Goal: Complete application form: Complete application form

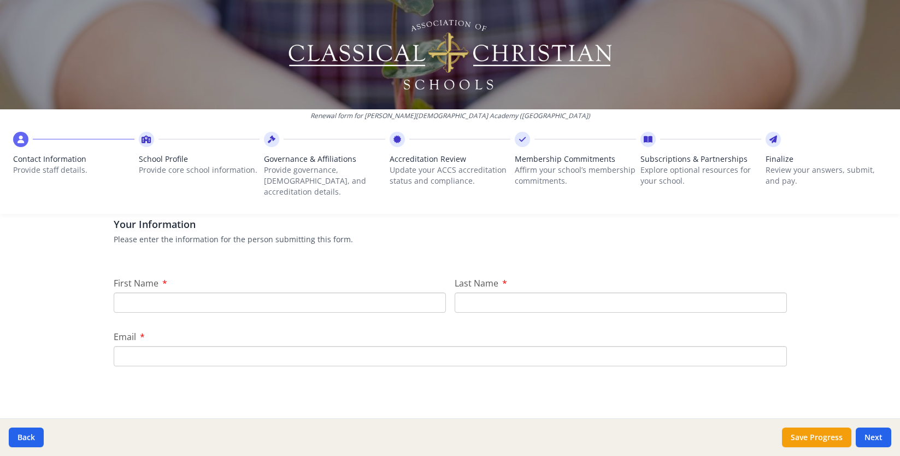
scroll to position [83, 0]
click at [348, 292] on input "First Name" at bounding box center [280, 302] width 332 height 20
type input "Megan"
type input "Pudenz"
type input "pudenzm@fcaclassical.com"
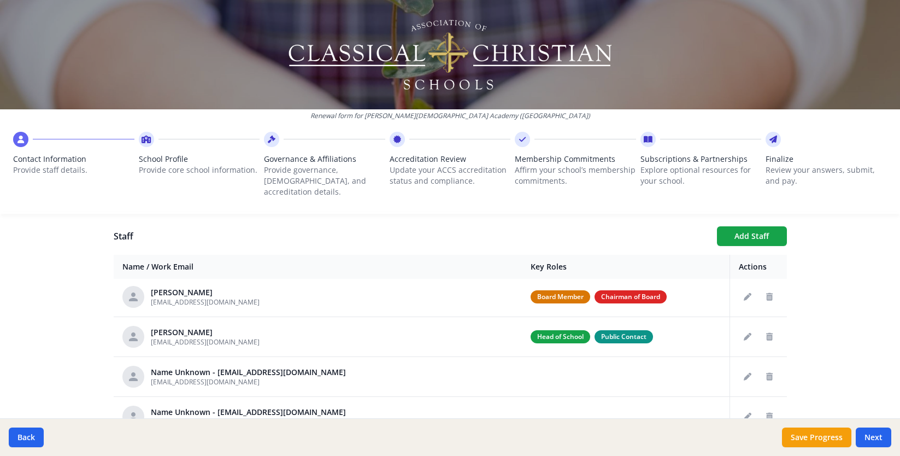
scroll to position [2, 0]
click at [767, 372] on button "Delete staff" at bounding box center [769, 376] width 17 height 17
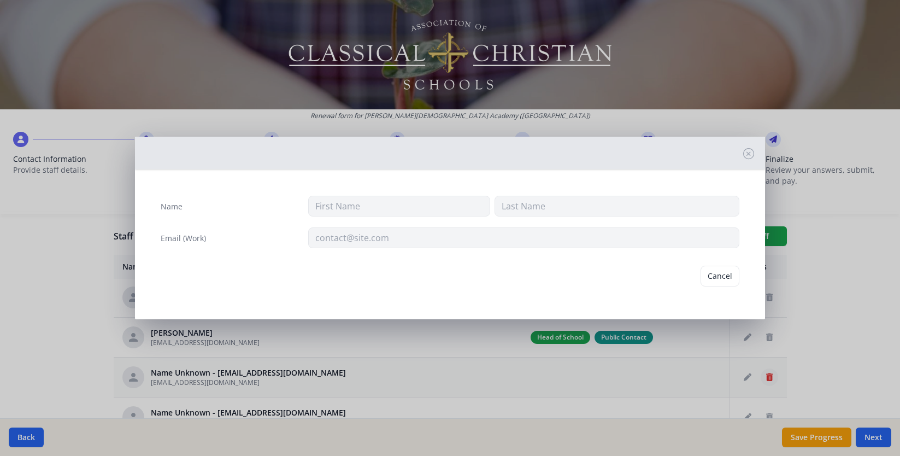
type input "starkr@fcaclassical.com"
click at [730, 281] on button "Delete" at bounding box center [721, 276] width 38 height 21
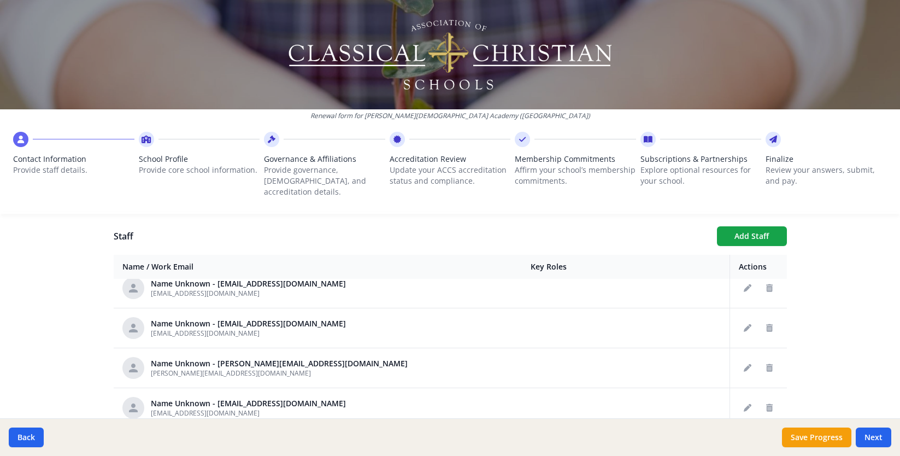
scroll to position [171, 0]
click at [769, 403] on icon "Delete staff" at bounding box center [769, 407] width 7 height 8
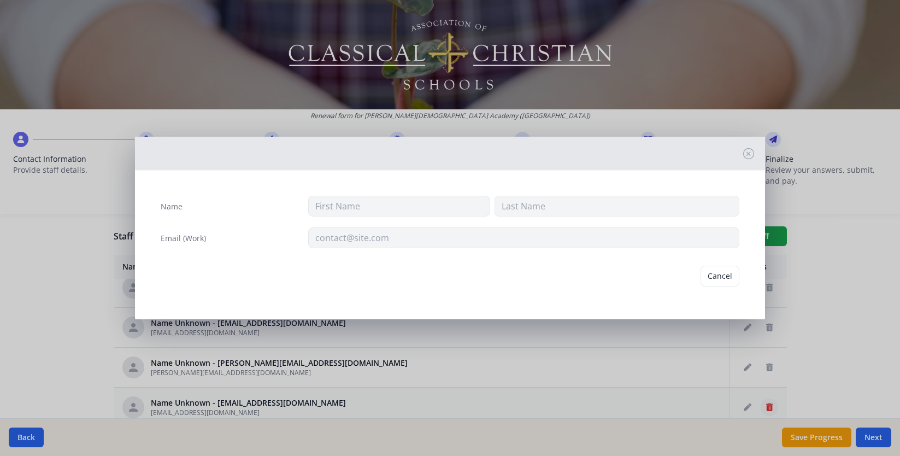
type input "arnolda@fcaclassical.com"
click at [720, 274] on button "Delete" at bounding box center [721, 276] width 38 height 21
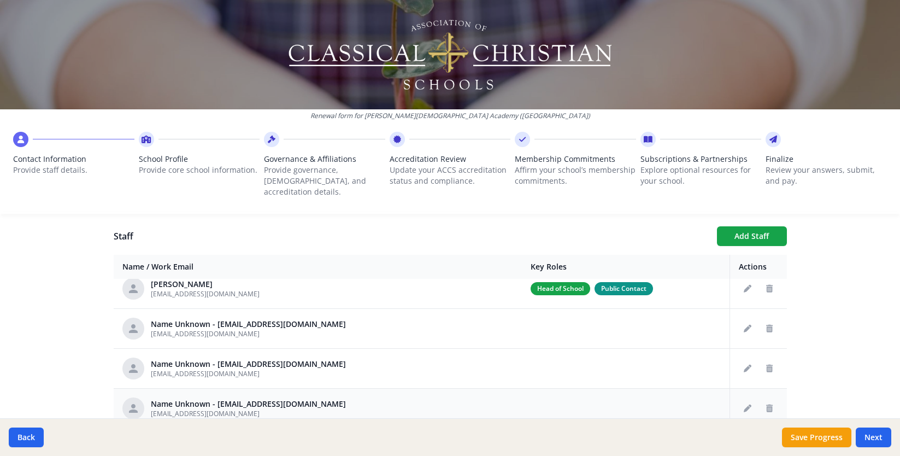
scroll to position [49, 0]
click at [748, 326] on icon "Edit staff" at bounding box center [748, 330] width 8 height 8
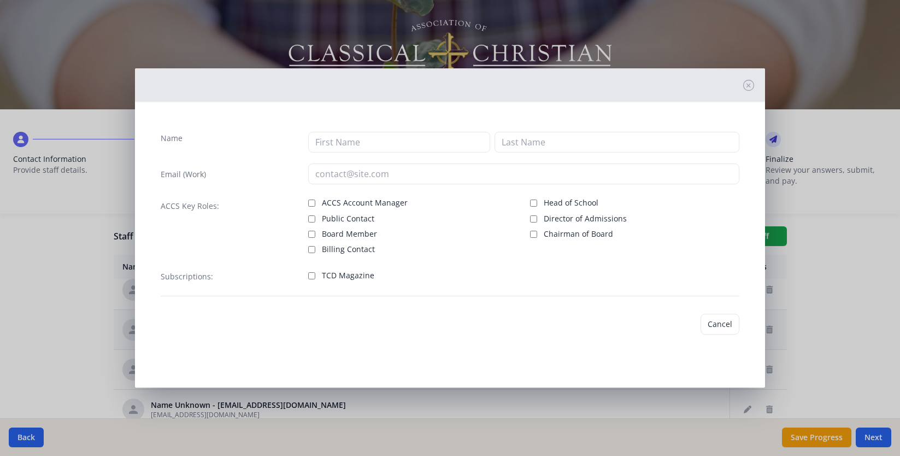
type input "Whiter@fcaclassical.com"
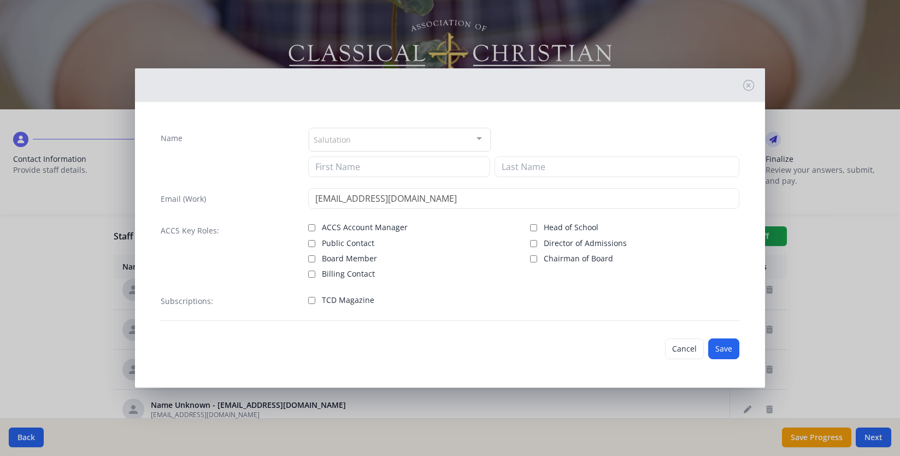
click at [417, 134] on div "Salutation" at bounding box center [400, 140] width 183 height 24
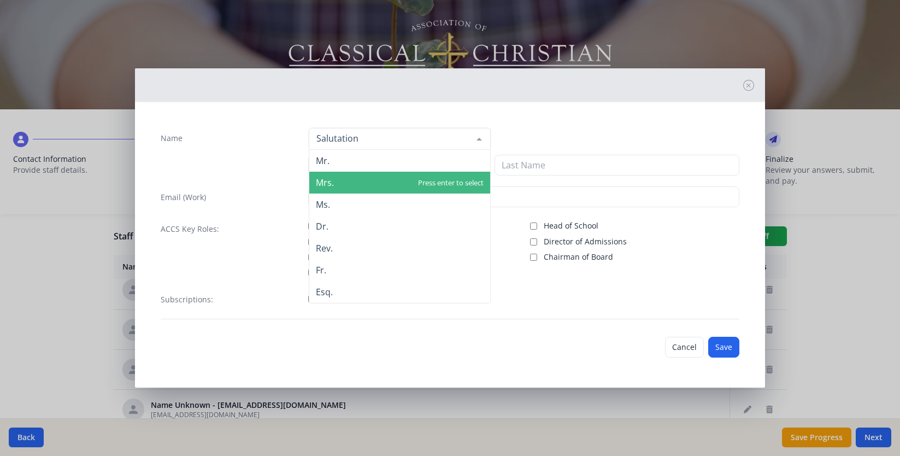
click at [421, 187] on span "Mrs." at bounding box center [399, 183] width 181 height 22
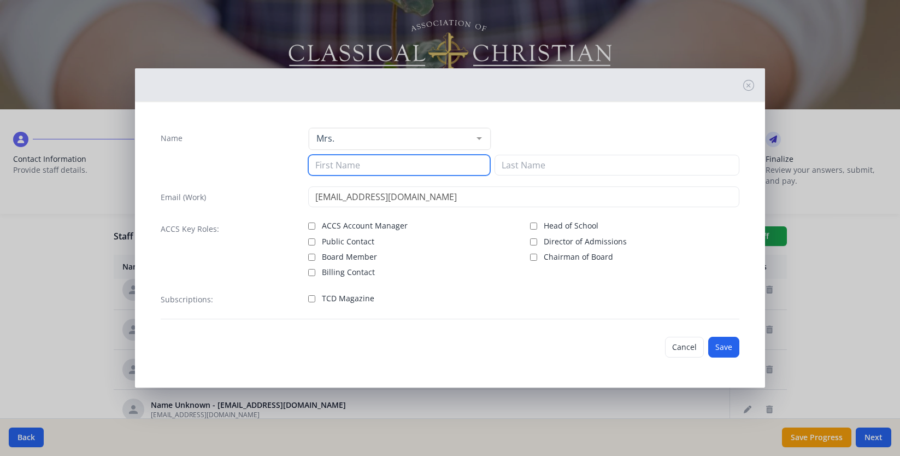
click at [402, 165] on input at bounding box center [399, 165] width 183 height 21
type input "Renee"
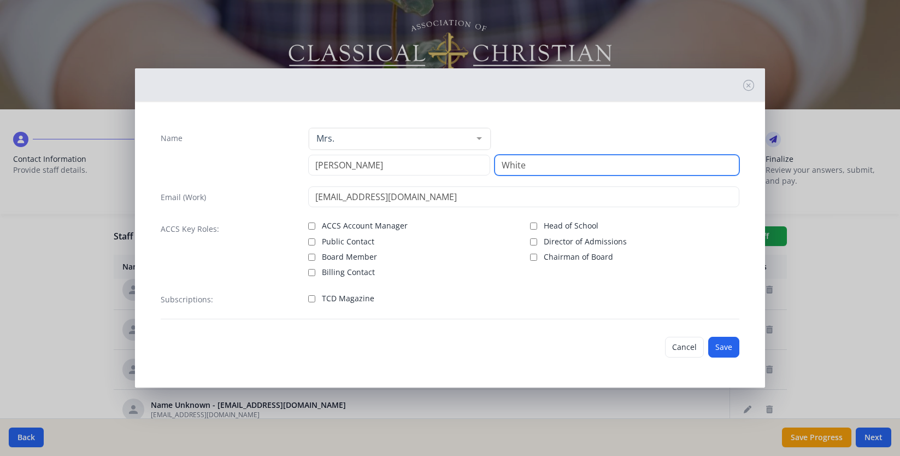
type input "White"
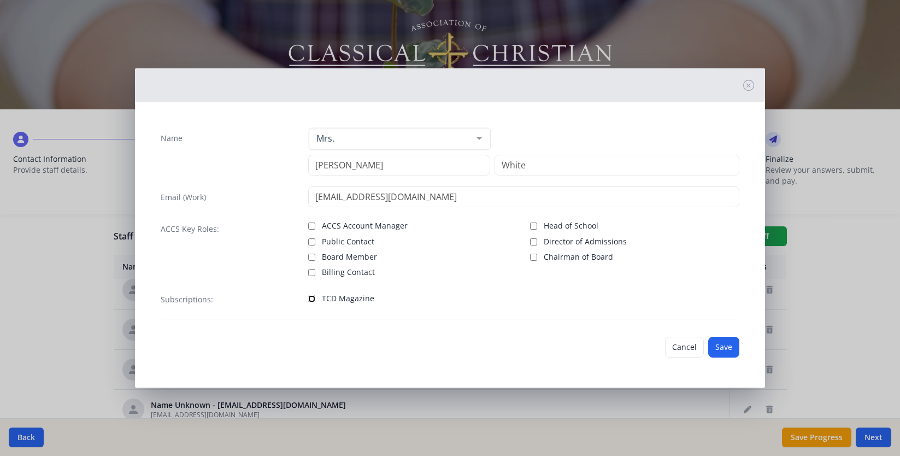
click at [312, 301] on input "TCD Magazine" at bounding box center [311, 298] width 7 height 7
checkbox input "true"
click at [728, 351] on button "Save" at bounding box center [723, 347] width 31 height 21
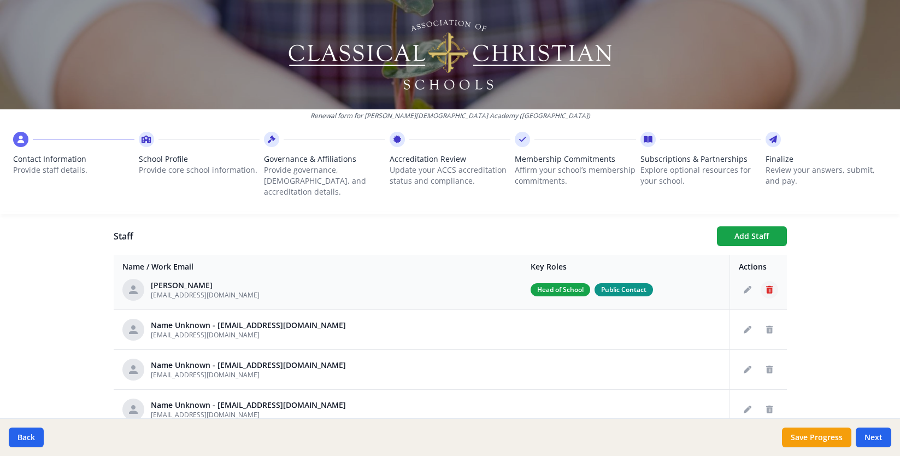
click at [769, 286] on icon "Delete staff" at bounding box center [769, 290] width 7 height 8
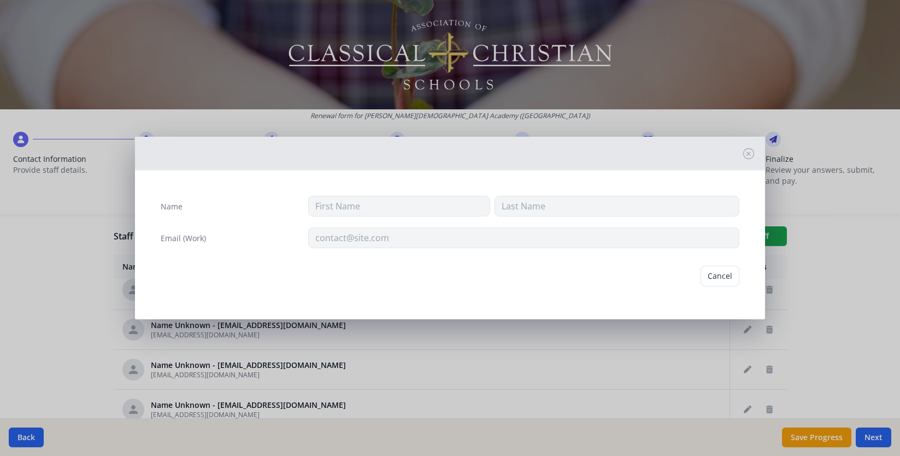
type input "Andrew"
type input "Ferrell"
type input "ferrella@fcaclassical.com"
click at [679, 278] on button "Cancel" at bounding box center [678, 276] width 39 height 21
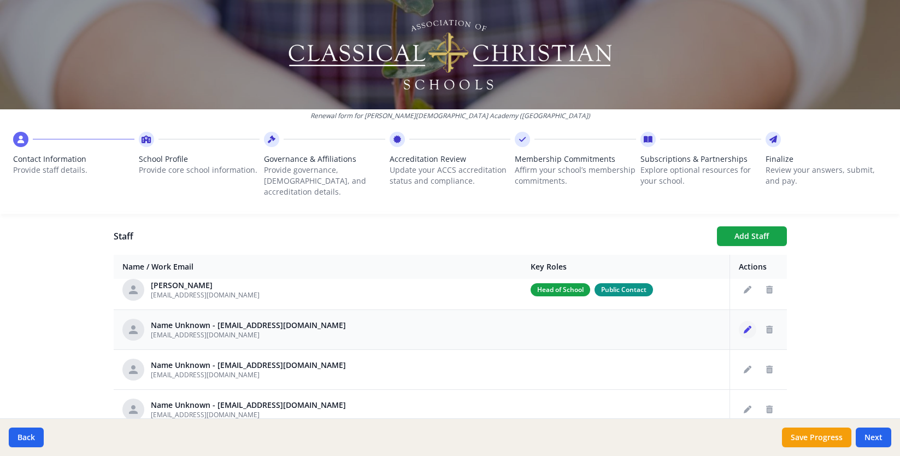
click at [747, 326] on icon "Edit staff" at bounding box center [748, 330] width 8 height 8
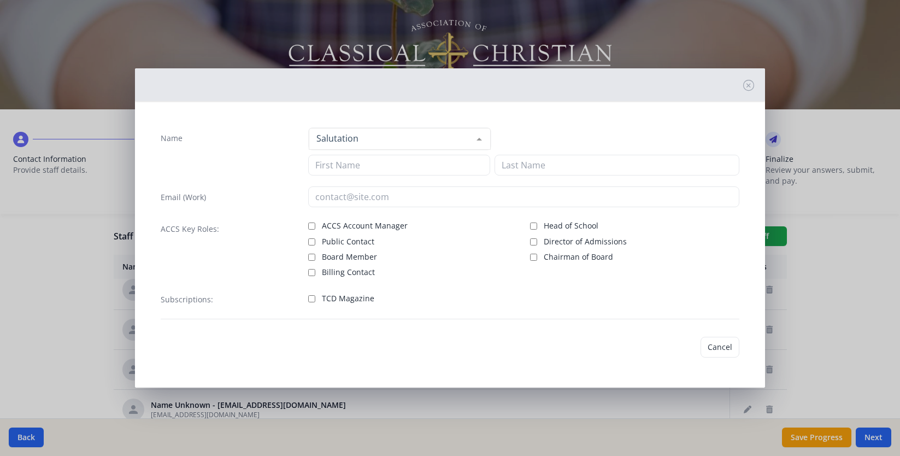
click at [437, 146] on div at bounding box center [400, 139] width 183 height 22
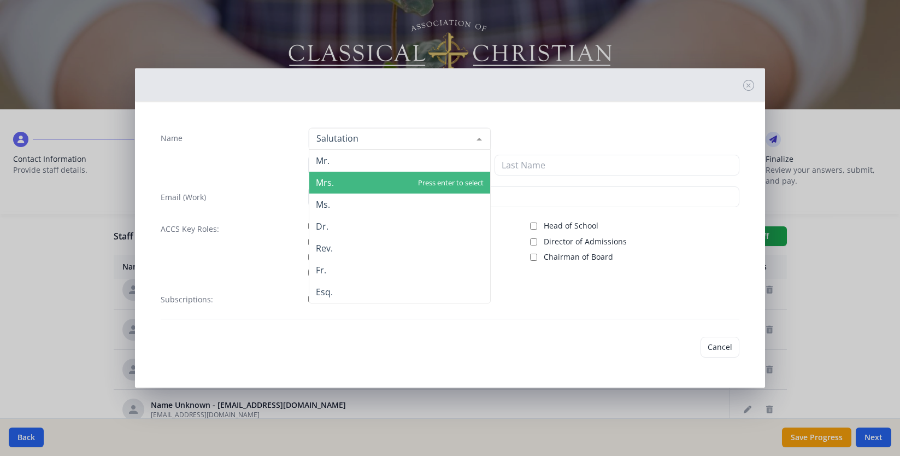
click at [408, 184] on span "Mrs." at bounding box center [399, 183] width 181 height 22
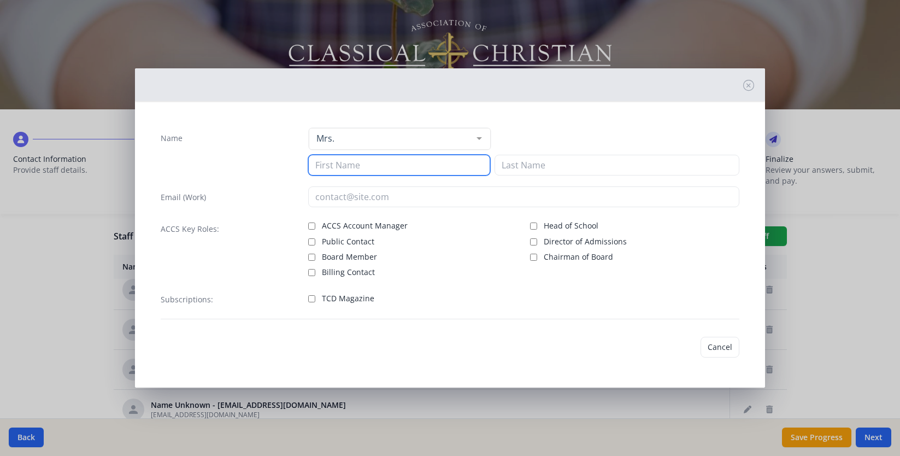
click at [399, 169] on input at bounding box center [399, 165] width 183 height 21
type input "Stacy"
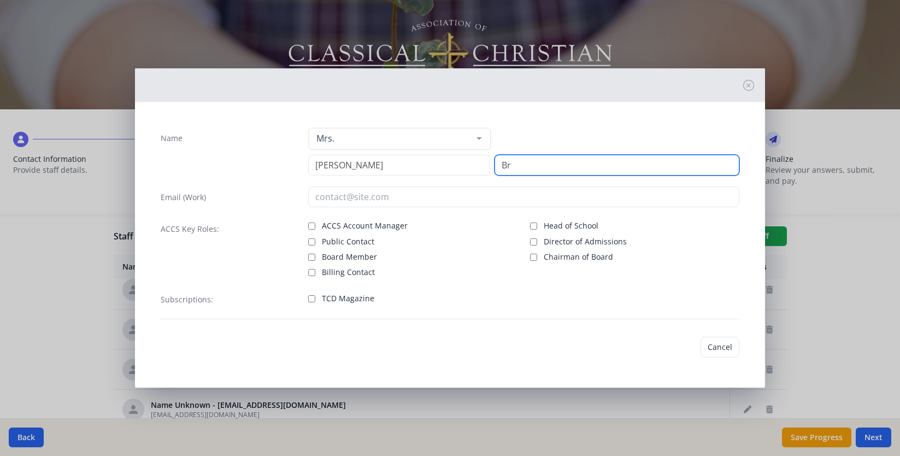
type input "Bra"
type input "branns@fcaclassical.com"
type input "n"
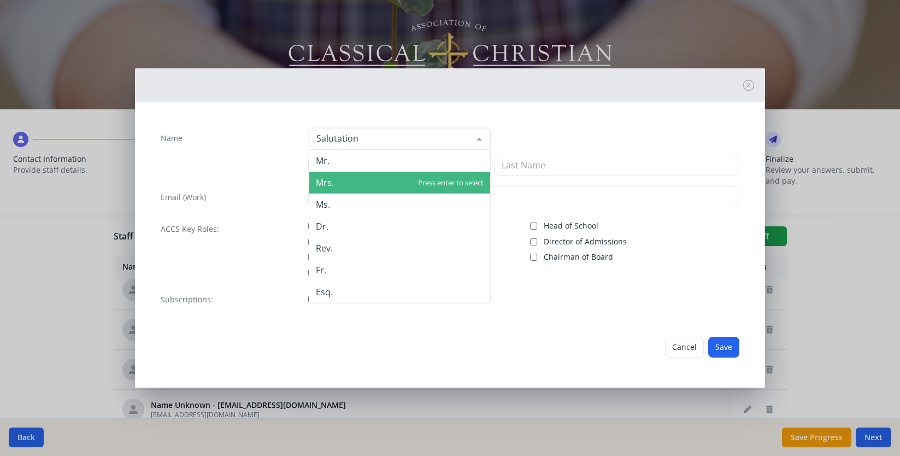
click at [337, 186] on span "Mrs." at bounding box center [399, 183] width 181 height 22
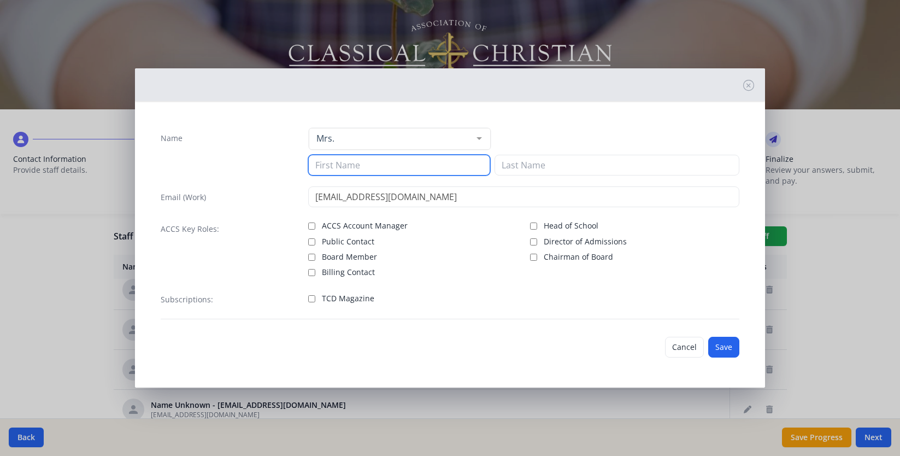
click at [348, 162] on input at bounding box center [399, 165] width 183 height 21
type input "Stacy"
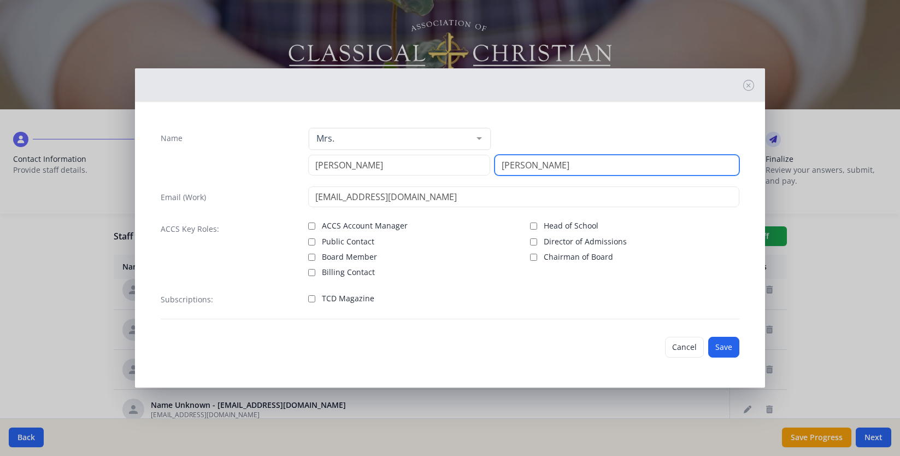
type input "Brann"
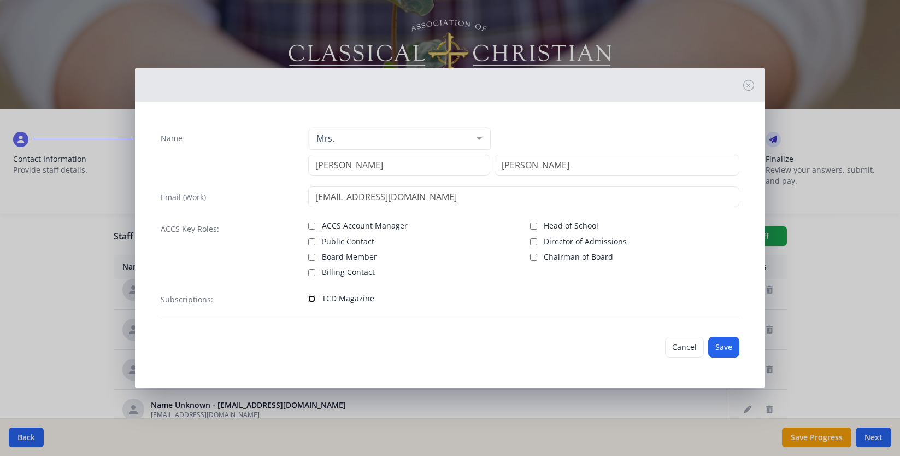
click at [314, 297] on input "TCD Magazine" at bounding box center [311, 298] width 7 height 7
checkbox input "true"
click at [734, 350] on button "Save" at bounding box center [723, 347] width 31 height 21
click at [860, 306] on div "Name Mrs. Mr. Mrs. Ms. Dr. Rev. Fr. Esq. No elements found. Consider changing t…" at bounding box center [450, 228] width 900 height 456
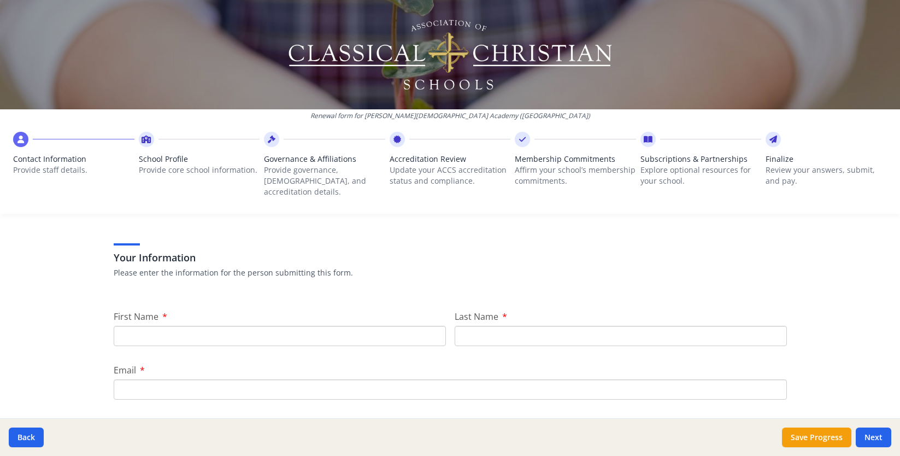
scroll to position [50, 0]
click at [320, 325] on input "First Name" at bounding box center [280, 335] width 332 height 20
type input "Megan"
type input "Pudenz"
type input "pudenzm@fcaclassical.com"
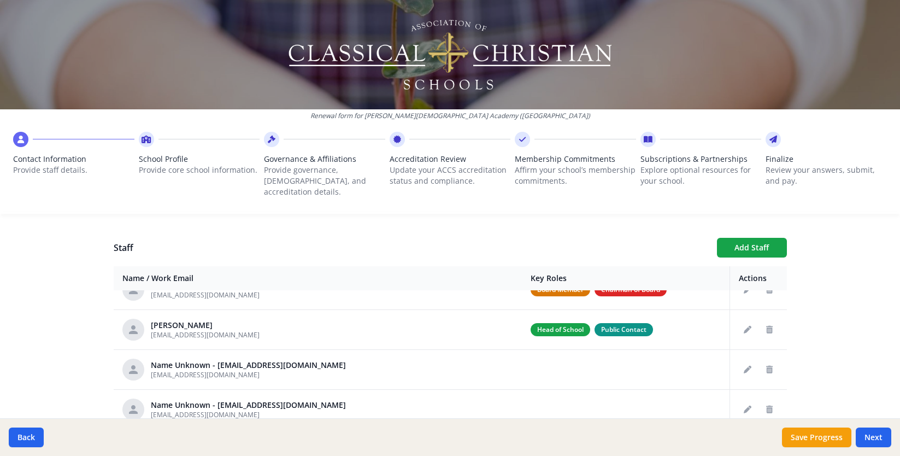
scroll to position [22, 0]
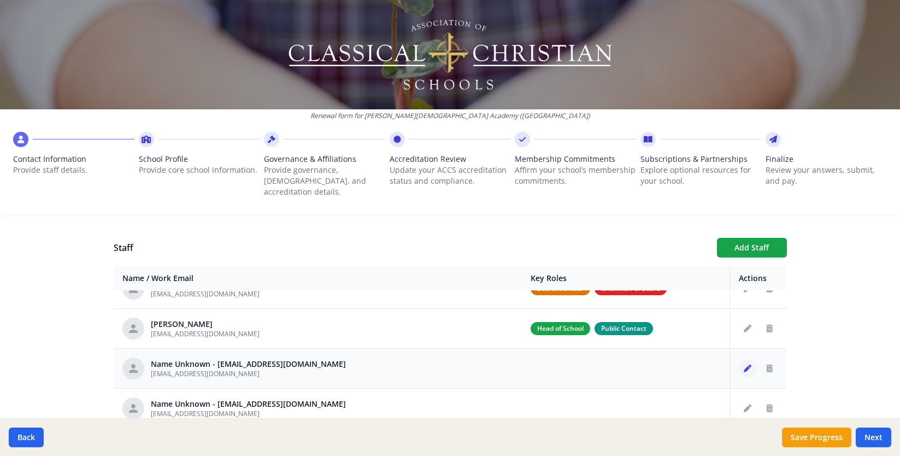
click at [751, 360] on button "Edit staff" at bounding box center [747, 368] width 17 height 17
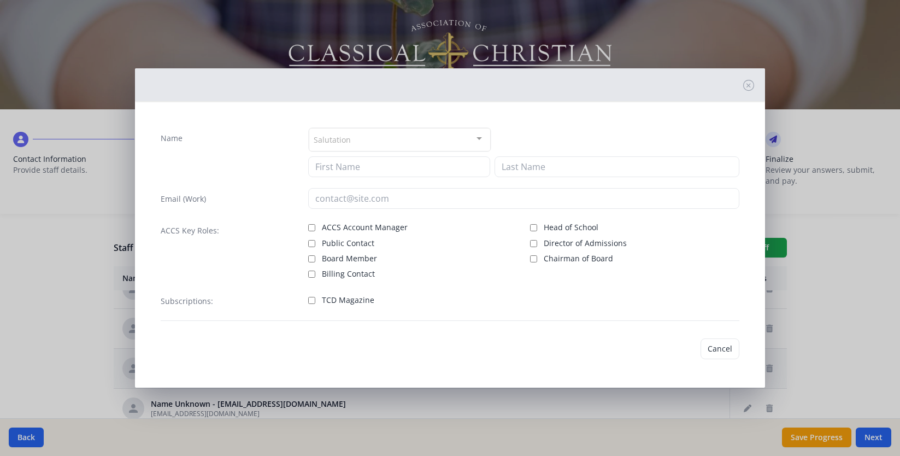
type input "branns@fcaclassical.com"
click at [365, 141] on div "Salutation" at bounding box center [400, 140] width 183 height 24
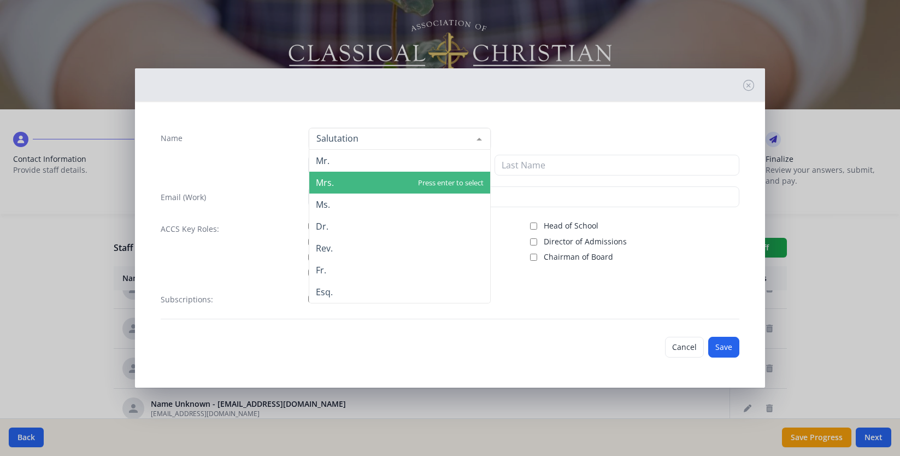
click at [353, 181] on span "Mrs." at bounding box center [399, 183] width 181 height 22
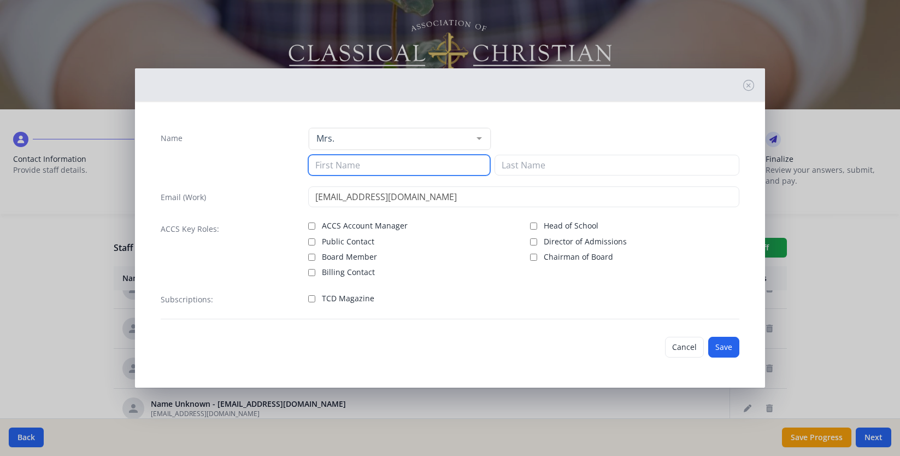
click at [335, 165] on input at bounding box center [399, 165] width 183 height 21
type input "Stacyy"
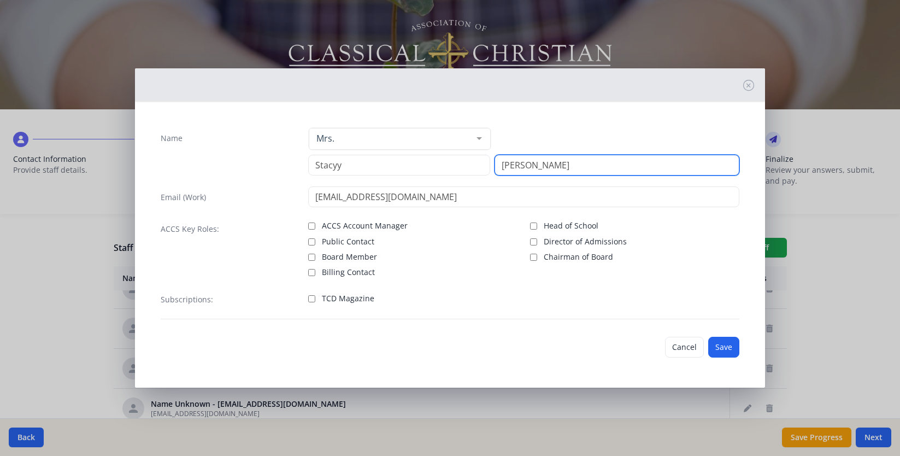
type input "Brann"
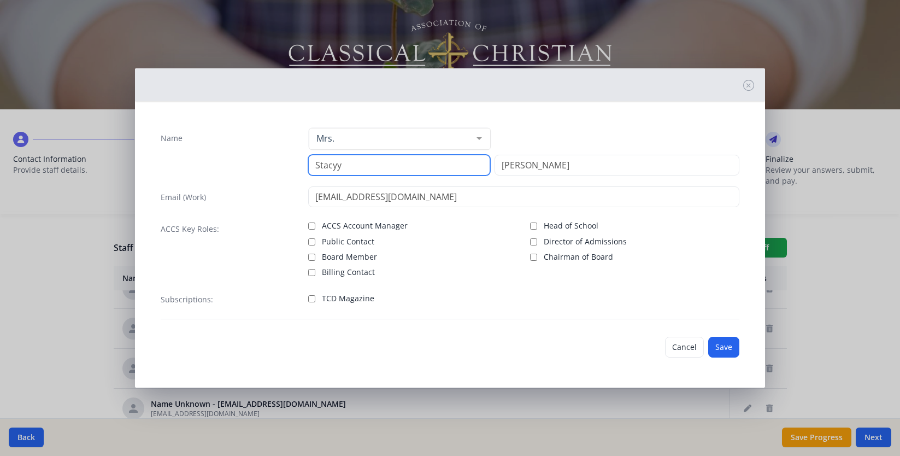
click at [351, 167] on input "Stacyy" at bounding box center [399, 165] width 183 height 21
type input "Stacy"
click at [311, 298] on input "TCD Magazine" at bounding box center [311, 298] width 7 height 7
checkbox input "true"
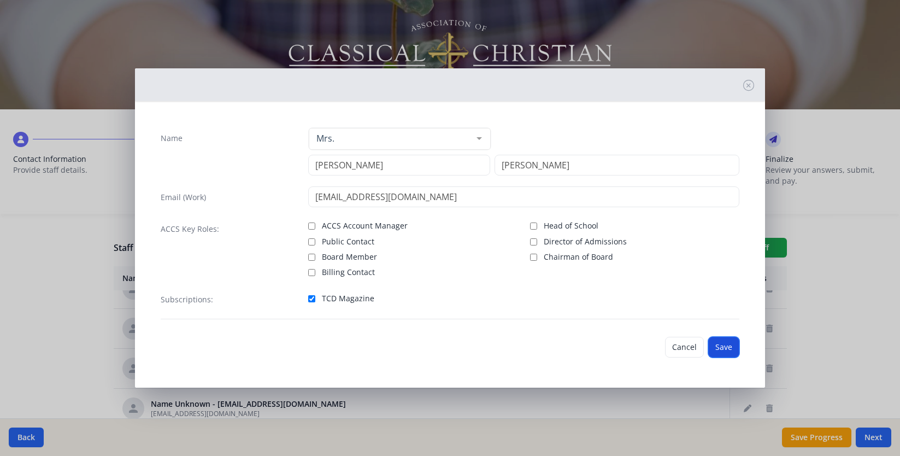
click at [727, 344] on button "Save" at bounding box center [723, 347] width 31 height 21
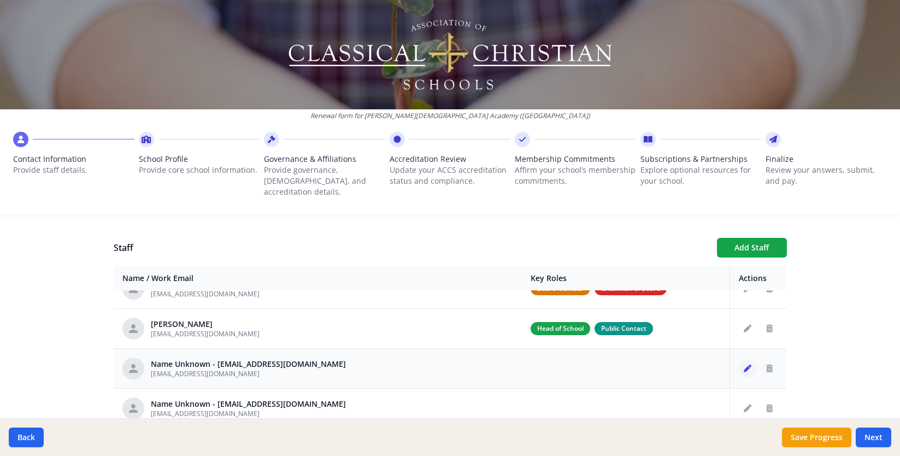
click at [750, 365] on icon "Edit staff" at bounding box center [748, 369] width 8 height 8
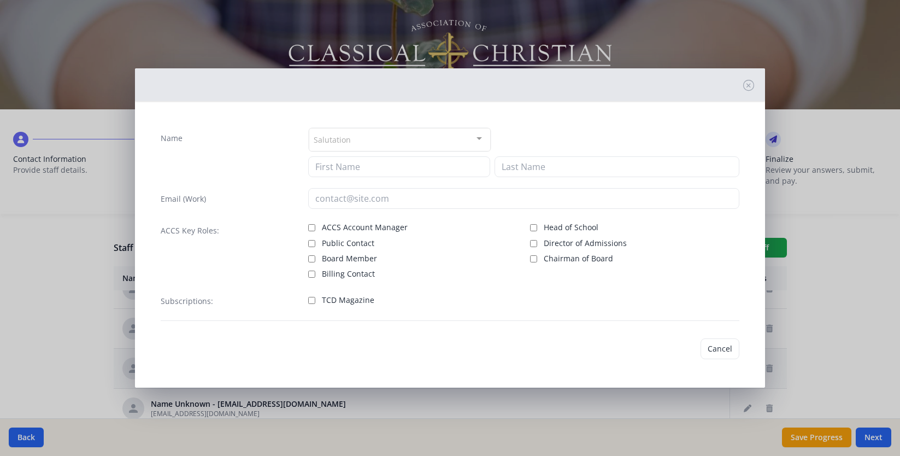
type input "Halloranb@fcaclassical.com"
click at [430, 133] on div "Salutation" at bounding box center [400, 140] width 183 height 24
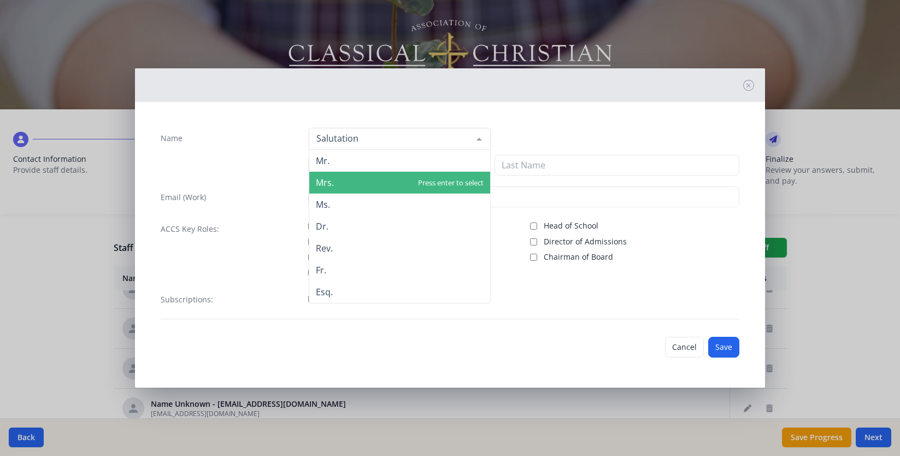
click at [408, 188] on span "Mrs." at bounding box center [399, 183] width 181 height 22
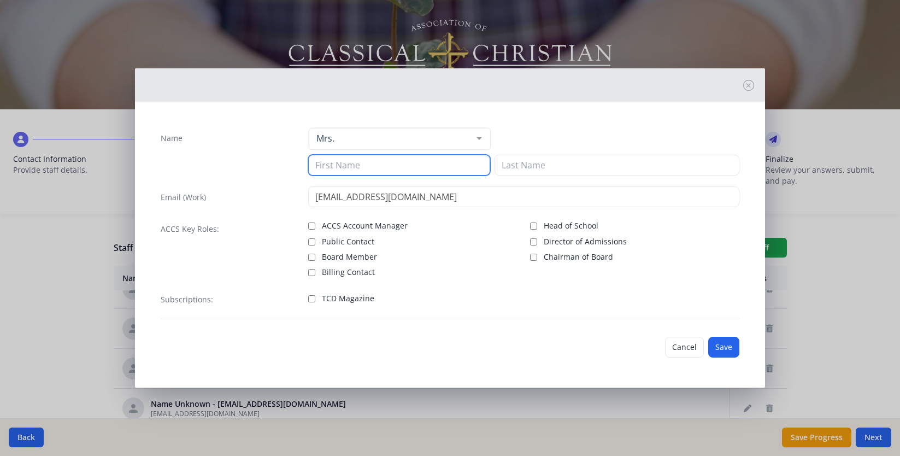
click at [406, 175] on input at bounding box center [399, 165] width 183 height 21
type input "Becky"
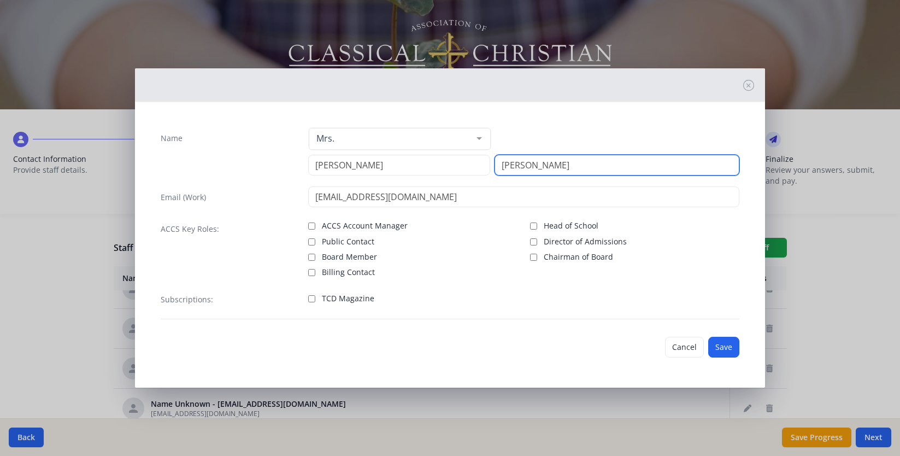
type input "Halloran"
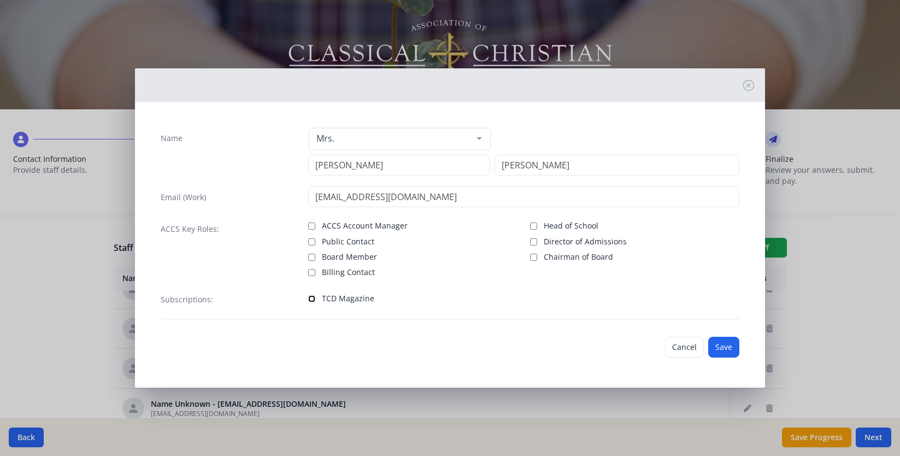
click at [310, 301] on input "TCD Magazine" at bounding box center [311, 298] width 7 height 7
checkbox input "true"
click at [731, 350] on button "Save" at bounding box center [723, 347] width 31 height 21
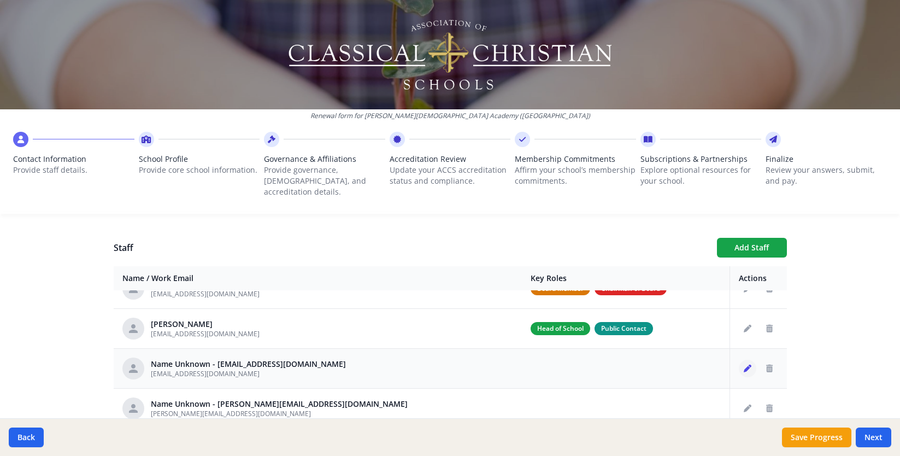
click at [752, 360] on button "Edit staff" at bounding box center [747, 368] width 17 height 17
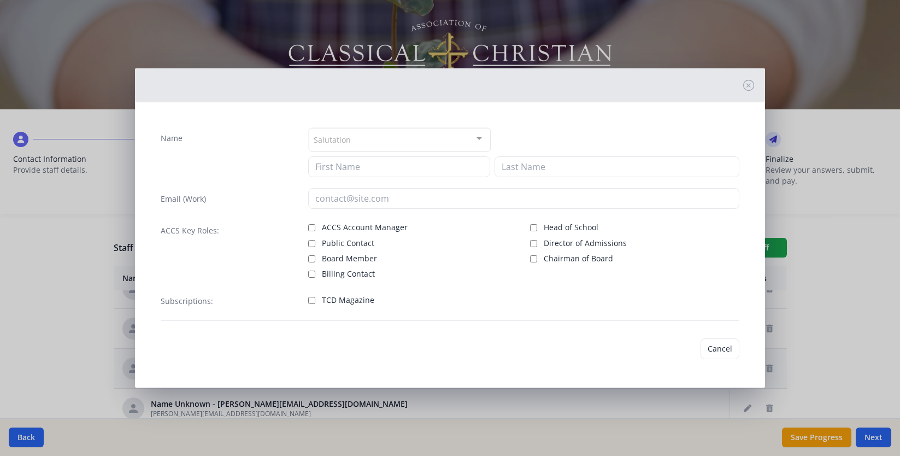
type input "breitensteinc@fcaclassical.com"
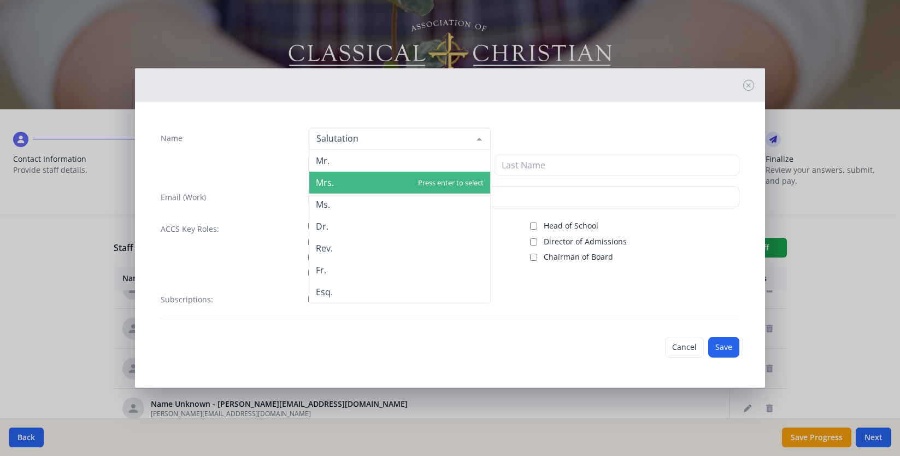
click at [337, 187] on span "Mrs." at bounding box center [399, 183] width 181 height 22
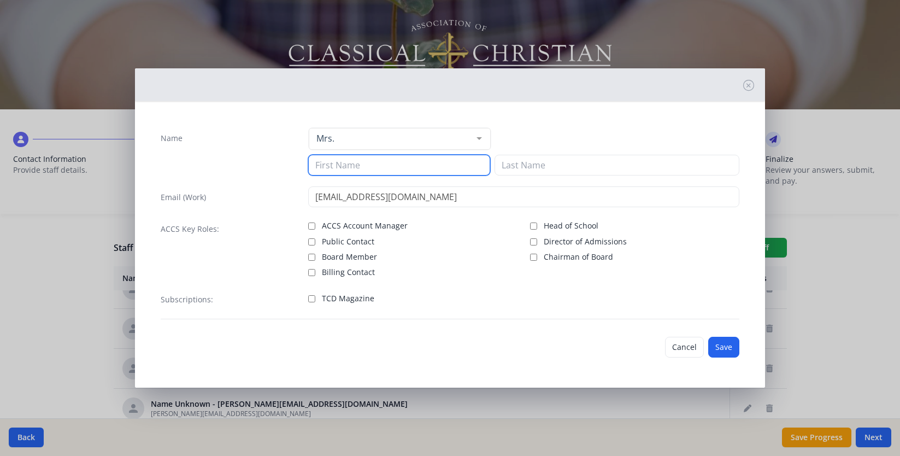
click at [344, 165] on input at bounding box center [399, 165] width 183 height 21
type input "Carrie"
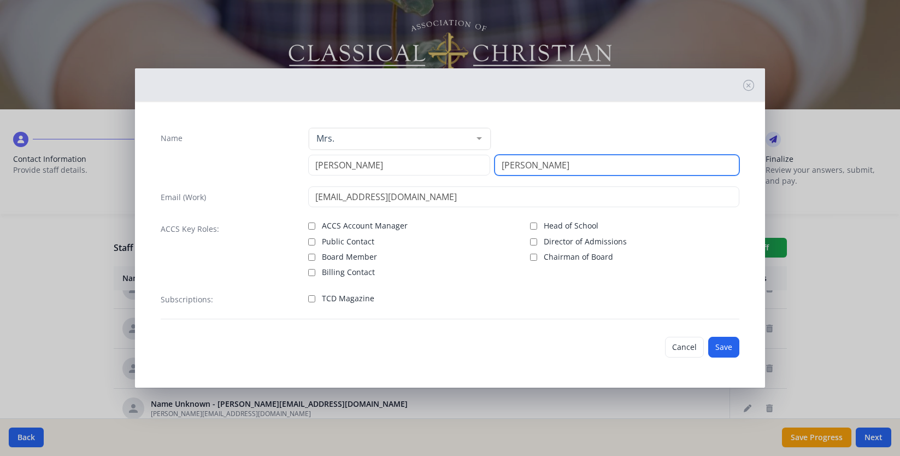
type input "Breitenstein"
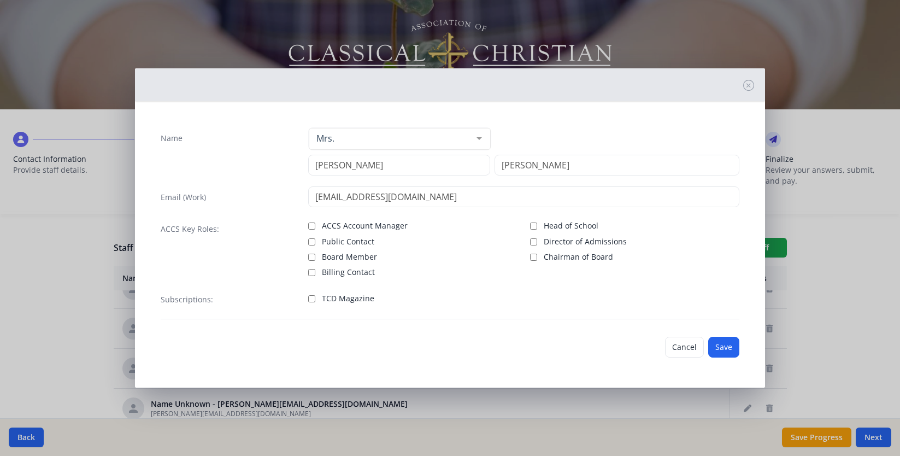
click at [306, 298] on div "Subscriptions: TCD Magazine" at bounding box center [450, 304] width 579 height 31
click at [311, 300] on input "TCD Magazine" at bounding box center [311, 298] width 7 height 7
checkbox input "true"
click at [726, 351] on button "Save" at bounding box center [723, 347] width 31 height 21
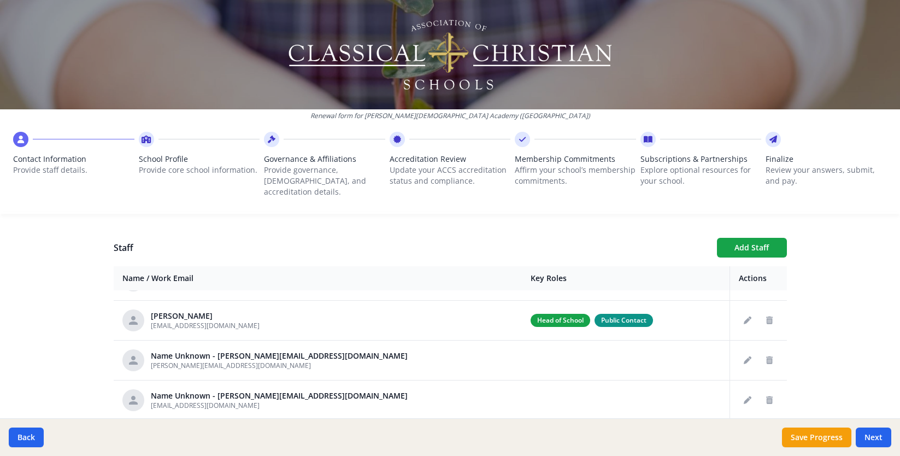
scroll to position [32, 0]
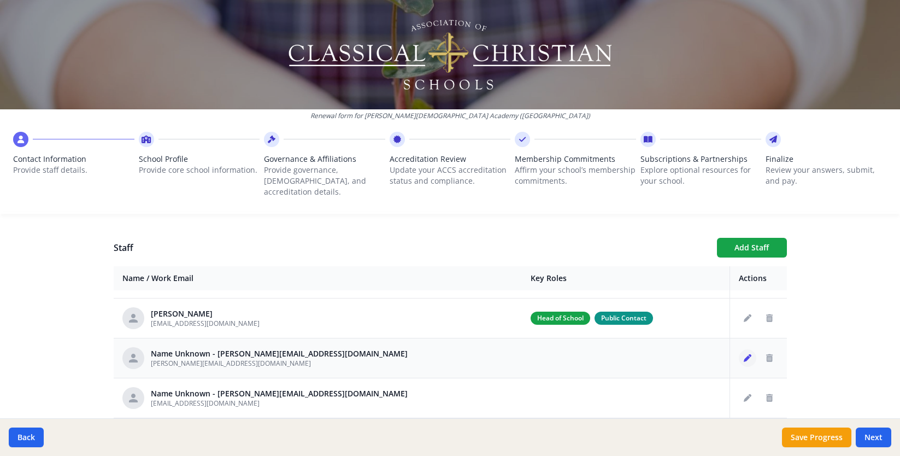
click at [750, 354] on icon "Edit staff" at bounding box center [748, 358] width 8 height 8
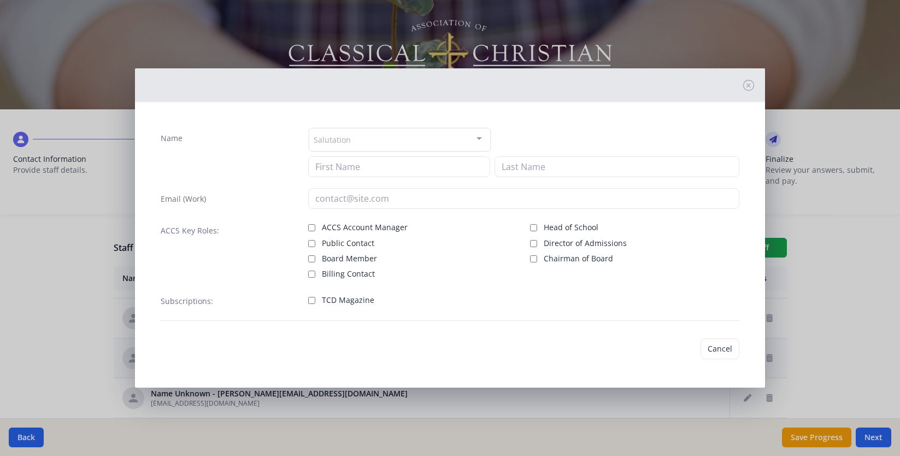
type input "Lautenschlager@fcaclassical.com"
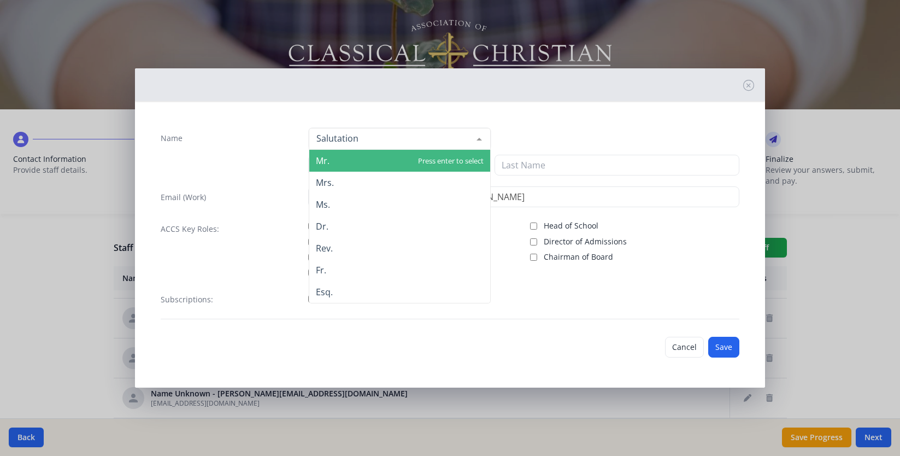
click at [436, 141] on div at bounding box center [400, 139] width 183 height 22
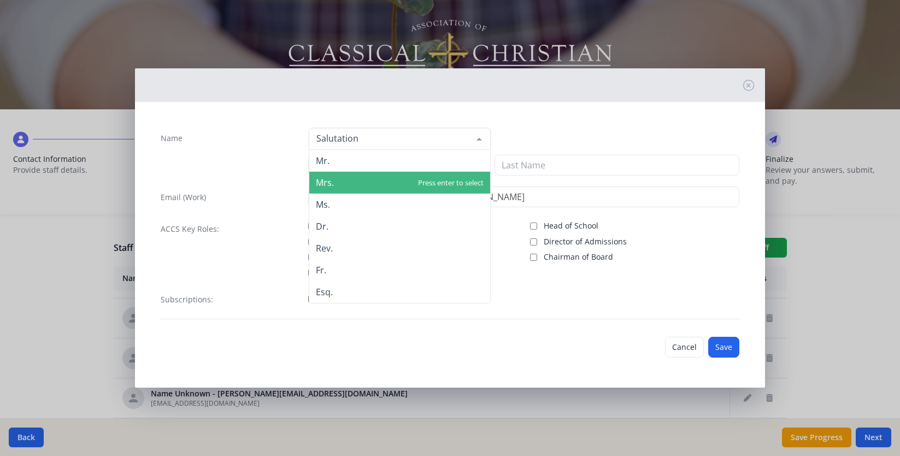
click at [410, 181] on span "Mrs." at bounding box center [399, 183] width 181 height 22
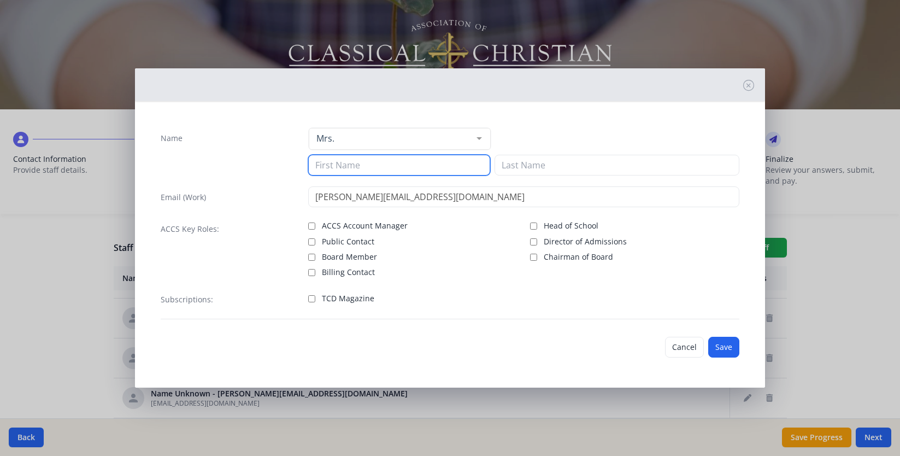
click at [409, 169] on input at bounding box center [399, 165] width 183 height 21
type input "Amber"
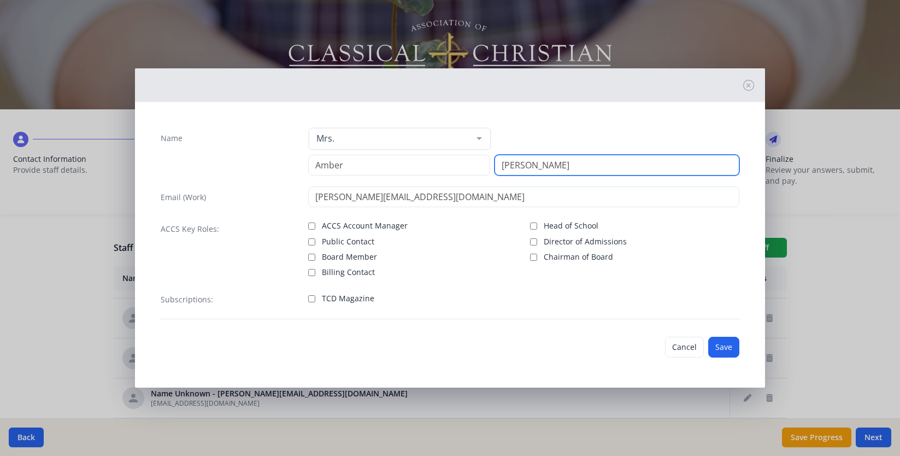
type input "Lautenschlager"
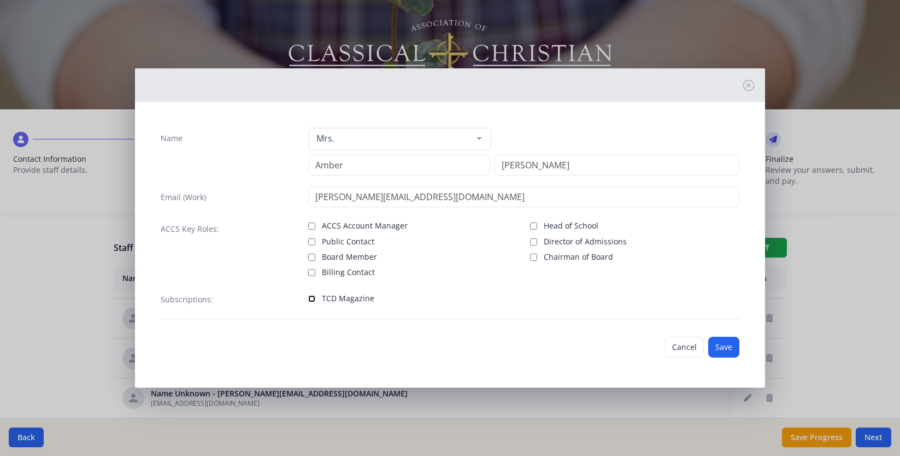
click at [312, 301] on input "TCD Magazine" at bounding box center [311, 298] width 7 height 7
checkbox input "true"
click at [722, 344] on button "Save" at bounding box center [723, 347] width 31 height 21
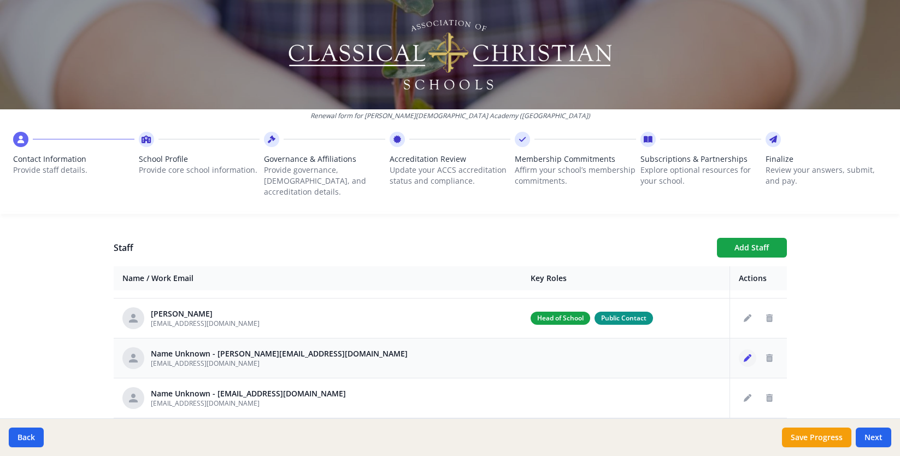
click at [750, 354] on icon "Edit staff" at bounding box center [748, 358] width 8 height 8
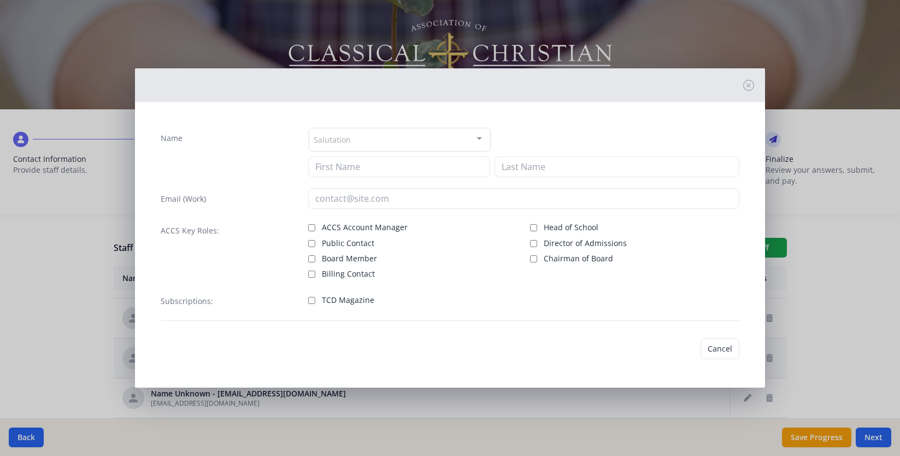
type input "ramseyj@fcaclassical.com"
click at [389, 137] on div "Salutation" at bounding box center [400, 140] width 183 height 24
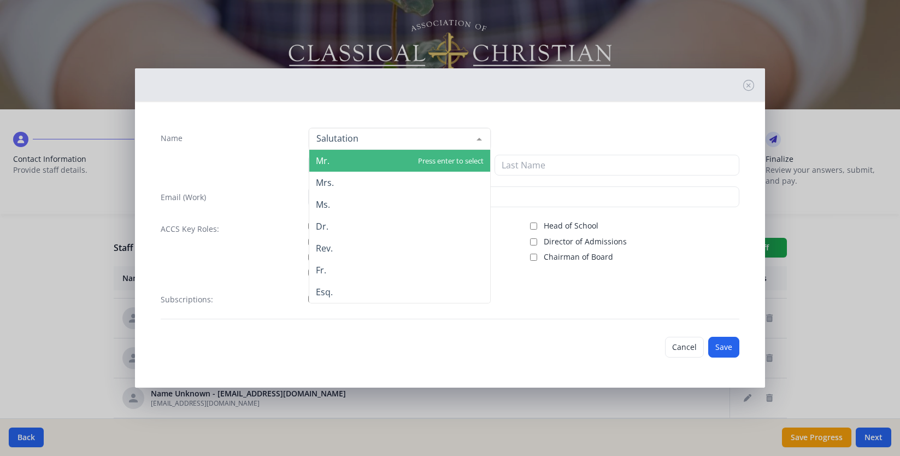
click at [375, 160] on span "Mr." at bounding box center [399, 161] width 181 height 22
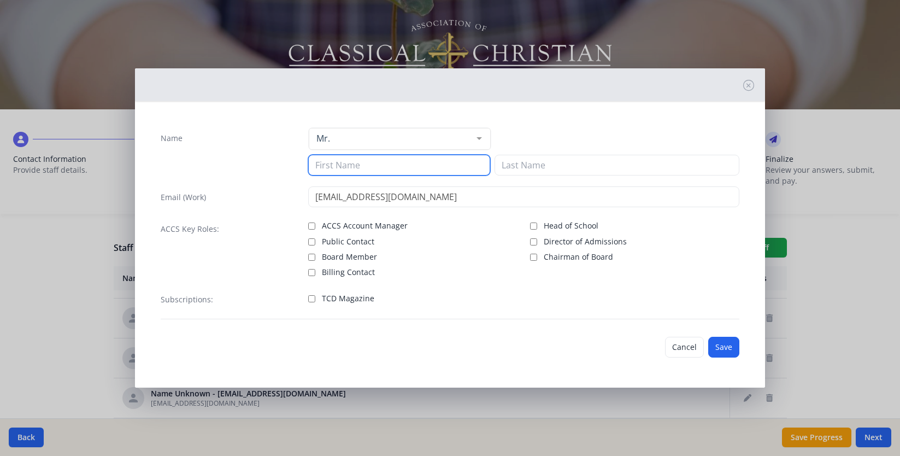
click at [365, 172] on input at bounding box center [399, 165] width 183 height 21
type input "John"
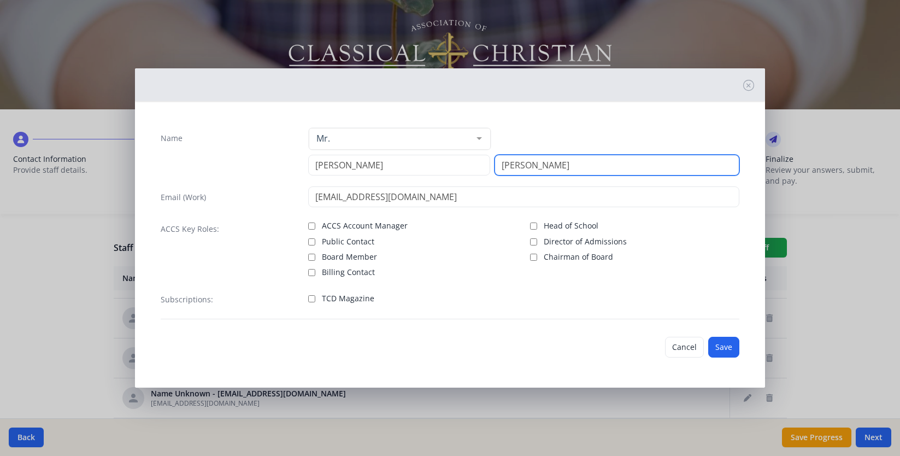
type input "Ramsey"
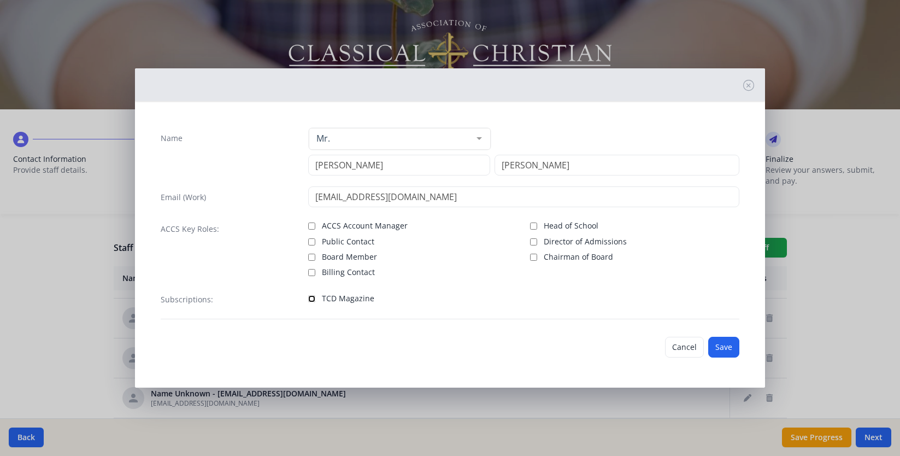
click at [314, 301] on input "TCD Magazine" at bounding box center [311, 298] width 7 height 7
checkbox input "true"
click at [724, 346] on button "Save" at bounding box center [723, 347] width 31 height 21
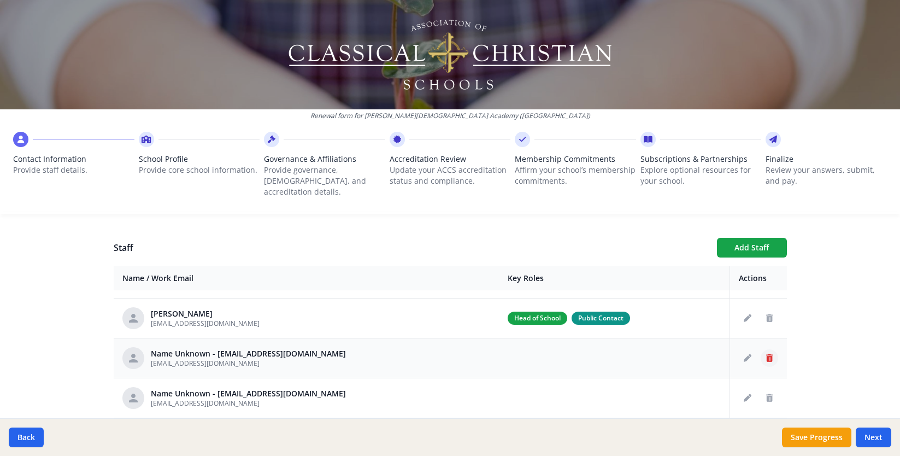
click at [767, 354] on icon "Delete staff" at bounding box center [769, 358] width 7 height 8
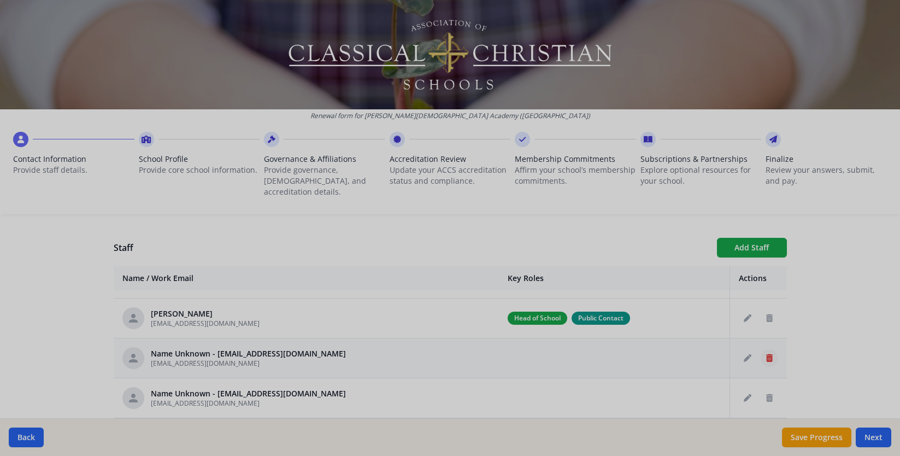
type input "gaya@fcaclassical.com"
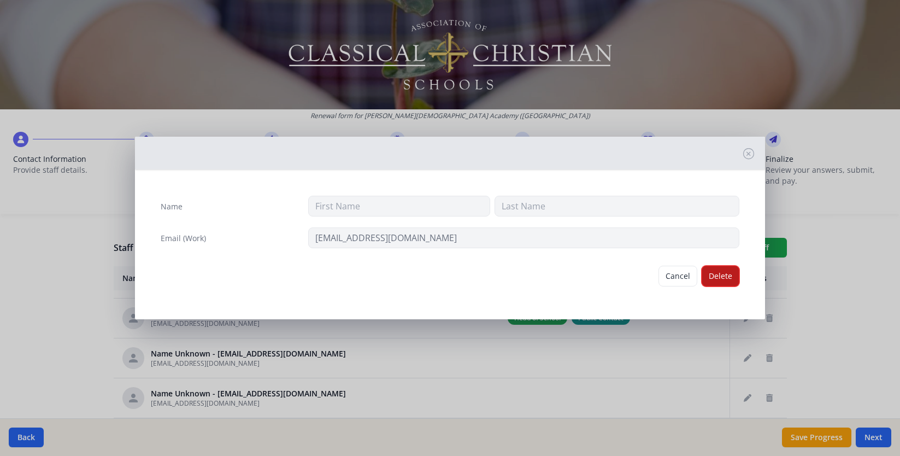
click at [718, 271] on button "Delete" at bounding box center [721, 276] width 38 height 21
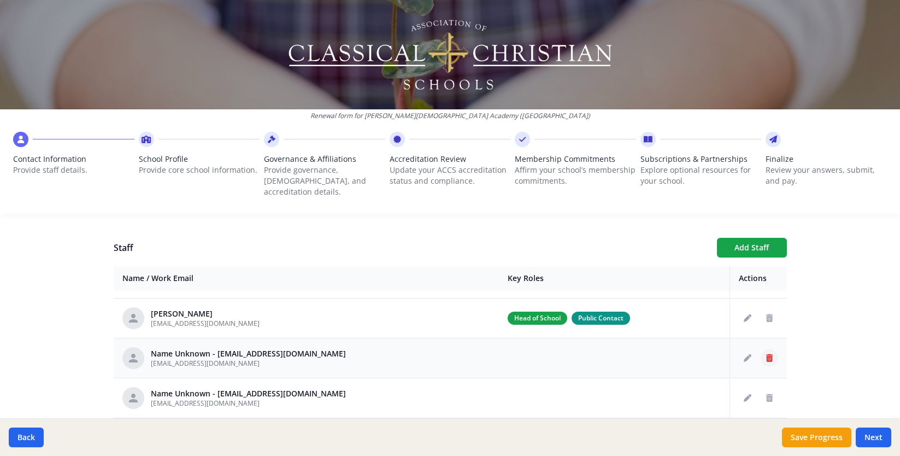
click at [769, 349] on button "Delete staff" at bounding box center [769, 357] width 17 height 17
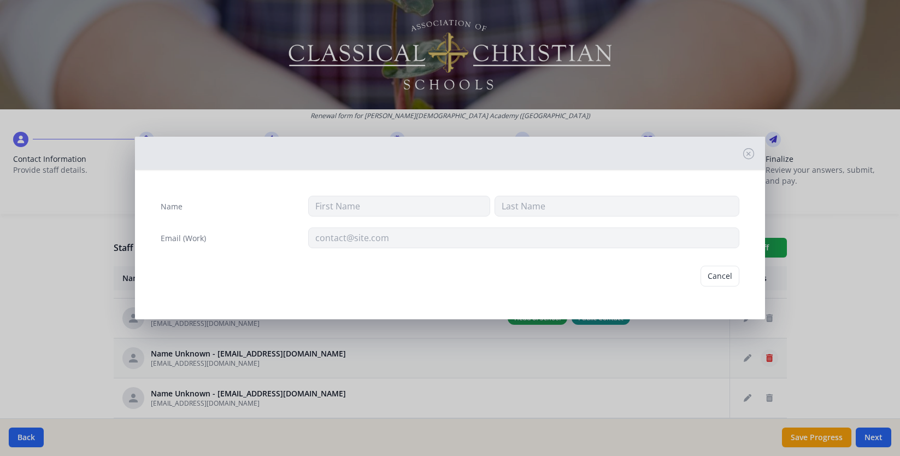
type input "jrenaud.faithacademy@gmail.com"
click at [713, 280] on button "Delete" at bounding box center [721, 276] width 38 height 21
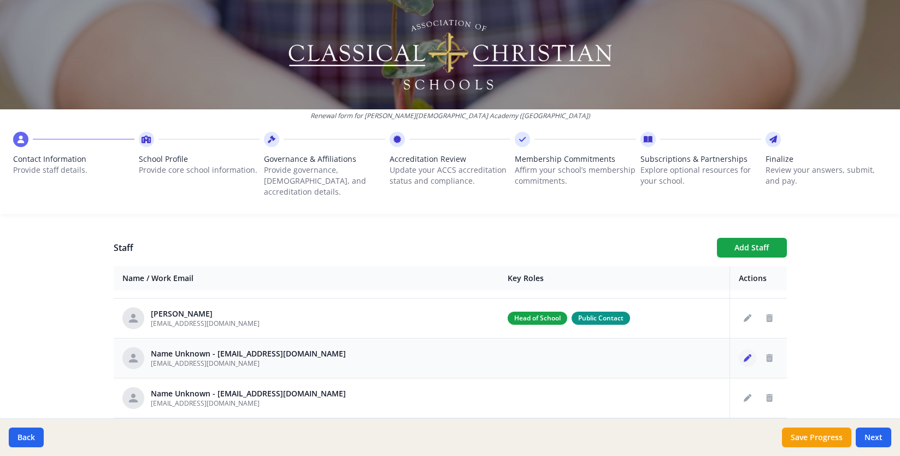
click at [741, 350] on button "Edit staff" at bounding box center [747, 357] width 17 height 17
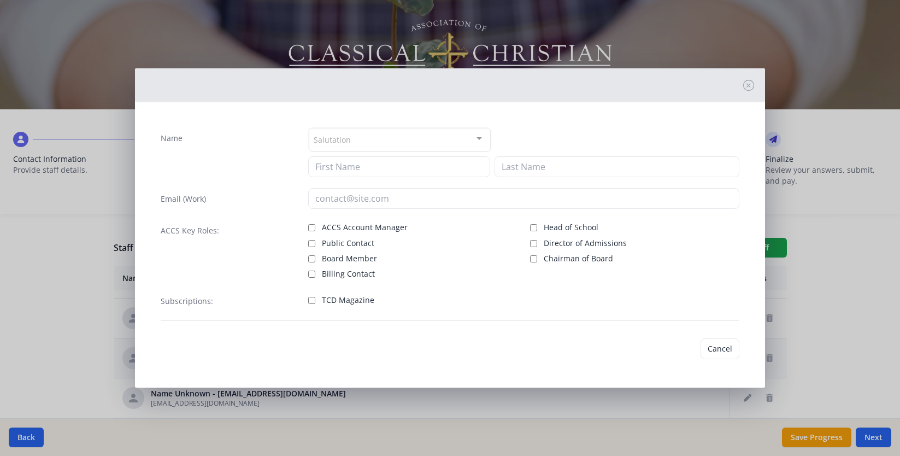
type input "garrisonz@fcaclassical.com"
click at [421, 131] on div "Salutation" at bounding box center [400, 140] width 183 height 24
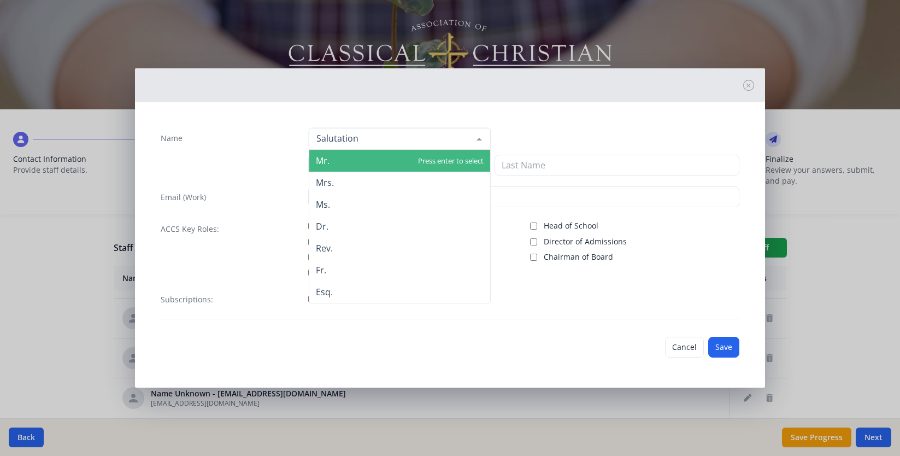
click at [396, 160] on span "Mr." at bounding box center [399, 161] width 181 height 22
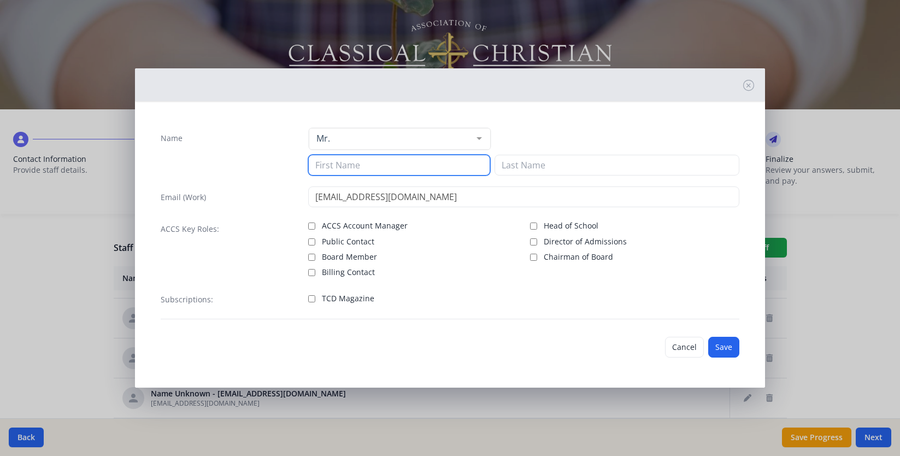
click at [369, 163] on input at bounding box center [399, 165] width 183 height 21
type input "Zach"
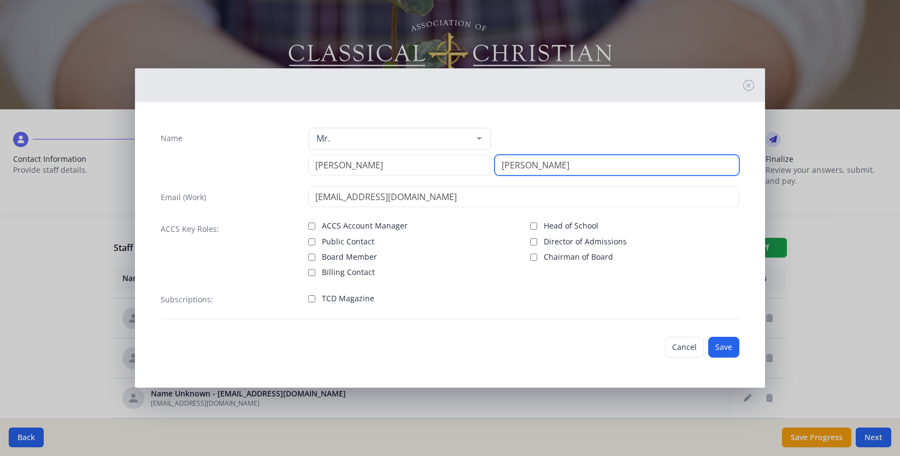
type input "Garrison"
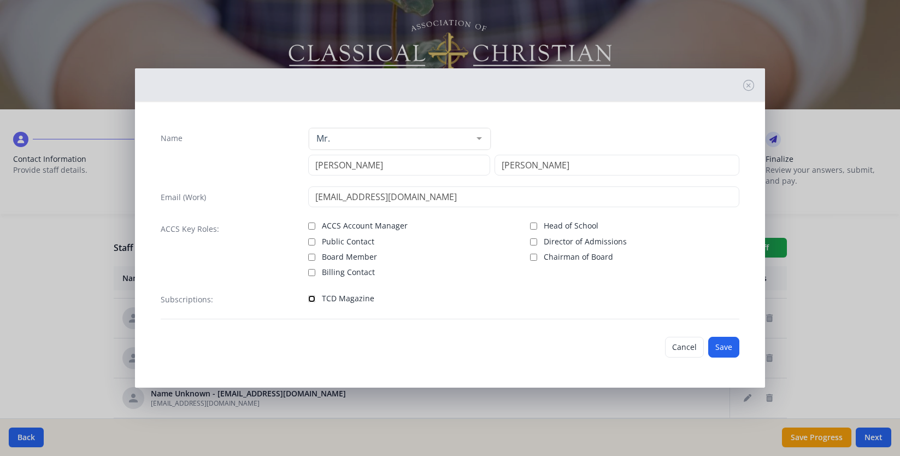
click at [312, 300] on input "TCD Magazine" at bounding box center [311, 298] width 7 height 7
checkbox input "true"
click at [727, 351] on button "Save" at bounding box center [723, 347] width 31 height 21
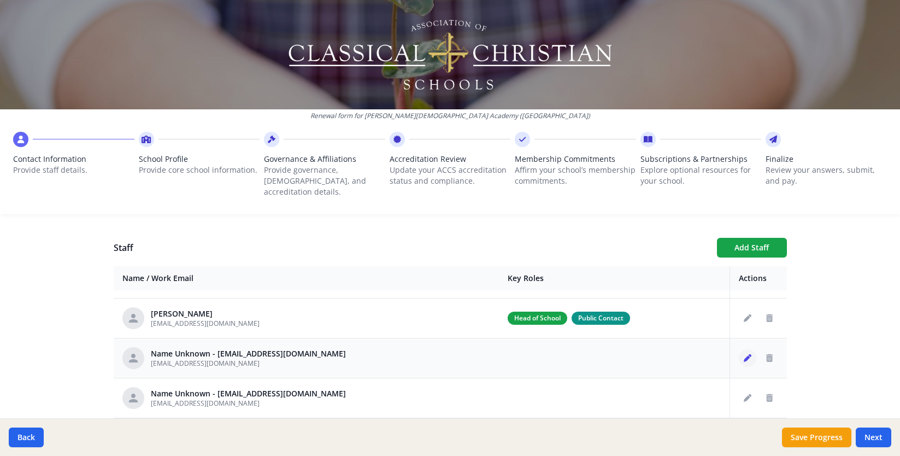
click at [745, 354] on icon "Edit staff" at bounding box center [748, 358] width 8 height 8
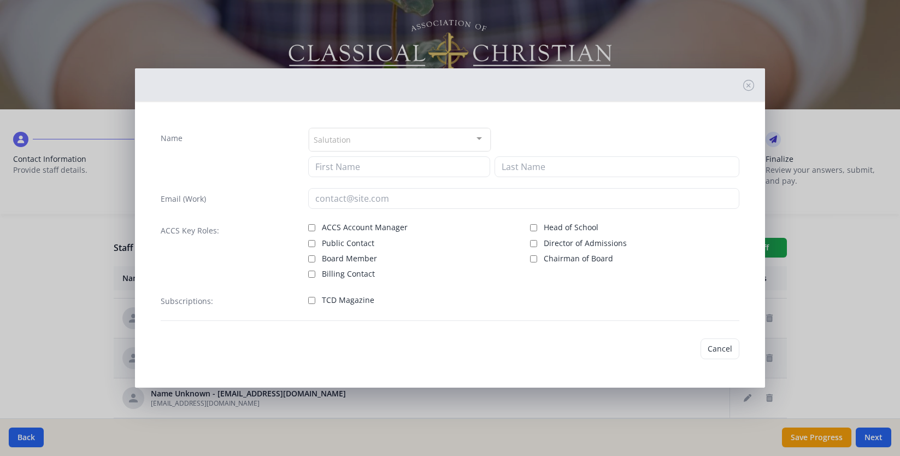
type input "freundp@fcaclassical.com"
click at [349, 278] on span "Billing Contact" at bounding box center [348, 273] width 53 height 11
click at [315, 278] on input "Billing Contact" at bounding box center [311, 274] width 7 height 7
checkbox input "true"
click at [384, 135] on div "Salutation" at bounding box center [400, 140] width 183 height 24
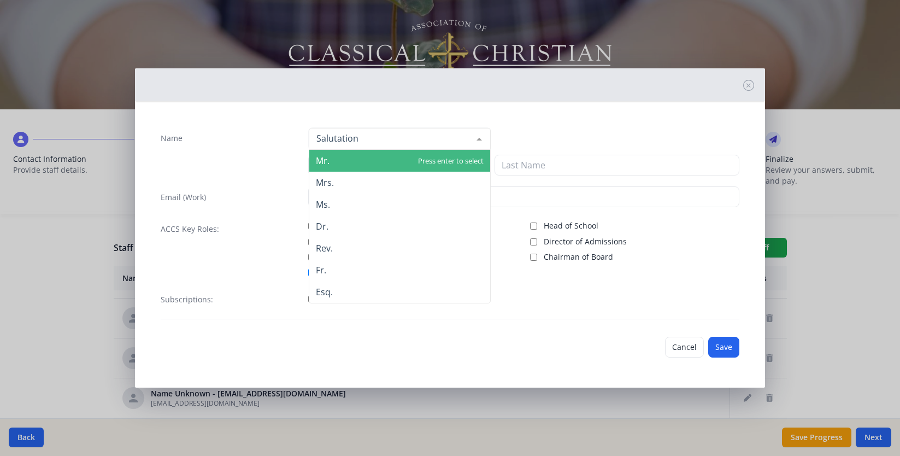
click at [371, 164] on span "Mr." at bounding box center [399, 161] width 181 height 22
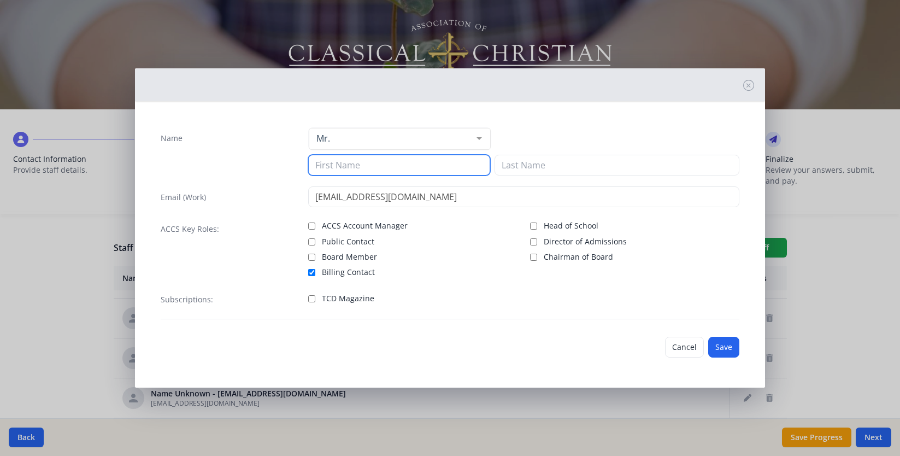
click at [359, 168] on input at bounding box center [399, 165] width 183 height 21
type input "Peter"
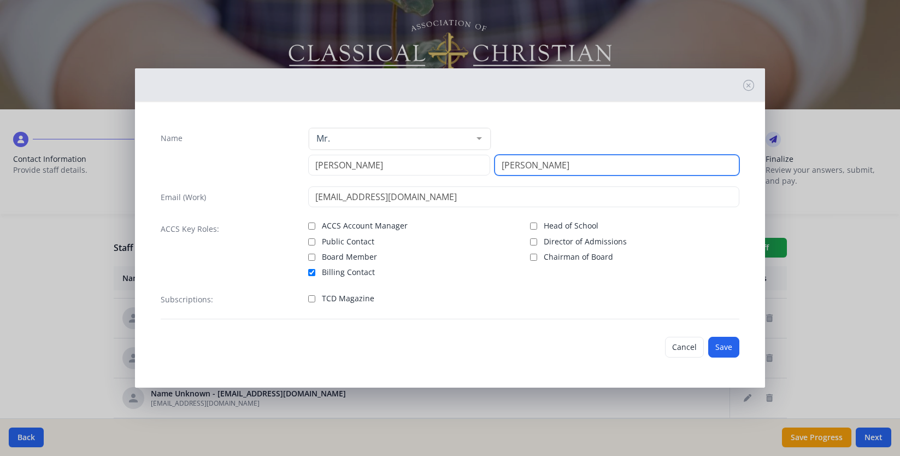
type input "Freund"
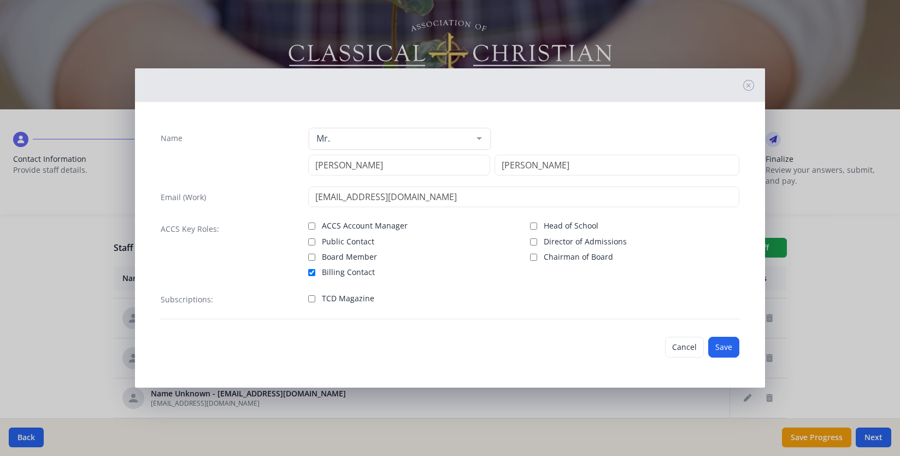
click at [341, 296] on span "TCD Magazine" at bounding box center [348, 298] width 52 height 11
click at [315, 296] on input "TCD Magazine" at bounding box center [311, 298] width 7 height 7
checkbox input "true"
click at [720, 345] on button "Save" at bounding box center [723, 347] width 31 height 21
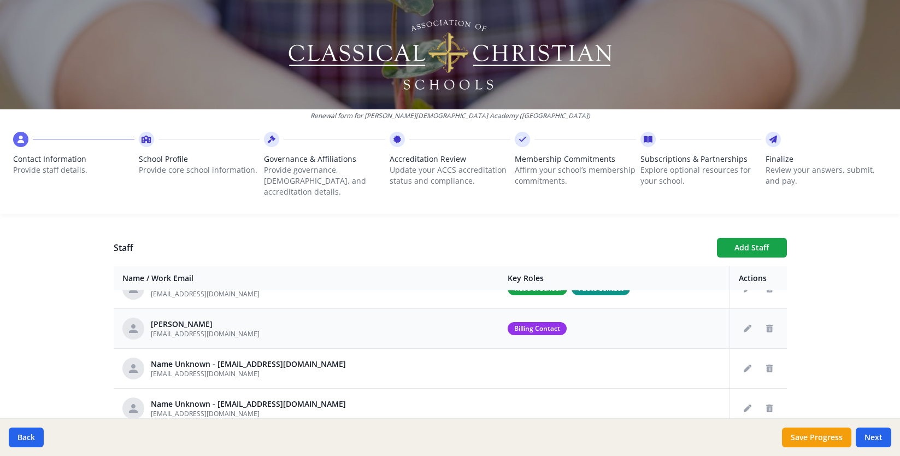
scroll to position [65, 0]
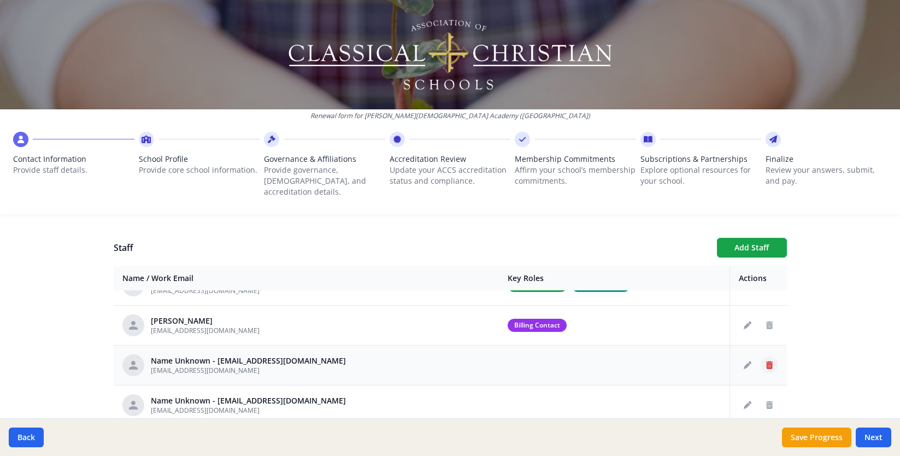
click at [772, 361] on icon "Delete staff" at bounding box center [769, 365] width 7 height 8
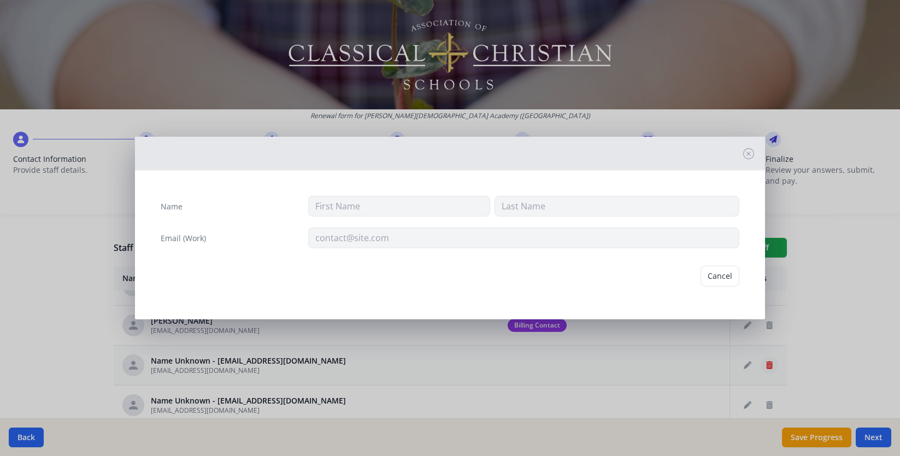
type input "marshallh@fcaclassical.com"
click at [722, 277] on button "Delete" at bounding box center [721, 276] width 38 height 21
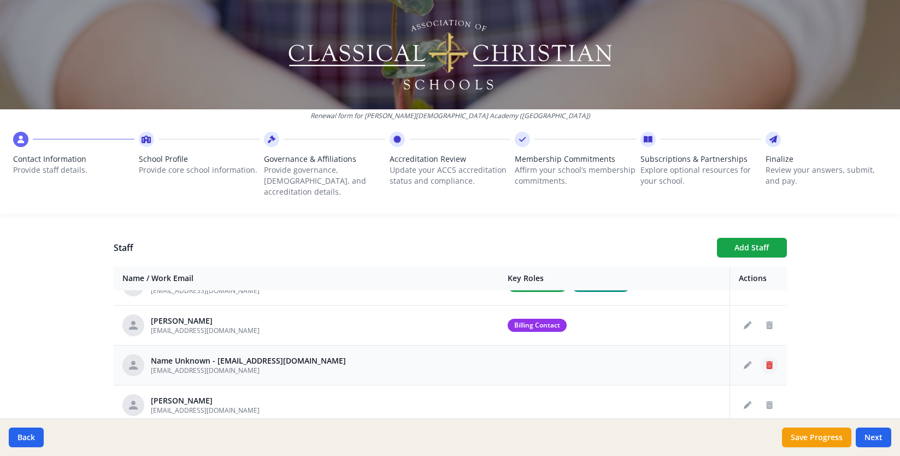
click at [769, 361] on icon "Delete staff" at bounding box center [769, 365] width 7 height 8
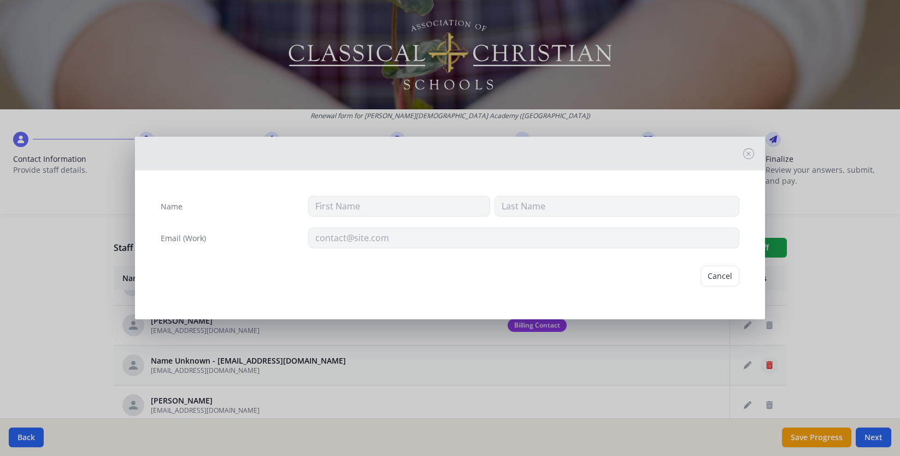
type input "azdells@fcaclassical.com"
click at [716, 279] on button "Delete" at bounding box center [721, 276] width 38 height 21
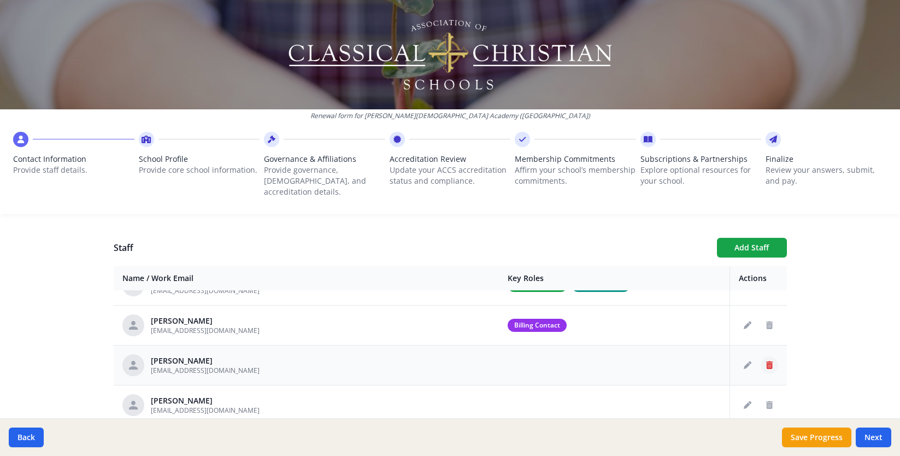
click at [772, 361] on icon "Delete staff" at bounding box center [769, 365] width 7 height 8
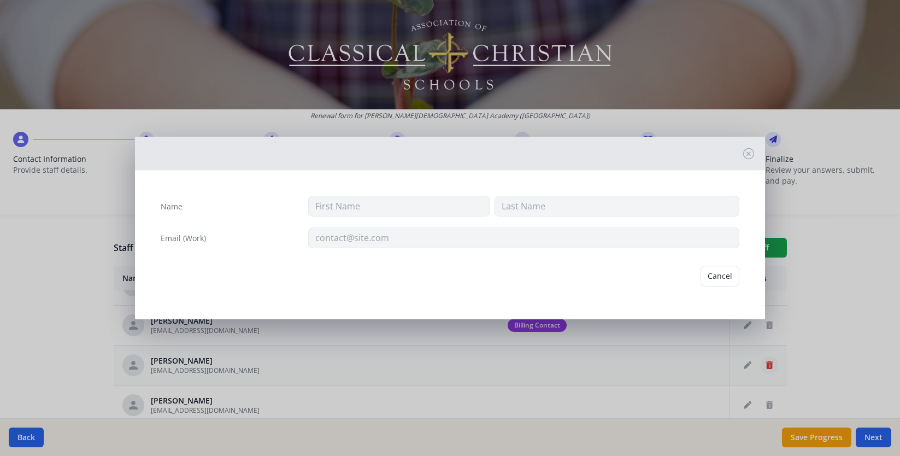
type input "Rachael"
type input "Adkins"
type input "adkinsr@fcaclassical.com"
click at [729, 278] on button "Delete" at bounding box center [721, 276] width 38 height 21
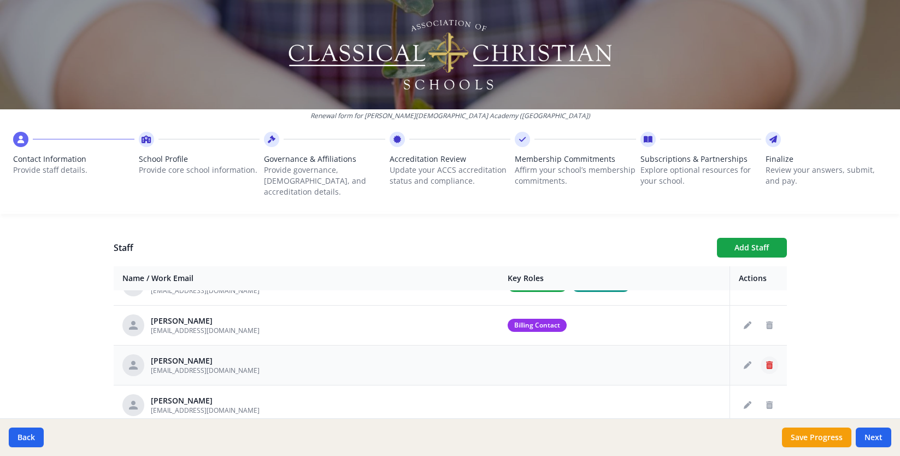
click at [771, 361] on icon "Delete staff" at bounding box center [769, 365] width 7 height 8
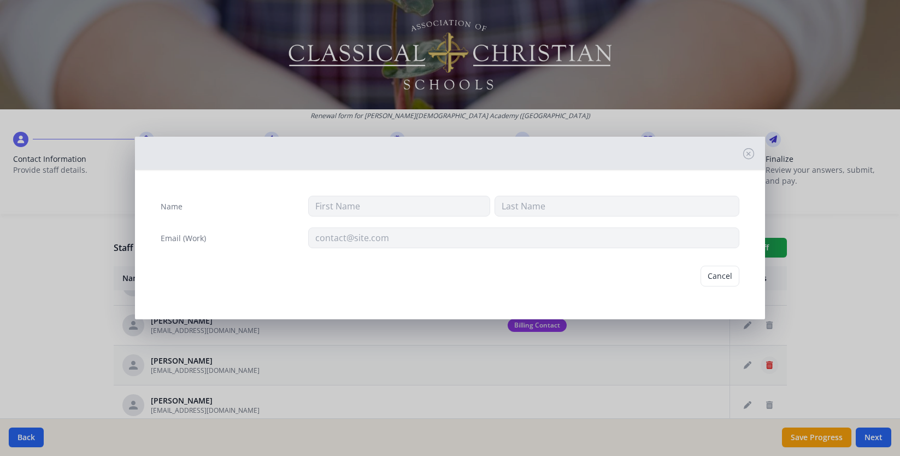
type input "Linda"
type input "Armstrong"
type input "armstrongl@fcaclassical.com"
click at [725, 274] on button "Delete" at bounding box center [721, 276] width 38 height 21
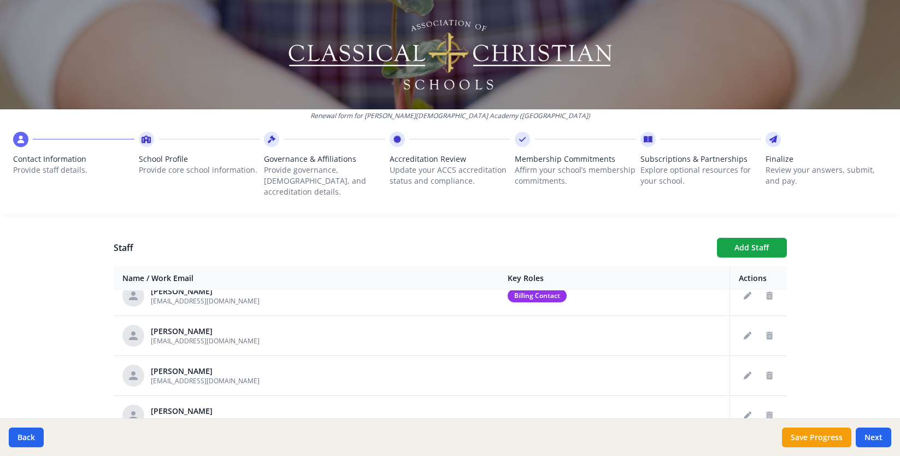
scroll to position [102, 0]
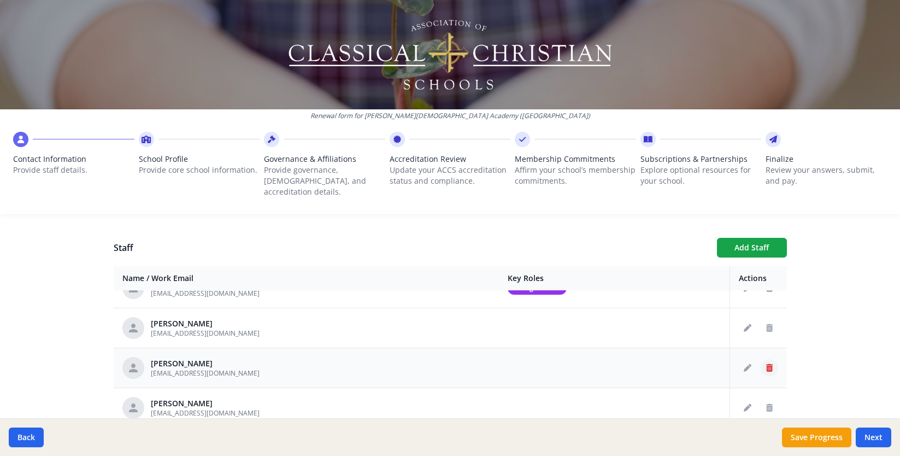
click at [772, 364] on icon "Delete staff" at bounding box center [769, 368] width 7 height 8
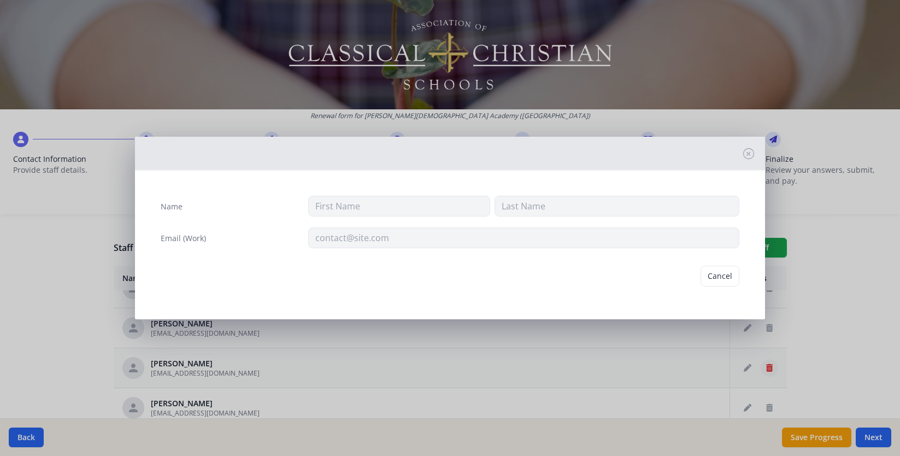
type input "Chris"
type input "Azure"
type input "azurec@fcaclassical.com"
click at [726, 279] on button "Delete" at bounding box center [721, 276] width 38 height 21
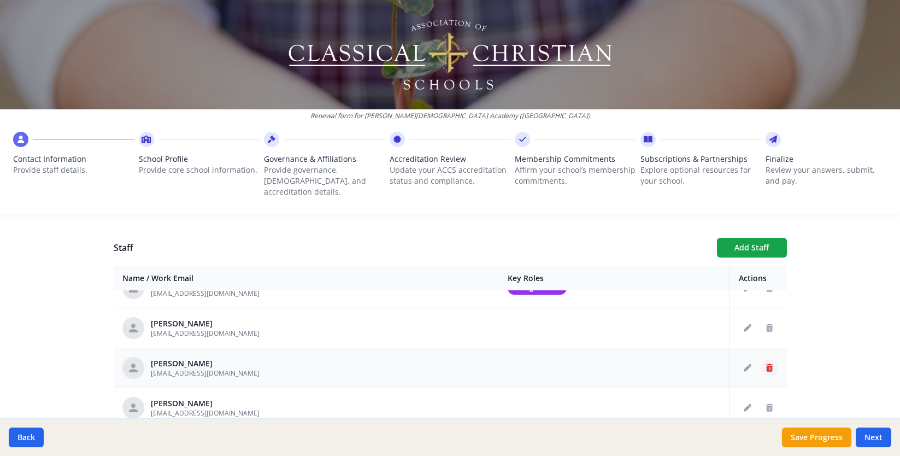
click at [769, 363] on button "Delete staff" at bounding box center [769, 367] width 17 height 17
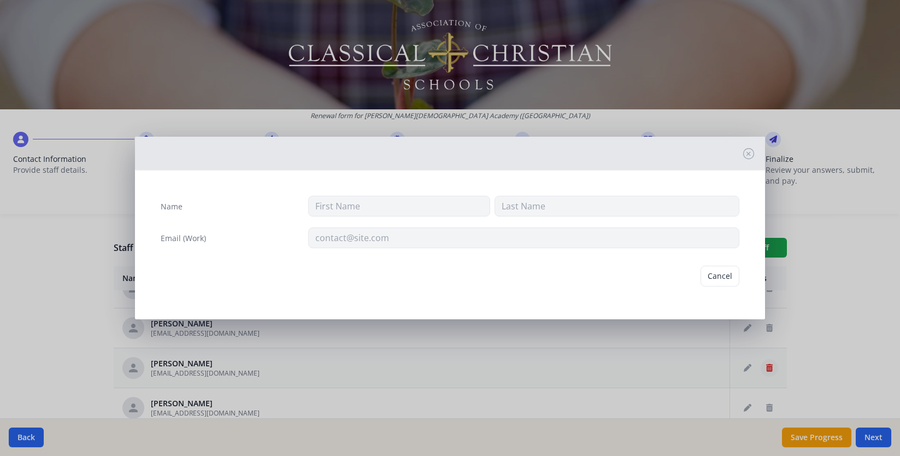
type input "Martin"
type input "Beamer"
type input "beamerm@fcaclassical.com"
click at [716, 273] on button "Delete" at bounding box center [721, 276] width 38 height 21
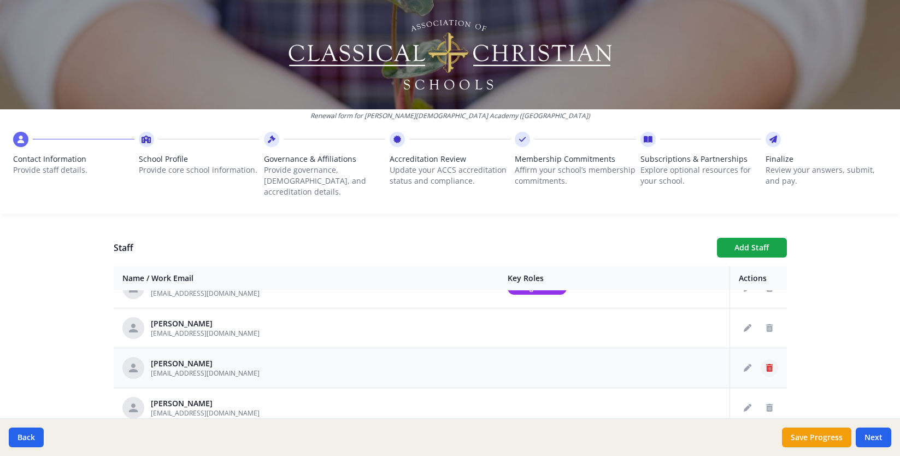
click at [770, 359] on button "Delete staff" at bounding box center [769, 367] width 17 height 17
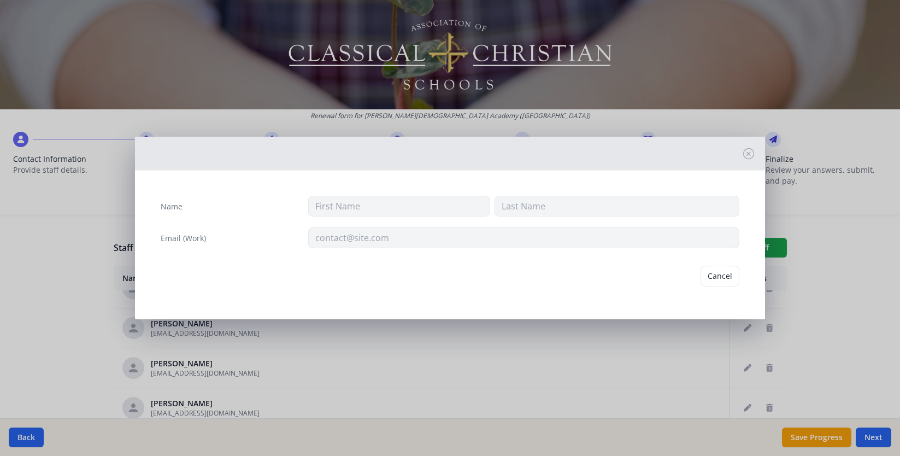
type input "Martin"
type input "Beamer"
type input "beamerm@fcaclassical.com"
click at [722, 280] on button "Delete" at bounding box center [721, 276] width 38 height 21
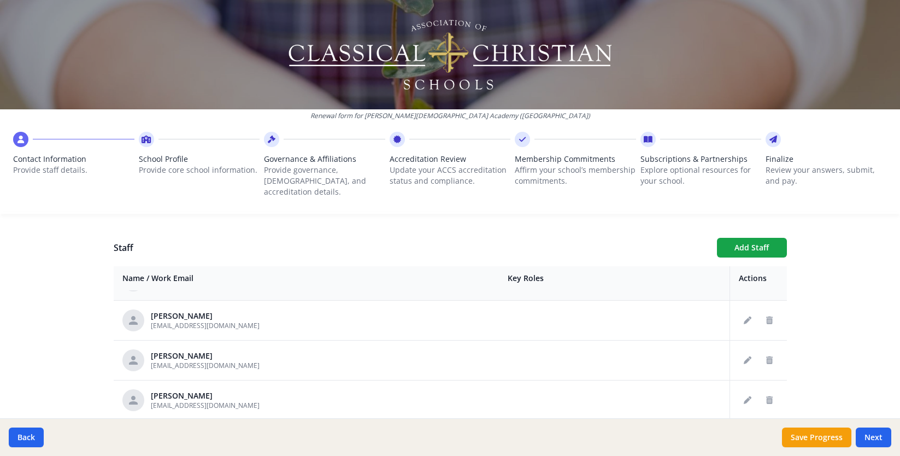
scroll to position [154, 0]
click at [771, 392] on icon "Delete staff" at bounding box center [769, 396] width 7 height 8
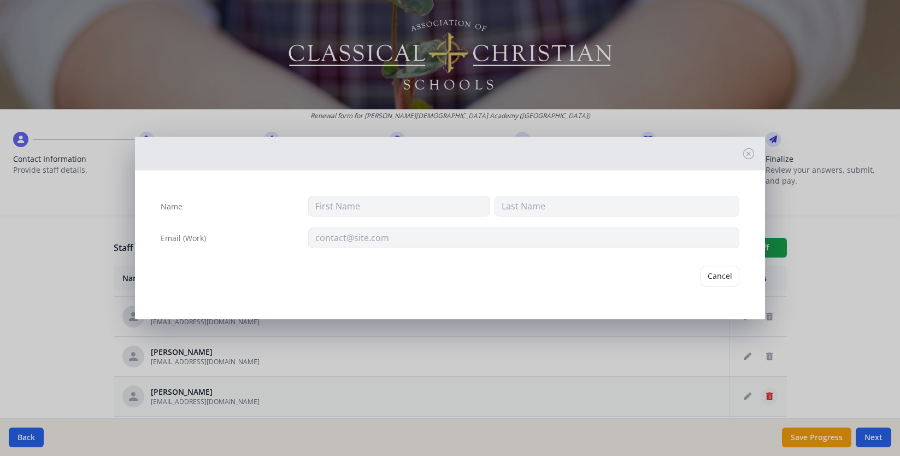
type input "Katie"
type input "Broadus"
type input "broadusk@fcaclassical.com"
click at [712, 277] on button "Delete" at bounding box center [721, 276] width 38 height 21
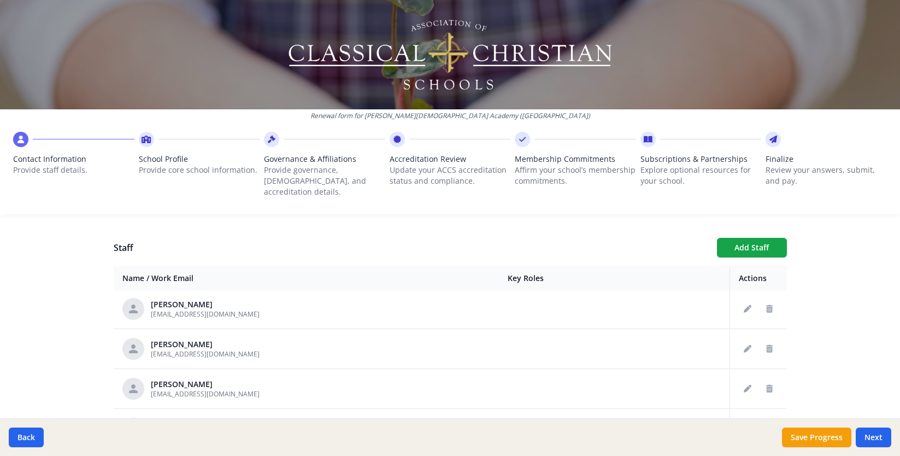
scroll to position [202, 0]
click at [744, 379] on button "Edit staff" at bounding box center [747, 387] width 17 height 17
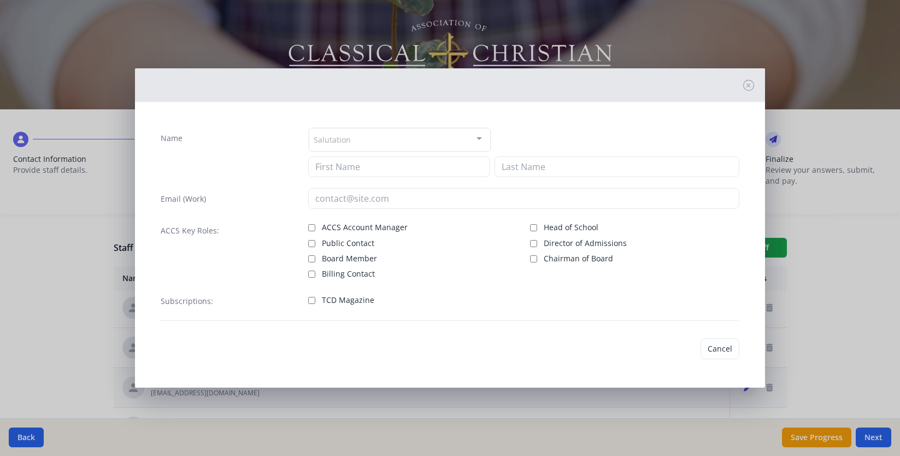
type input "Colette"
type input "Clemens"
type input "clemensc@fcaclassical.com"
click at [567, 244] on span "Director of Admissions" at bounding box center [585, 241] width 83 height 11
click at [537, 244] on input "Director of Admissions" at bounding box center [533, 241] width 7 height 7
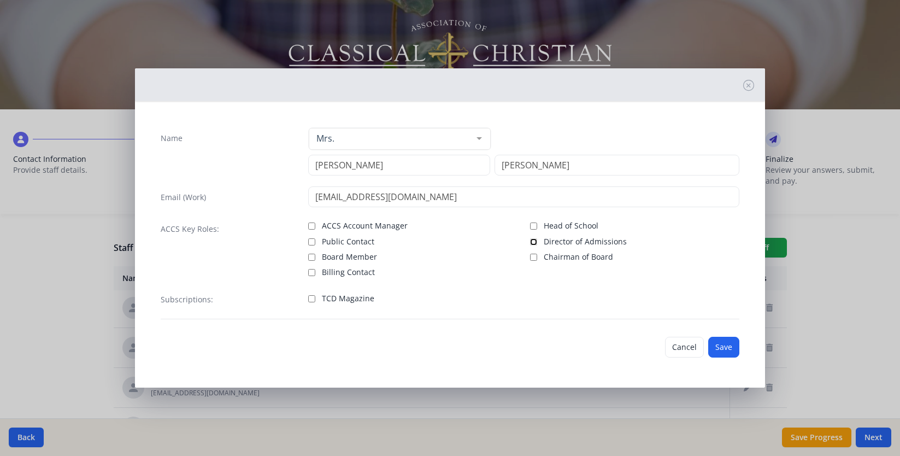
checkbox input "true"
click at [335, 297] on span "TCD Magazine" at bounding box center [348, 298] width 52 height 11
click at [315, 297] on input "TCD Magazine" at bounding box center [311, 298] width 7 height 7
checkbox input "true"
click at [720, 346] on button "Save" at bounding box center [723, 347] width 31 height 21
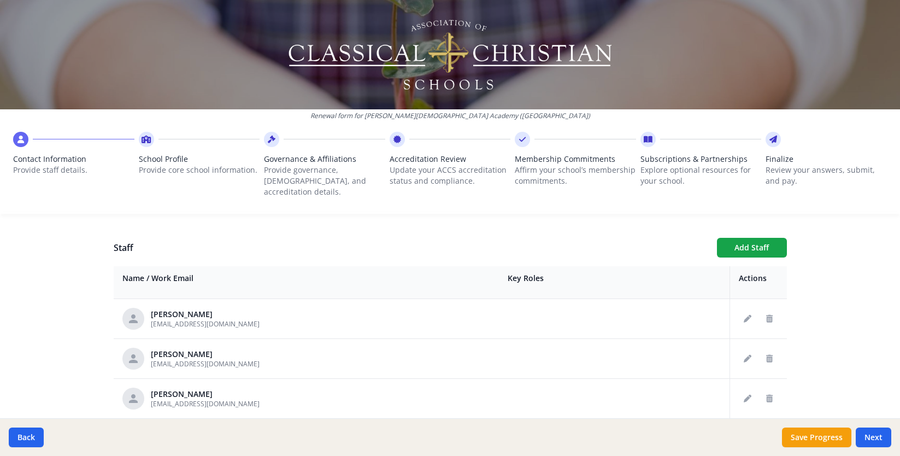
scroll to position [274, 0]
click at [750, 312] on icon "Edit staff" at bounding box center [748, 316] width 8 height 8
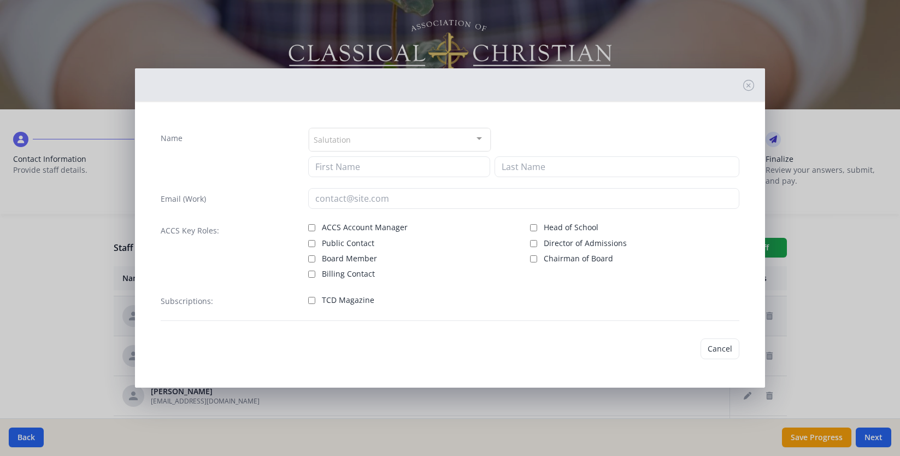
type input "Amanda"
type input "Buckley"
type input "buckleya@fcaclassical.com"
click at [324, 298] on span "TCD Magazine" at bounding box center [348, 298] width 52 height 11
click at [315, 298] on input "TCD Magazine" at bounding box center [311, 298] width 7 height 7
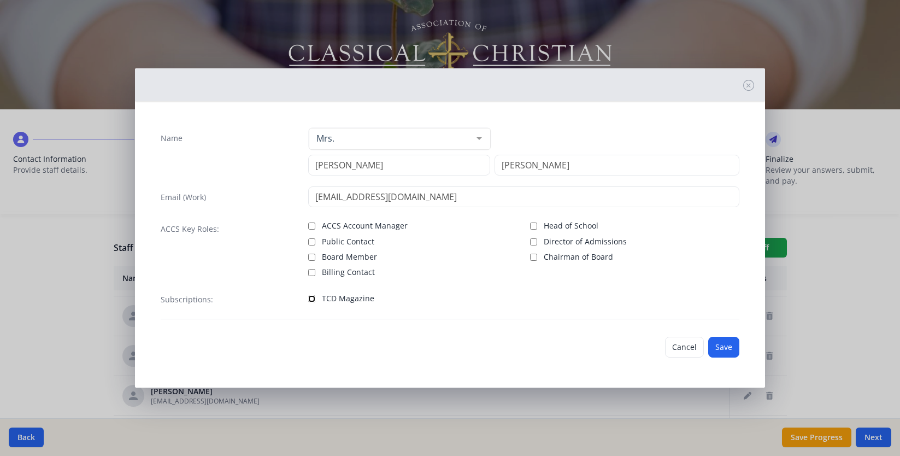
checkbox input "true"
click at [726, 341] on button "Save" at bounding box center [723, 347] width 31 height 21
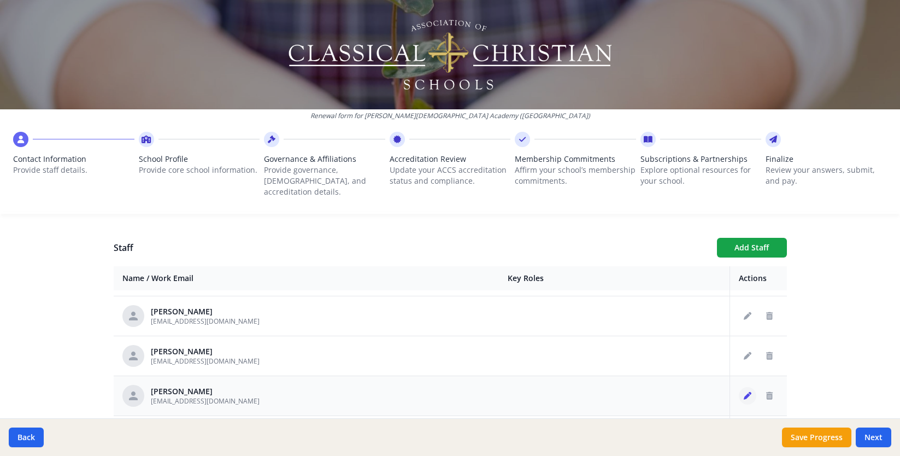
click at [747, 392] on icon "Edit staff" at bounding box center [748, 396] width 8 height 8
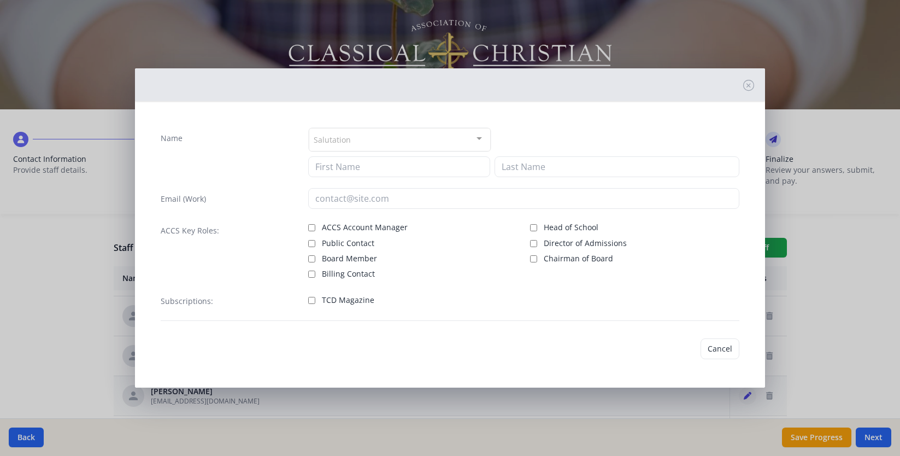
type input "Jill"
type input "Dykes"
type input "dykesj@fcaclassical.com"
click at [367, 304] on div "TCD Magazine" at bounding box center [412, 299] width 209 height 16
click at [362, 300] on span "TCD Magazine" at bounding box center [348, 298] width 52 height 11
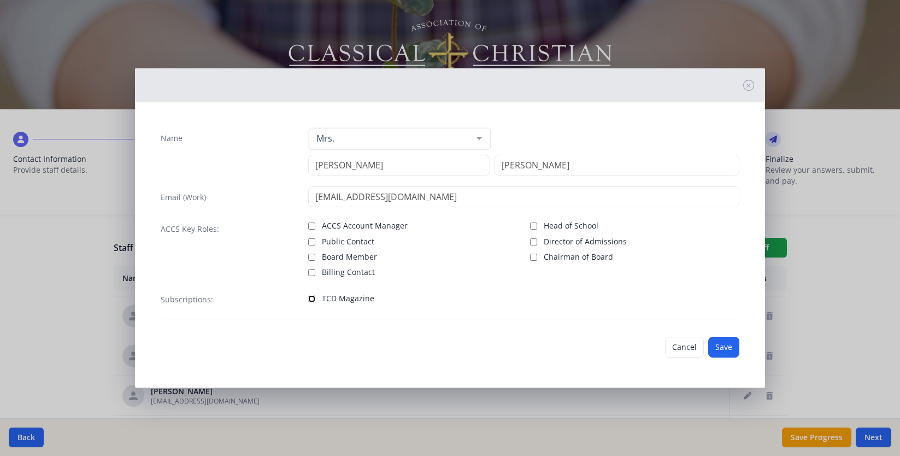
click at [315, 300] on input "TCD Magazine" at bounding box center [311, 298] width 7 height 7
checkbox input "true"
click at [725, 351] on button "Save" at bounding box center [723, 347] width 31 height 21
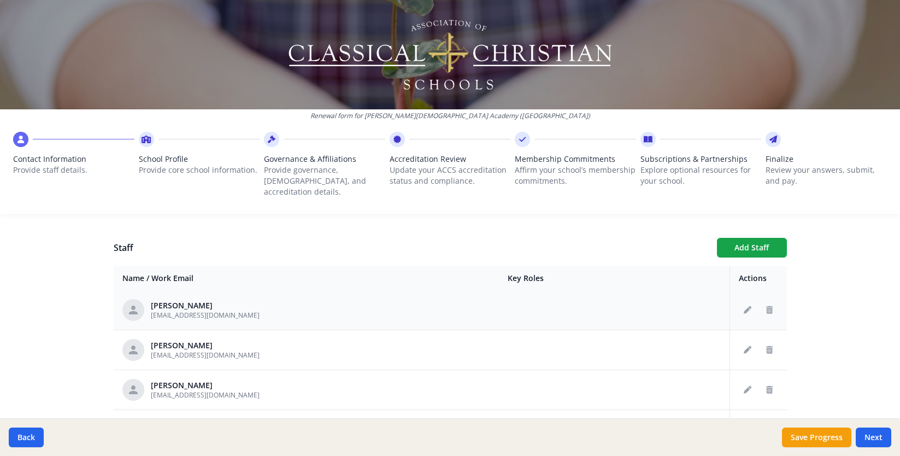
scroll to position [320, 0]
click at [770, 385] on icon "Delete staff" at bounding box center [769, 389] width 7 height 8
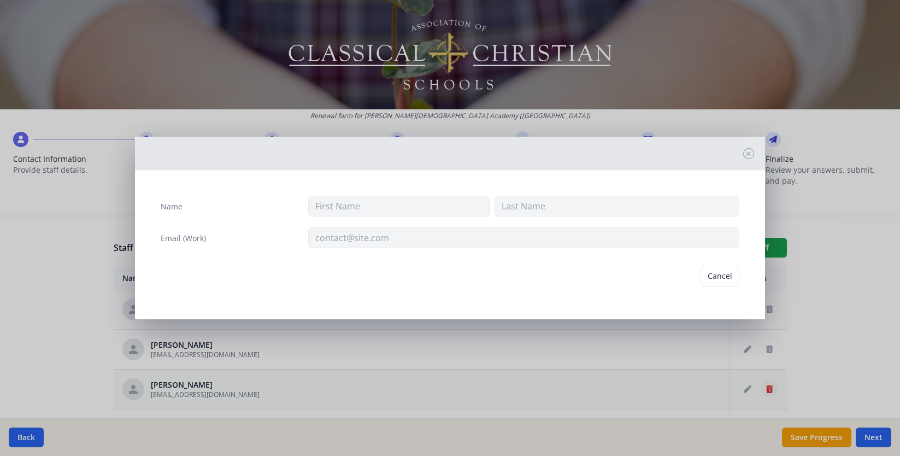
type input "Mathhew"
type input "Edwards"
type input "edwardsm@fcaclassical.com"
click at [727, 275] on button "Delete" at bounding box center [721, 276] width 38 height 21
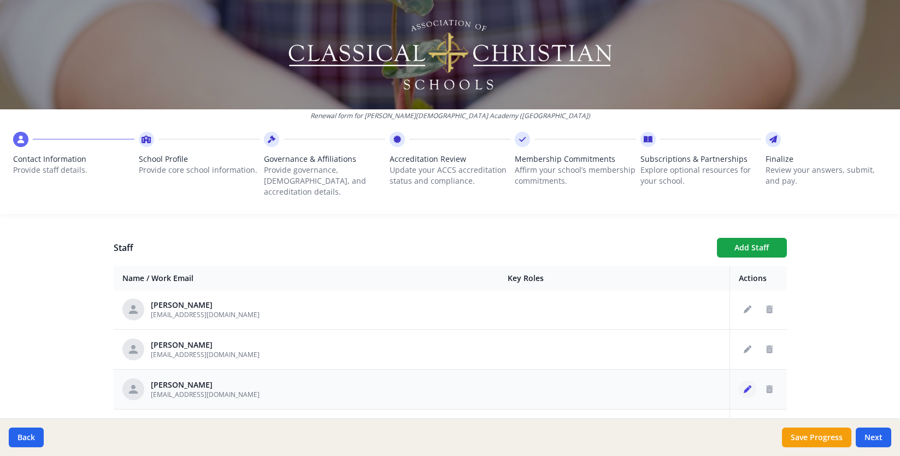
click at [748, 385] on icon "Edit staff" at bounding box center [748, 389] width 8 height 8
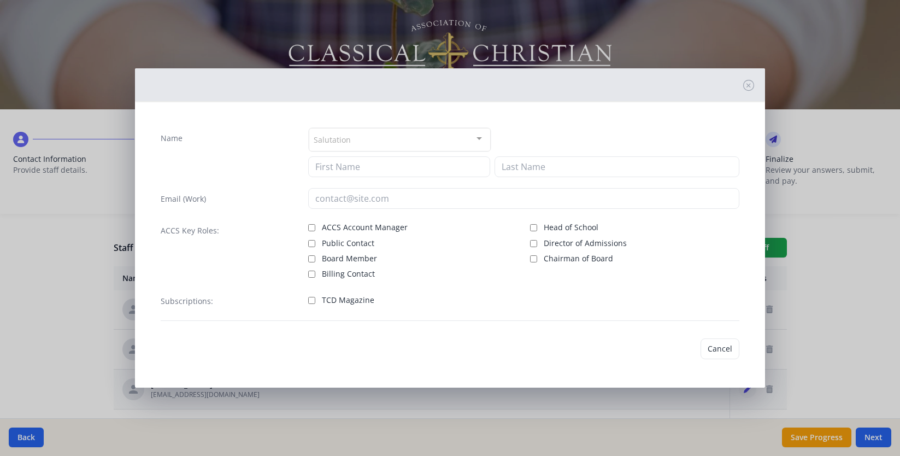
type input "Rebecca"
type input "Egli"
type input "eglir@fcaclassical.com"
click at [351, 302] on span "TCD Magazine" at bounding box center [348, 300] width 52 height 11
click at [315, 302] on input "TCD Magazine" at bounding box center [311, 300] width 7 height 7
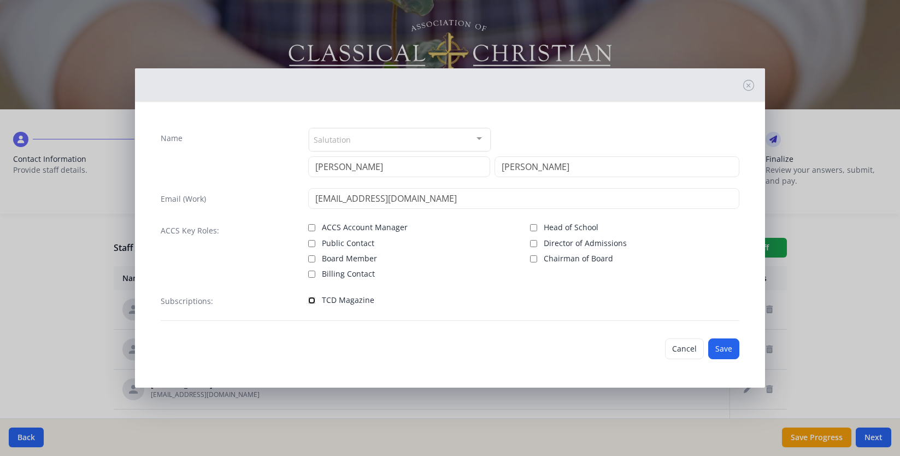
checkbox input "true"
click at [715, 353] on button "Save" at bounding box center [723, 348] width 31 height 21
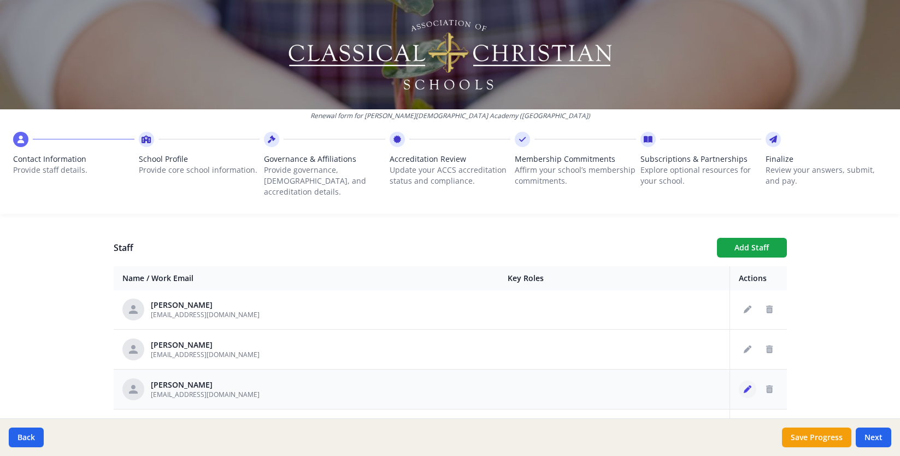
click at [748, 385] on icon "Edit staff" at bounding box center [748, 389] width 8 height 8
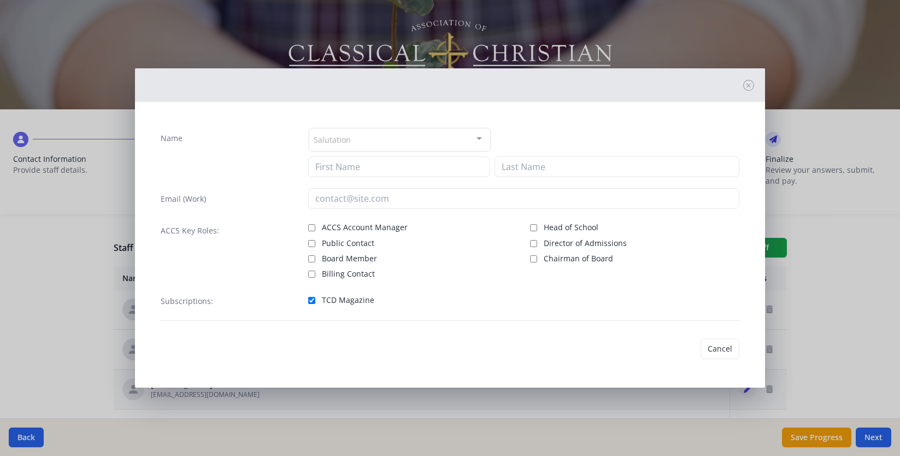
type input "Rebecca"
type input "Egli"
type input "eglir@fcaclassical.com"
checkbox input "true"
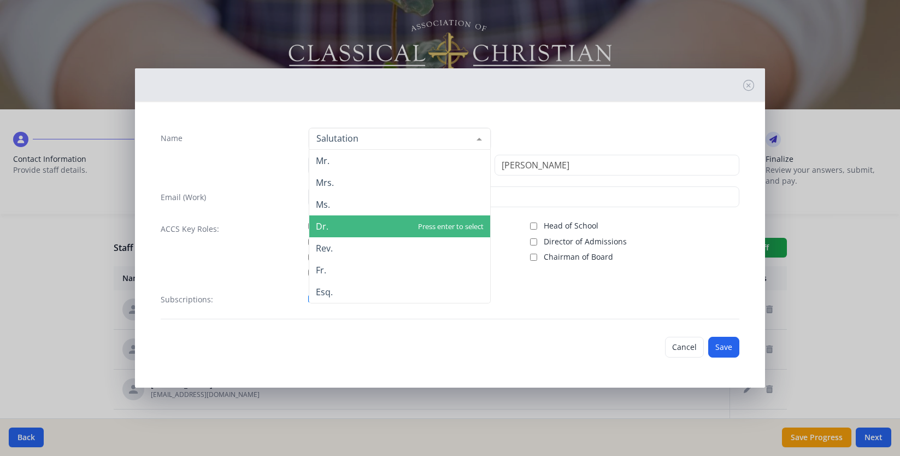
click at [333, 222] on span "Dr." at bounding box center [399, 226] width 181 height 22
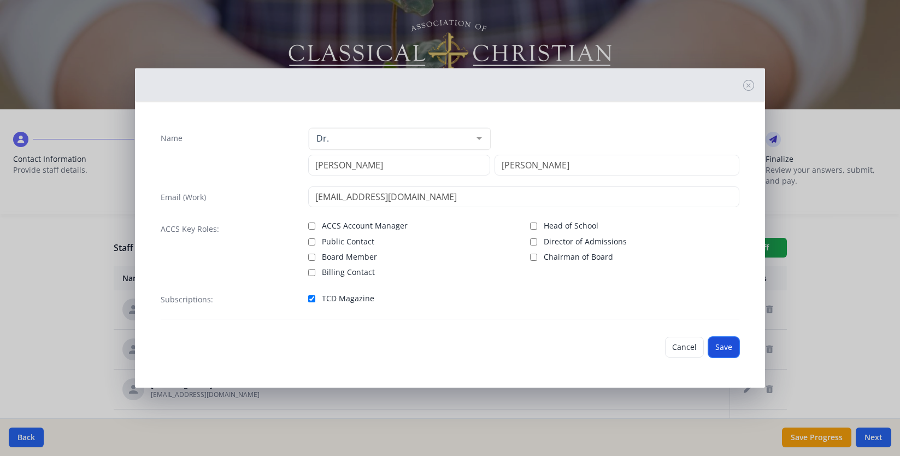
click at [718, 340] on button "Save" at bounding box center [723, 347] width 31 height 21
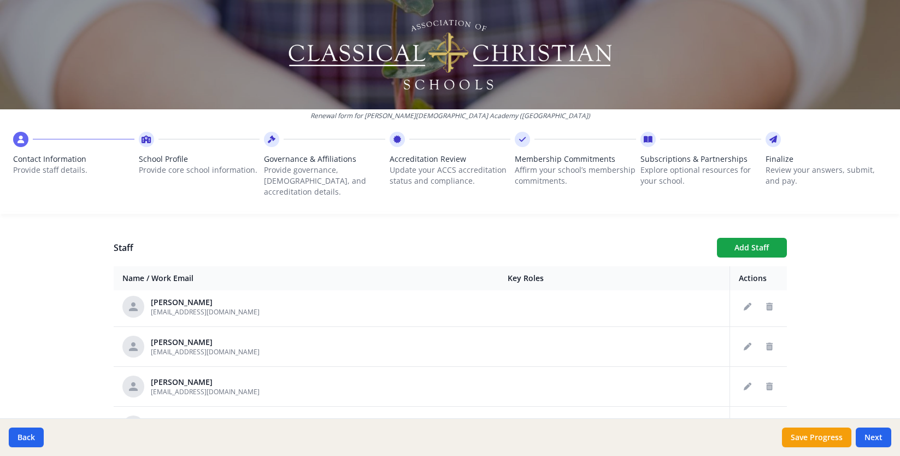
scroll to position [363, 0]
click at [749, 379] on button "Edit staff" at bounding box center [747, 385] width 17 height 17
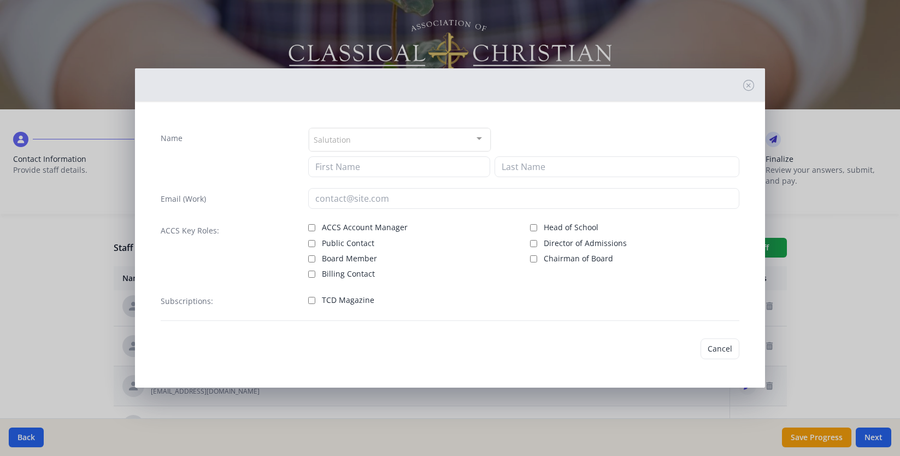
type input "Derek"
type input "Fawcett"
type input "fawcettd@fcaclassical.com"
click at [342, 300] on span "TCD Magazine" at bounding box center [348, 298] width 52 height 11
click at [315, 300] on input "TCD Magazine" at bounding box center [311, 298] width 7 height 7
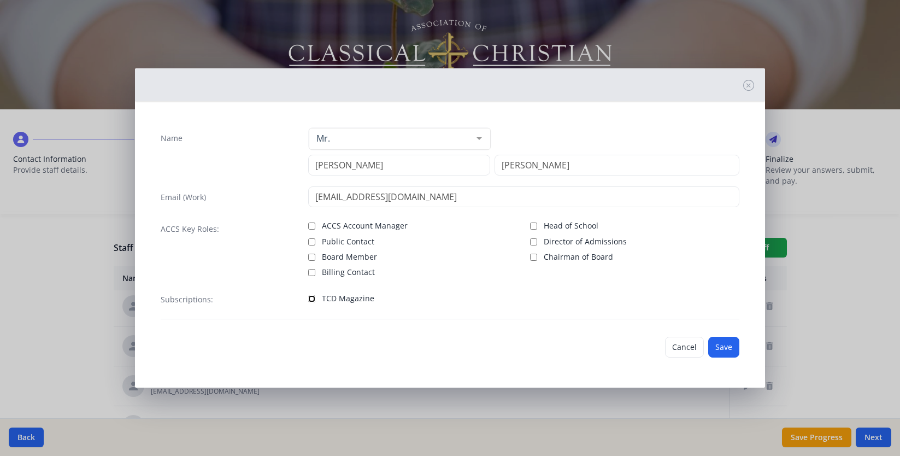
checkbox input "true"
click at [726, 340] on button "Save" at bounding box center [723, 347] width 31 height 21
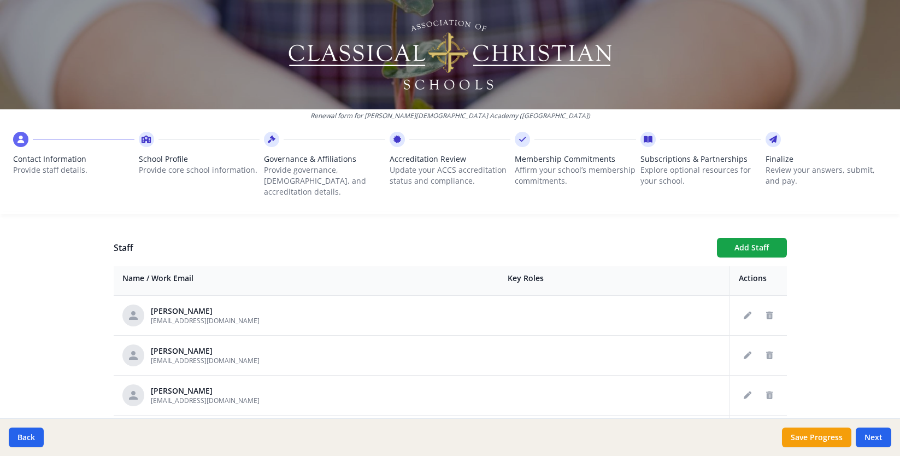
scroll to position [395, 0]
click at [750, 390] on icon "Edit staff" at bounding box center [748, 394] width 8 height 8
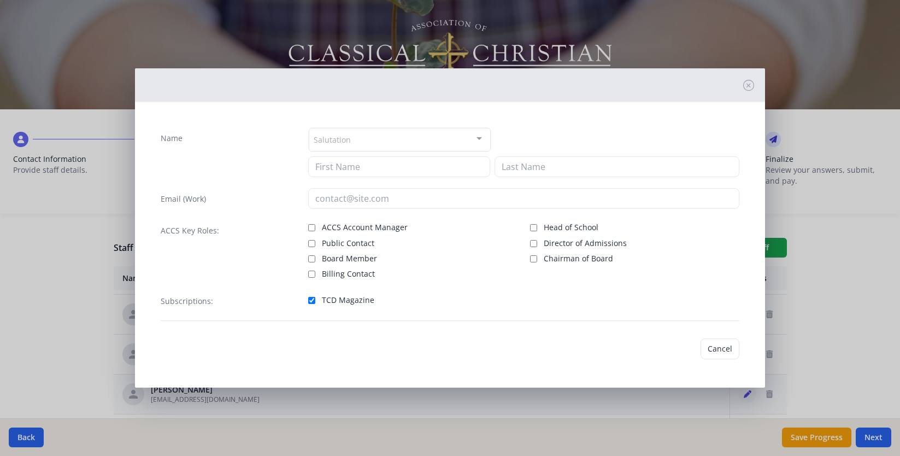
type input "Andrew"
type input "Ferrell"
type input "giblerm@fcaclassical.com"
checkbox input "true"
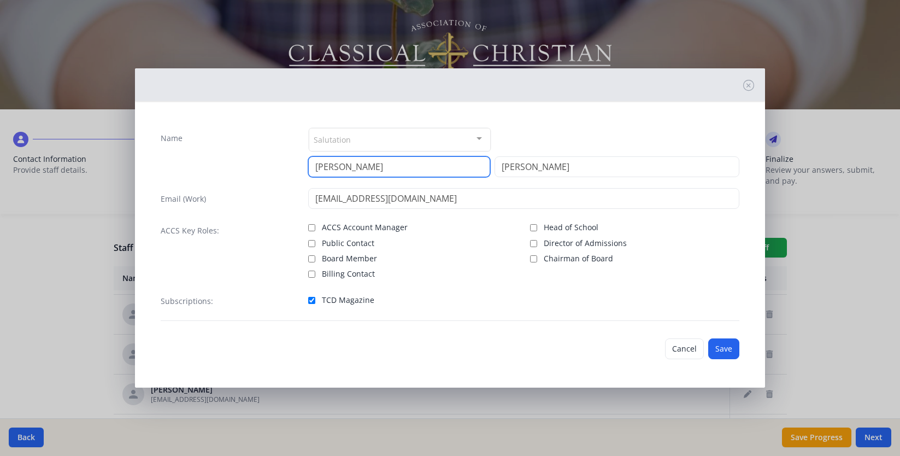
click at [352, 157] on input "Andrew" at bounding box center [399, 166] width 183 height 21
type input "Megan"
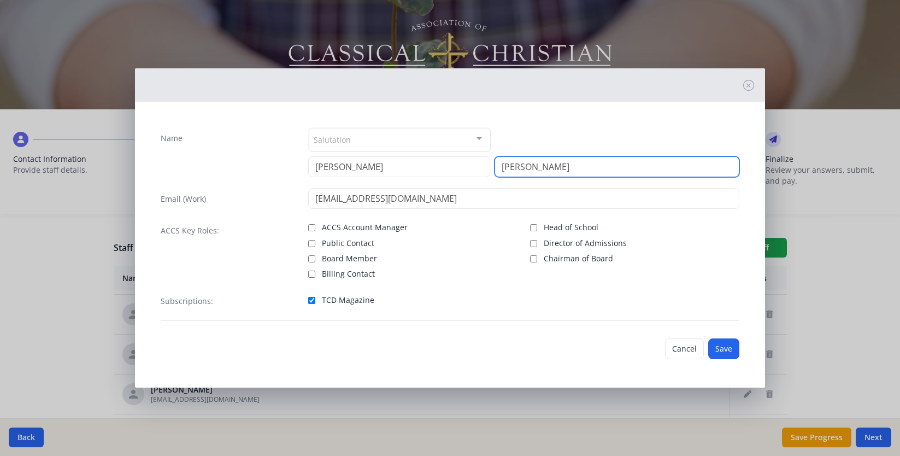
type input "Gibler"
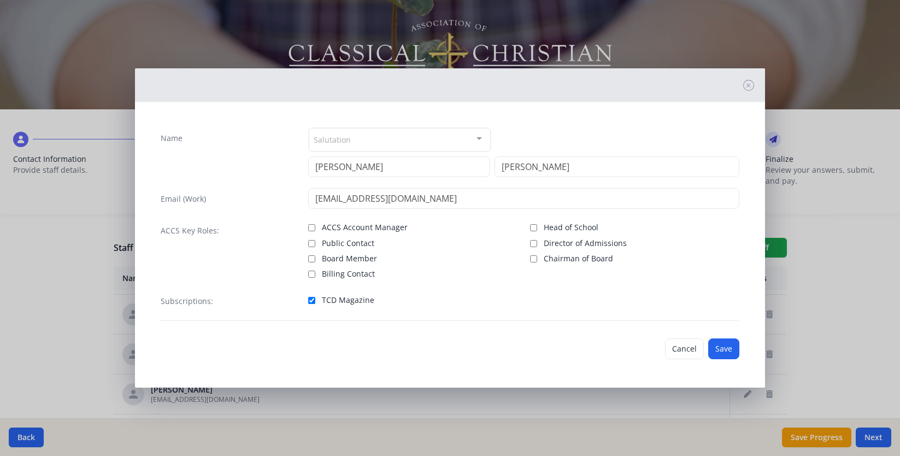
click at [353, 250] on div "ACCS Account Manager Public Contact Board Member Billing Contact" at bounding box center [412, 250] width 209 height 60
click at [351, 244] on span "Public Contact" at bounding box center [348, 243] width 52 height 11
click at [315, 244] on input "Public Contact" at bounding box center [311, 243] width 7 height 7
checkbox input "true"
click at [726, 352] on button "Save" at bounding box center [723, 348] width 31 height 21
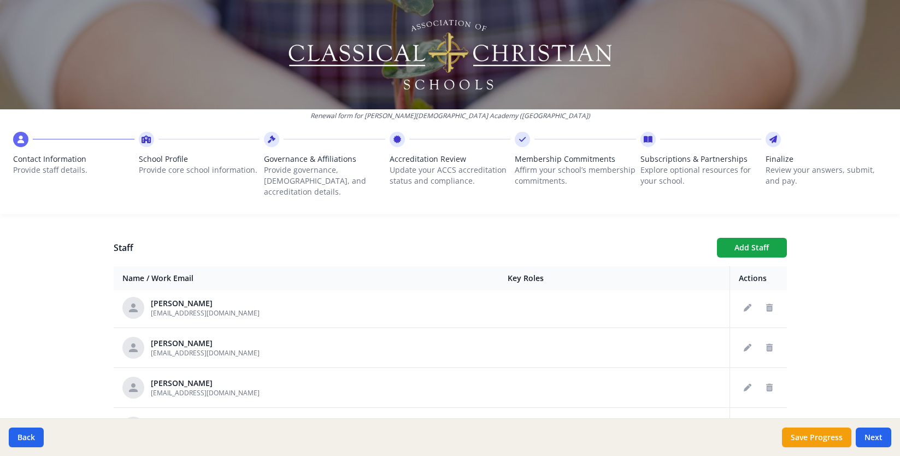
scroll to position [482, 0]
click at [752, 378] on button "Edit staff" at bounding box center [747, 386] width 17 height 17
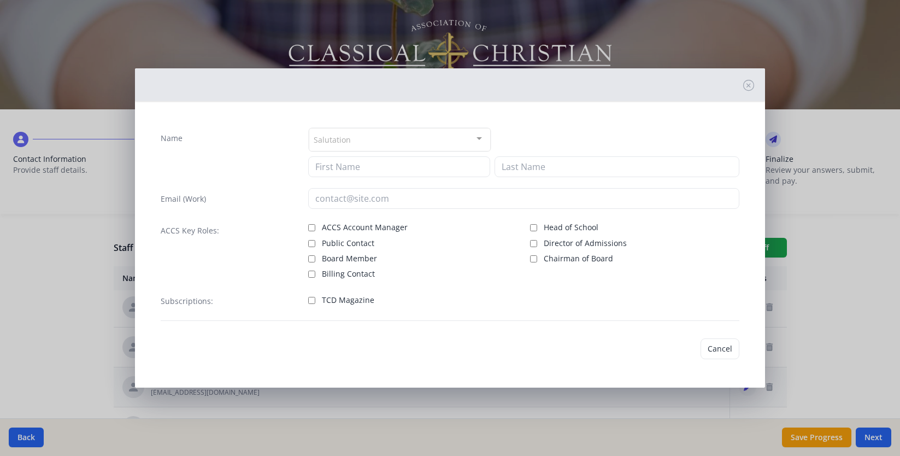
type input "jake"
type input "gibler"
type input "giblerj@fcaclassical.com"
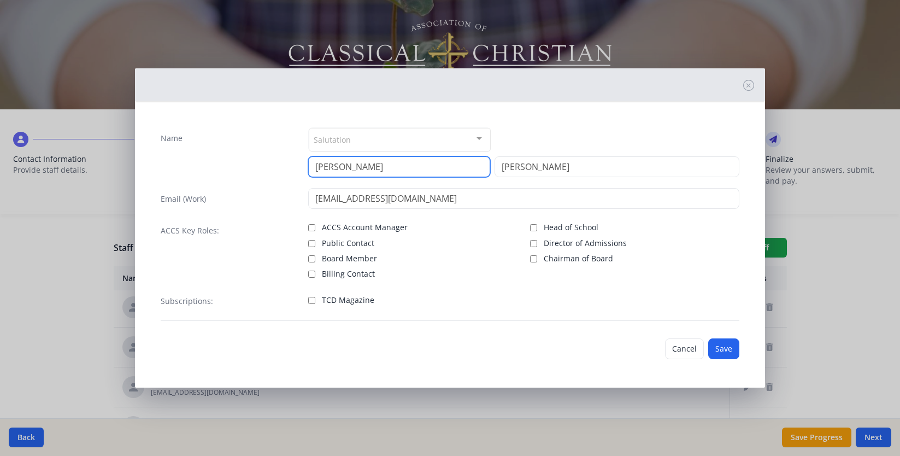
click at [412, 165] on input "jake" at bounding box center [399, 166] width 183 height 21
type input "Jake"
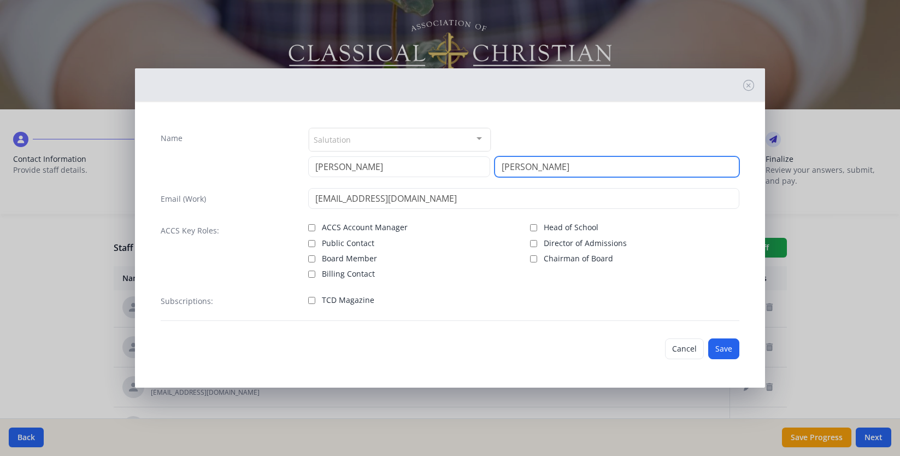
type input "Gibler"
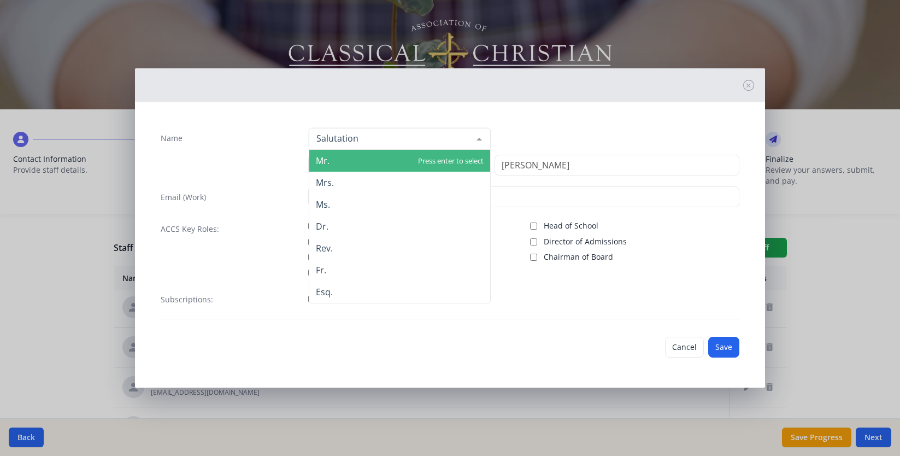
click at [330, 171] on span "Mr." at bounding box center [399, 161] width 181 height 22
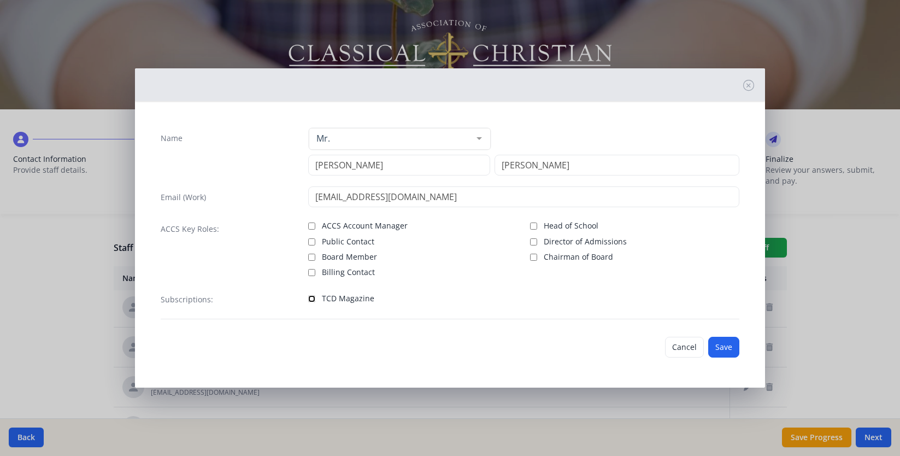
click at [310, 296] on input "TCD Magazine" at bounding box center [311, 298] width 7 height 7
checkbox input "true"
click at [736, 354] on button "Save" at bounding box center [723, 347] width 31 height 21
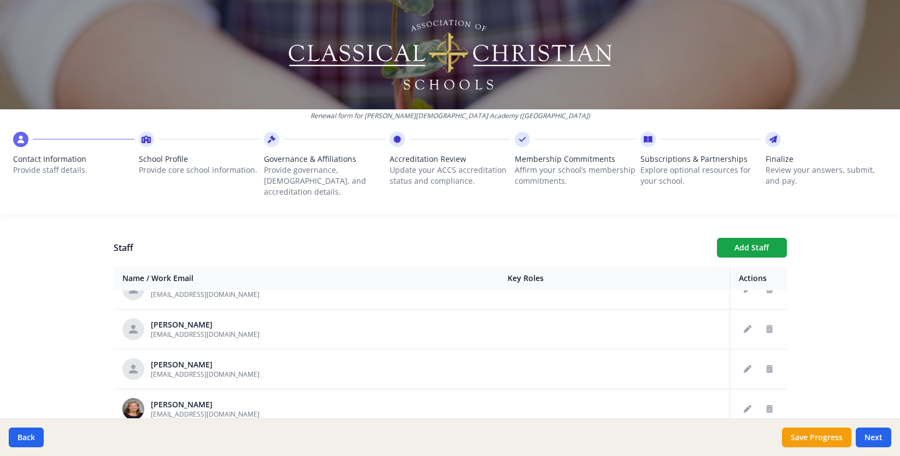
scroll to position [550, 0]
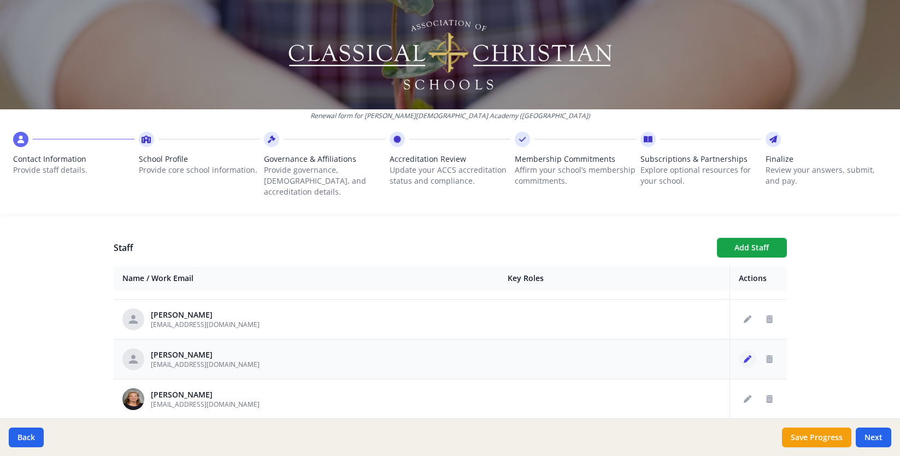
click at [753, 350] on button "Edit staff" at bounding box center [747, 358] width 17 height 17
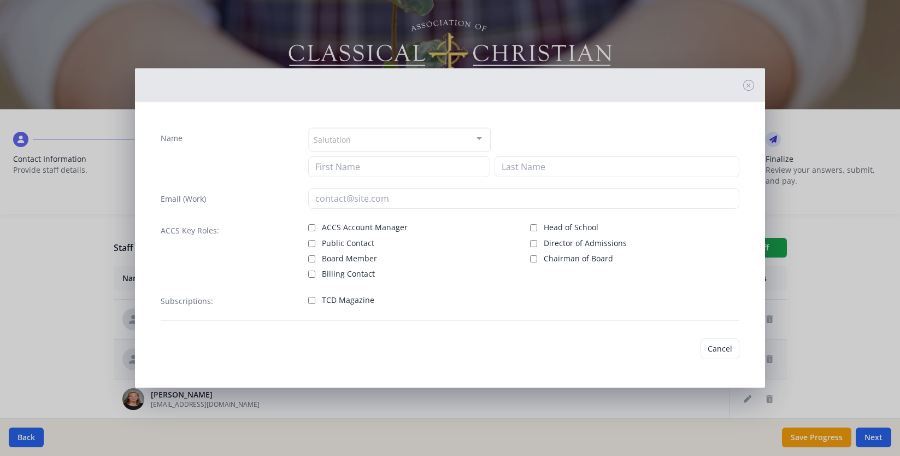
type input "Megan"
type input "Gibler"
type input "pbruner14@gmail.com"
click at [689, 348] on button "Cancel" at bounding box center [684, 348] width 39 height 21
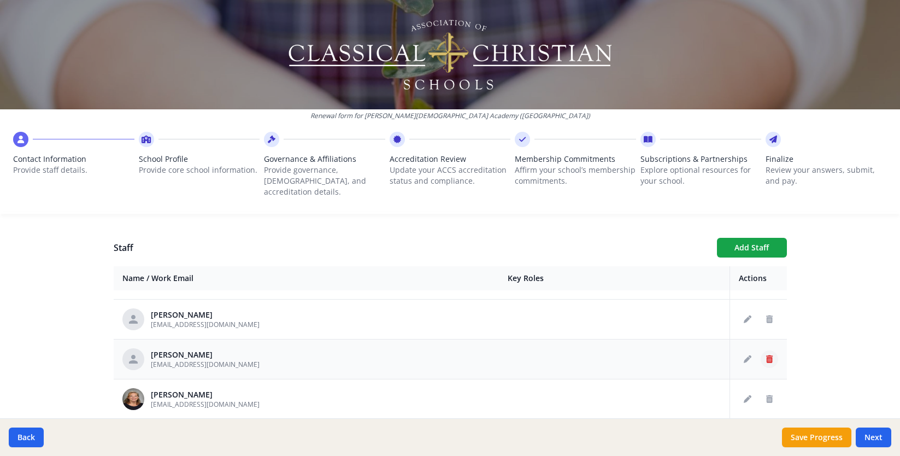
click at [765, 350] on button "Delete staff" at bounding box center [769, 358] width 17 height 17
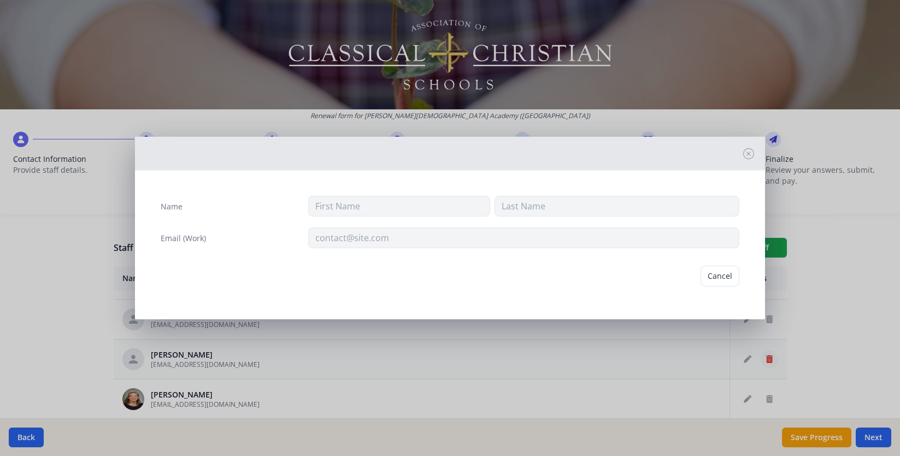
type input "Megan"
type input "Gibler"
type input "pbruner14@gmail.com"
click at [725, 273] on button "Delete" at bounding box center [721, 276] width 38 height 21
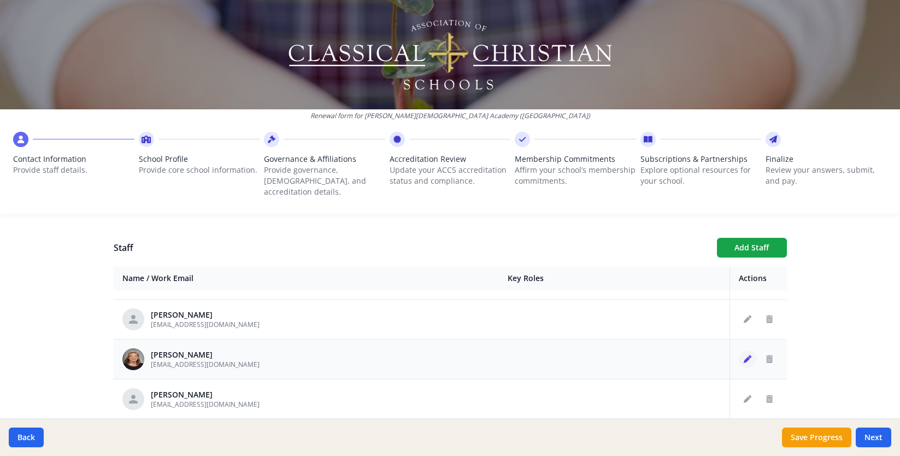
click at [748, 355] on icon "Edit staff" at bounding box center [748, 359] width 8 height 8
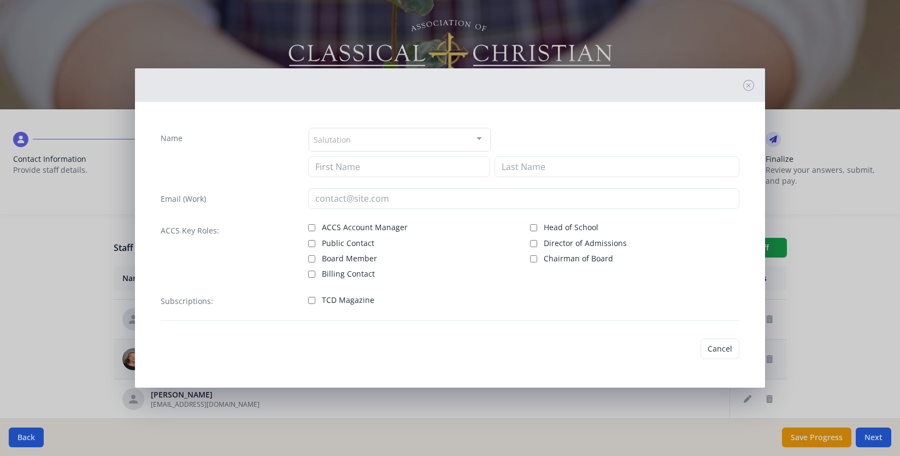
type input "Svea"
type input "Goertzen"
type input "goertzens@fcaclassical.com"
click at [342, 302] on span "TCD Magazine" at bounding box center [348, 298] width 52 height 11
click at [315, 302] on input "TCD Magazine" at bounding box center [311, 298] width 7 height 7
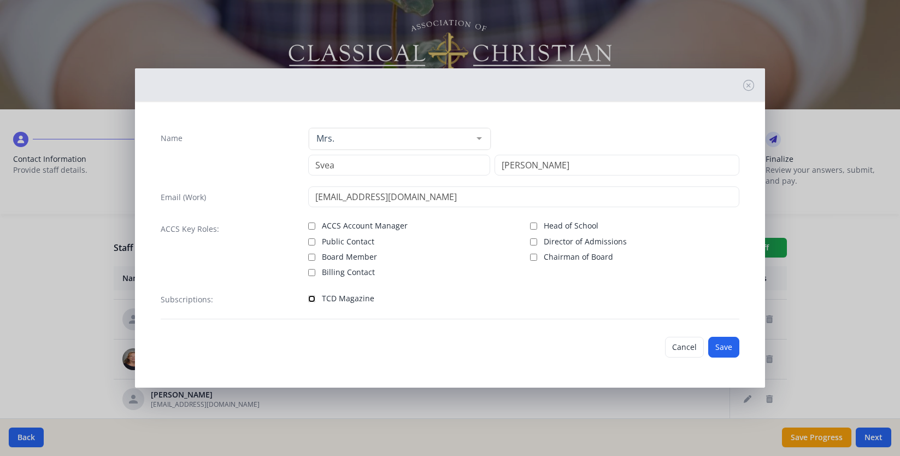
checkbox input "true"
click at [363, 242] on span "Public Contact" at bounding box center [348, 241] width 52 height 11
click at [315, 242] on input "Public Contact" at bounding box center [311, 241] width 7 height 7
click at [363, 242] on span "Public Contact" at bounding box center [348, 241] width 52 height 11
click at [315, 242] on input "Public Contact" at bounding box center [311, 241] width 7 height 7
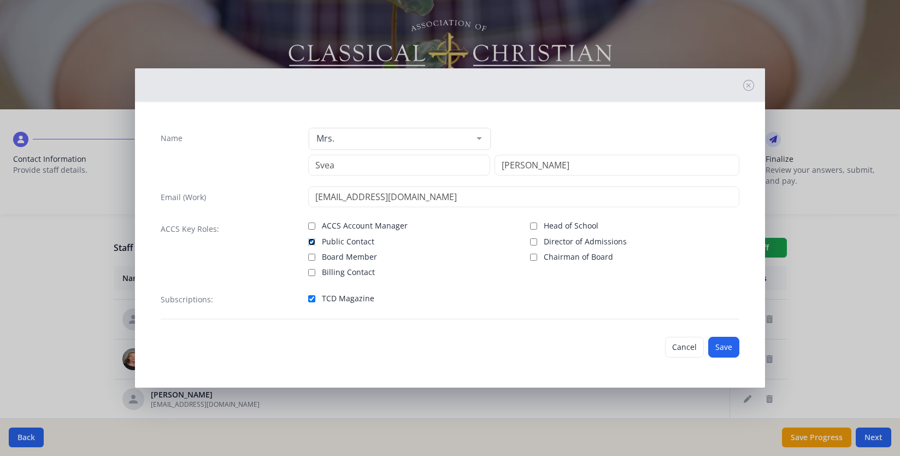
checkbox input "false"
click at [725, 350] on button "Save" at bounding box center [723, 347] width 31 height 21
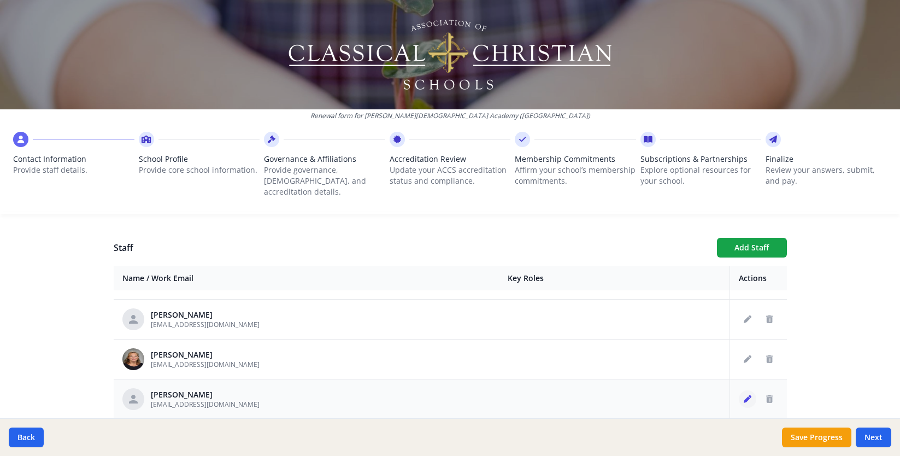
click at [748, 395] on icon "Edit staff" at bounding box center [748, 399] width 8 height 8
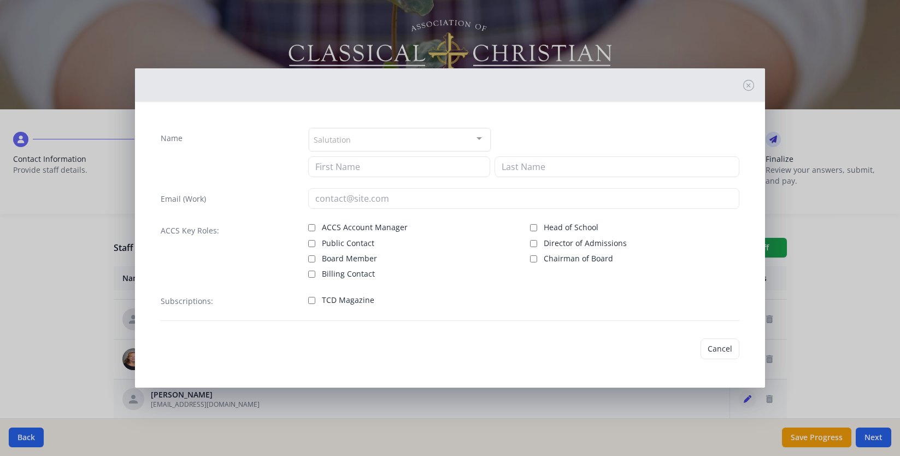
type input "Kaitlin"
type input "Gray"
type input "grayk@fcaclassical.com"
click at [342, 300] on span "TCD Magazine" at bounding box center [348, 298] width 52 height 11
click at [315, 300] on input "TCD Magazine" at bounding box center [311, 298] width 7 height 7
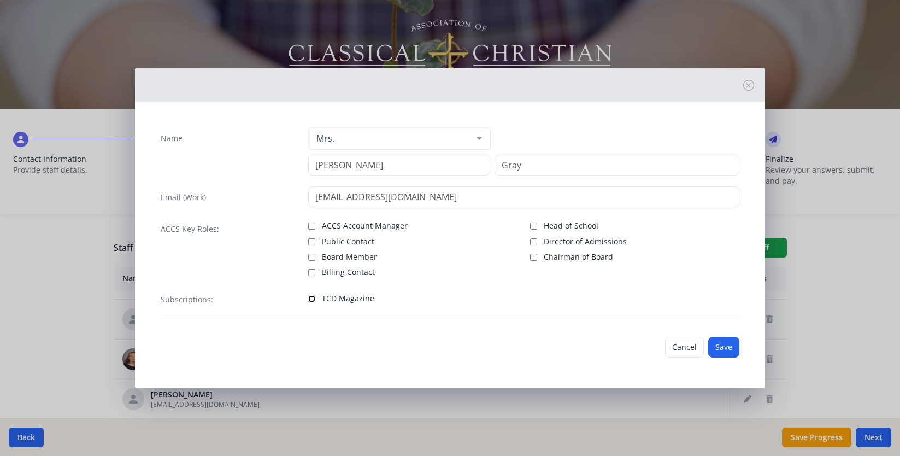
checkbox input "true"
click at [727, 345] on button "Save" at bounding box center [723, 347] width 31 height 21
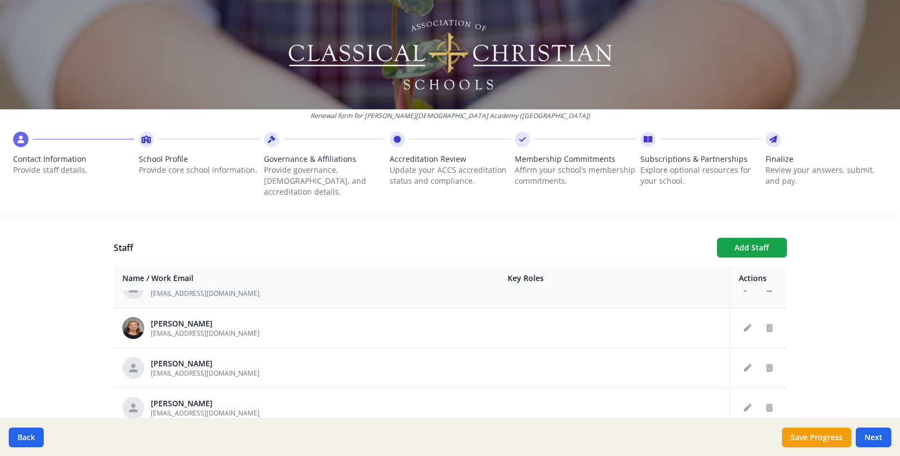
scroll to position [584, 0]
click at [773, 396] on button "Delete staff" at bounding box center [769, 404] width 17 height 17
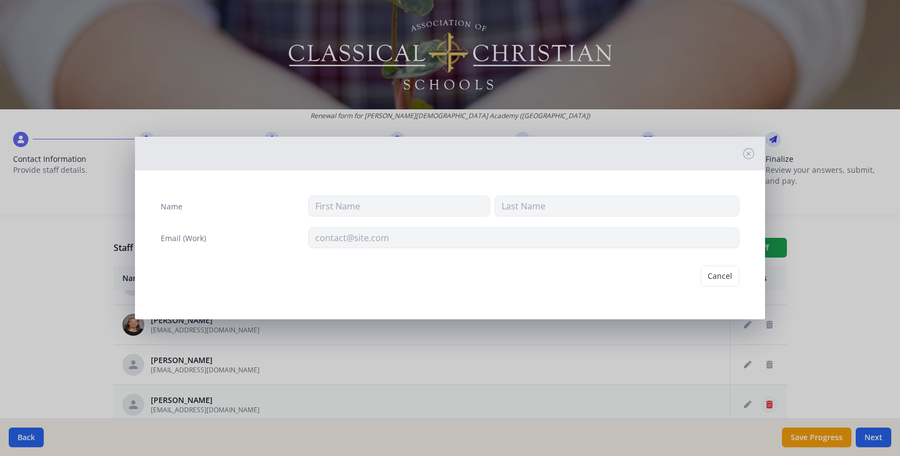
type input "Matthew"
type input "Greco"
type input "grecom@fcaclassical.com"
click at [733, 279] on button "Delete" at bounding box center [721, 276] width 38 height 21
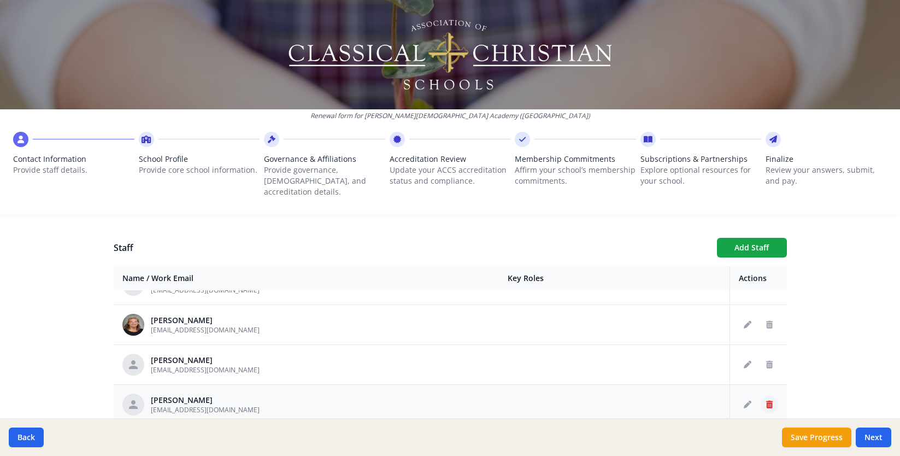
click at [767, 397] on button "Delete staff" at bounding box center [769, 404] width 17 height 17
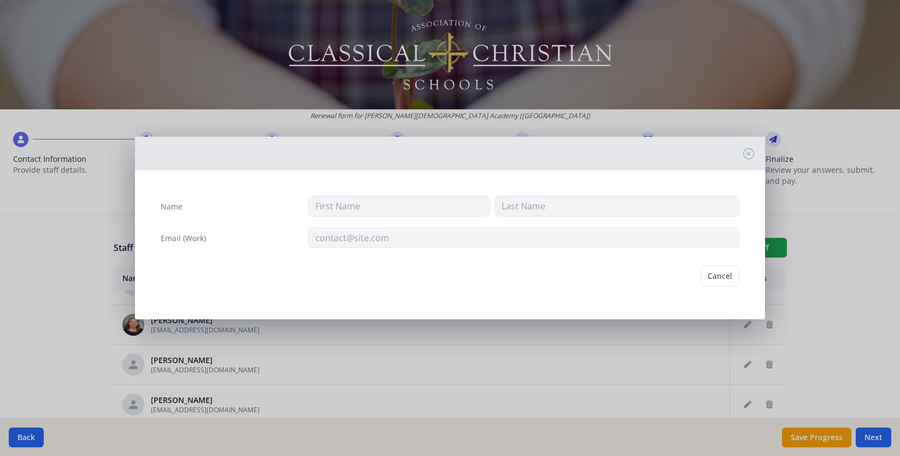
type input "Pam"
type input "Greco"
type input "pamhowell_greco@yahoo.com"
click at [715, 275] on button "Delete" at bounding box center [721, 276] width 38 height 21
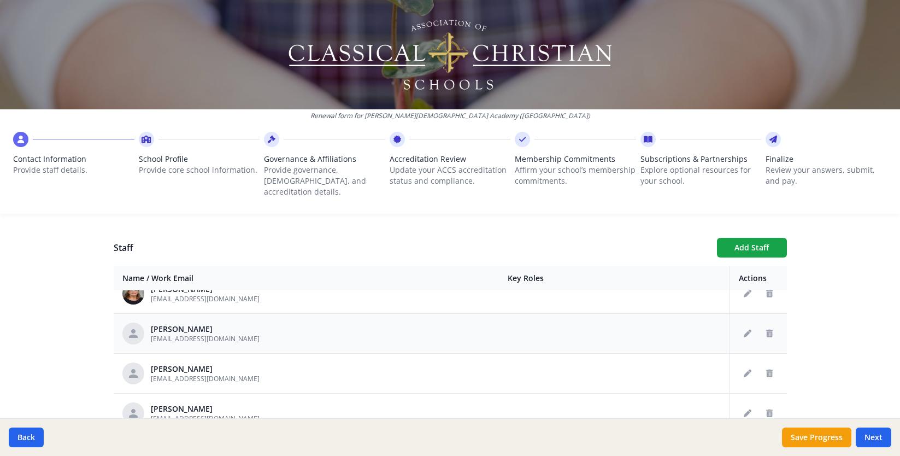
scroll to position [616, 0]
click at [748, 369] on icon "Edit staff" at bounding box center [748, 373] width 8 height 8
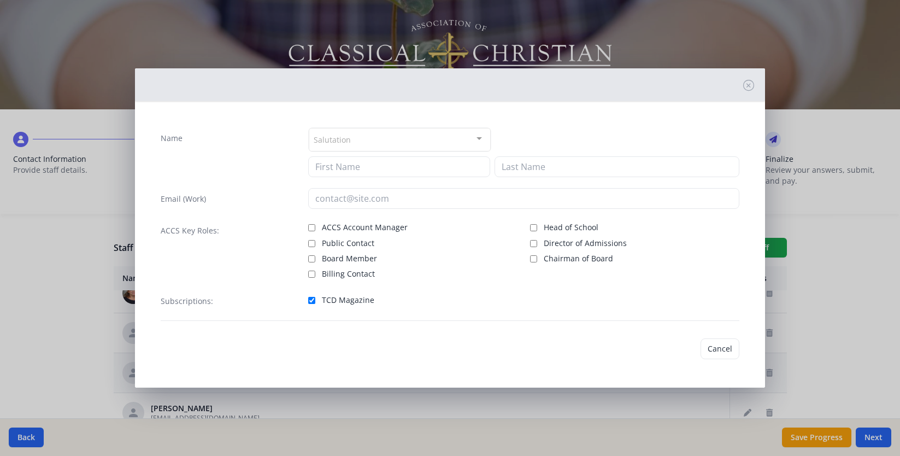
type input "Becky"
type input "Halloran"
type input "halloranb@fcaclassical.com"
checkbox input "true"
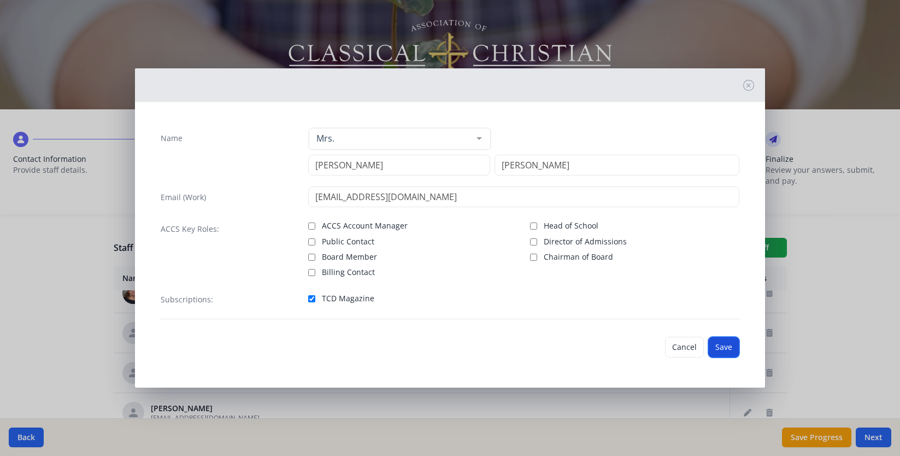
click at [730, 351] on button "Save" at bounding box center [723, 347] width 31 height 21
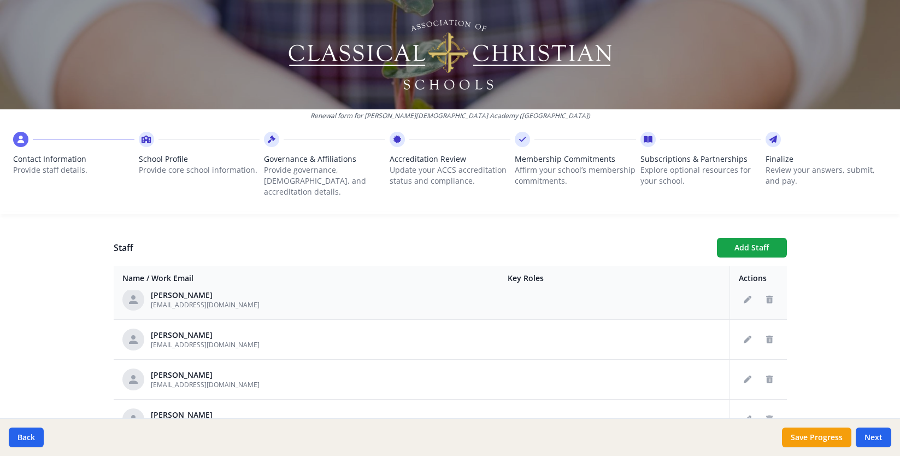
scroll to position [650, 0]
click at [748, 374] on icon "Edit staff" at bounding box center [748, 378] width 8 height 8
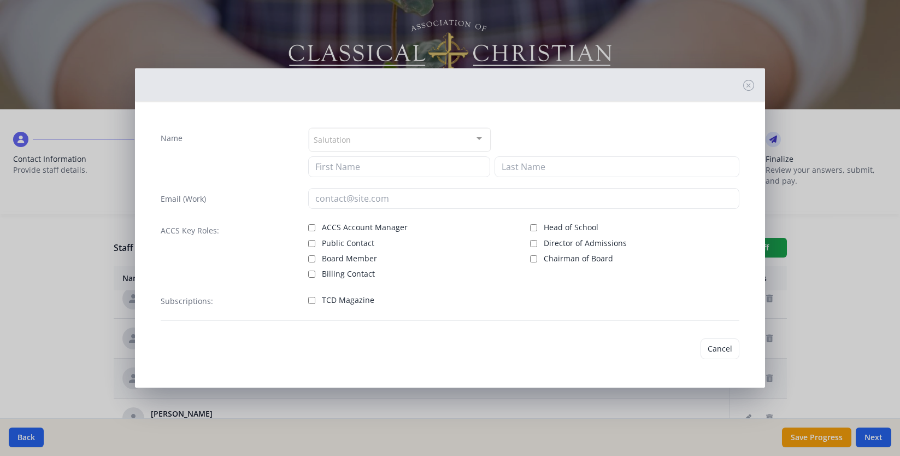
type input "Danielle"
type input "Heater"
type input "heaterd@fcaclassical.com"
click at [315, 293] on label "TCD Magazine" at bounding box center [412, 297] width 209 height 13
click at [315, 295] on input "TCD Magazine" at bounding box center [311, 298] width 7 height 7
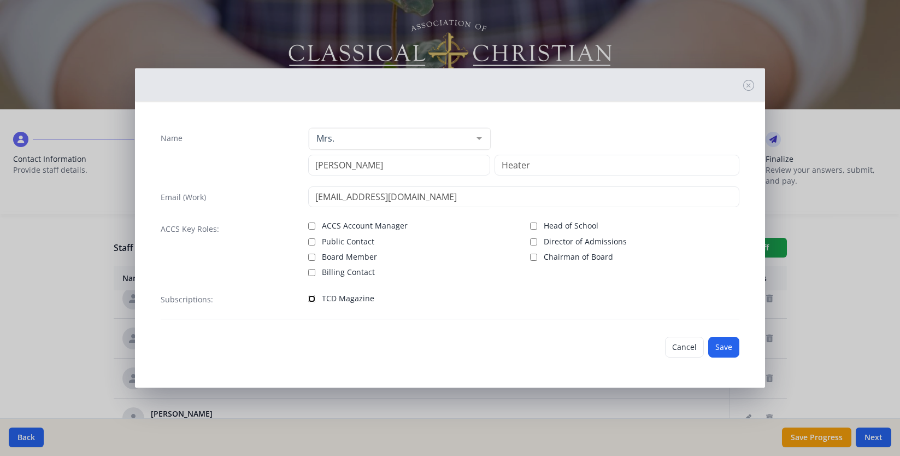
checkbox input "true"
click at [731, 345] on button "Save" at bounding box center [723, 347] width 31 height 21
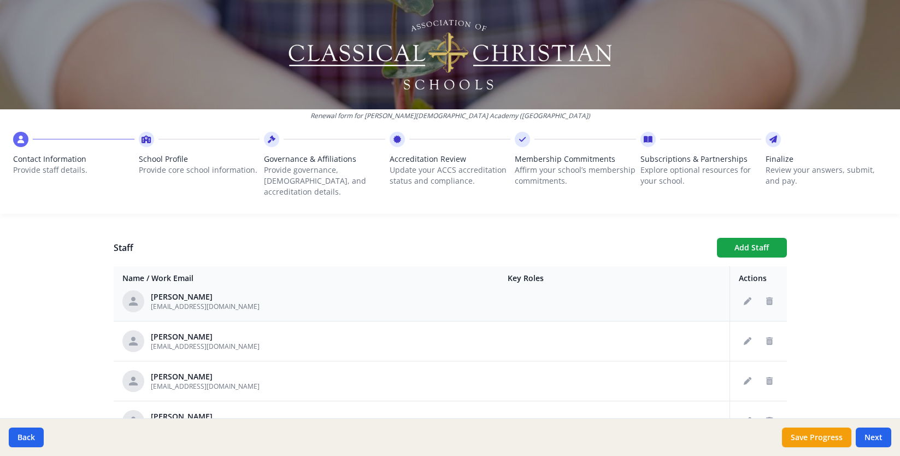
scroll to position [688, 0]
click at [751, 372] on button "Edit staff" at bounding box center [747, 380] width 17 height 17
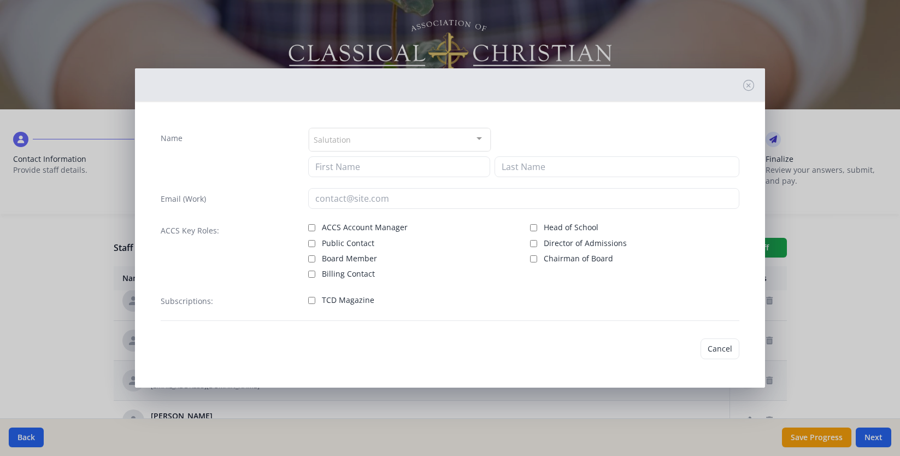
type input "Melanie"
type input "Heintzelman"
type input "heintzelmanm@fcaclassical.com"
click at [353, 301] on span "TCD Magazine" at bounding box center [348, 300] width 52 height 11
click at [315, 301] on input "TCD Magazine" at bounding box center [311, 300] width 7 height 7
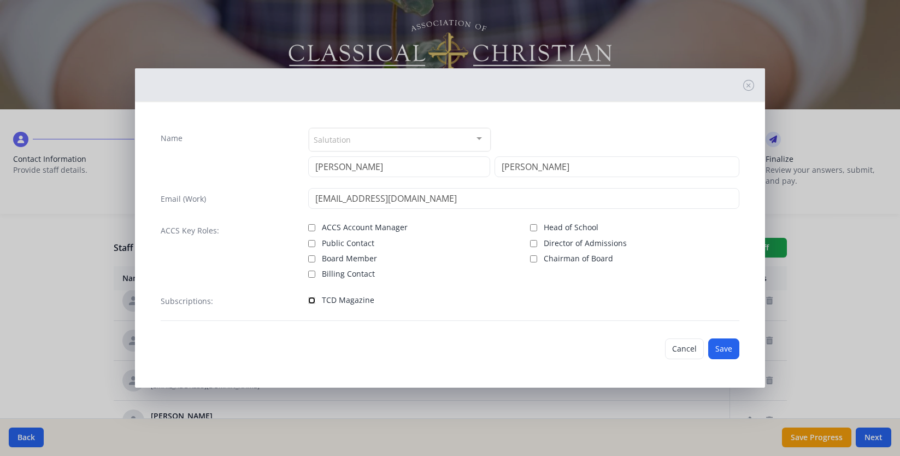
checkbox input "true"
click at [727, 350] on button "Save" at bounding box center [723, 348] width 31 height 21
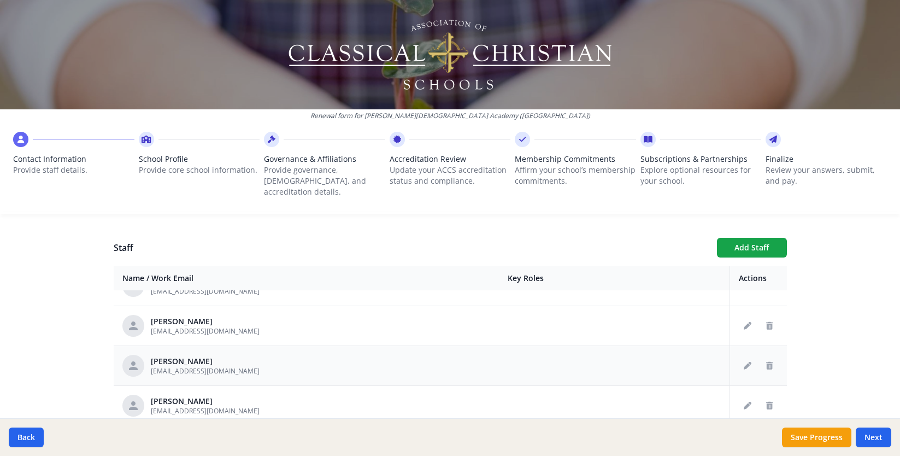
scroll to position [705, 0]
click at [749, 400] on icon "Edit staff" at bounding box center [748, 404] width 8 height 8
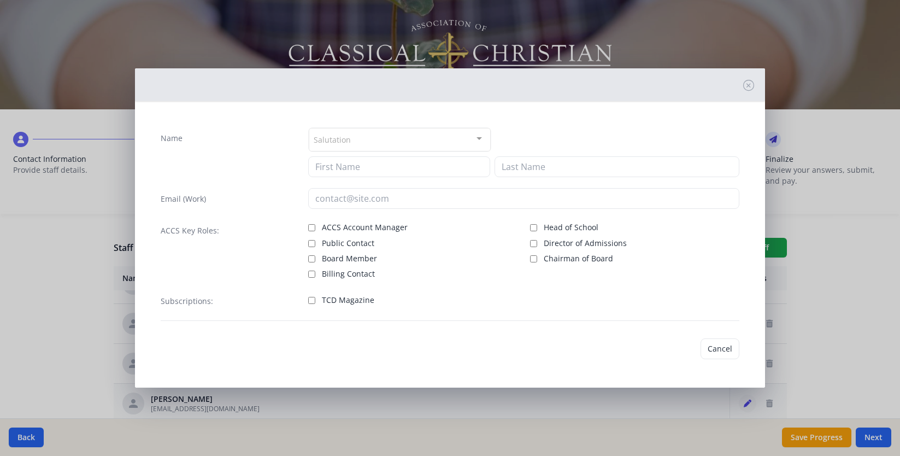
type input "Brian"
type input "Hettrick"
type input "hettrickb@fcaclassical.com"
click at [365, 299] on span "TCD Magazine" at bounding box center [348, 300] width 52 height 11
click at [315, 299] on input "TCD Magazine" at bounding box center [311, 300] width 7 height 7
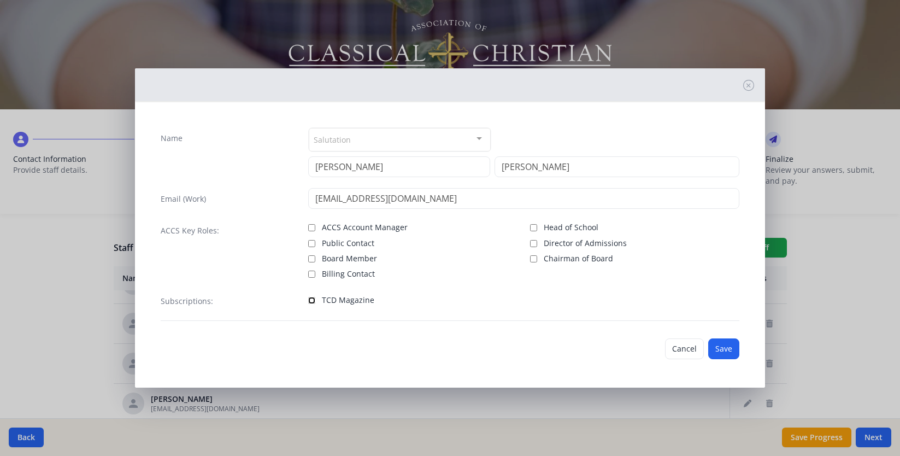
checkbox input "true"
click at [730, 349] on button "Save" at bounding box center [723, 348] width 31 height 21
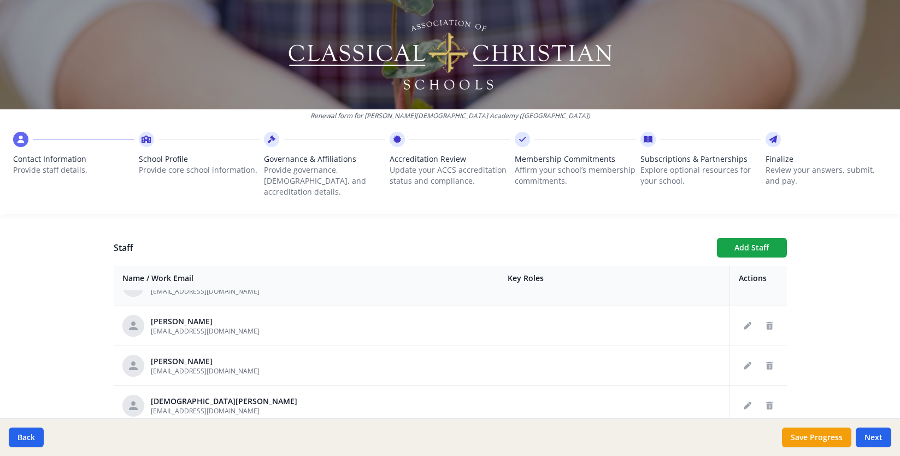
scroll to position [750, 0]
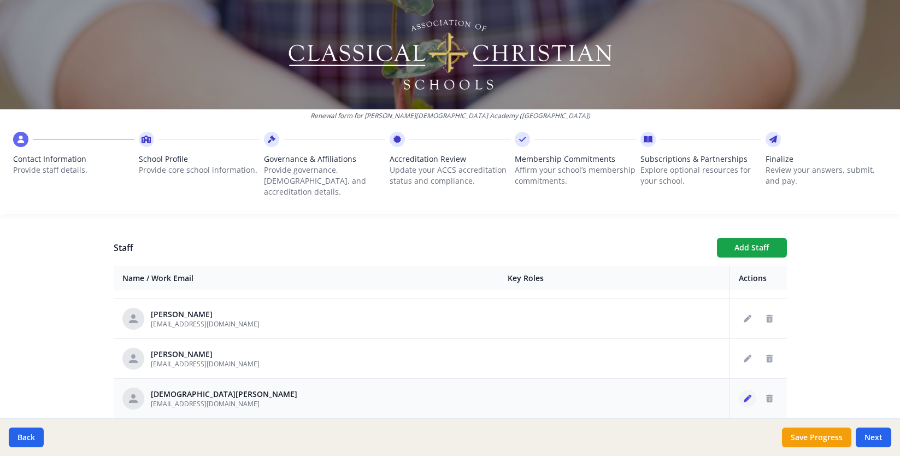
click at [748, 390] on button "Edit staff" at bounding box center [747, 398] width 17 height 17
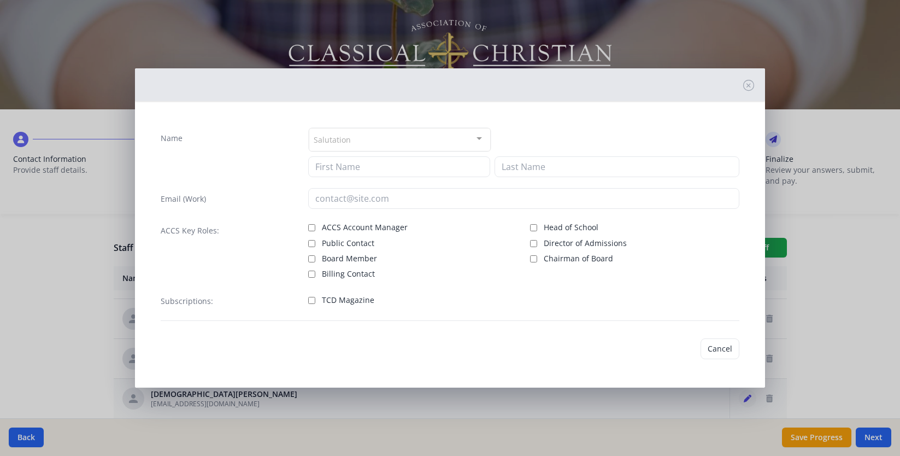
type input "Chrysti"
type input "Hettrick"
type input "hettrickc@fcaclassical.com"
click at [362, 300] on span "TCD Magazine" at bounding box center [348, 300] width 52 height 11
click at [315, 300] on input "TCD Magazine" at bounding box center [311, 300] width 7 height 7
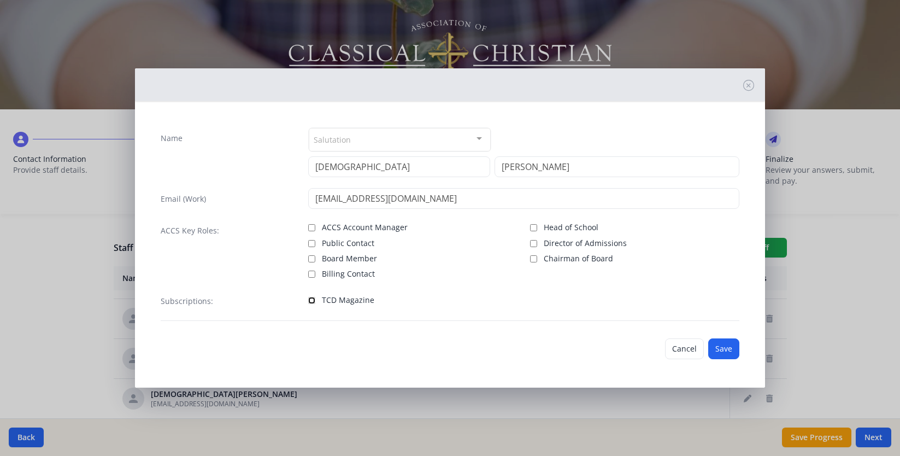
checkbox input "true"
click at [726, 349] on button "Save" at bounding box center [723, 348] width 31 height 21
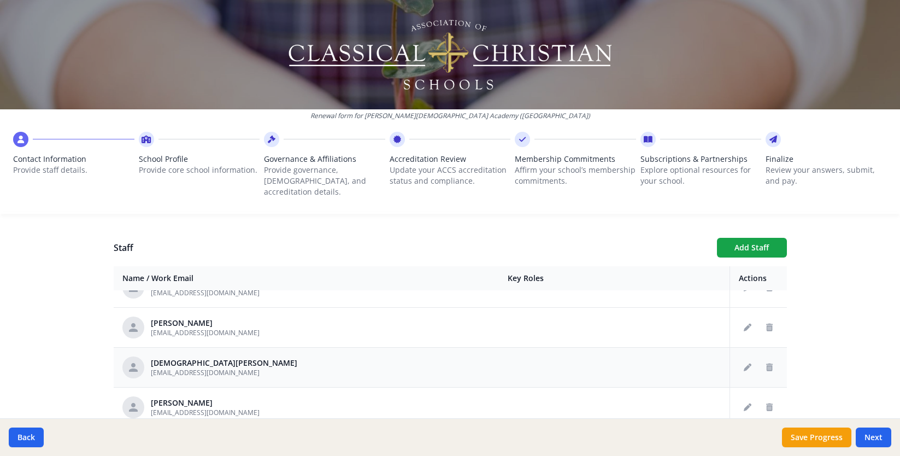
scroll to position [789, 0]
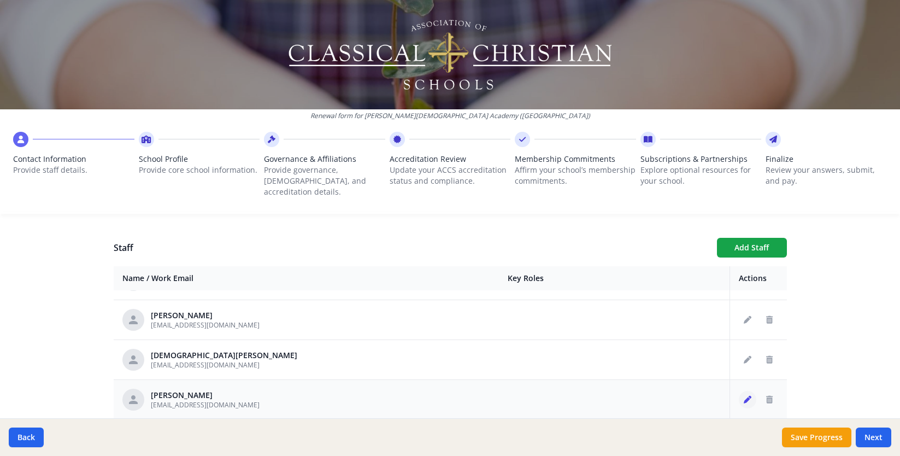
click at [745, 396] on icon "Edit staff" at bounding box center [748, 400] width 8 height 8
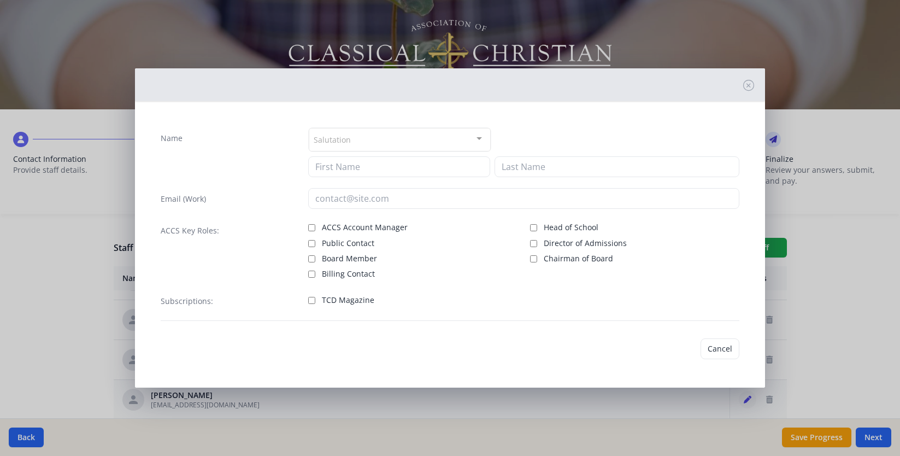
type input "Monica"
type input "Hick"
type input "hicksm@fcaclassical.com"
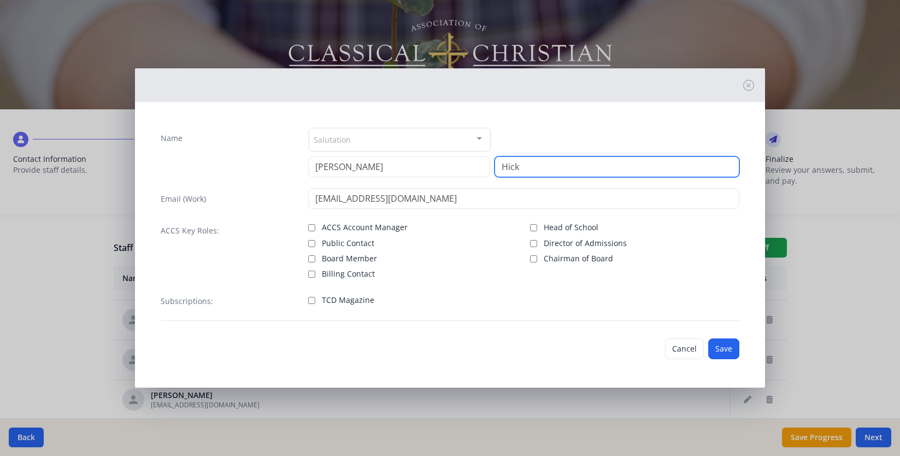
click at [571, 167] on input "Hick" at bounding box center [617, 166] width 245 height 21
type input "Hicks"
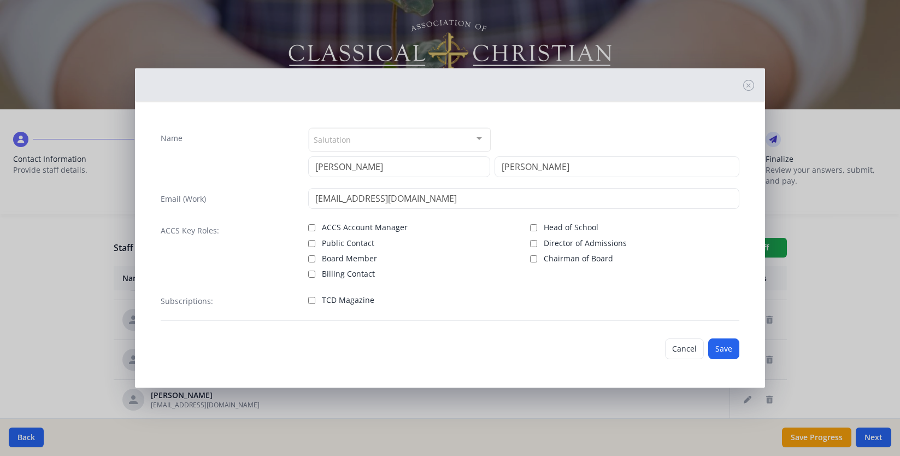
click at [359, 304] on span "TCD Magazine" at bounding box center [348, 300] width 52 height 11
click at [315, 304] on input "TCD Magazine" at bounding box center [311, 300] width 7 height 7
checkbox input "true"
click at [723, 351] on button "Save" at bounding box center [723, 348] width 31 height 21
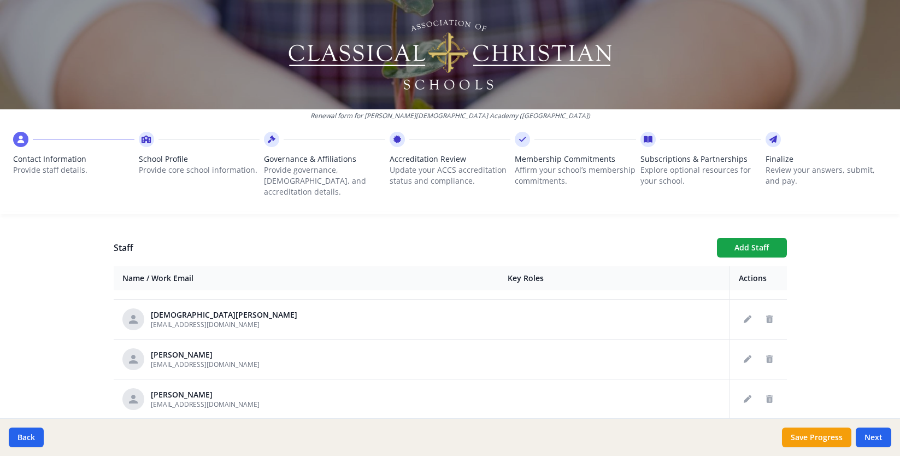
scroll to position [831, 0]
click at [772, 388] on button "Delete staff" at bounding box center [769, 396] width 17 height 17
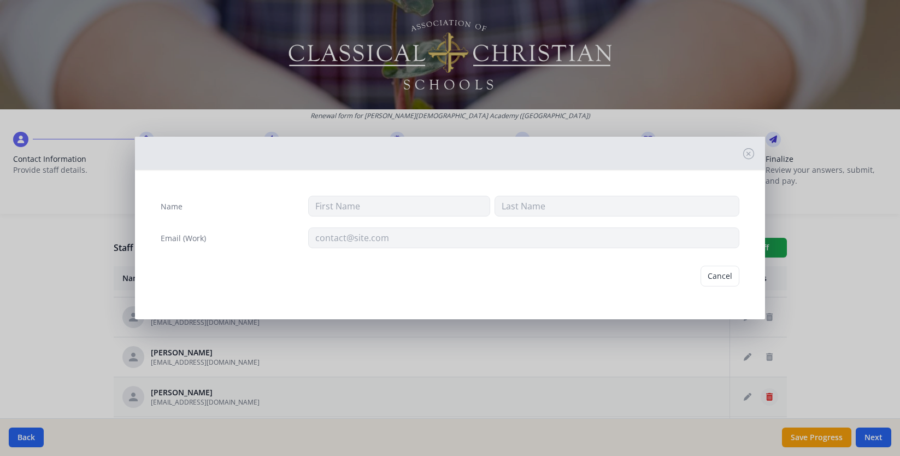
type input "Marta"
type input "Kauffman"
type input "kauffmanm@fcaclassical.com"
click at [727, 275] on button "Delete" at bounding box center [721, 276] width 38 height 21
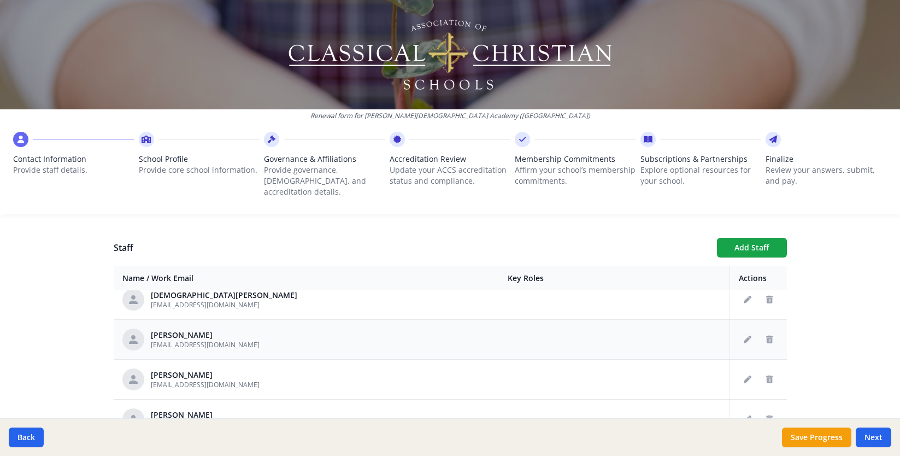
scroll to position [871, 0]
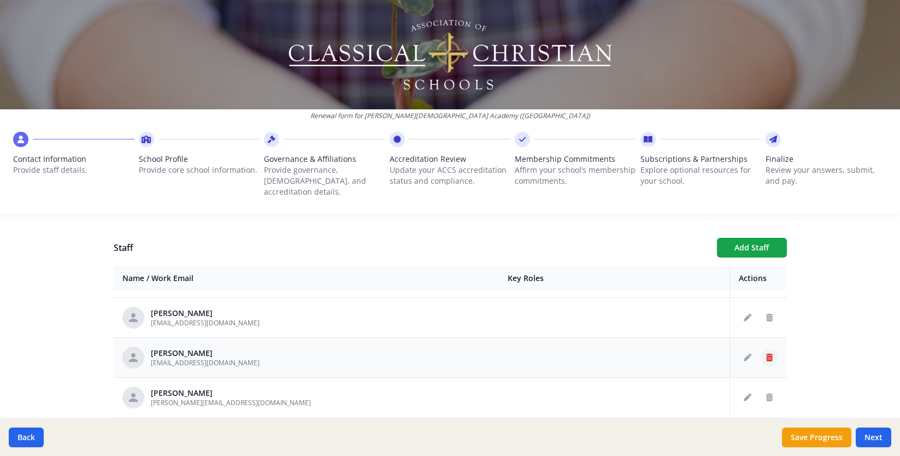
click at [767, 354] on icon "Delete staff" at bounding box center [769, 358] width 7 height 8
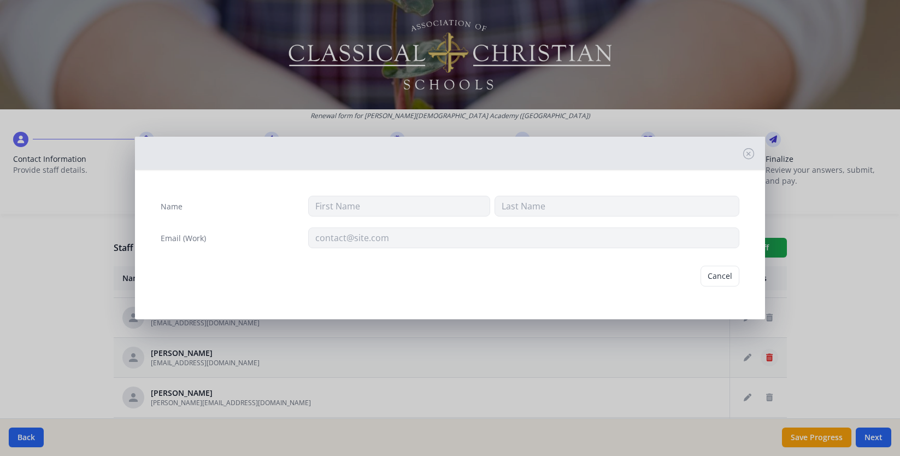
type input "Amber"
type input "Lautenschlager"
type input "lautenschlagera@fcaclassical.com"
click at [723, 277] on button "Delete" at bounding box center [721, 276] width 38 height 21
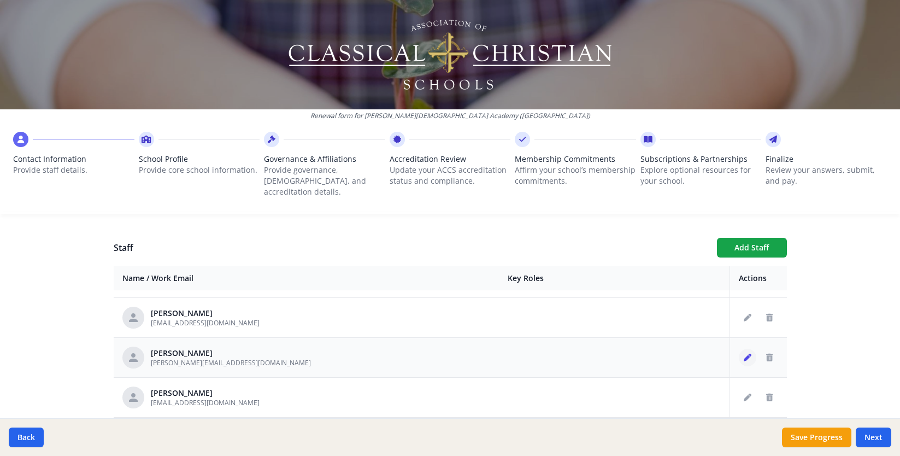
click at [747, 354] on icon "Edit staff" at bounding box center [748, 358] width 8 height 8
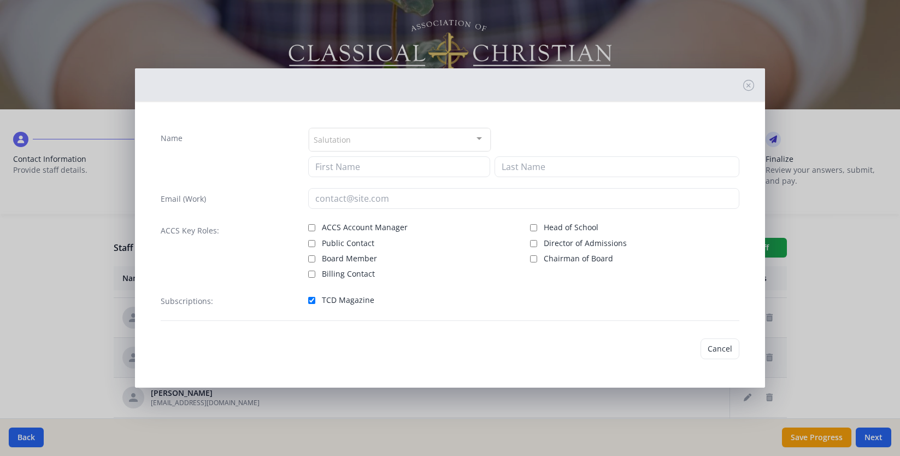
type input "Amber"
type input "Lautenschlager"
type input "lautenschlager@fcaclassical.com"
checkbox input "true"
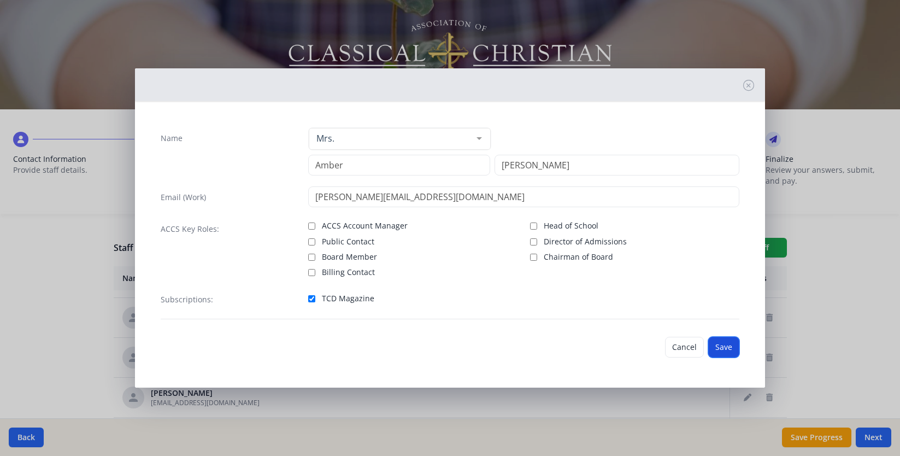
click at [728, 348] on button "Save" at bounding box center [723, 347] width 31 height 21
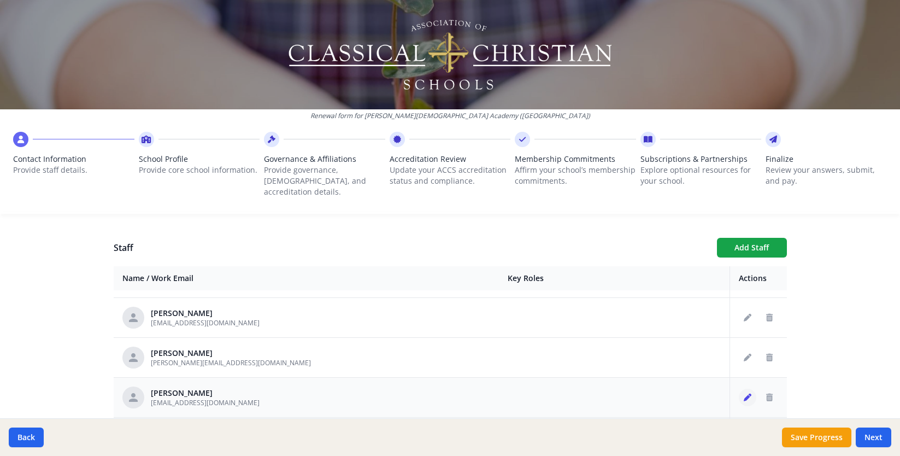
click at [750, 393] on icon "Edit staff" at bounding box center [748, 397] width 8 height 8
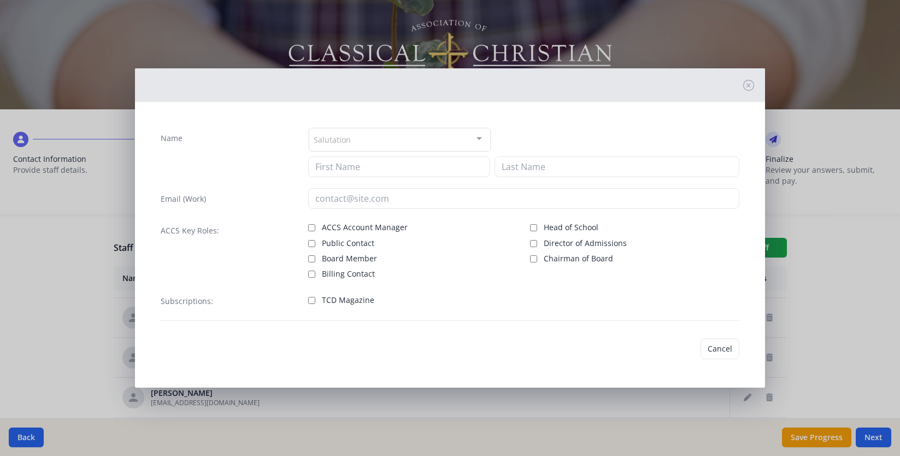
type input "Natalie"
type input "McMillen"
type input "mcmillenn@fcaclassical.com"
click at [366, 298] on span "TCD Magazine" at bounding box center [348, 300] width 52 height 11
click at [315, 298] on input "TCD Magazine" at bounding box center [311, 300] width 7 height 7
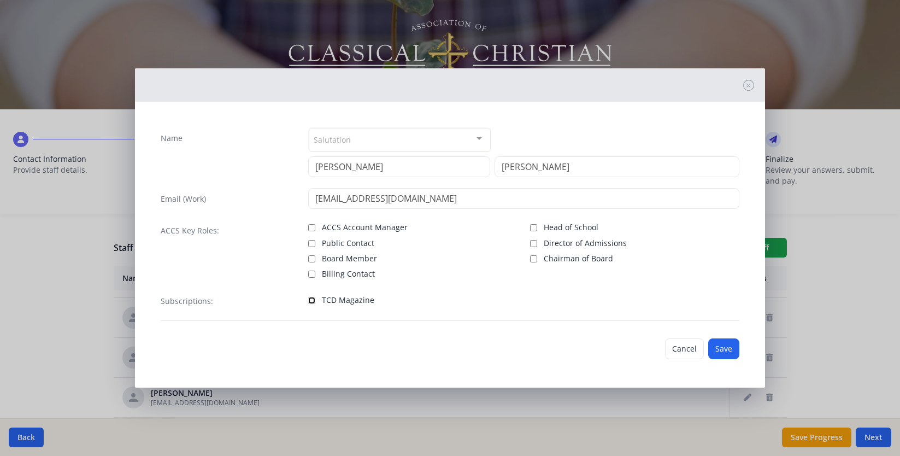
checkbox input "true"
click at [735, 350] on button "Save" at bounding box center [723, 348] width 31 height 21
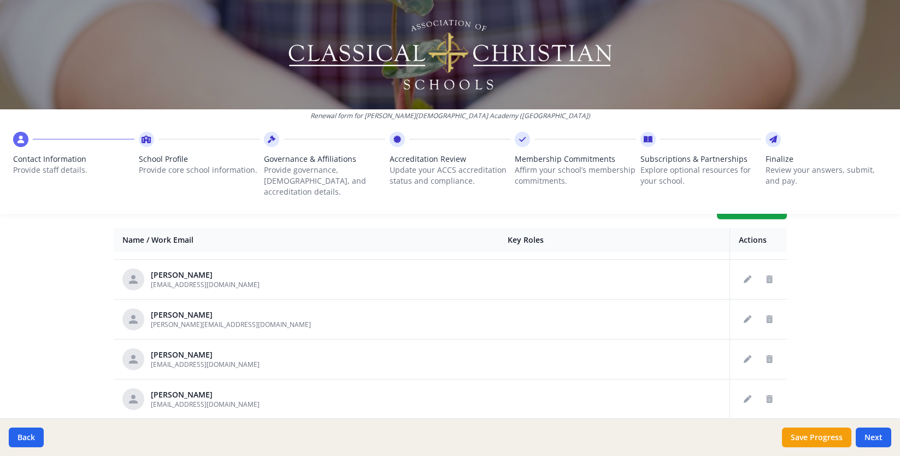
scroll to position [419, 0]
click at [772, 394] on icon "Delete staff" at bounding box center [769, 398] width 7 height 8
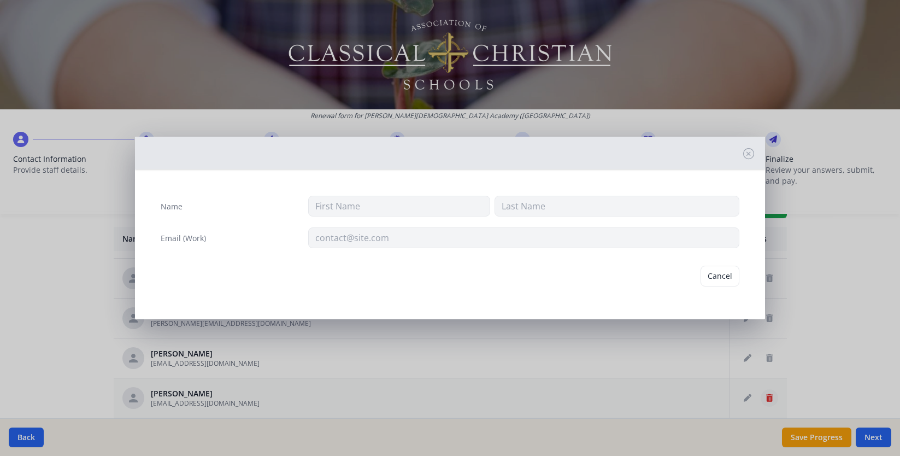
type input "Stephen"
type input "McRoberts"
type input "mcrobertss@fcaclassical.com"
click at [733, 268] on button "Delete" at bounding box center [721, 276] width 38 height 21
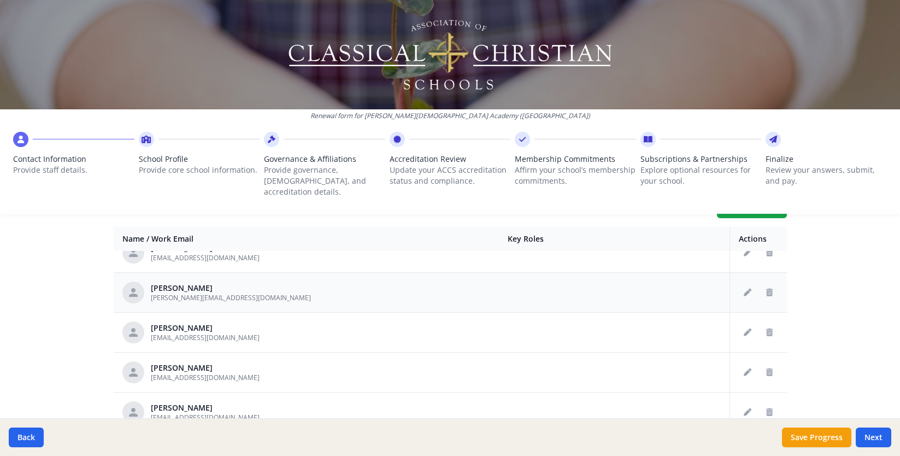
scroll to position [898, 0]
click at [748, 367] on icon "Edit staff" at bounding box center [748, 371] width 8 height 8
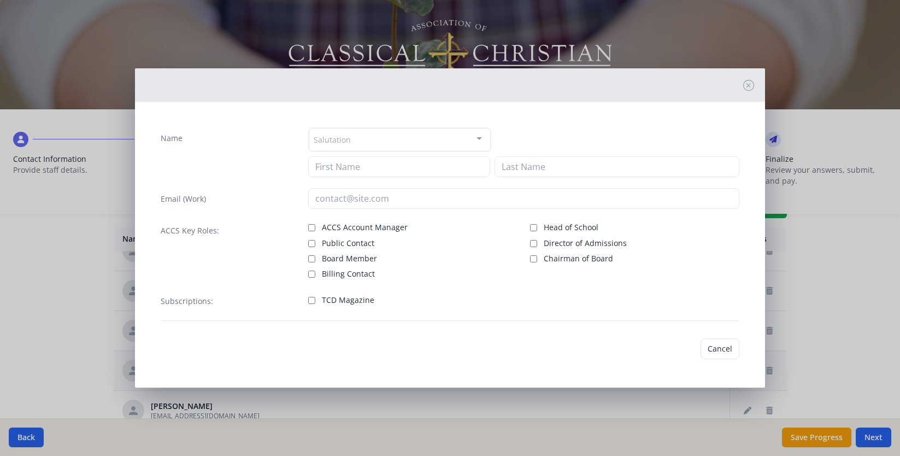
type input "Stephanie"
type input "Miller"
type input "millers@fcaclassical.com"
click at [336, 293] on label "TCD Magazine" at bounding box center [412, 298] width 209 height 13
click at [315, 297] on input "TCD Magazine" at bounding box center [311, 300] width 7 height 7
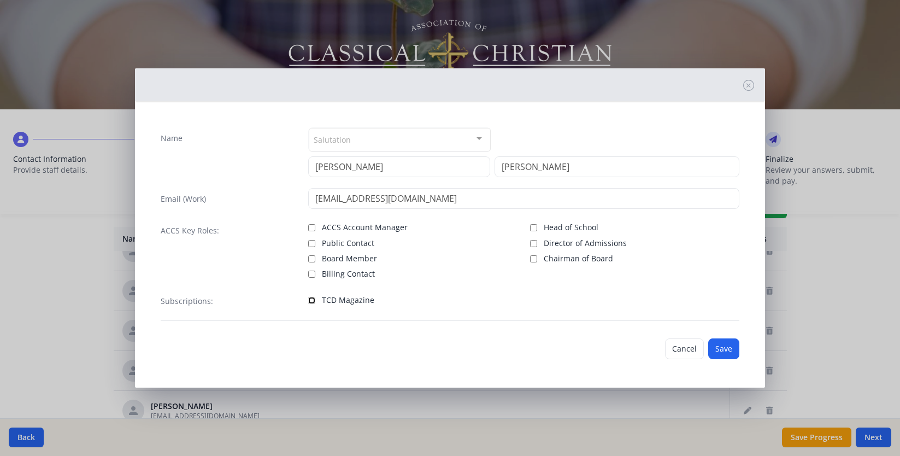
checkbox input "true"
click at [725, 346] on button "Save" at bounding box center [723, 348] width 31 height 21
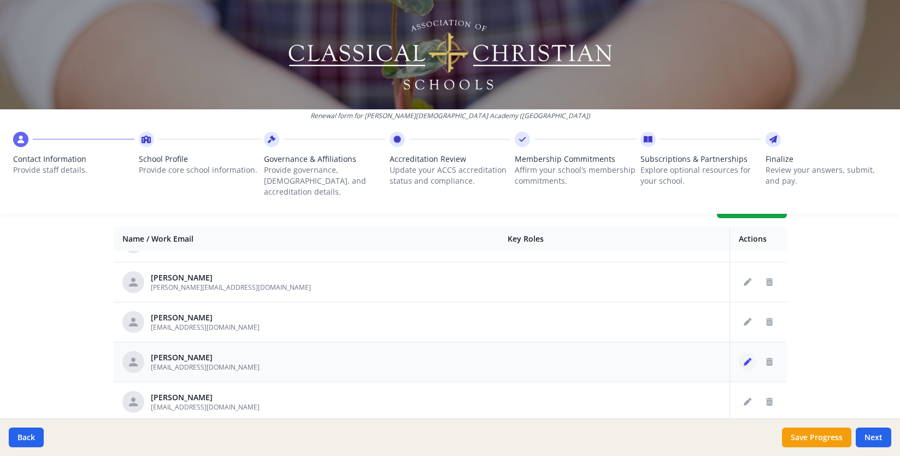
scroll to position [911, 0]
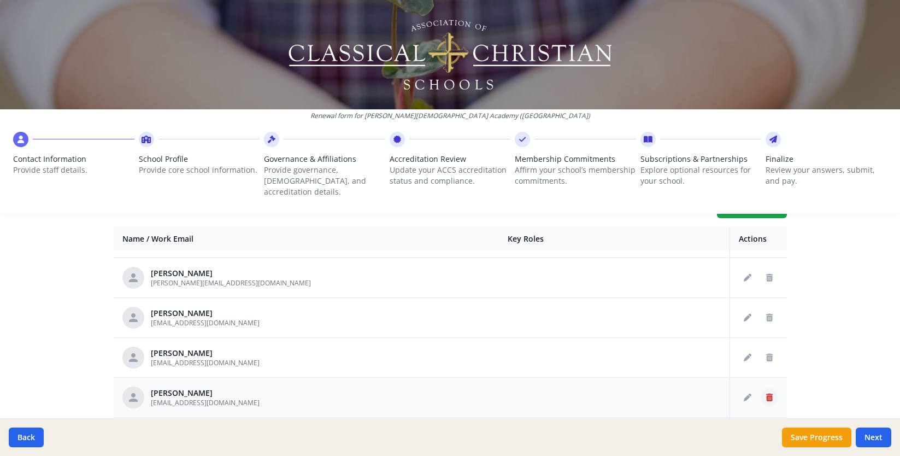
click at [771, 393] on icon "Delete staff" at bounding box center [769, 397] width 7 height 8
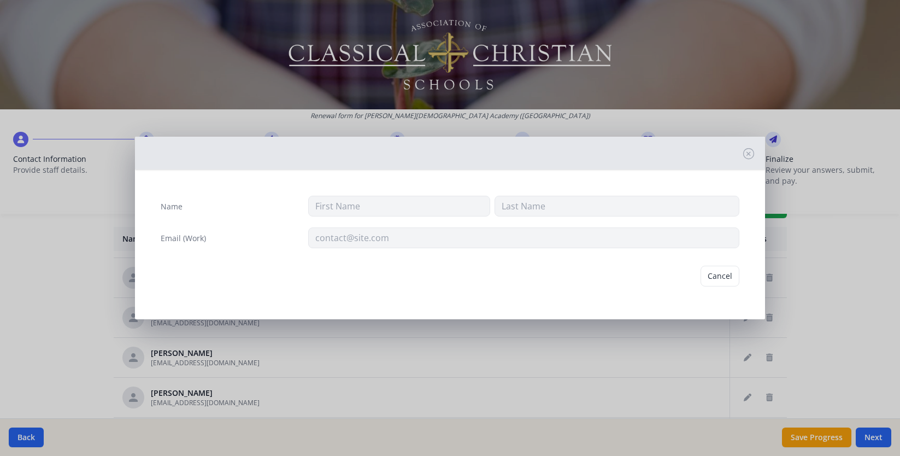
type input "Amy"
type input "Muttwill"
type input "muttwilla@fcaclassical.com"
click at [717, 283] on button "Delete" at bounding box center [721, 276] width 38 height 21
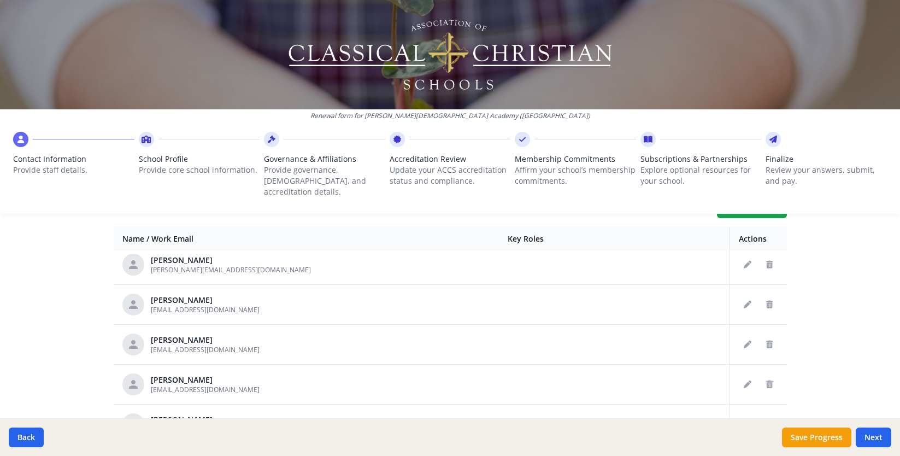
scroll to position [925, 0]
click at [751, 374] on button "Edit staff" at bounding box center [747, 382] width 17 height 17
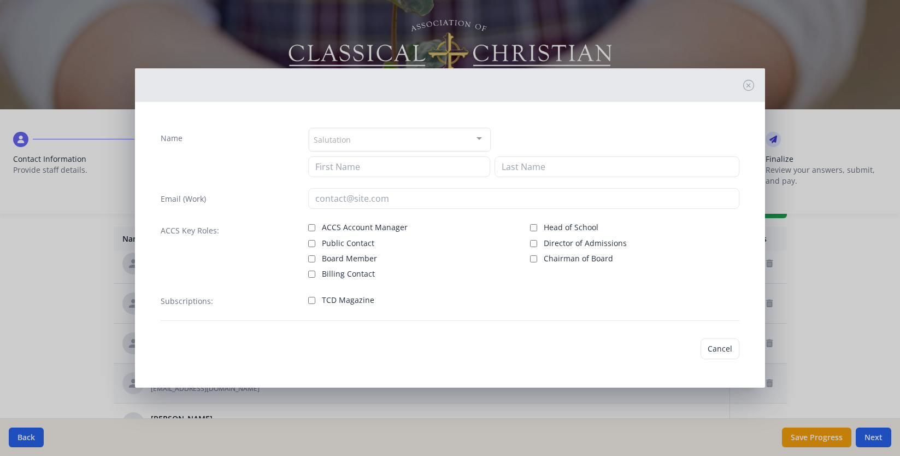
type input "Sheryl"
type input "Nelson"
type input "nelsons@fcaclassical.com"
click at [338, 299] on span "TCD Magazine" at bounding box center [348, 298] width 52 height 11
click at [315, 299] on input "TCD Magazine" at bounding box center [311, 298] width 7 height 7
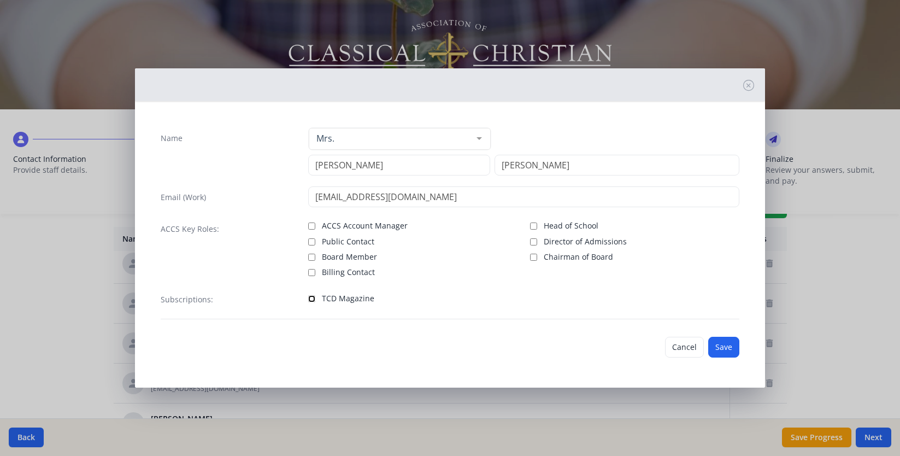
checkbox input "true"
click at [727, 346] on button "Save" at bounding box center [723, 347] width 31 height 21
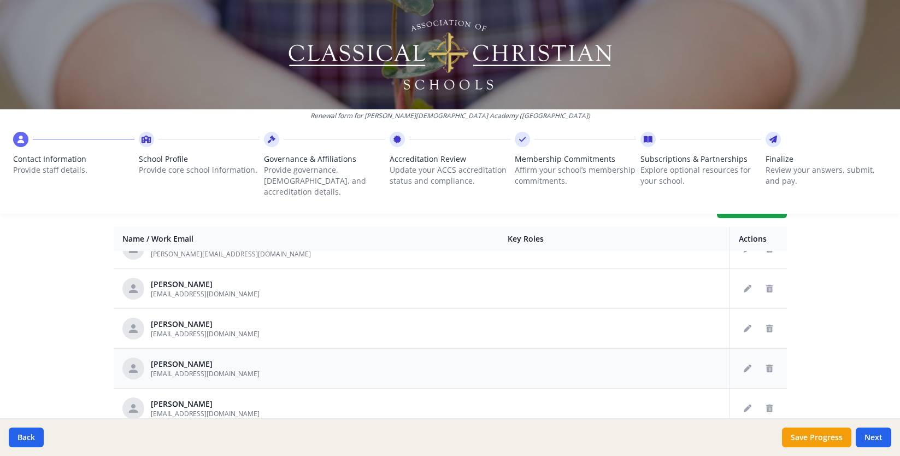
scroll to position [941, 0]
click at [748, 403] on icon "Edit staff" at bounding box center [748, 407] width 8 height 8
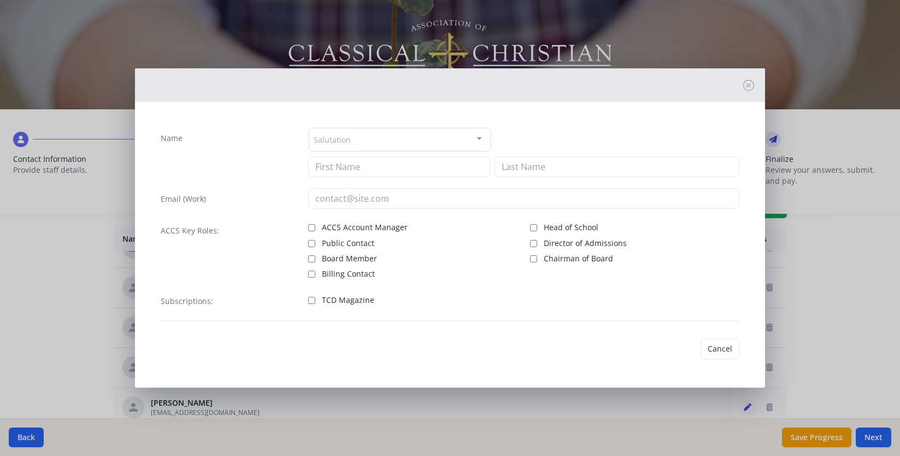
type input "Megan"
type input "Pudenz"
type input "pudenzm@fcaclassical.com"
click at [356, 226] on span "ACCS Account Manager" at bounding box center [365, 225] width 86 height 11
click at [315, 226] on input "ACCS Account Manager" at bounding box center [311, 225] width 7 height 7
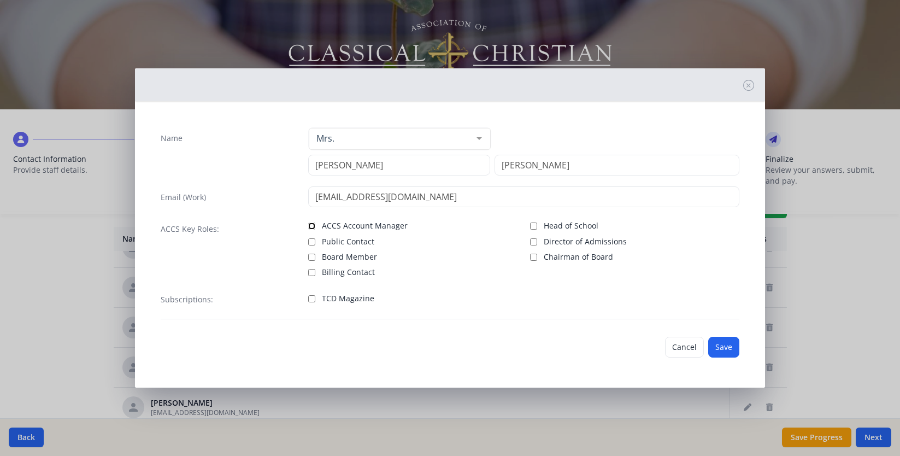
checkbox input "true"
click at [320, 298] on label "TCD Magazine" at bounding box center [412, 297] width 209 height 13
click at [315, 298] on input "TCD Magazine" at bounding box center [311, 298] width 7 height 7
checkbox input "true"
click at [735, 346] on button "Save" at bounding box center [723, 347] width 31 height 21
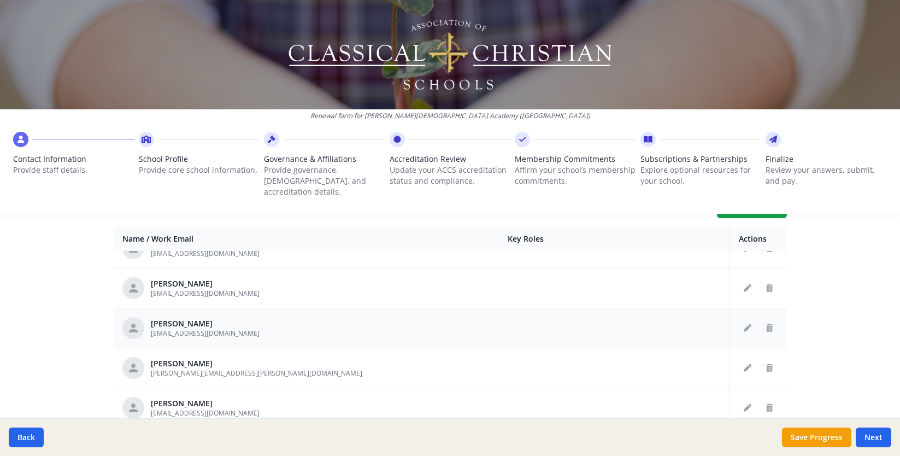
scroll to position [1024, 0]
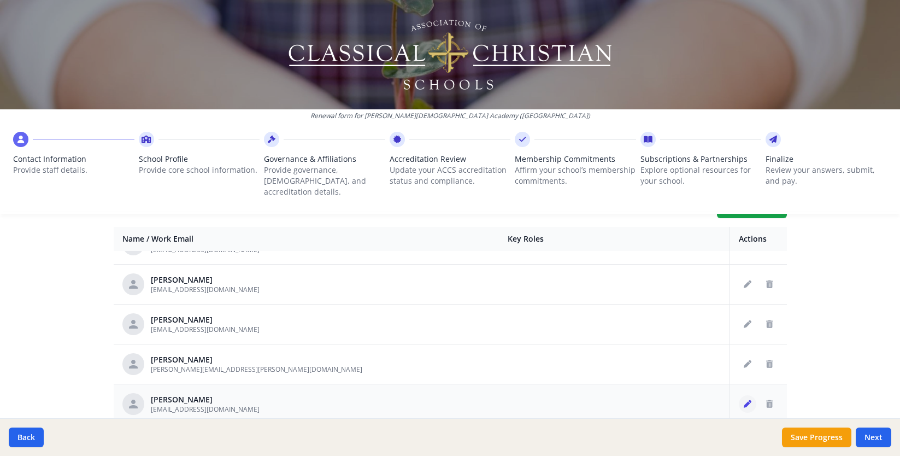
click at [747, 400] on icon "Edit staff" at bounding box center [748, 404] width 8 height 8
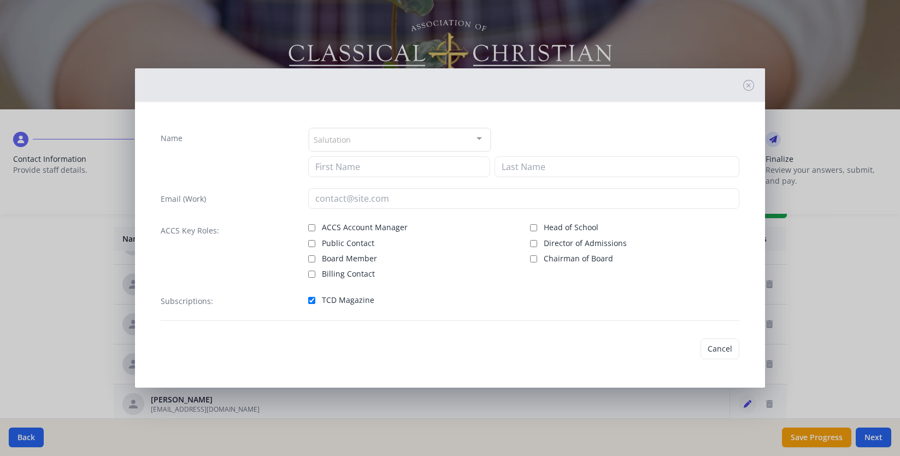
type input "John"
type input "Ramsey"
type input "ramseyj@fcaclassical.com"
checkbox input "true"
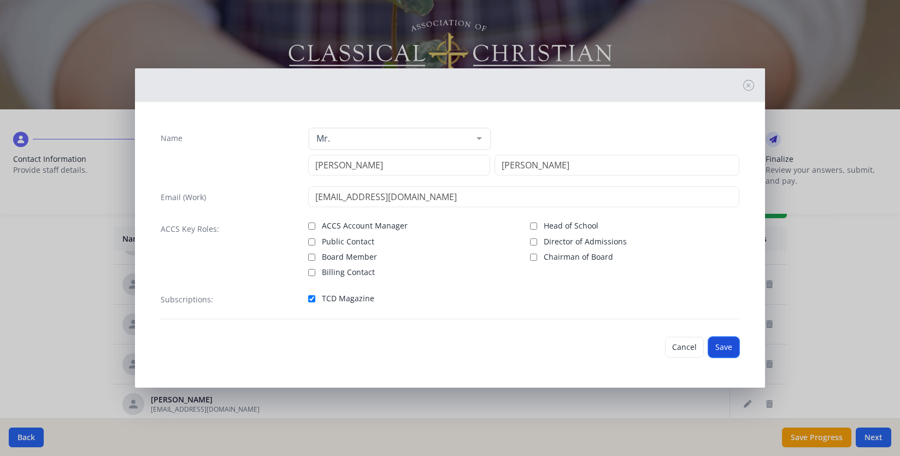
click at [724, 353] on button "Save" at bounding box center [723, 347] width 31 height 21
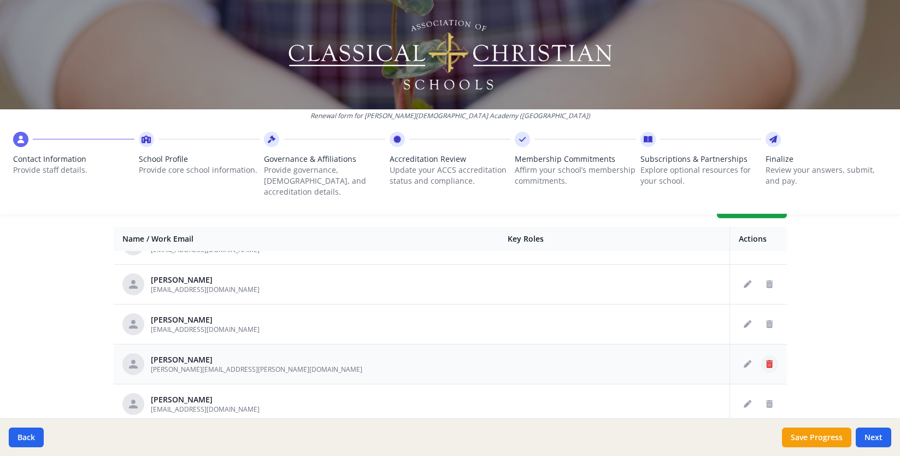
click at [774, 355] on button "Delete staff" at bounding box center [769, 363] width 17 height 17
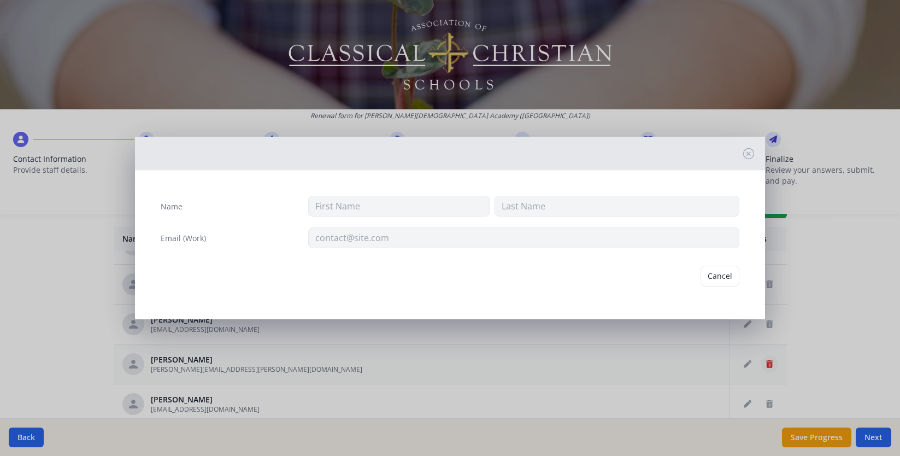
type input "John"
type input "Ramsey"
type input "john.ramsey@fcaclassical.com"
click at [715, 283] on button "Delete" at bounding box center [721, 276] width 38 height 21
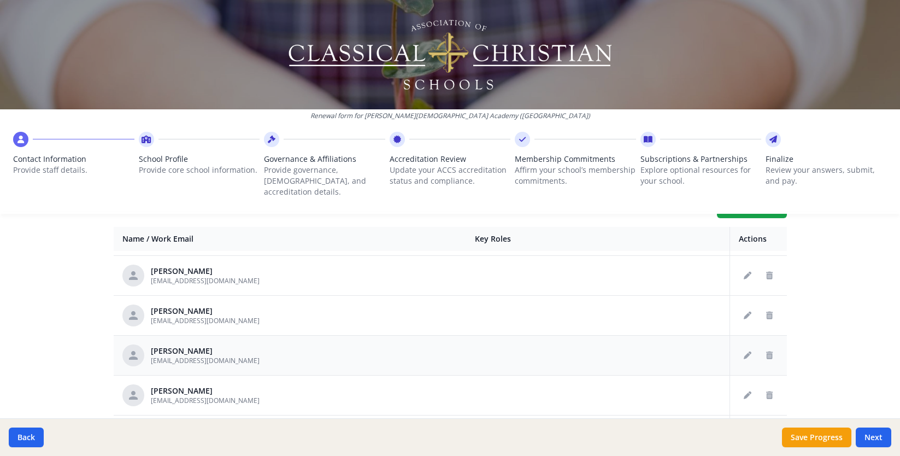
scroll to position [1035, 0]
click at [772, 390] on icon "Delete staff" at bounding box center [769, 394] width 7 height 8
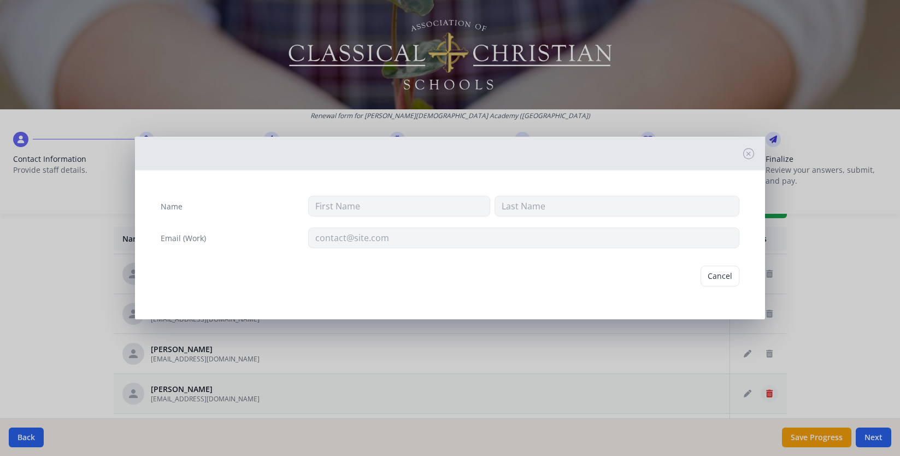
type input "Debbie"
type input "Slump"
type input "slumpd@fcaclassical.com"
click at [718, 274] on button "Delete" at bounding box center [721, 276] width 38 height 21
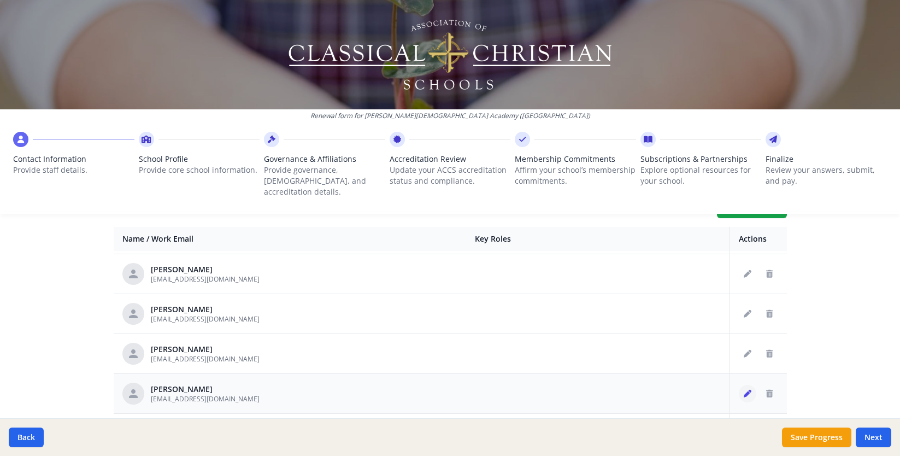
click at [750, 390] on icon "Edit staff" at bounding box center [748, 394] width 8 height 8
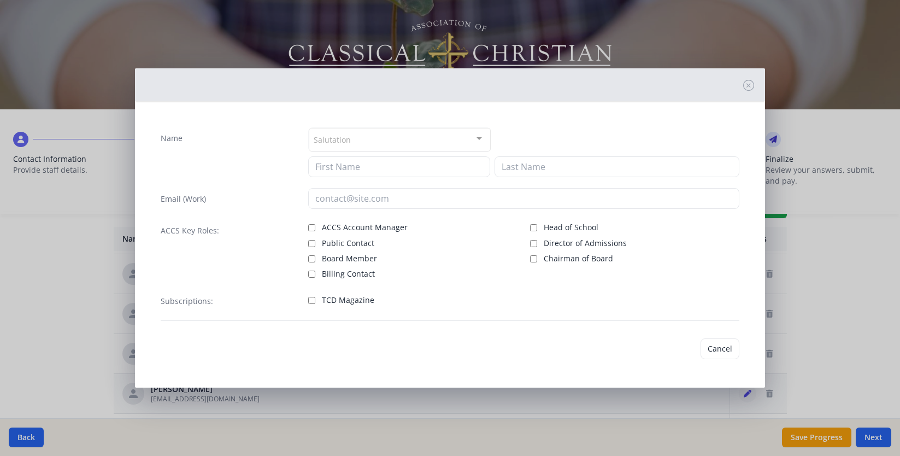
type input "Whitney"
type input "Standela"
type input "Standleaw@fcaclassical.com"
click at [368, 302] on span "TCD Magazine" at bounding box center [348, 300] width 52 height 11
click at [315, 302] on input "TCD Magazine" at bounding box center [311, 300] width 7 height 7
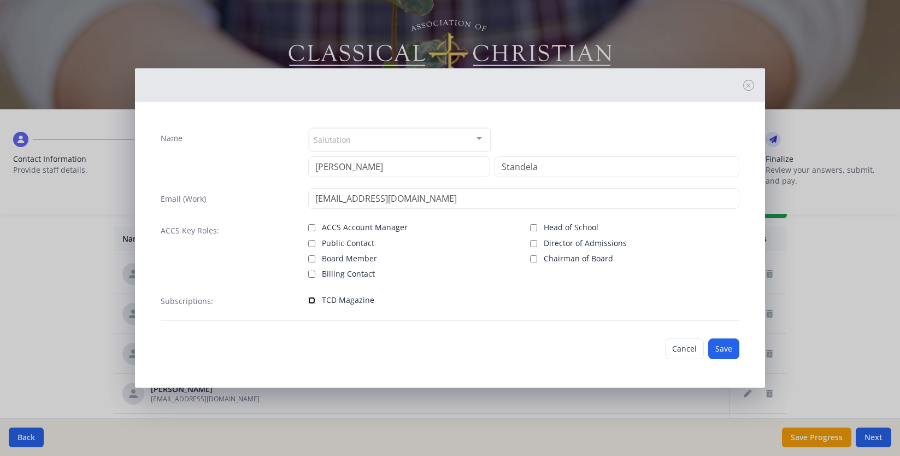
checkbox input "true"
click at [722, 350] on button "Save" at bounding box center [723, 348] width 31 height 21
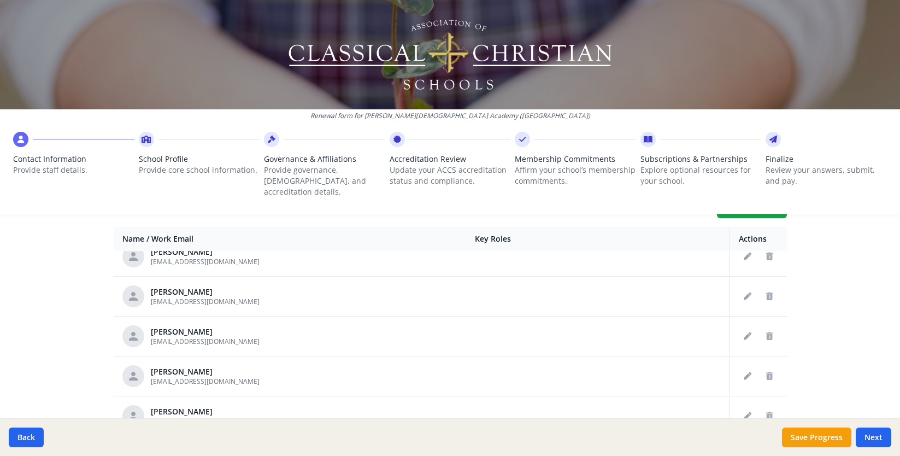
scroll to position [1061, 0]
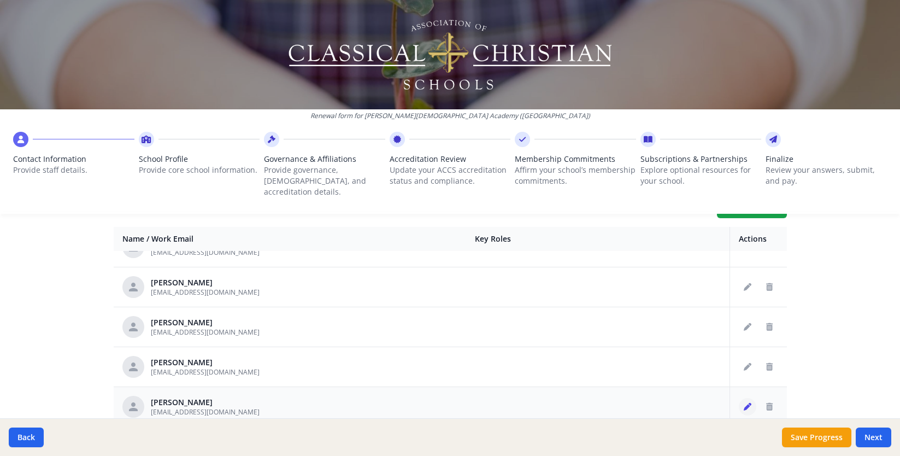
click at [748, 403] on icon "Edit staff" at bounding box center [748, 407] width 8 height 8
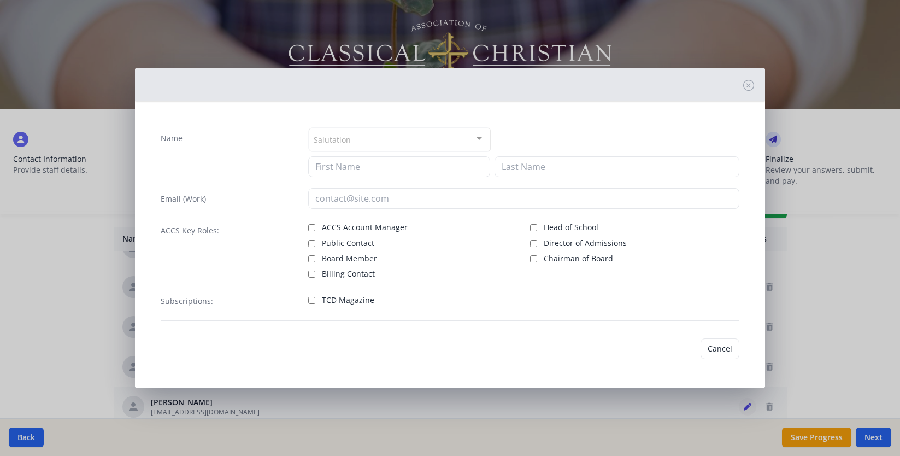
type input "Jimmy"
type input "Standlea"
type input "standleaj@fcaclassical.com"
click at [321, 302] on label "TCD Magazine" at bounding box center [412, 298] width 209 height 13
click at [315, 302] on input "TCD Magazine" at bounding box center [311, 300] width 7 height 7
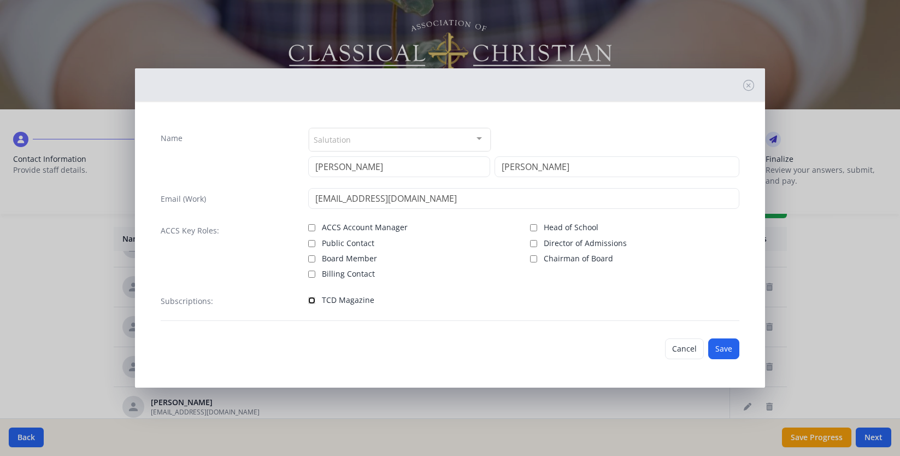
checkbox input "true"
click at [730, 351] on button "Save" at bounding box center [723, 348] width 31 height 21
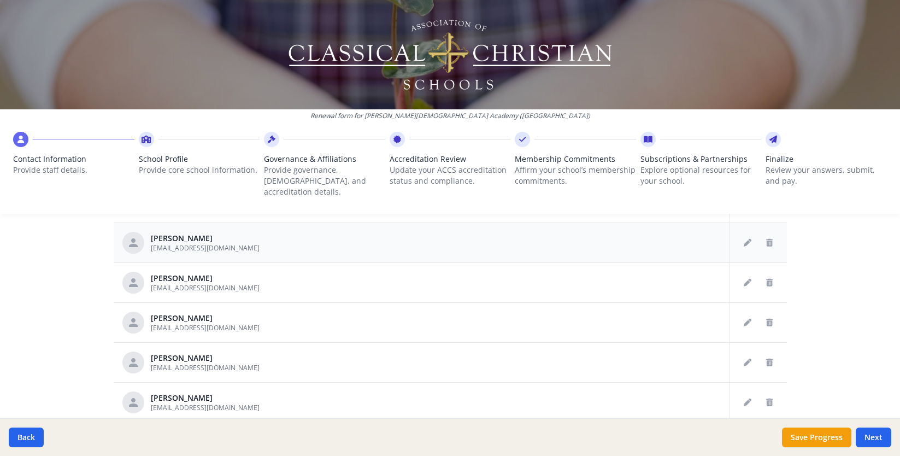
scroll to position [496, 0]
click at [751, 351] on button "Edit staff" at bounding box center [747, 359] width 17 height 17
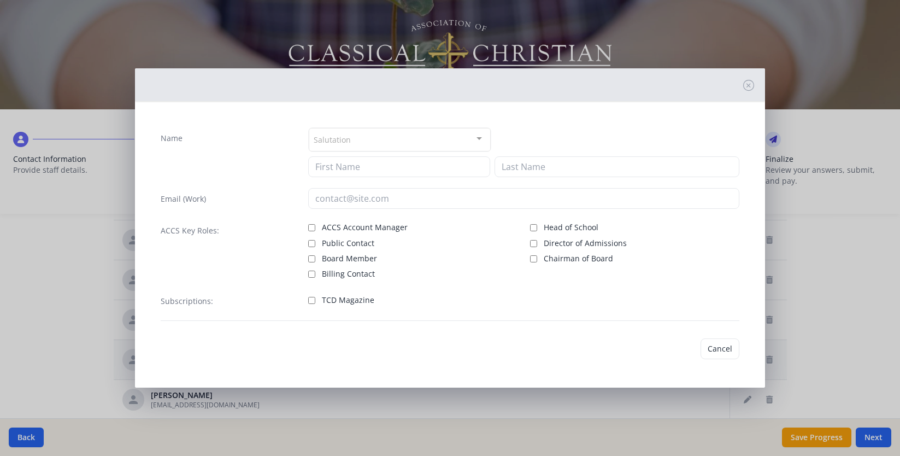
type input "Helen"
type input "Stead"
type input "Steadh@fcaclassical.com"
click at [332, 296] on span "TCD Magazine" at bounding box center [348, 298] width 52 height 11
click at [315, 296] on input "TCD Magazine" at bounding box center [311, 298] width 7 height 7
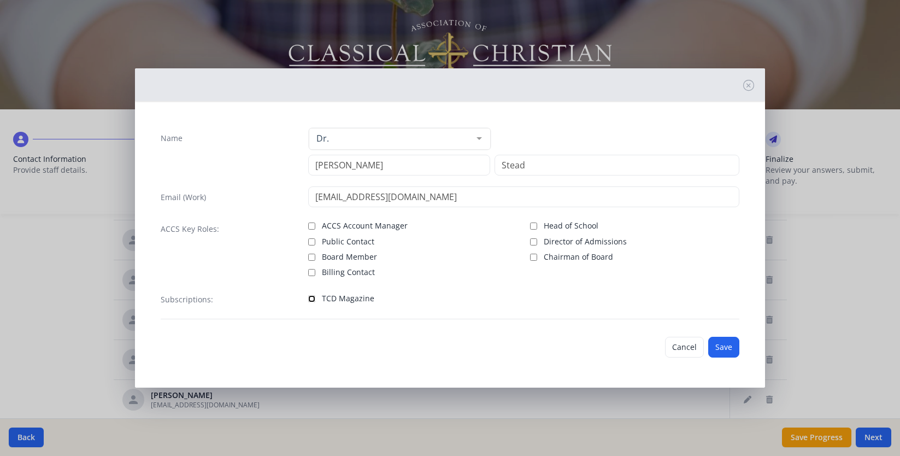
checkbox input "true"
click at [721, 349] on button "Save" at bounding box center [723, 347] width 31 height 21
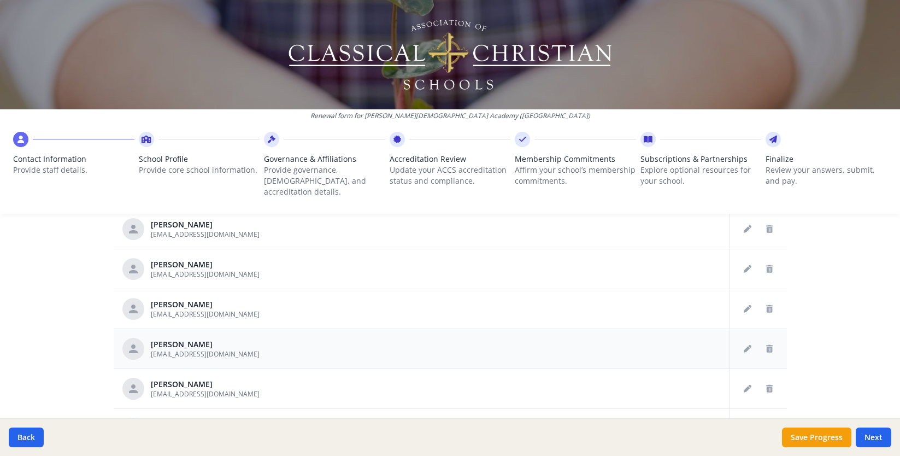
scroll to position [514, 0]
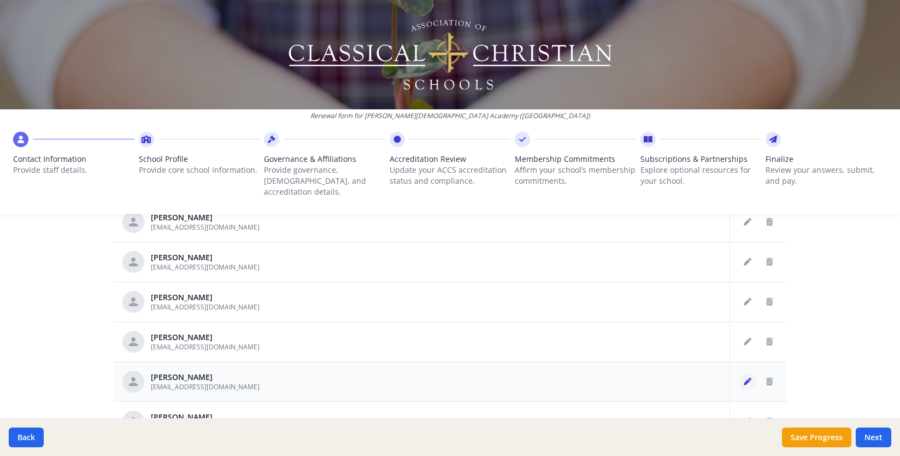
click at [753, 373] on button "Edit staff" at bounding box center [747, 381] width 17 height 17
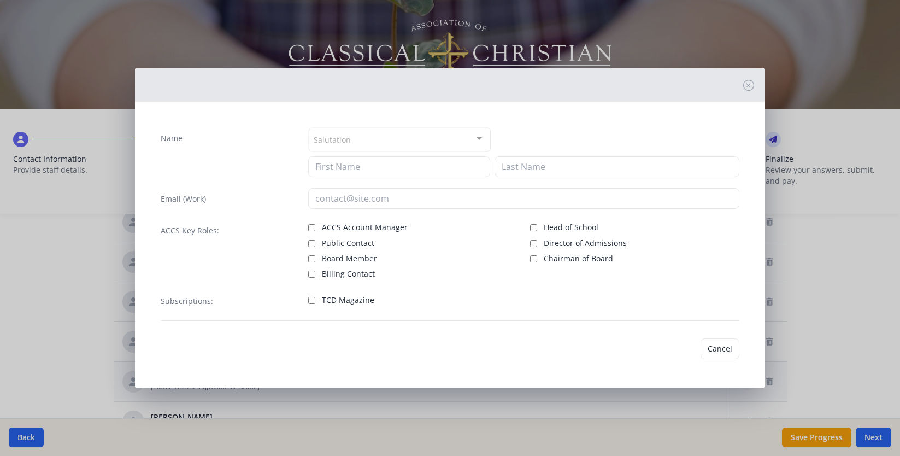
type input "Ronda"
type input "Stoker"
type input "stokerr@fcaclassical.com"
click at [349, 301] on span "TCD Magazine" at bounding box center [348, 300] width 52 height 11
click at [315, 301] on input "TCD Magazine" at bounding box center [311, 300] width 7 height 7
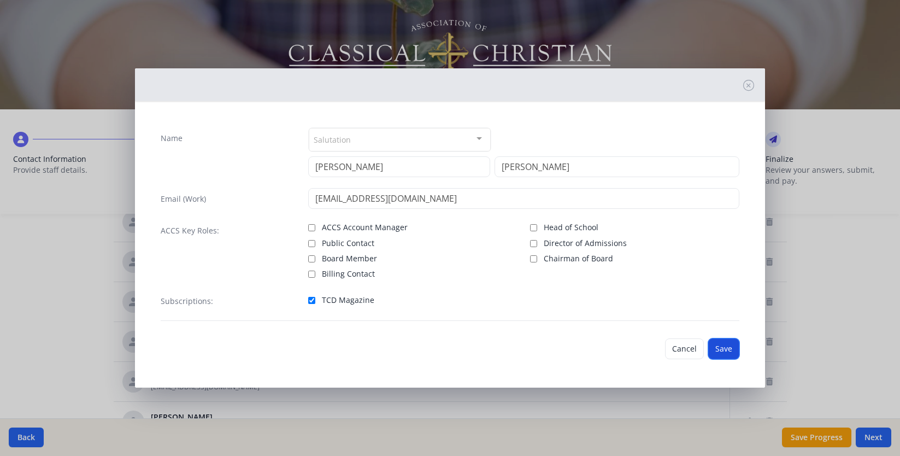
click at [732, 355] on button "Save" at bounding box center [723, 348] width 31 height 21
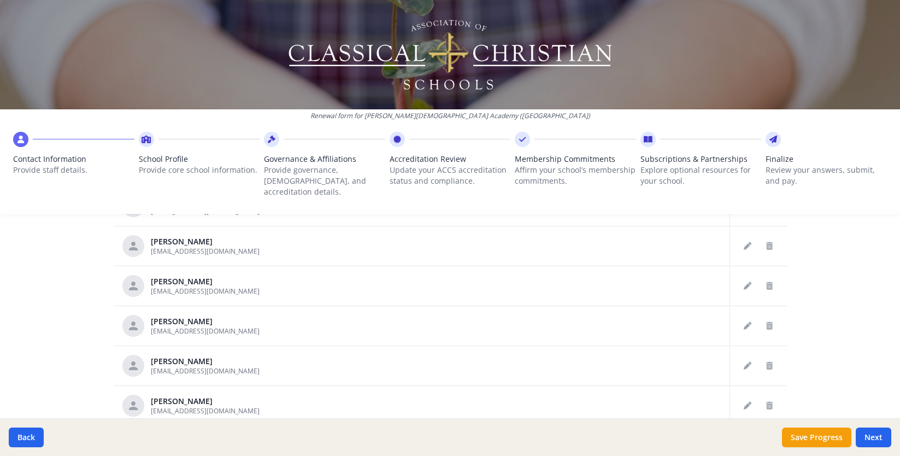
scroll to position [539, 0]
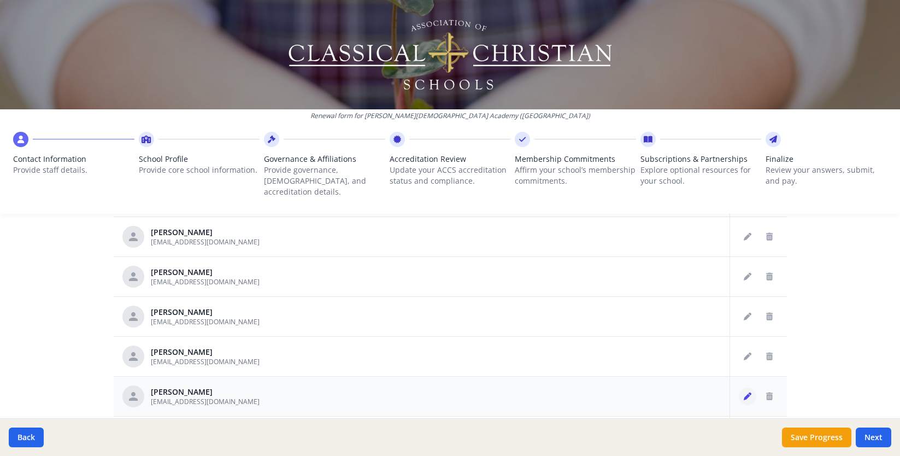
click at [748, 392] on icon "Edit staff" at bounding box center [748, 396] width 8 height 8
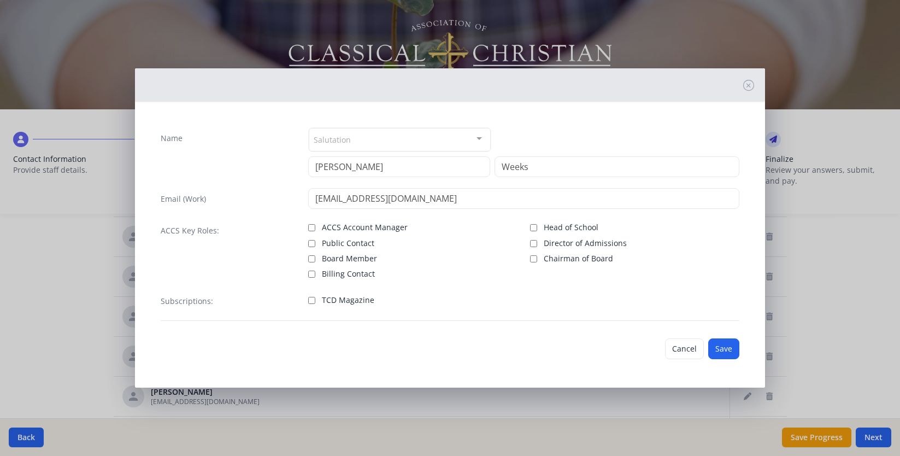
click at [355, 299] on span "TCD Magazine" at bounding box center [348, 300] width 52 height 11
click at [315, 299] on input "TCD Magazine" at bounding box center [311, 300] width 7 height 7
click at [716, 352] on button "Save" at bounding box center [723, 348] width 31 height 21
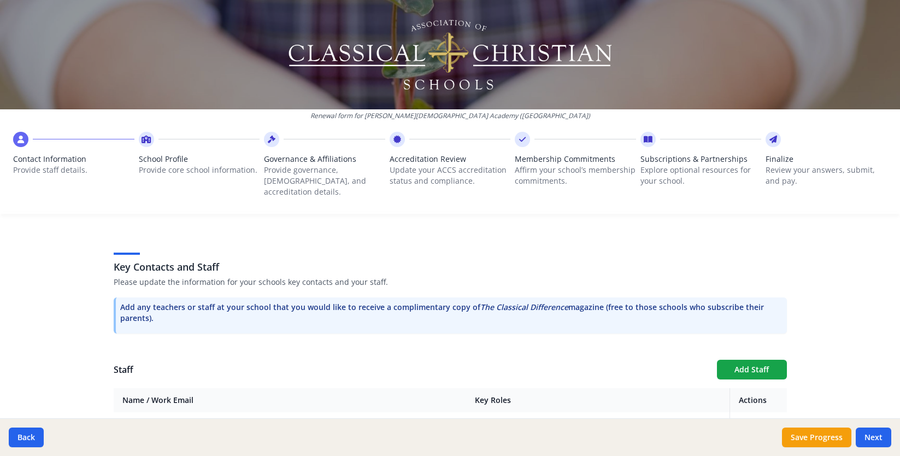
scroll to position [260, 0]
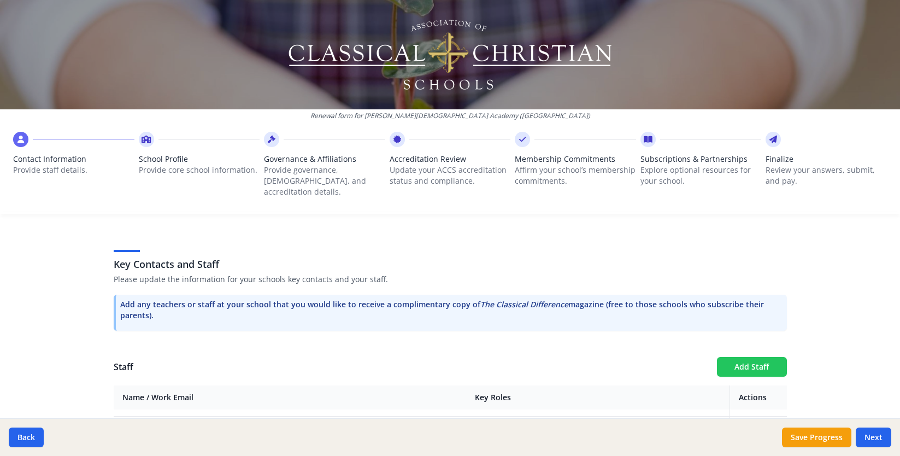
click at [767, 358] on button "Add Staff" at bounding box center [752, 367] width 70 height 20
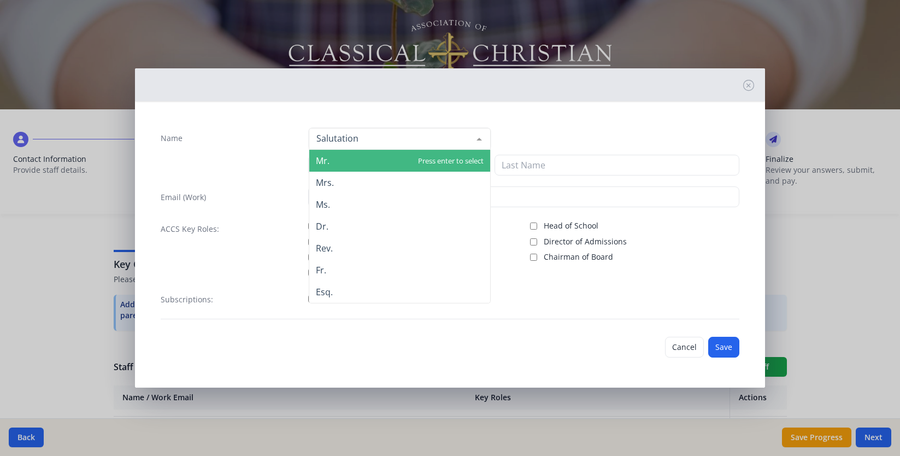
click at [350, 140] on div at bounding box center [400, 139] width 183 height 22
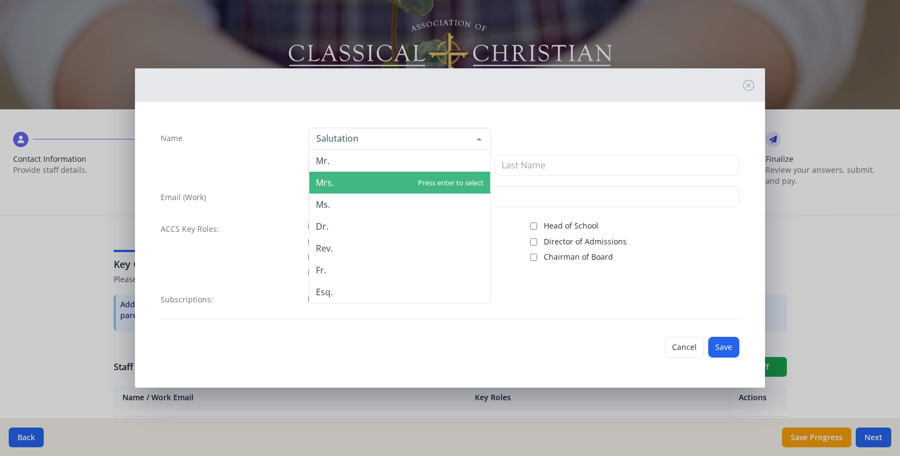
click at [337, 178] on span "Mrs." at bounding box center [399, 183] width 181 height 22
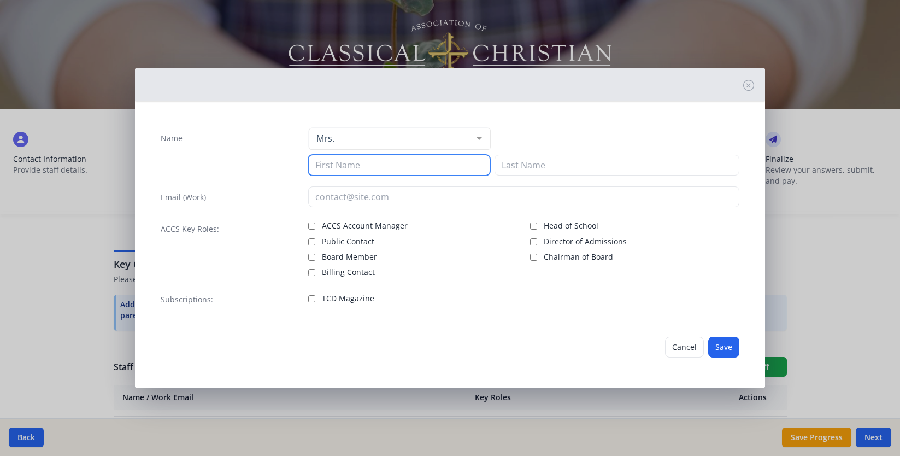
click at [340, 165] on input at bounding box center [399, 165] width 183 height 21
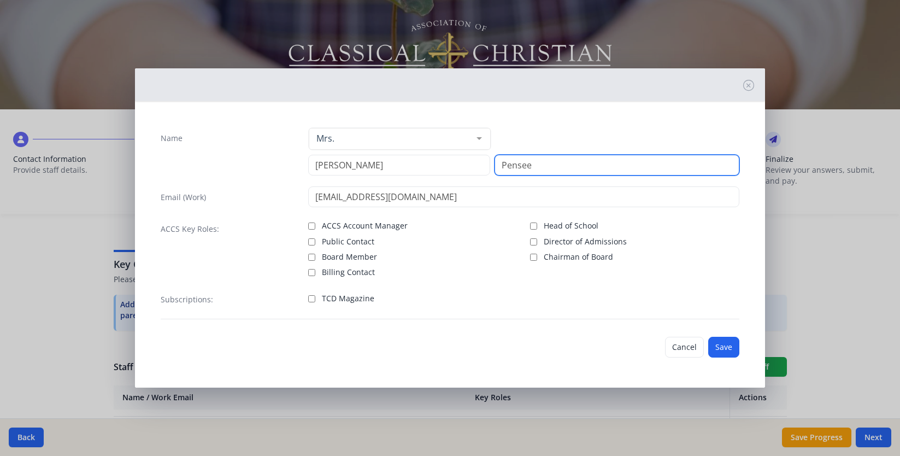
click at [550, 166] on input "Pensee" at bounding box center [617, 165] width 245 height 21
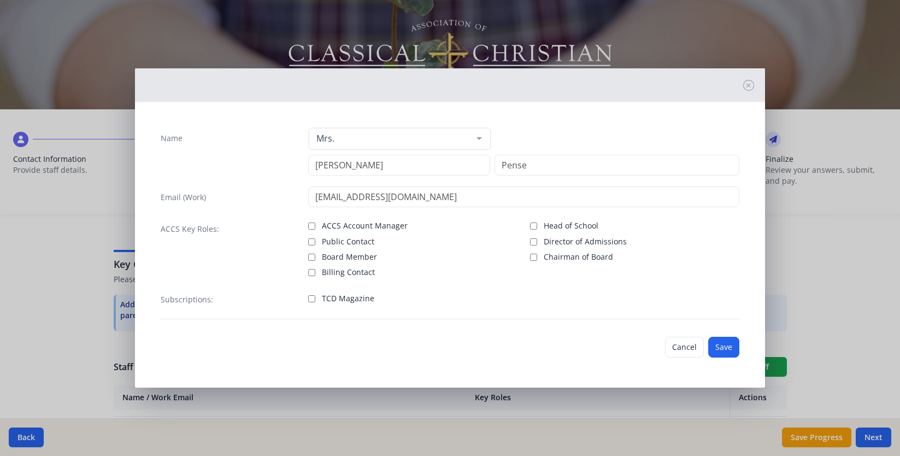
click at [319, 298] on label "TCD Magazine" at bounding box center [412, 297] width 209 height 13
click at [315, 298] on input "TCD Magazine" at bounding box center [311, 298] width 7 height 7
click at [722, 344] on button "Save" at bounding box center [723, 347] width 31 height 21
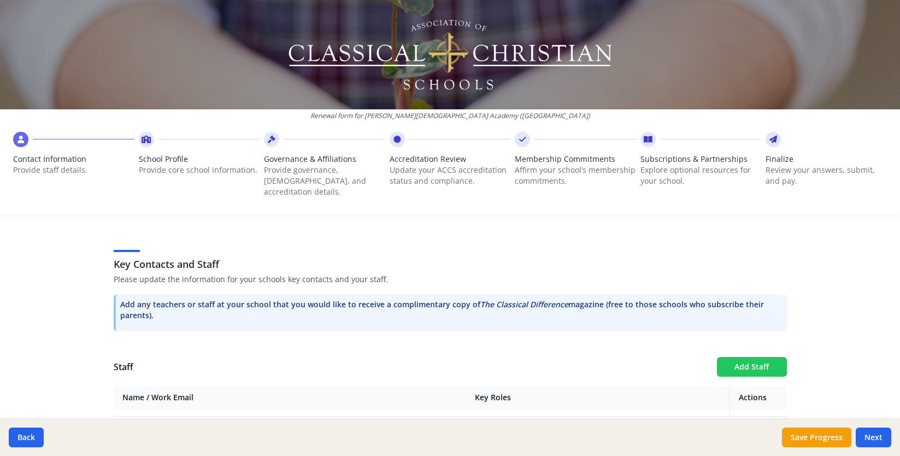
click at [748, 357] on button "Add Staff" at bounding box center [752, 367] width 70 height 20
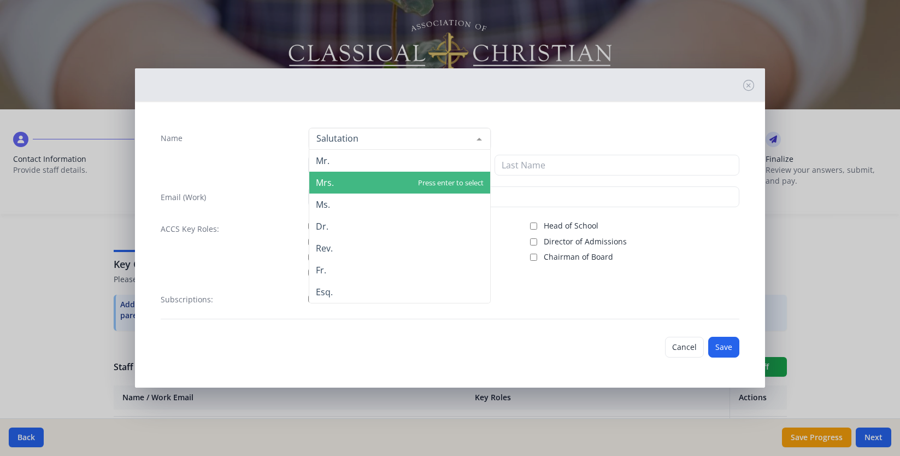
click at [332, 183] on span "Mrs." at bounding box center [325, 183] width 18 height 12
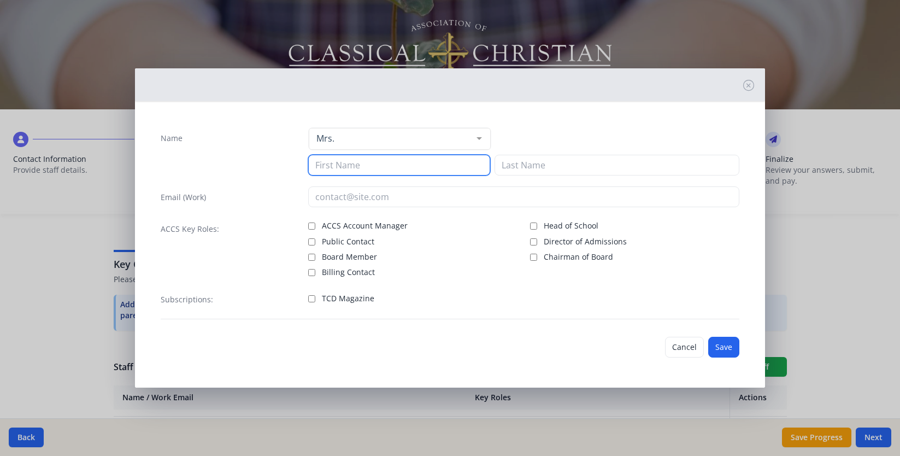
click at [343, 166] on input at bounding box center [399, 165] width 183 height 21
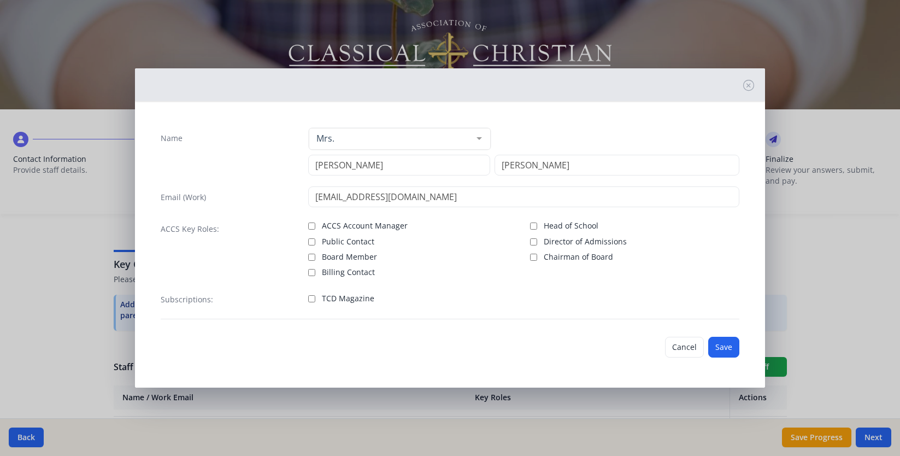
click at [318, 293] on label "TCD Magazine" at bounding box center [412, 297] width 209 height 13
click at [315, 295] on input "TCD Magazine" at bounding box center [311, 298] width 7 height 7
click at [735, 346] on button "Save" at bounding box center [723, 347] width 31 height 21
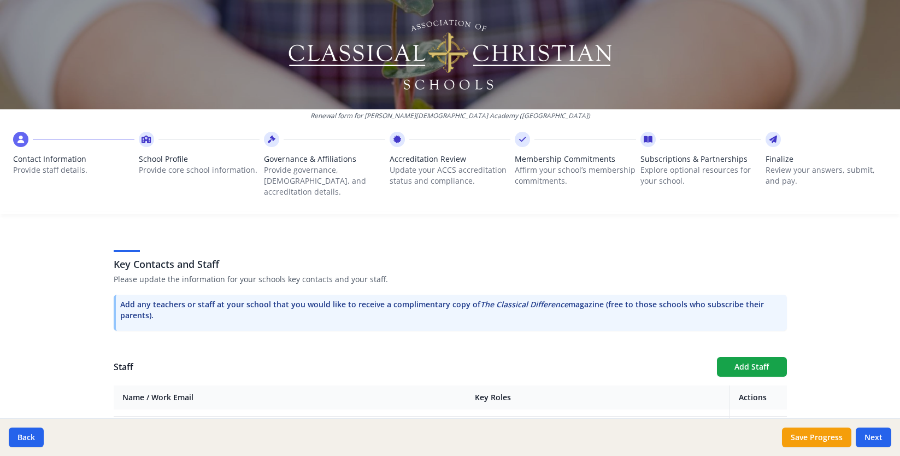
scroll to position [1111, 0]
click at [748, 357] on button "Add Staff" at bounding box center [752, 367] width 70 height 20
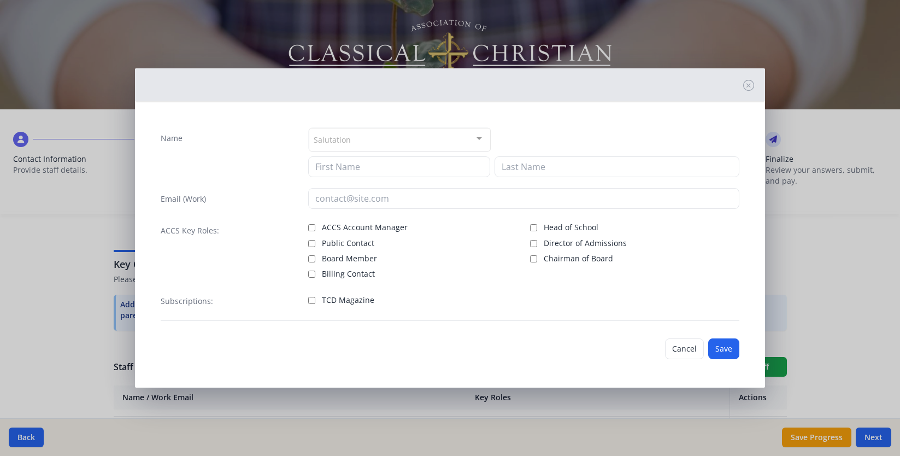
click at [412, 149] on div "Salutation" at bounding box center [400, 140] width 183 height 24
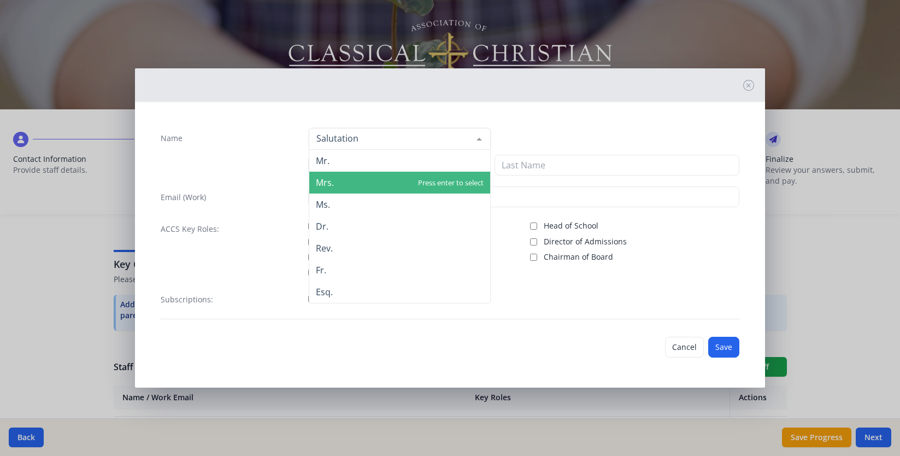
click at [397, 173] on span "Mrs." at bounding box center [399, 183] width 181 height 22
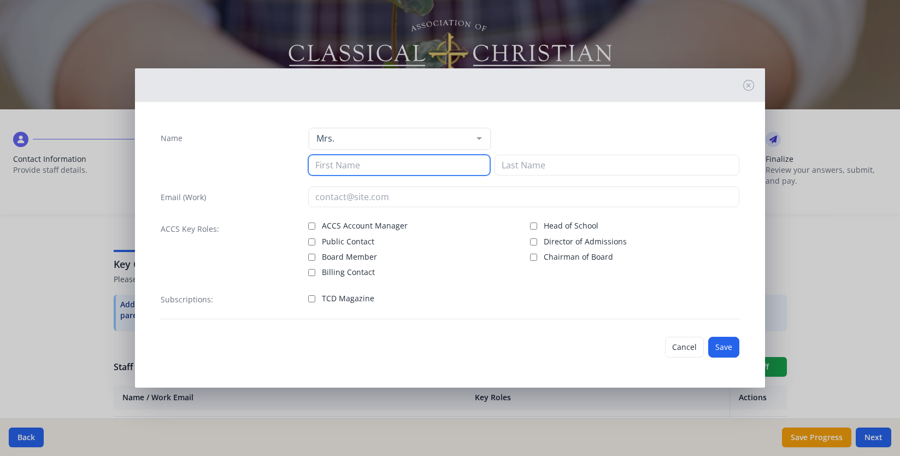
click at [396, 170] on input at bounding box center [399, 165] width 183 height 21
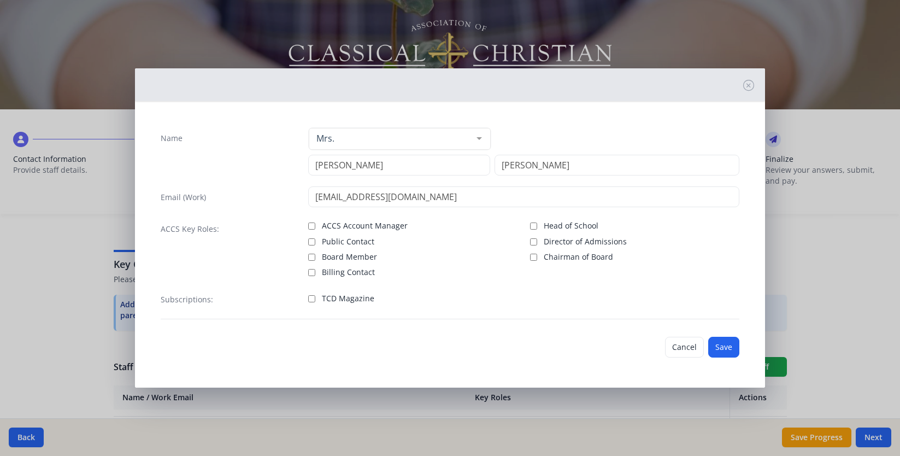
click at [320, 297] on label "TCD Magazine" at bounding box center [412, 297] width 209 height 13
click at [315, 297] on input "TCD Magazine" at bounding box center [311, 298] width 7 height 7
click at [732, 348] on button "Save" at bounding box center [723, 347] width 31 height 21
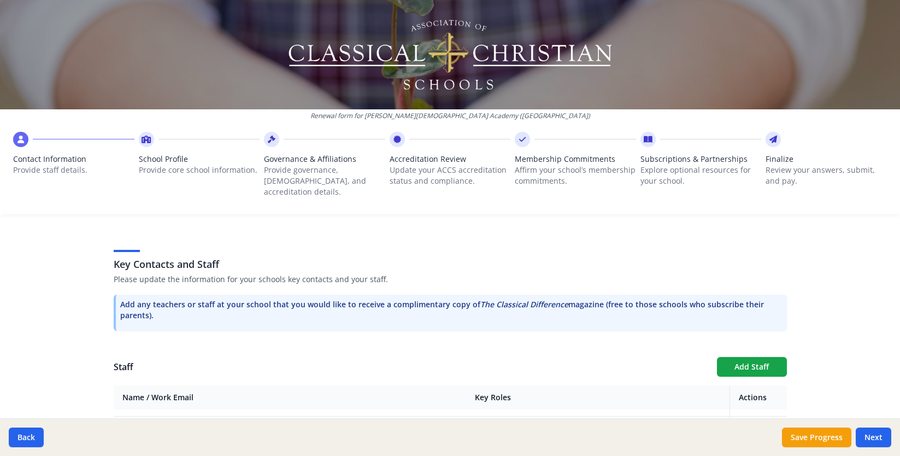
scroll to position [1150, 0]
click at [751, 364] on button "Add Staff" at bounding box center [752, 367] width 70 height 20
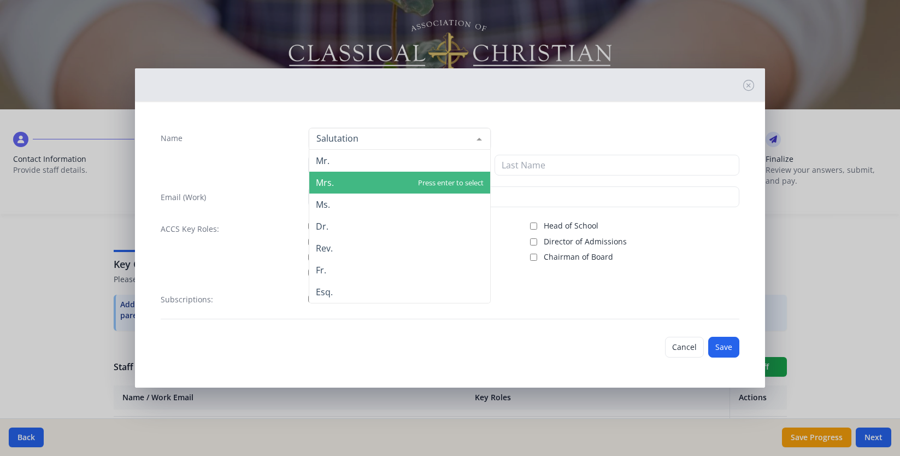
click at [342, 181] on span "Mrs." at bounding box center [399, 183] width 181 height 22
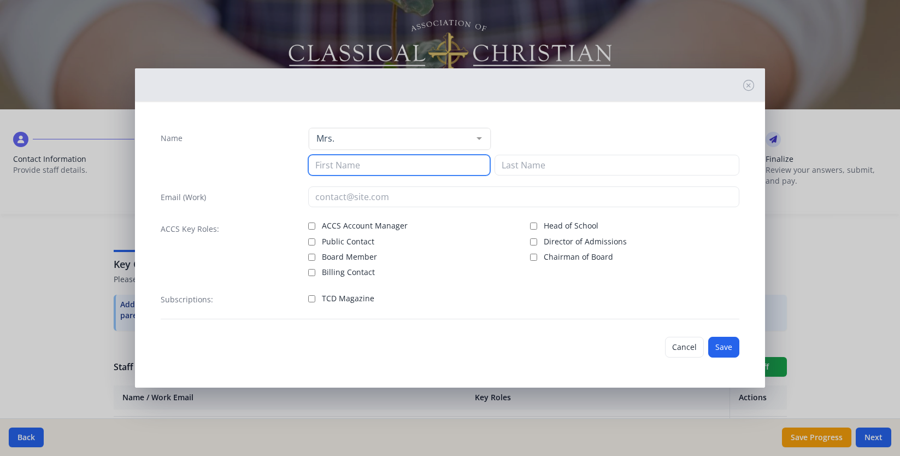
click at [350, 159] on input at bounding box center [399, 165] width 183 height 21
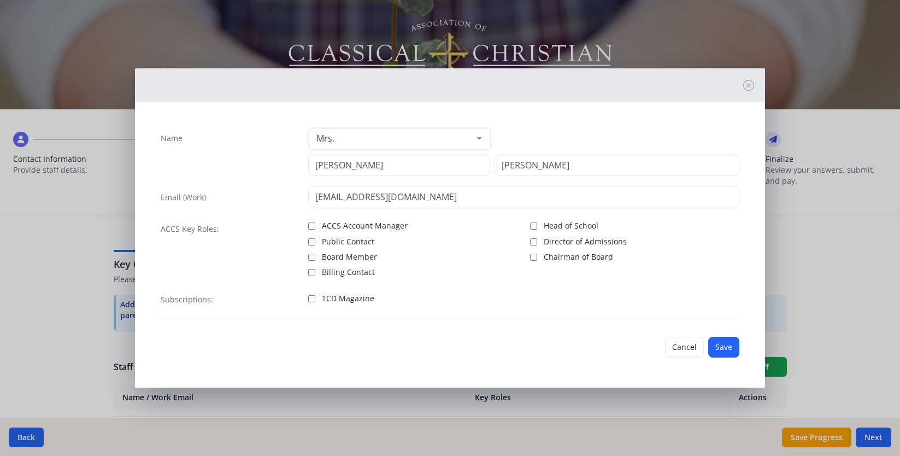
click at [343, 300] on span "TCD Magazine" at bounding box center [348, 298] width 52 height 11
click at [315, 300] on input "TCD Magazine" at bounding box center [311, 298] width 7 height 7
click at [722, 343] on button "Save" at bounding box center [723, 347] width 31 height 21
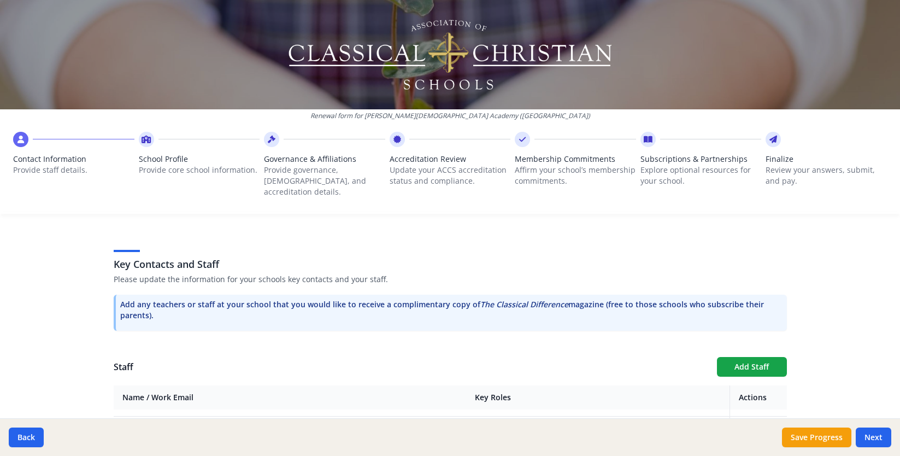
scroll to position [1190, 0]
click at [745, 363] on button "Add Staff" at bounding box center [752, 367] width 70 height 20
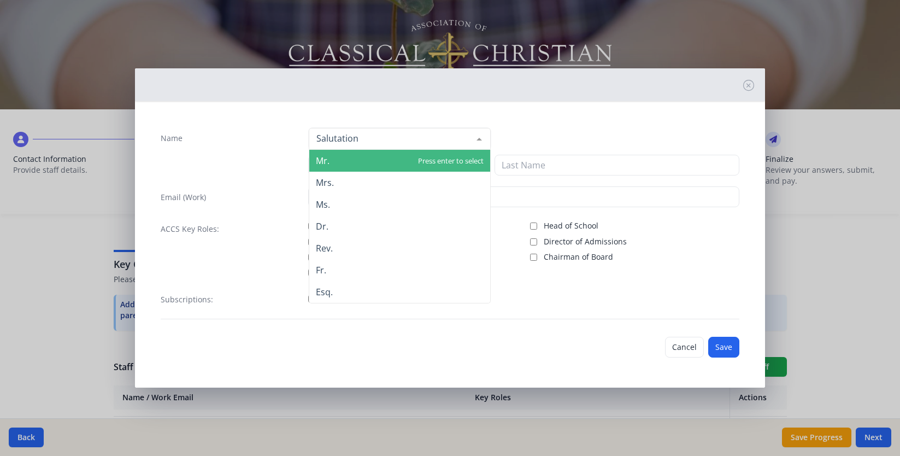
click at [337, 131] on div at bounding box center [400, 139] width 183 height 22
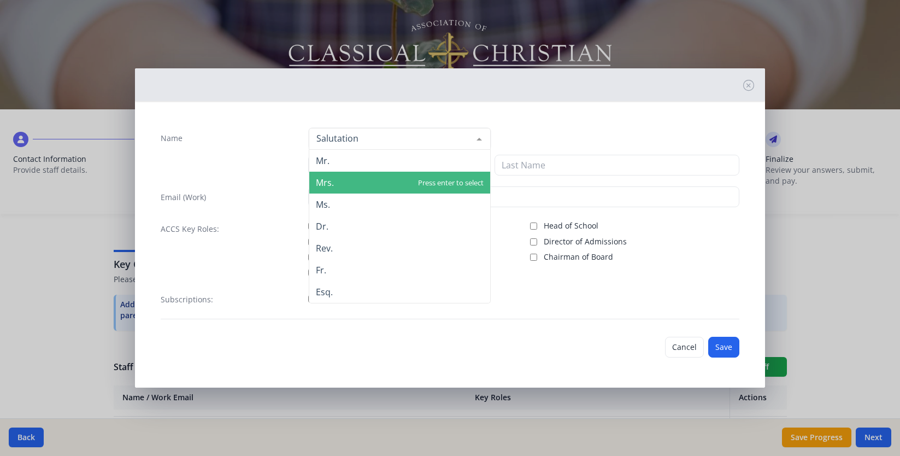
click at [325, 189] on span "Mrs." at bounding box center [399, 183] width 181 height 22
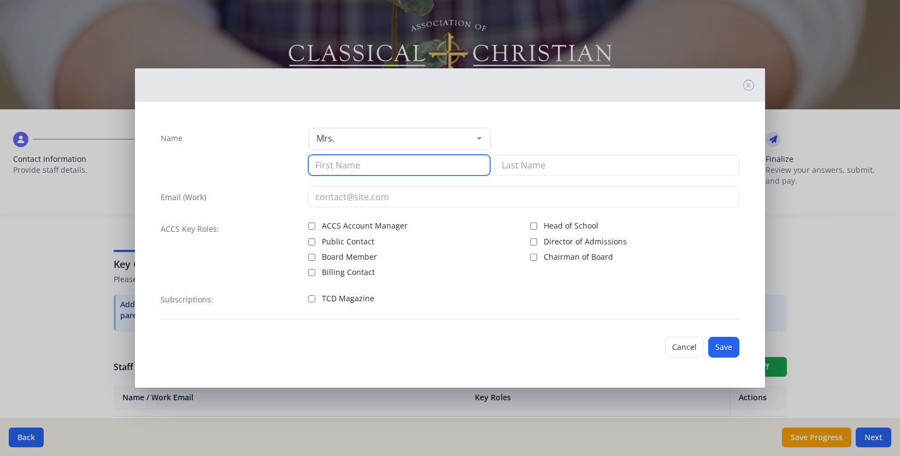
click at [332, 168] on input at bounding box center [399, 165] width 183 height 21
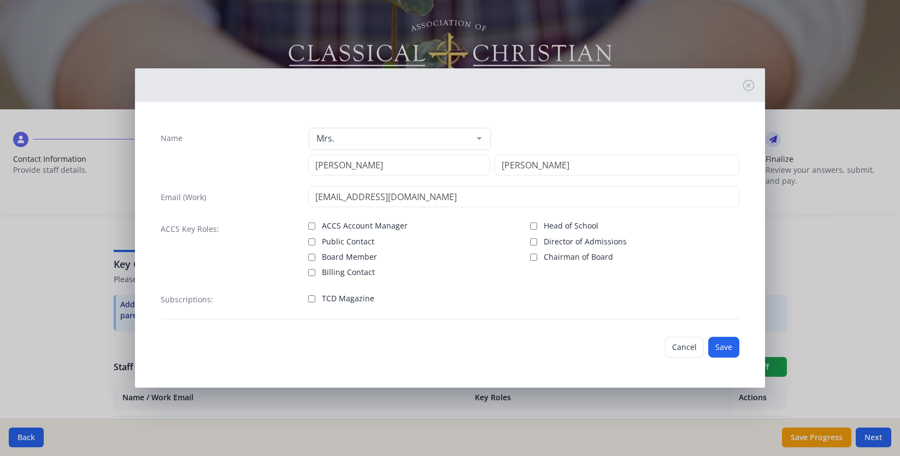
click at [331, 298] on span "TCD Magazine" at bounding box center [348, 298] width 52 height 11
click at [315, 298] on input "TCD Magazine" at bounding box center [311, 298] width 7 height 7
click at [725, 345] on button "Save" at bounding box center [723, 347] width 31 height 21
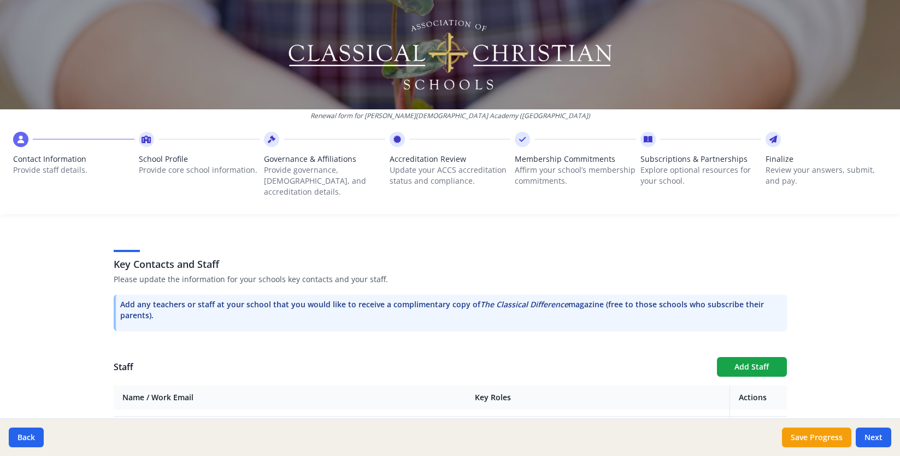
scroll to position [1230, 0]
click at [769, 362] on button "Add Staff" at bounding box center [752, 367] width 70 height 20
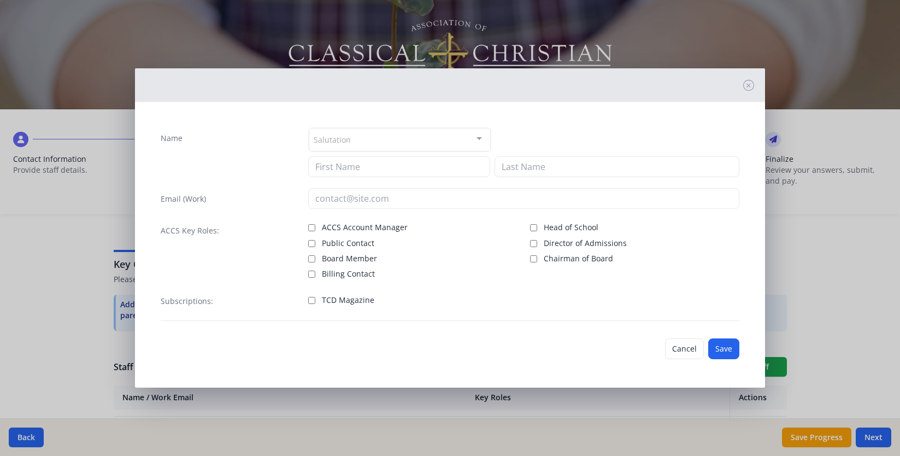
click at [433, 137] on div "Salutation" at bounding box center [400, 140] width 183 height 24
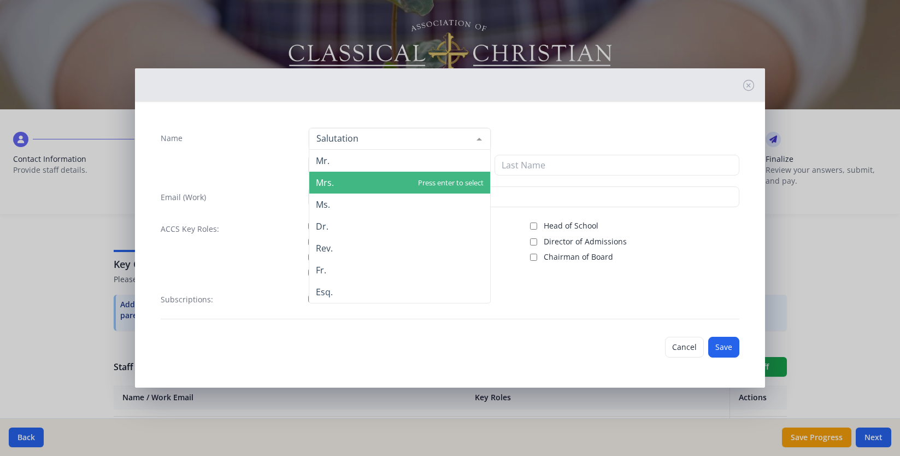
click at [404, 180] on span "Mrs." at bounding box center [399, 183] width 181 height 22
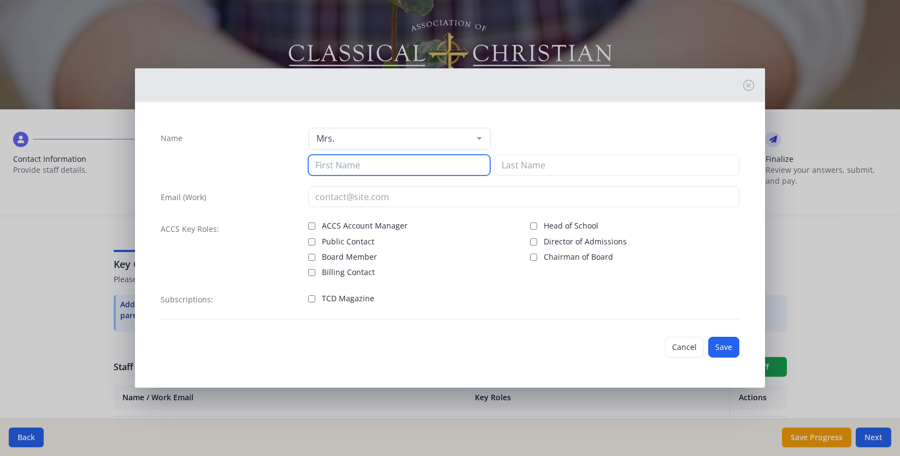
click at [396, 169] on input at bounding box center [399, 165] width 183 height 21
click at [356, 165] on input "Kritin" at bounding box center [399, 165] width 183 height 21
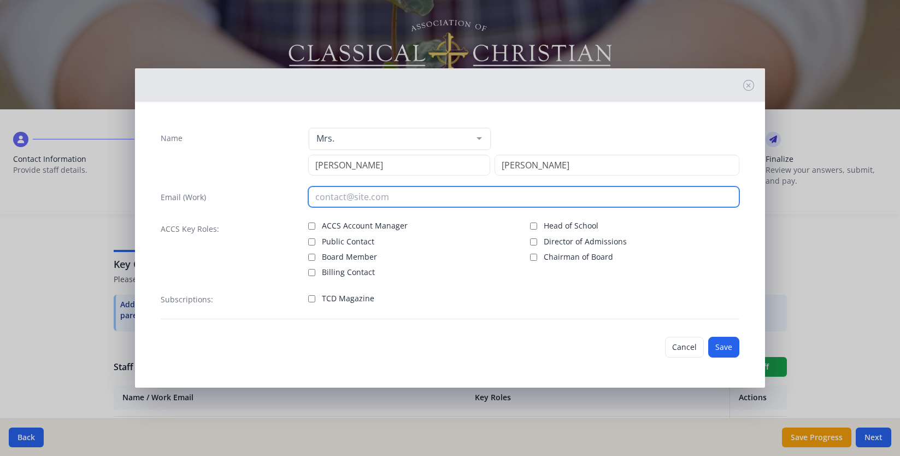
click at [330, 196] on input "email" at bounding box center [523, 196] width 431 height 21
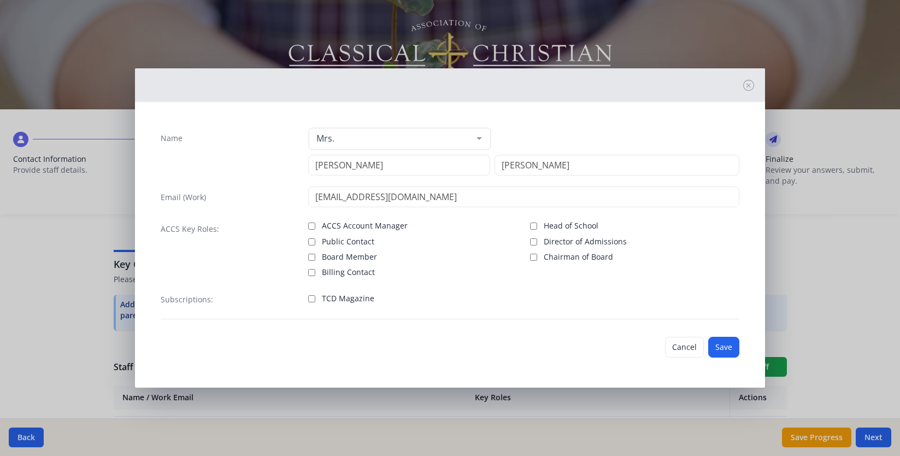
click at [330, 297] on span "TCD Magazine" at bounding box center [348, 298] width 52 height 11
click at [315, 297] on input "TCD Magazine" at bounding box center [311, 298] width 7 height 7
click at [736, 349] on button "Save" at bounding box center [723, 347] width 31 height 21
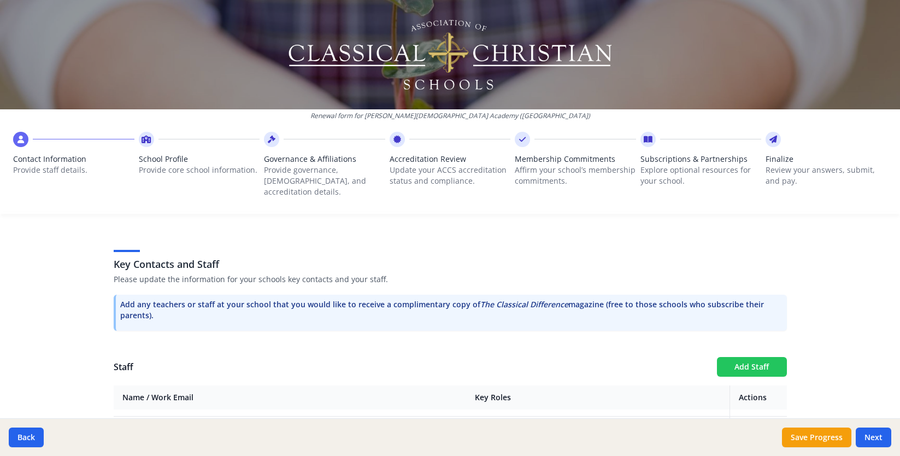
click at [748, 357] on button "Add Staff" at bounding box center [752, 367] width 70 height 20
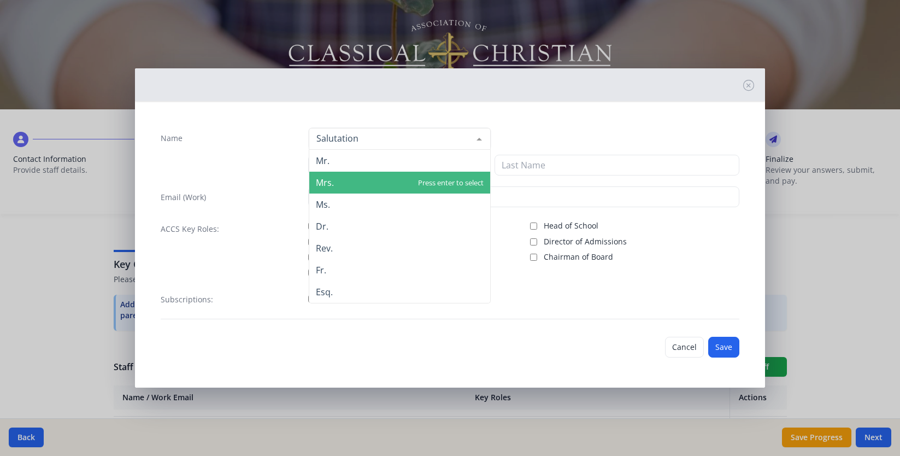
click at [332, 183] on span "Mrs." at bounding box center [325, 183] width 18 height 12
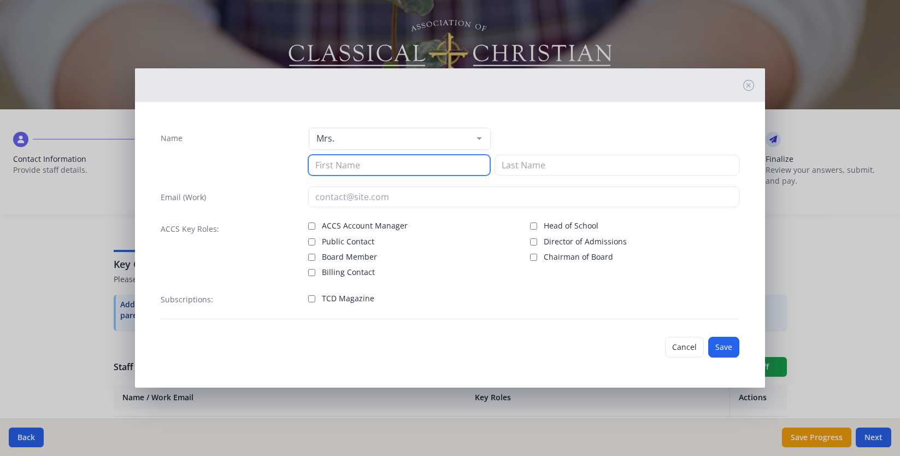
click at [339, 169] on input at bounding box center [399, 165] width 183 height 21
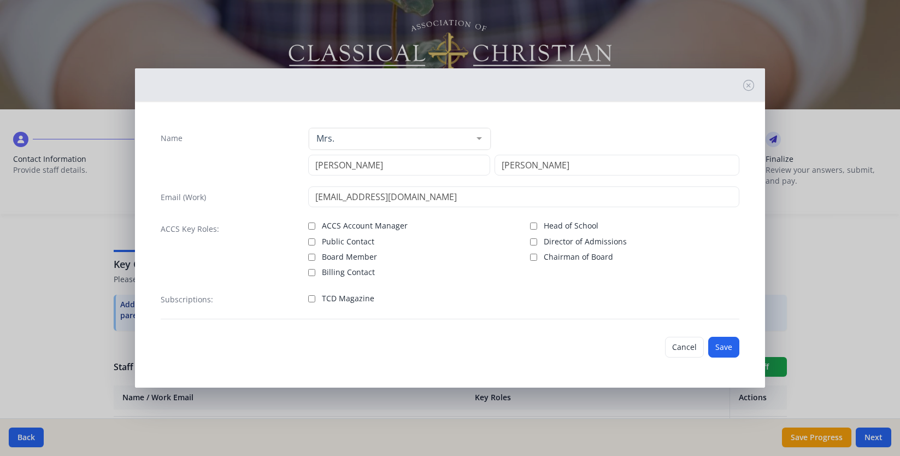
click at [320, 299] on label "TCD Magazine" at bounding box center [412, 297] width 209 height 13
click at [315, 299] on input "TCD Magazine" at bounding box center [311, 298] width 7 height 7
click at [724, 339] on button "Save" at bounding box center [723, 347] width 31 height 21
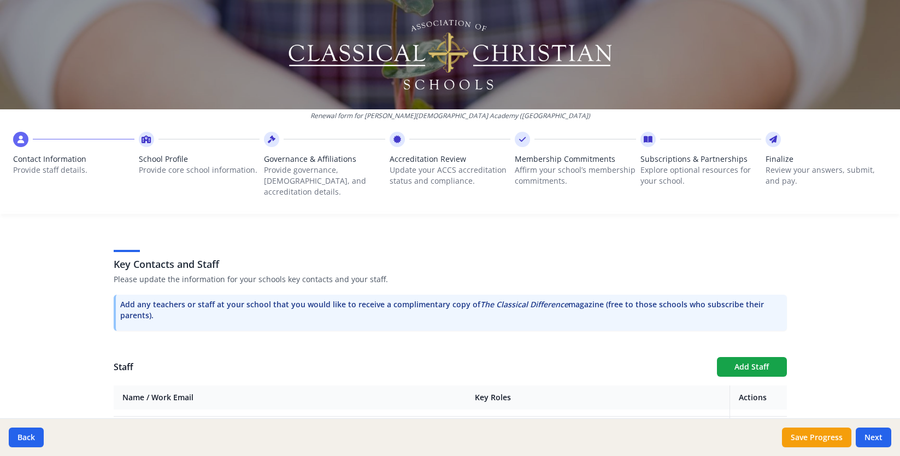
scroll to position [1270, 0]
click at [751, 357] on button "Add Staff" at bounding box center [752, 367] width 70 height 20
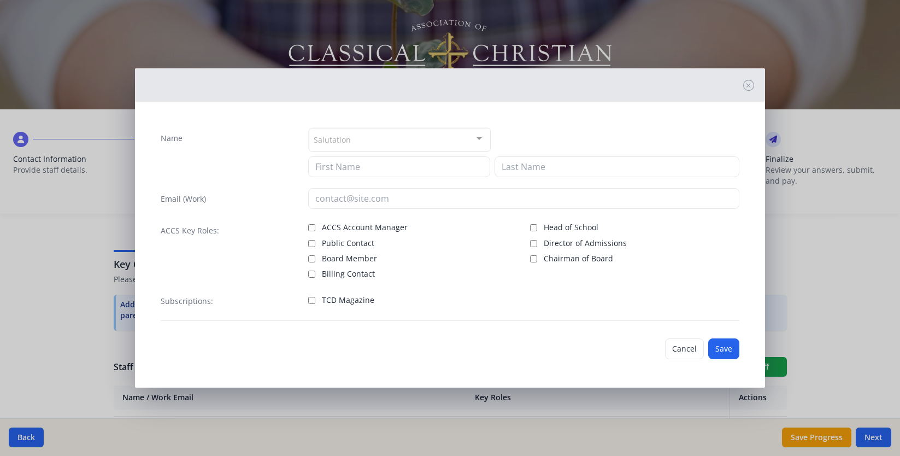
click at [353, 133] on div "Salutation" at bounding box center [400, 140] width 183 height 24
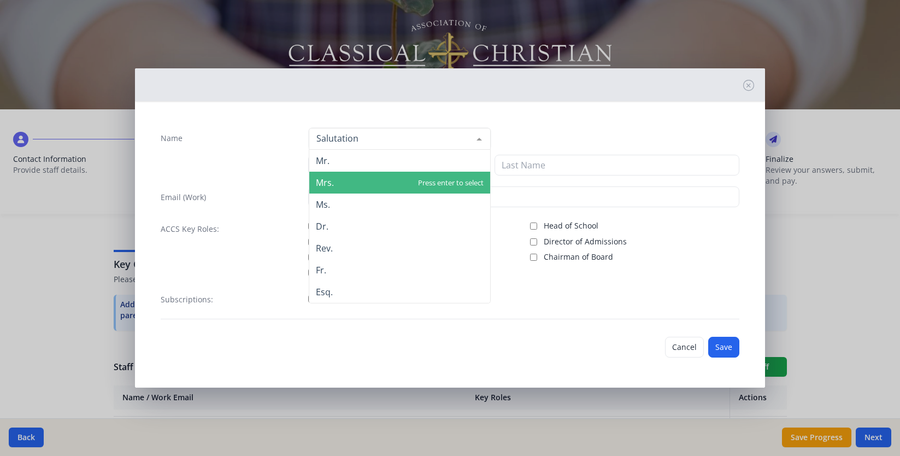
click at [333, 191] on span "Mrs." at bounding box center [399, 183] width 181 height 22
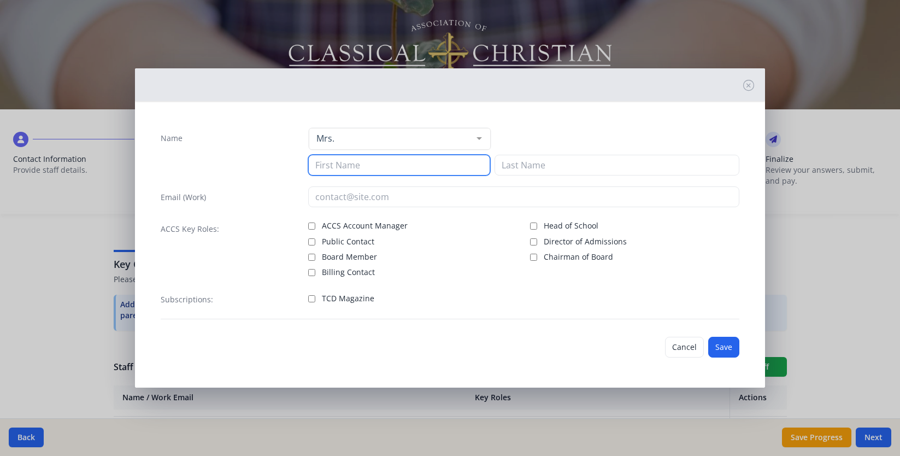
click at [340, 159] on input at bounding box center [399, 165] width 183 height 21
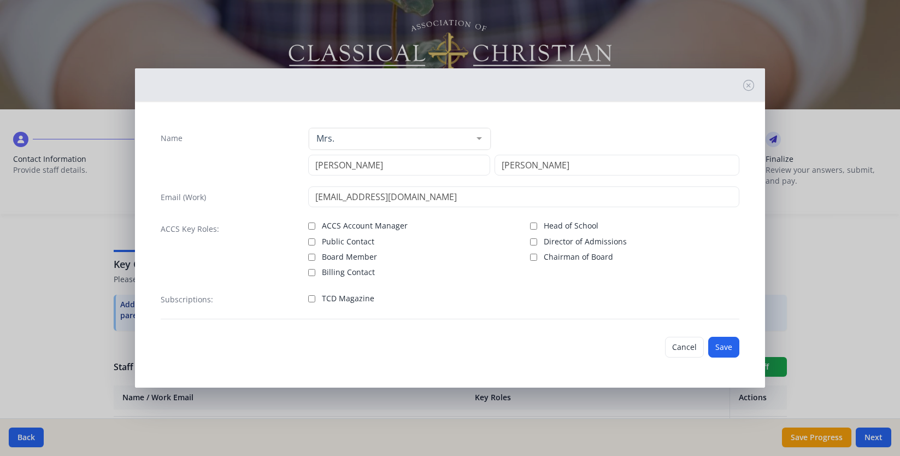
click at [351, 297] on span "TCD Magazine" at bounding box center [348, 298] width 52 height 11
click at [315, 297] on input "TCD Magazine" at bounding box center [311, 298] width 7 height 7
click at [725, 349] on button "Save" at bounding box center [723, 347] width 31 height 21
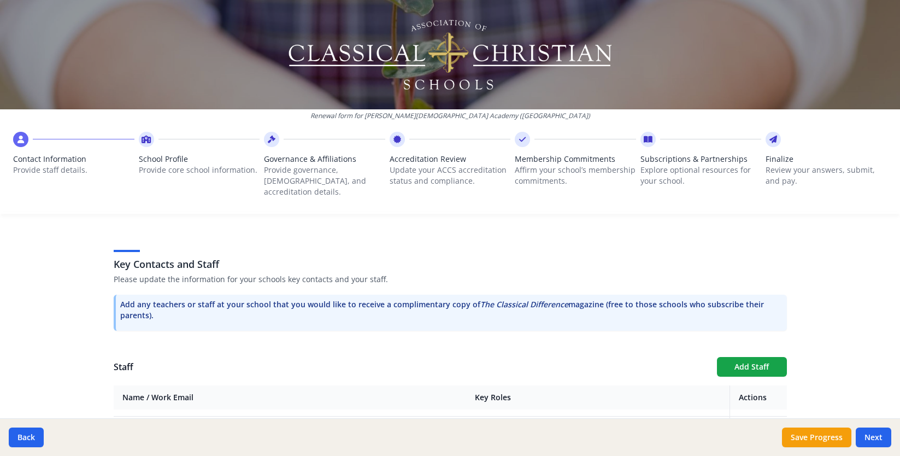
scroll to position [1310, 0]
click at [750, 357] on button "Add Staff" at bounding box center [752, 367] width 70 height 20
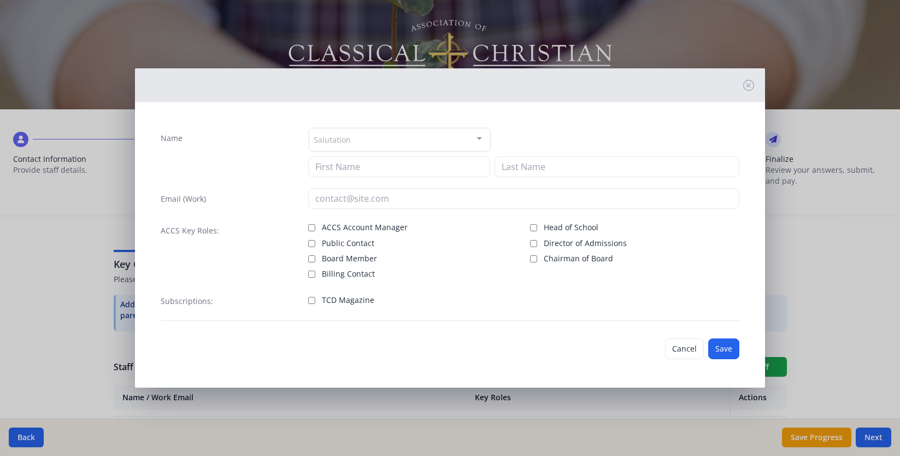
click at [372, 142] on div "Salutation" at bounding box center [400, 140] width 183 height 24
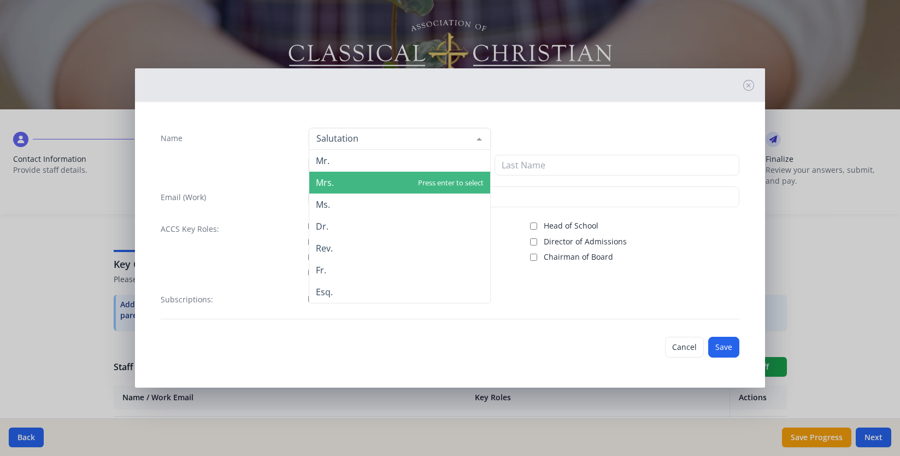
click at [352, 181] on span "Mrs." at bounding box center [399, 183] width 181 height 22
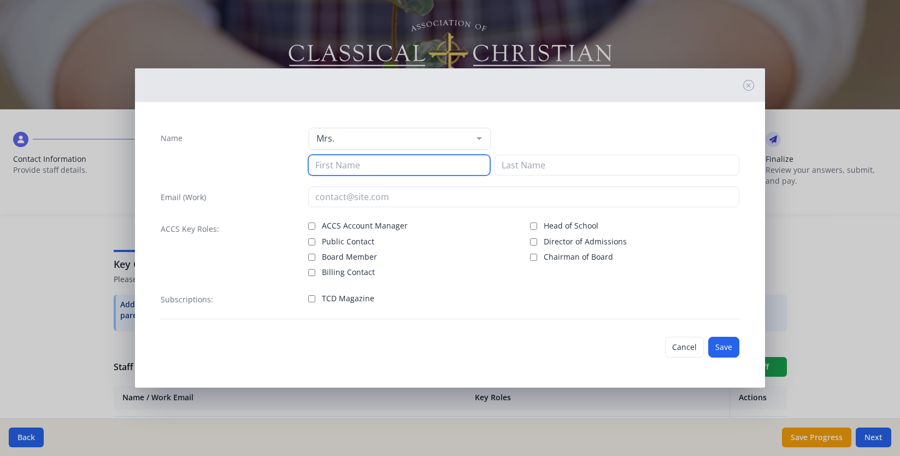
click at [351, 171] on input at bounding box center [399, 165] width 183 height 21
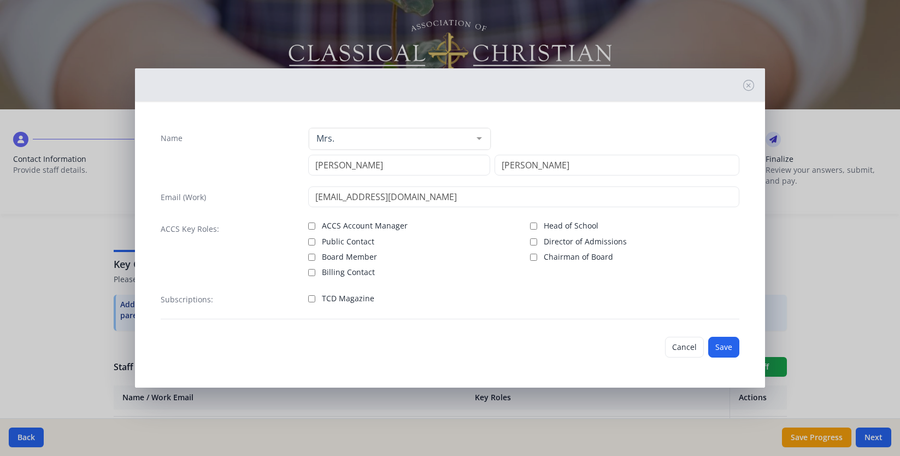
click at [342, 304] on div "TCD Magazine" at bounding box center [412, 299] width 209 height 16
click at [341, 299] on span "TCD Magazine" at bounding box center [348, 298] width 52 height 11
click at [315, 299] on input "TCD Magazine" at bounding box center [311, 298] width 7 height 7
click at [722, 344] on button "Save" at bounding box center [723, 347] width 31 height 21
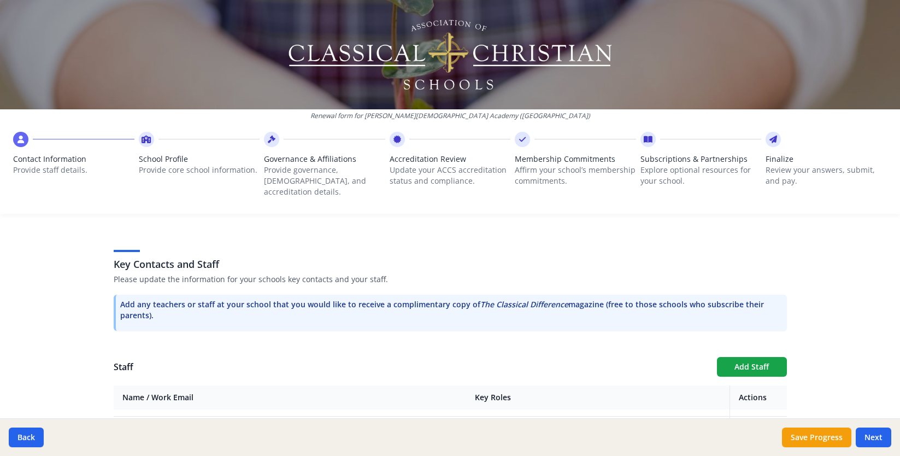
scroll to position [1350, 0]
click at [760, 357] on button "Add Staff" at bounding box center [752, 367] width 70 height 20
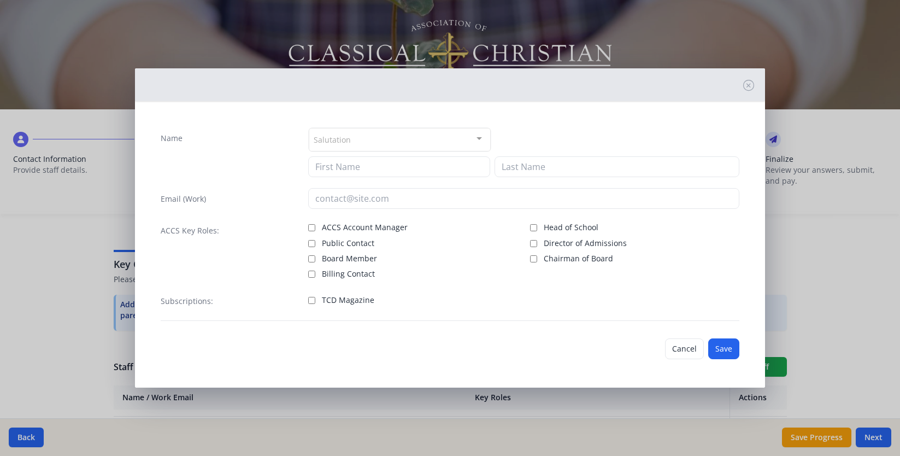
click at [454, 144] on div "Salutation" at bounding box center [400, 140] width 183 height 24
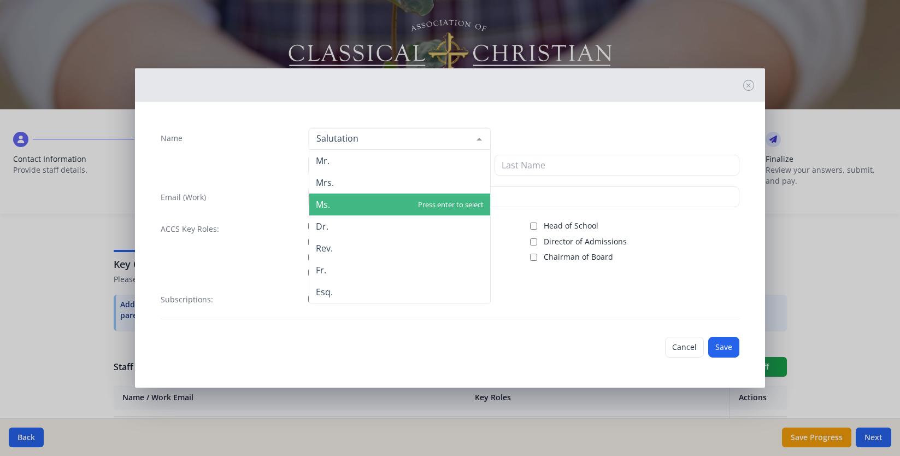
click at [383, 204] on span "Ms." at bounding box center [399, 204] width 181 height 22
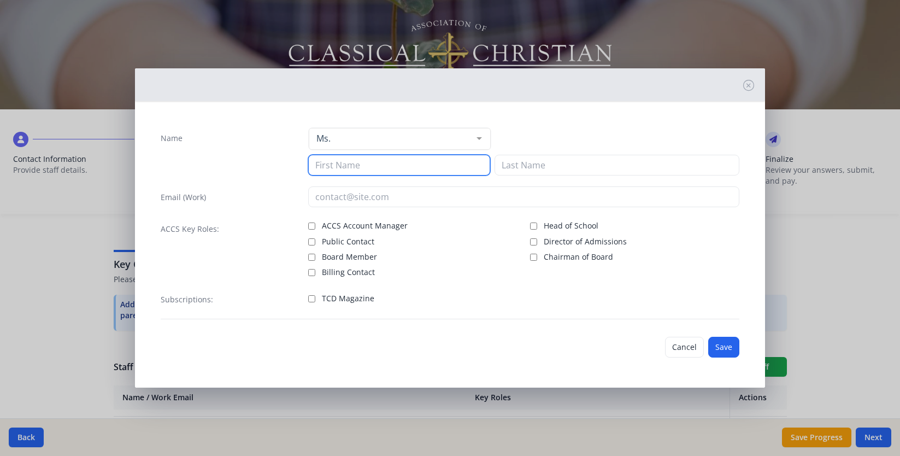
click at [369, 164] on input at bounding box center [399, 165] width 183 height 21
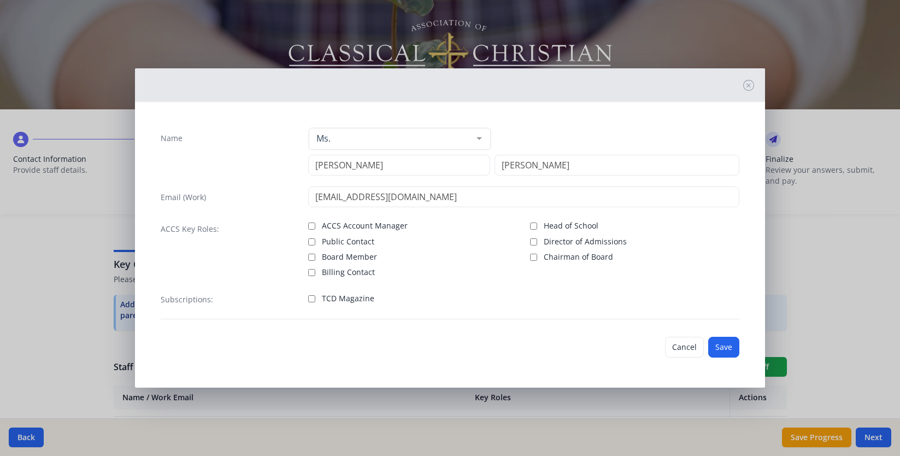
click at [337, 299] on span "TCD Magazine" at bounding box center [348, 298] width 52 height 11
click at [315, 299] on input "TCD Magazine" at bounding box center [311, 298] width 7 height 7
click at [718, 342] on button "Save" at bounding box center [723, 347] width 31 height 21
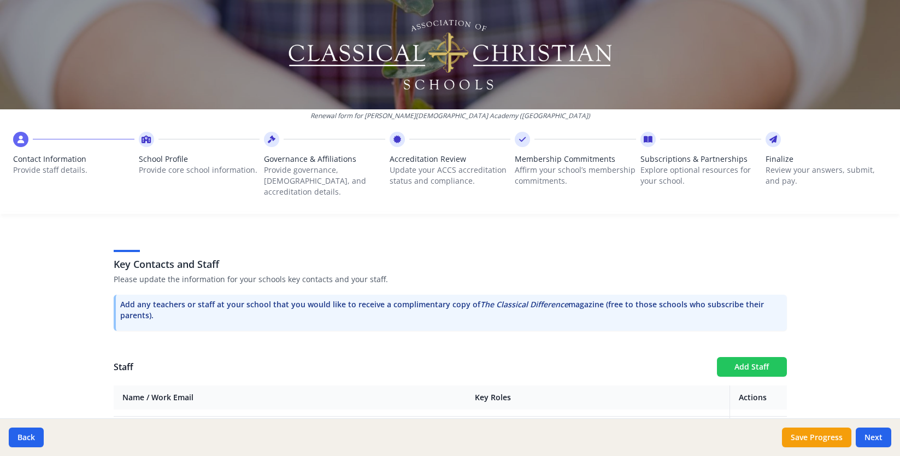
click at [751, 357] on button "Add Staff" at bounding box center [752, 367] width 70 height 20
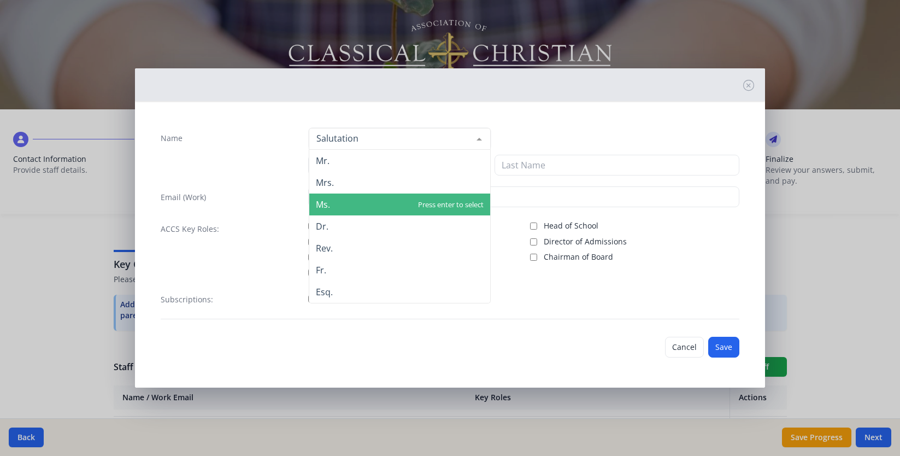
click at [329, 201] on span "Ms." at bounding box center [323, 204] width 14 height 12
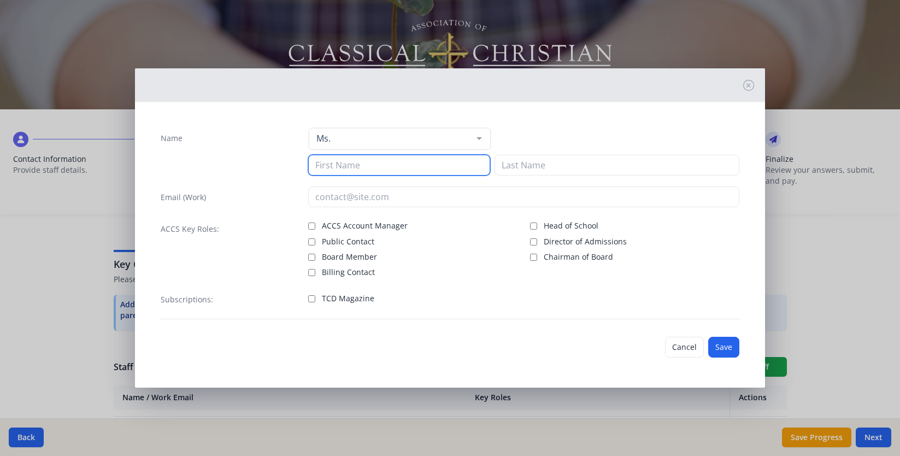
click at [345, 167] on input at bounding box center [399, 165] width 183 height 21
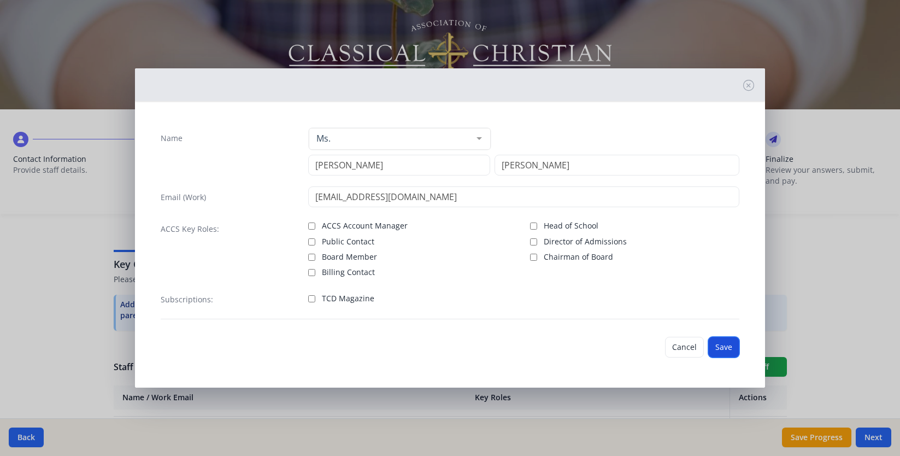
click at [731, 350] on button "Save" at bounding box center [723, 347] width 31 height 21
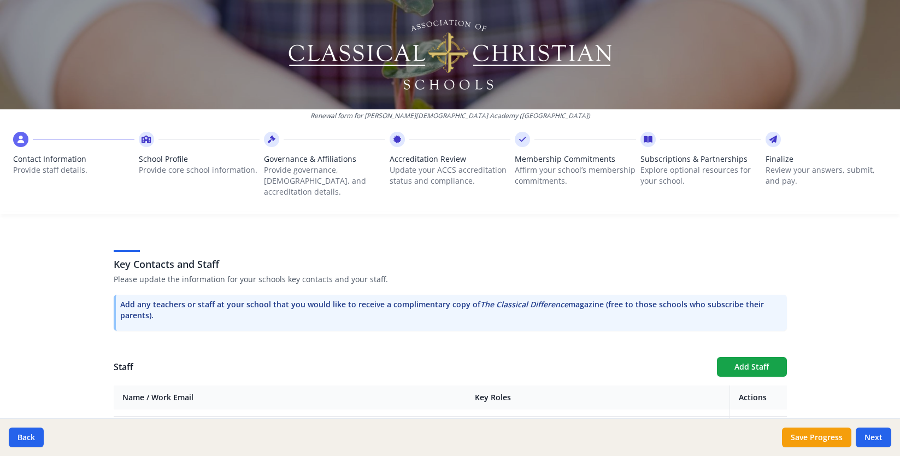
scroll to position [1390, 0]
click at [753, 357] on button "Add Staff" at bounding box center [752, 367] width 70 height 20
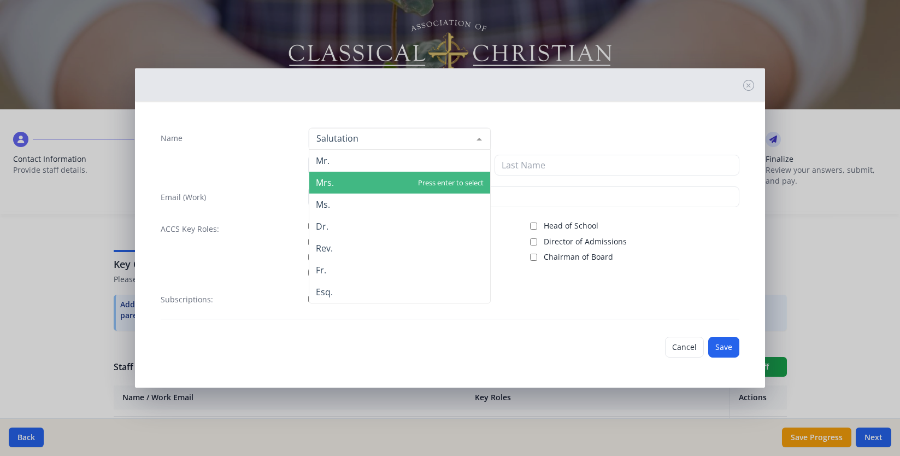
click at [331, 191] on span "Mrs." at bounding box center [399, 183] width 181 height 22
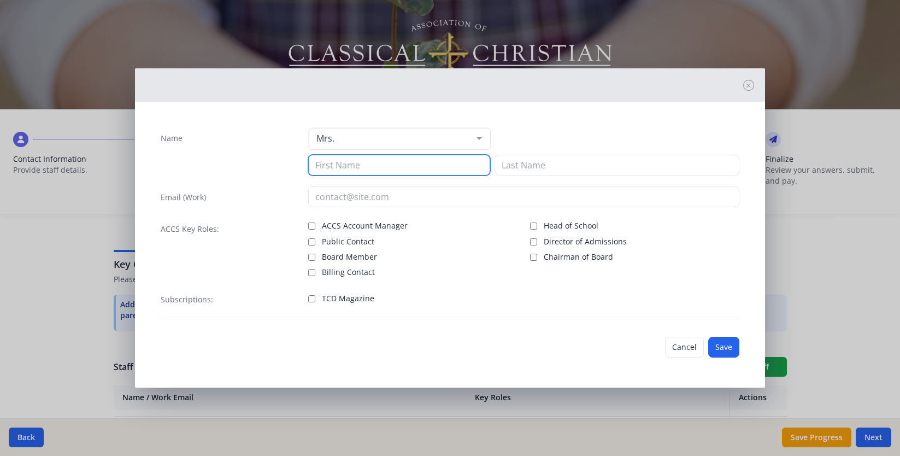
click at [334, 172] on input at bounding box center [399, 165] width 183 height 21
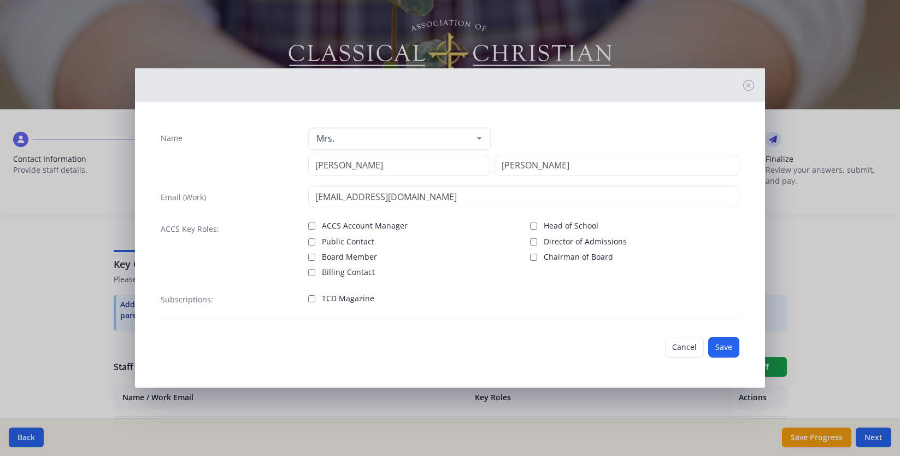
click at [340, 297] on span "TCD Magazine" at bounding box center [348, 298] width 52 height 11
click at [315, 297] on input "TCD Magazine" at bounding box center [311, 298] width 7 height 7
click at [731, 350] on button "Save" at bounding box center [723, 347] width 31 height 21
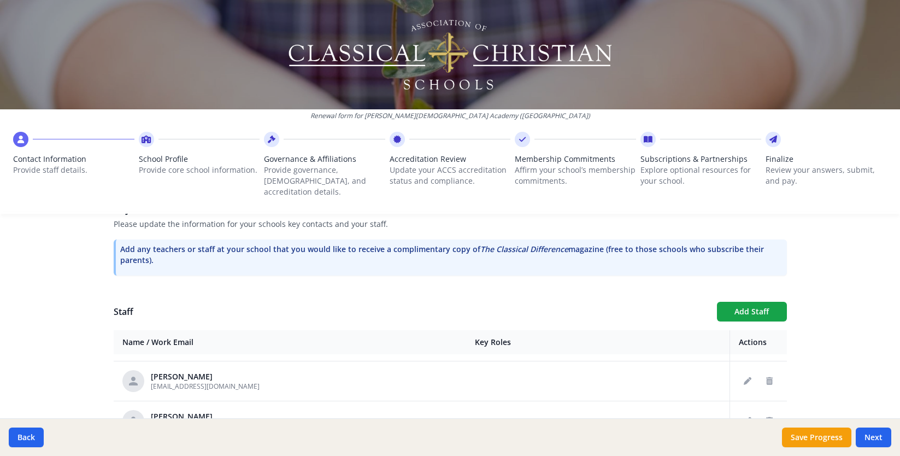
scroll to position [317, 0]
click at [744, 300] on button "Add Staff" at bounding box center [752, 310] width 70 height 20
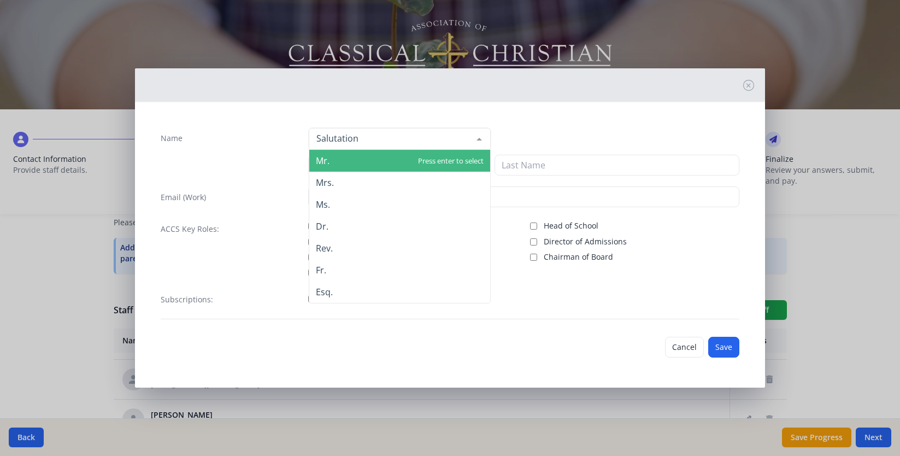
click at [331, 162] on span "Mr." at bounding box center [399, 161] width 181 height 22
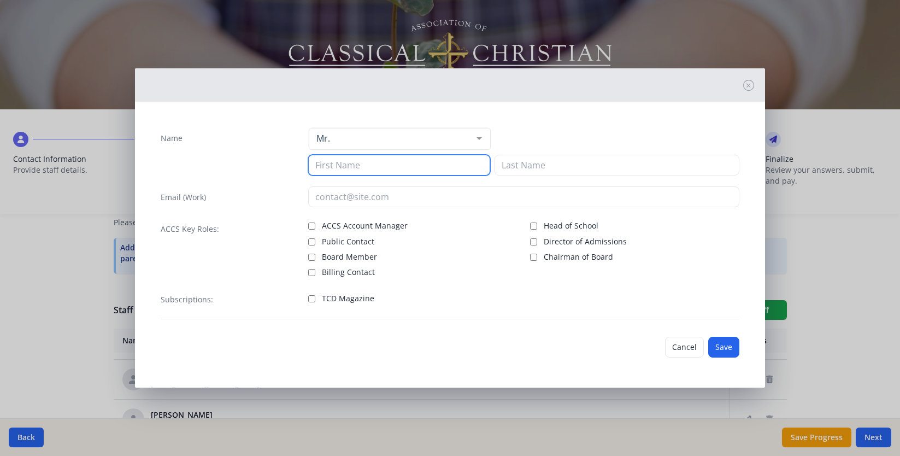
click at [332, 170] on input at bounding box center [399, 165] width 183 height 21
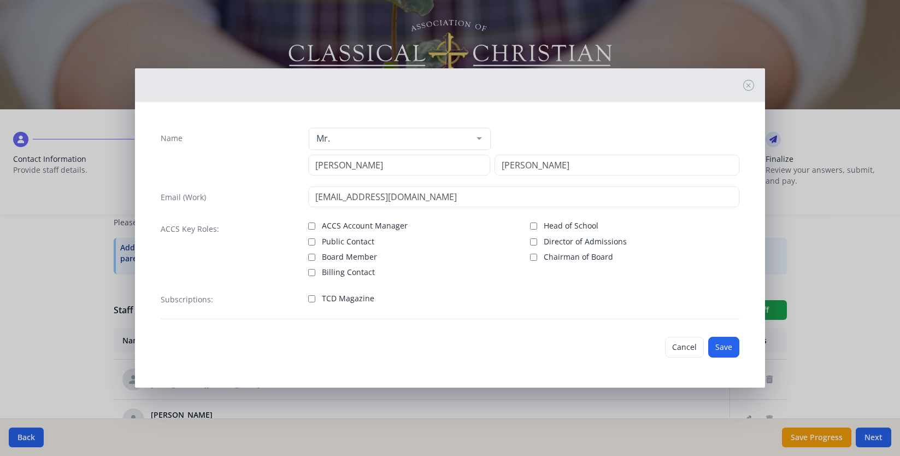
click at [343, 300] on span "TCD Magazine" at bounding box center [348, 298] width 52 height 11
click at [315, 300] on input "TCD Magazine" at bounding box center [311, 298] width 7 height 7
click at [732, 350] on button "Save" at bounding box center [723, 347] width 31 height 21
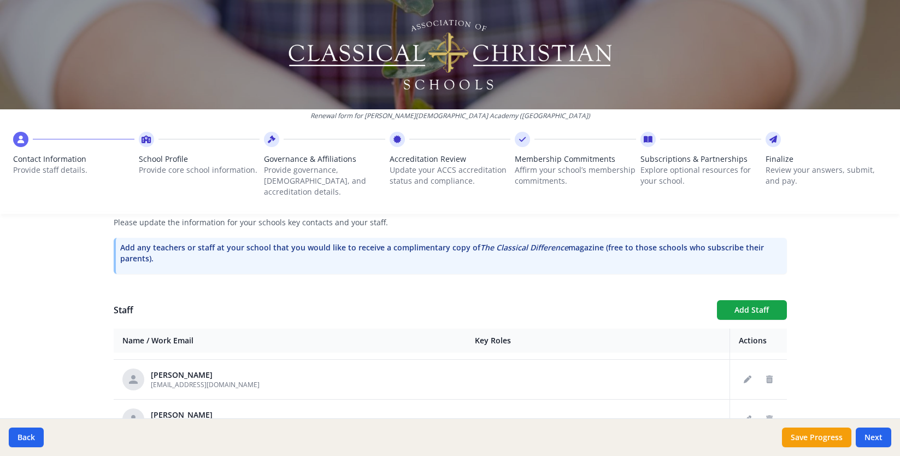
scroll to position [1470, 0]
click at [774, 300] on button "Add Staff" at bounding box center [752, 310] width 70 height 20
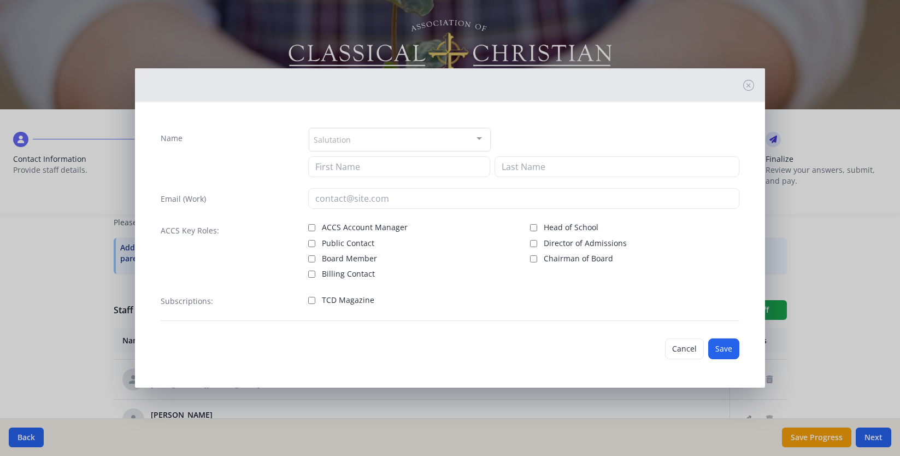
click at [356, 132] on div "Salutation" at bounding box center [400, 140] width 183 height 24
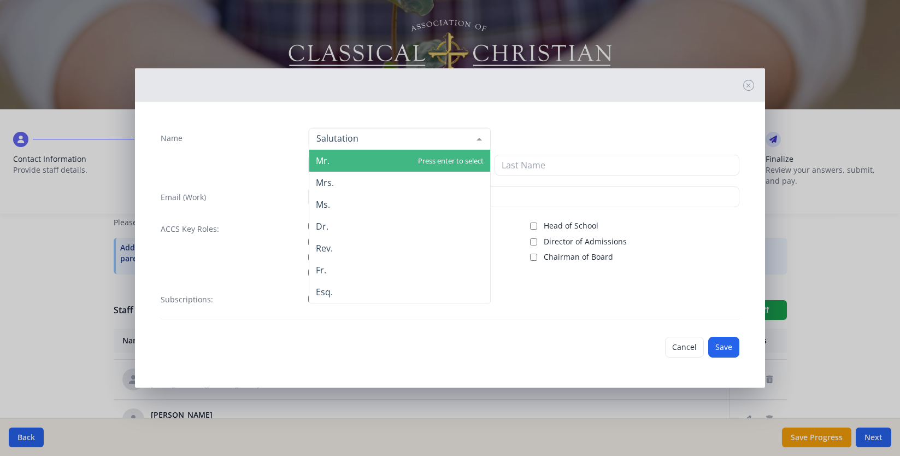
click at [346, 167] on span "Mr." at bounding box center [399, 161] width 181 height 22
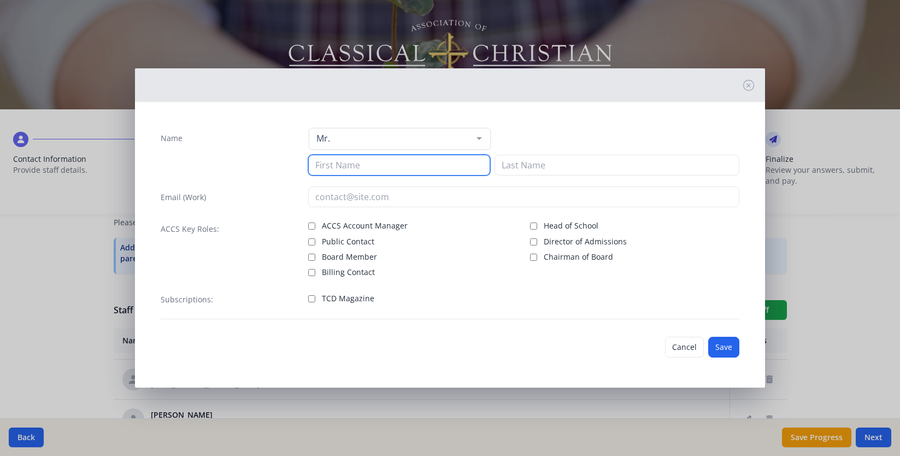
click at [343, 168] on input at bounding box center [399, 165] width 183 height 21
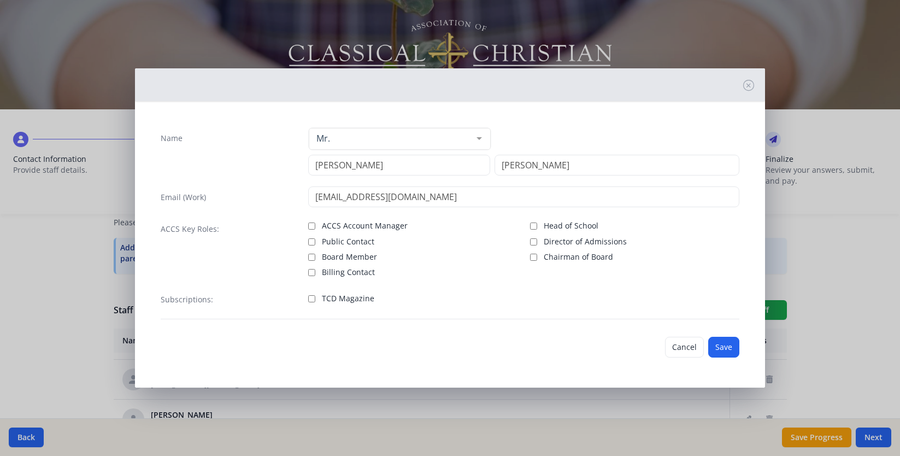
click at [325, 292] on label "TCD Magazine" at bounding box center [412, 297] width 209 height 13
click at [315, 295] on input "TCD Magazine" at bounding box center [311, 298] width 7 height 7
click at [721, 344] on button "Save" at bounding box center [723, 347] width 31 height 21
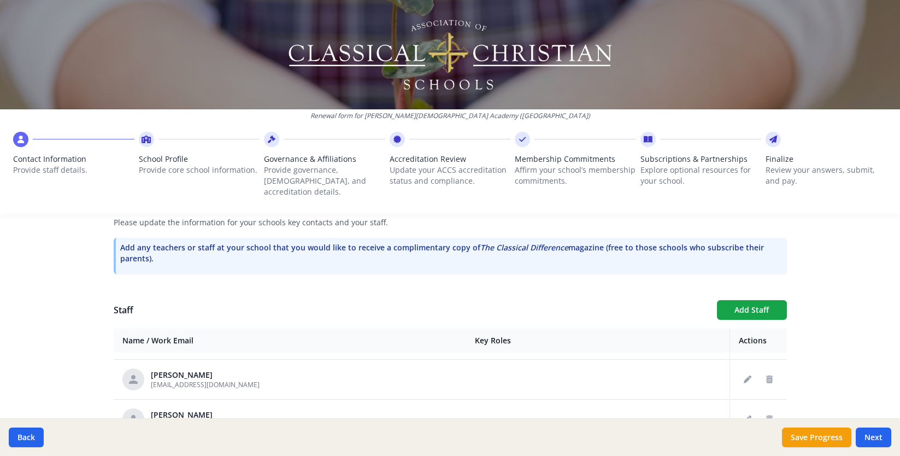
scroll to position [1509, 0]
click at [766, 300] on button "Add Staff" at bounding box center [752, 310] width 70 height 20
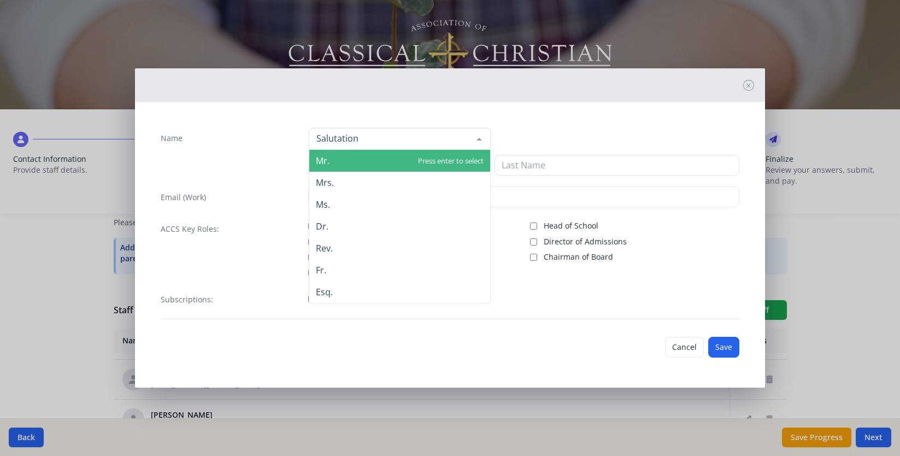
click at [384, 133] on div at bounding box center [400, 139] width 183 height 22
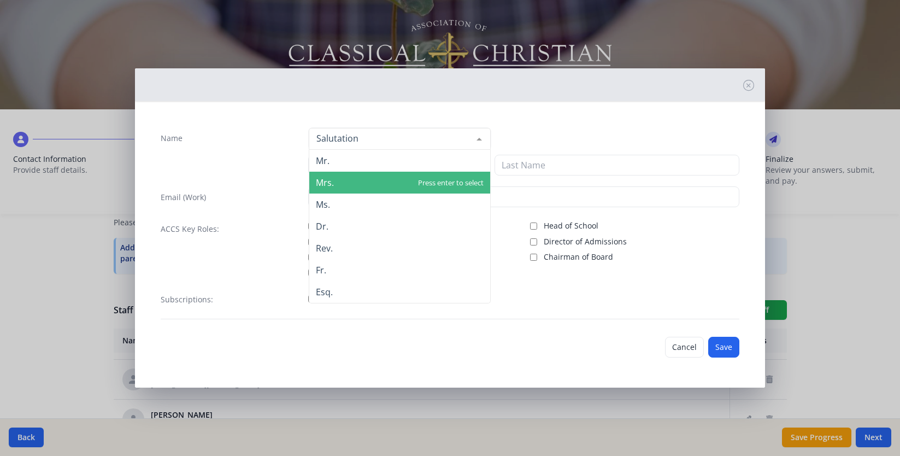
click at [360, 177] on span "Mrs." at bounding box center [399, 183] width 181 height 22
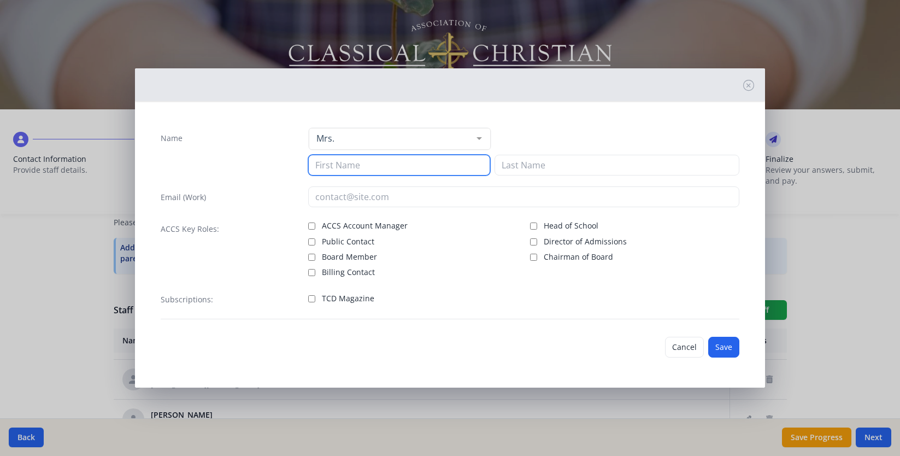
click at [355, 168] on input at bounding box center [399, 165] width 183 height 21
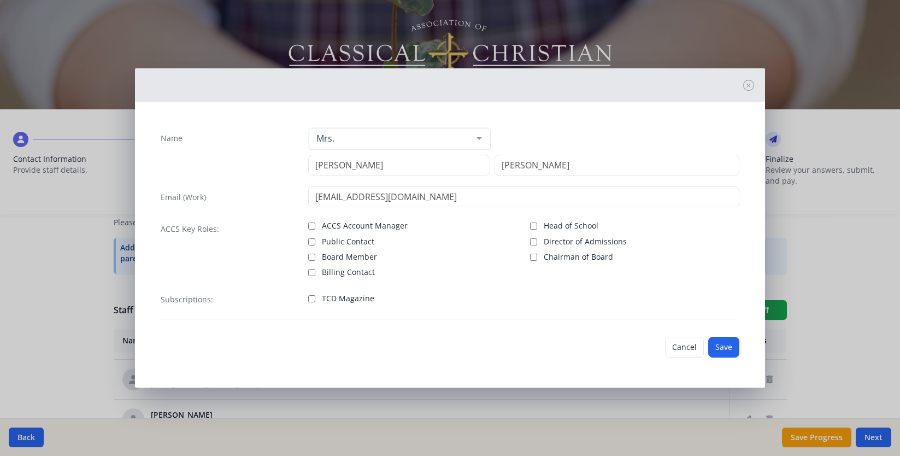
click at [338, 297] on span "TCD Magazine" at bounding box center [348, 298] width 52 height 11
click at [315, 297] on input "TCD Magazine" at bounding box center [311, 298] width 7 height 7
click at [734, 343] on button "Save" at bounding box center [723, 347] width 31 height 21
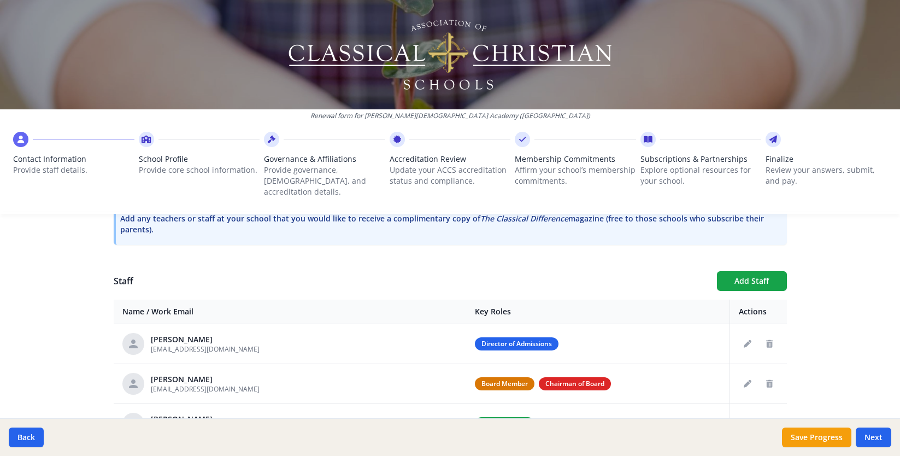
scroll to position [346, 0]
click at [735, 271] on button "Add Staff" at bounding box center [752, 281] width 70 height 20
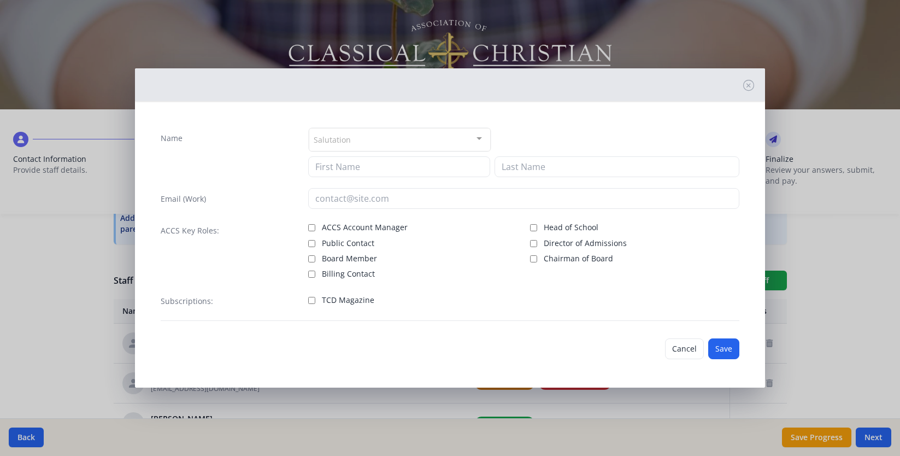
click at [351, 138] on div "Salutation" at bounding box center [400, 140] width 183 height 24
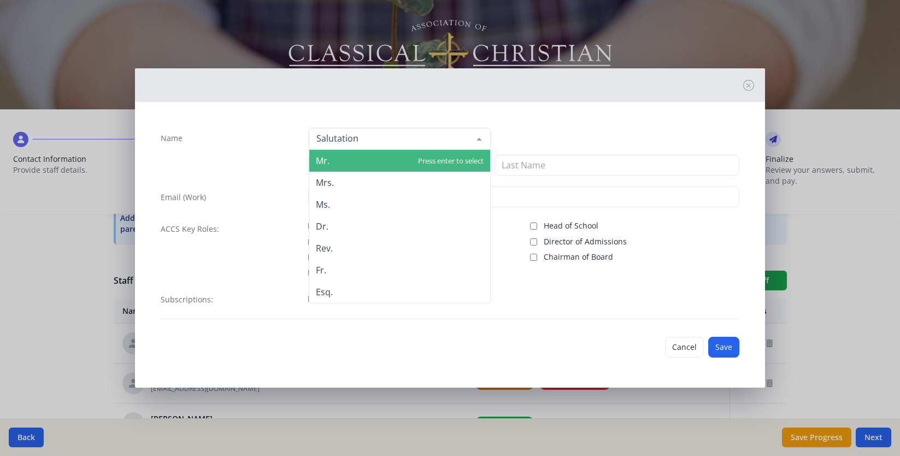
click at [344, 165] on span "Mr." at bounding box center [399, 161] width 181 height 22
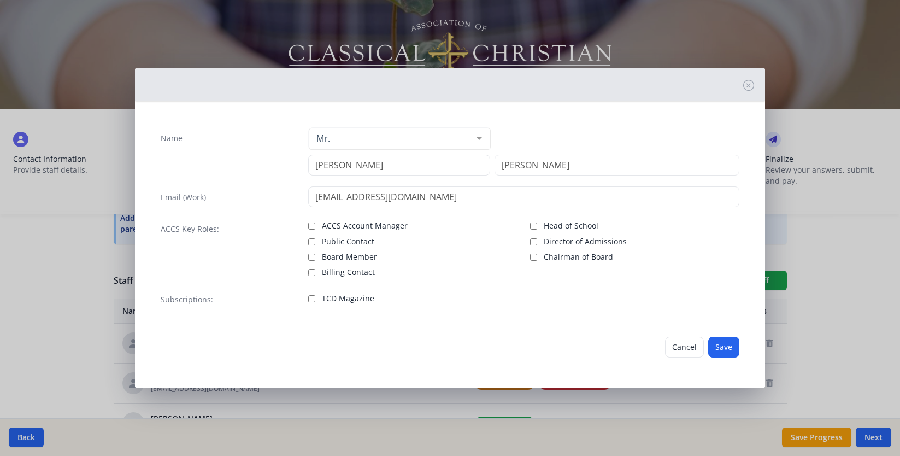
click at [327, 301] on span "TCD Magazine" at bounding box center [348, 298] width 52 height 11
click at [315, 301] on input "TCD Magazine" at bounding box center [311, 298] width 7 height 7
click at [726, 347] on button "Save" at bounding box center [723, 347] width 31 height 21
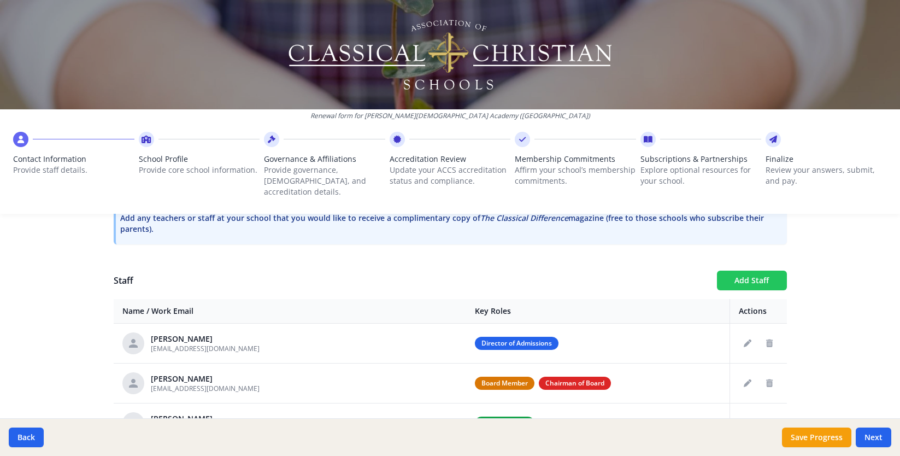
click at [752, 271] on button "Add Staff" at bounding box center [752, 281] width 70 height 20
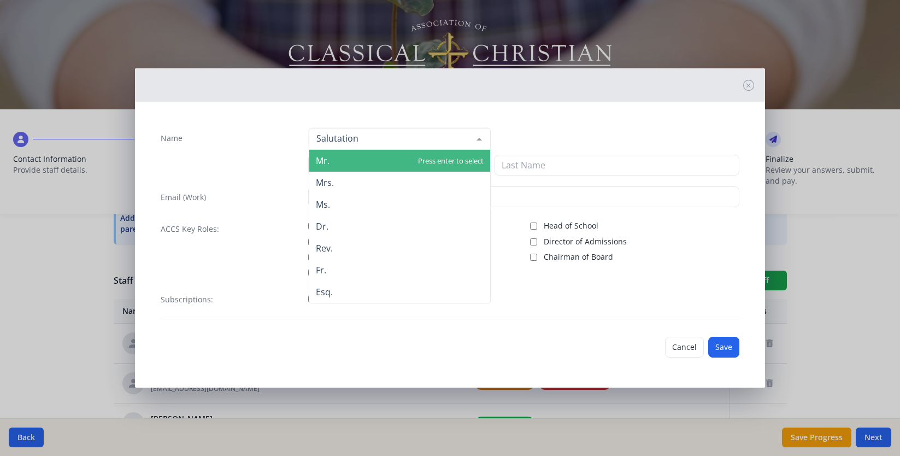
click at [402, 143] on div at bounding box center [400, 139] width 183 height 22
click at [391, 157] on span "Mr." at bounding box center [399, 161] width 181 height 22
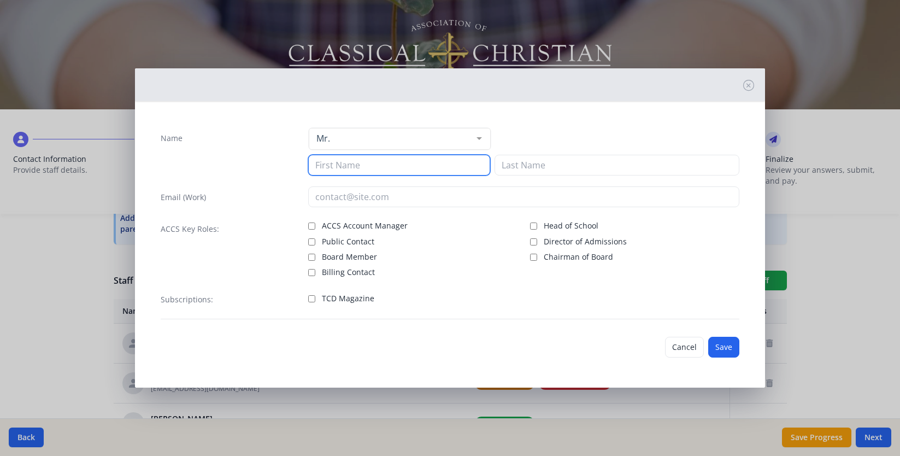
click at [376, 160] on input at bounding box center [399, 165] width 183 height 21
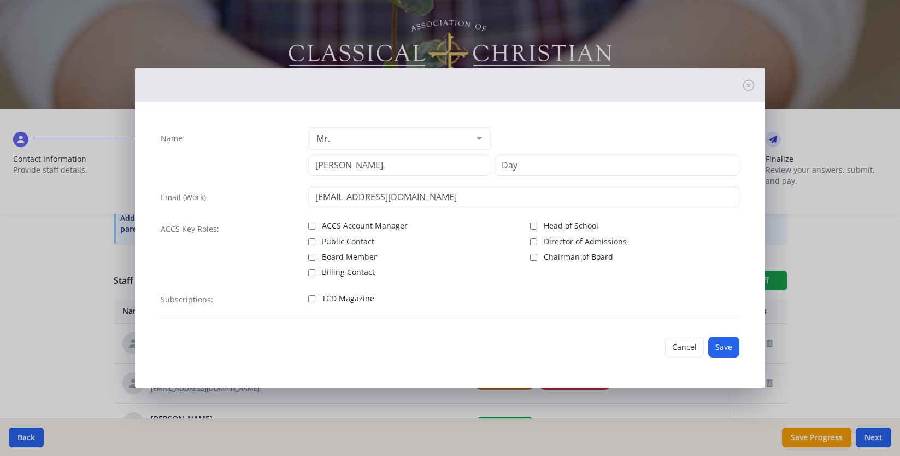
click at [332, 297] on span "TCD Magazine" at bounding box center [348, 298] width 52 height 11
click at [315, 297] on input "TCD Magazine" at bounding box center [311, 298] width 7 height 7
click at [723, 340] on button "Save" at bounding box center [723, 347] width 31 height 21
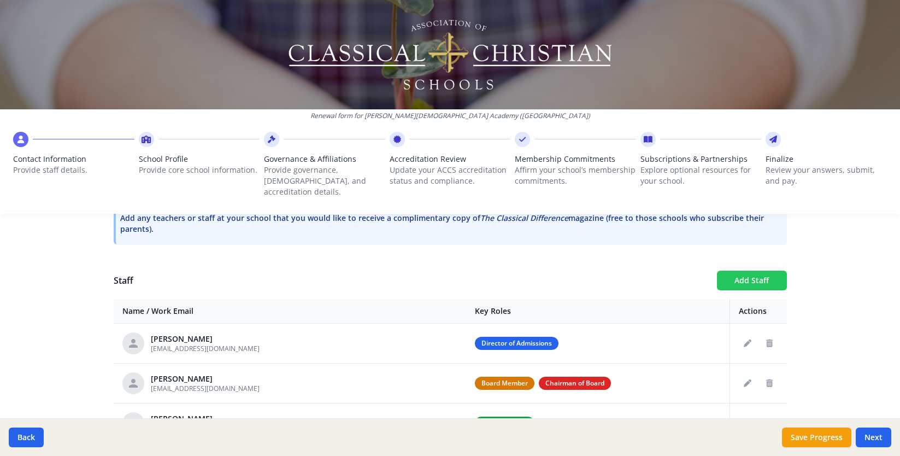
click at [771, 274] on button "Add Staff" at bounding box center [752, 281] width 70 height 20
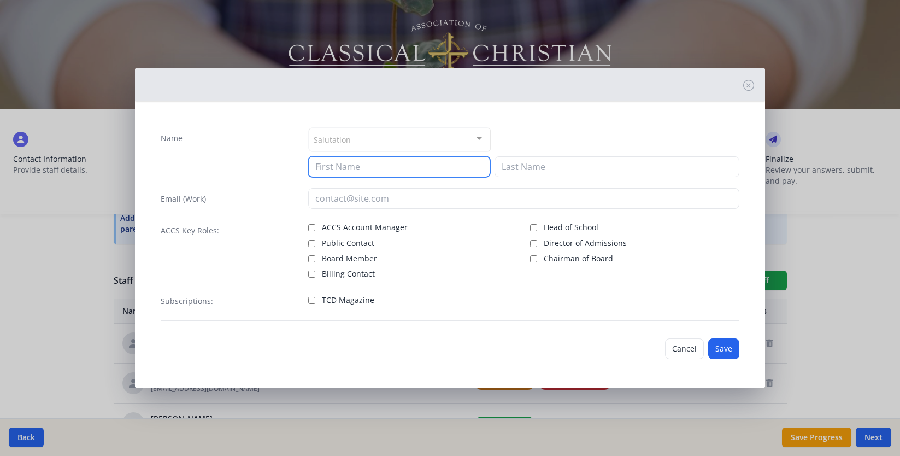
click at [404, 165] on input at bounding box center [399, 166] width 183 height 21
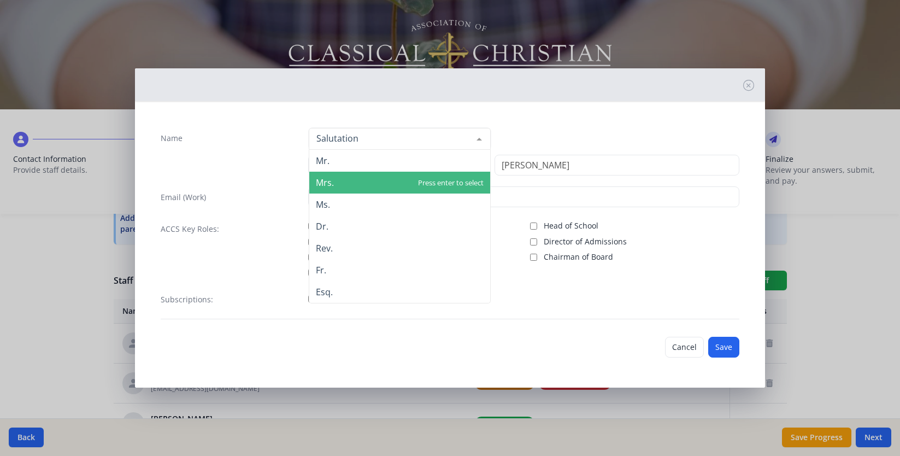
click at [334, 178] on span "Mrs." at bounding box center [399, 183] width 181 height 22
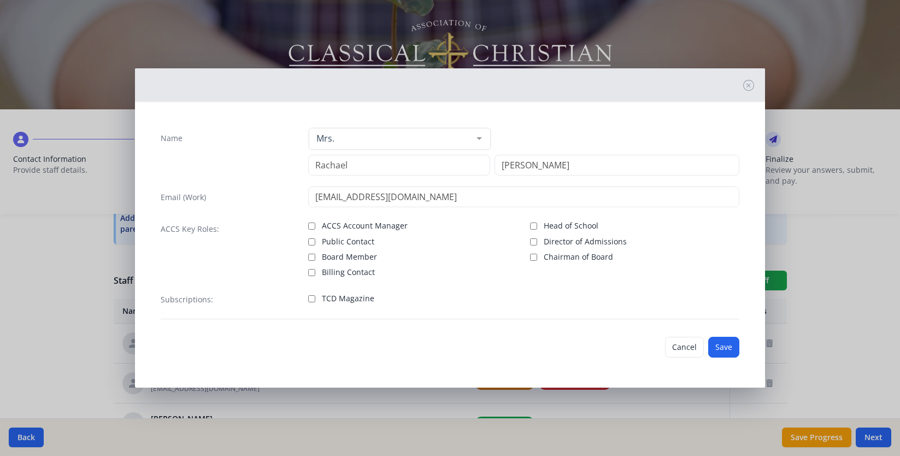
click at [343, 298] on span "TCD Magazine" at bounding box center [348, 298] width 52 height 11
click at [315, 298] on input "TCD Magazine" at bounding box center [311, 298] width 7 height 7
click at [724, 345] on button "Save" at bounding box center [723, 347] width 31 height 21
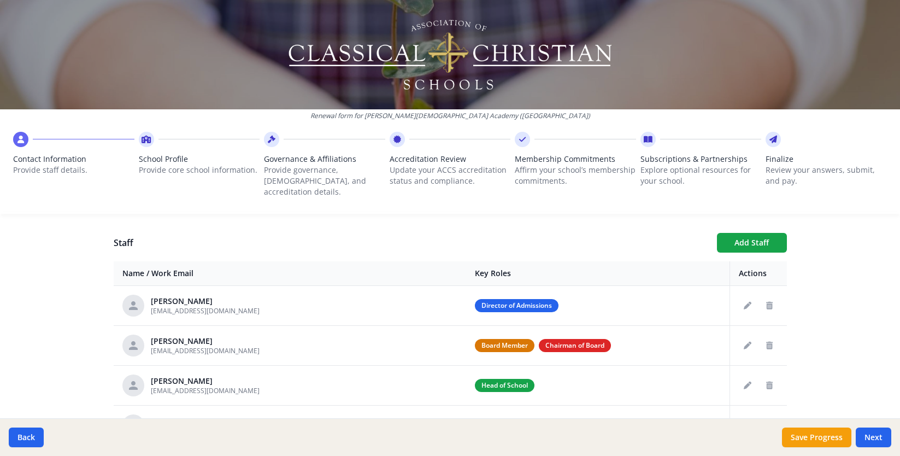
scroll to position [383, 0]
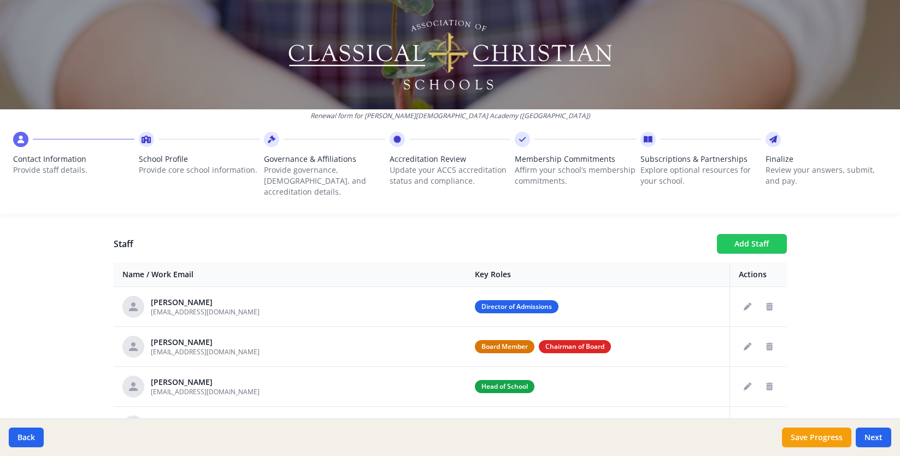
click at [759, 240] on button "Add Staff" at bounding box center [752, 244] width 70 height 20
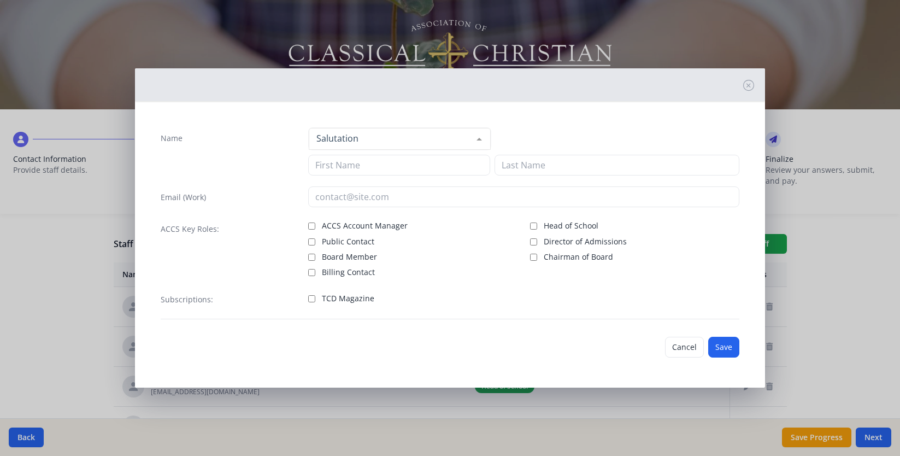
click at [340, 149] on div at bounding box center [400, 139] width 183 height 22
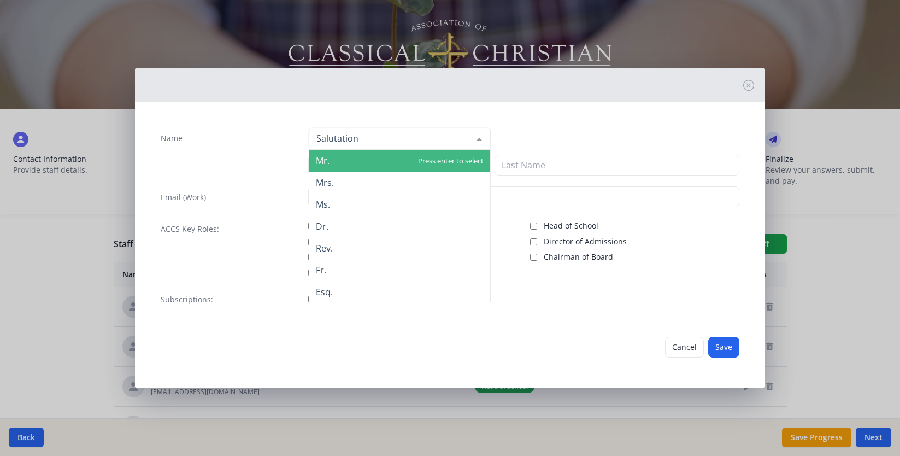
click at [337, 160] on span "Mr." at bounding box center [399, 161] width 181 height 22
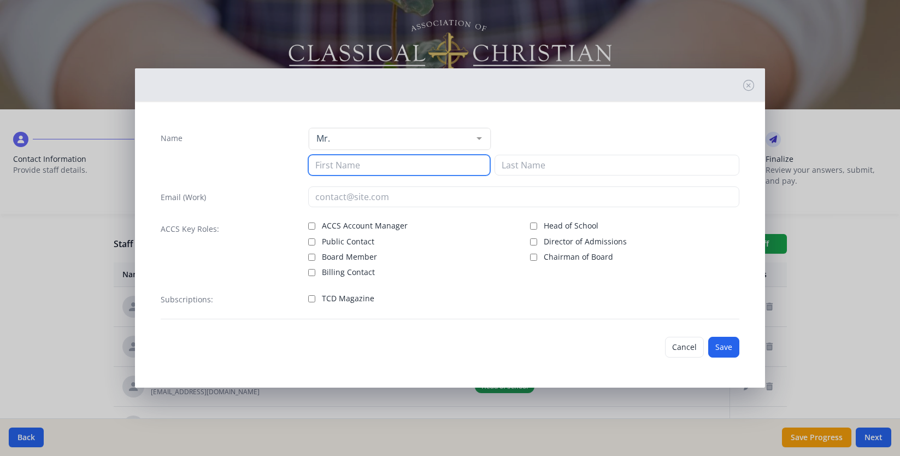
click at [337, 166] on input at bounding box center [399, 165] width 183 height 21
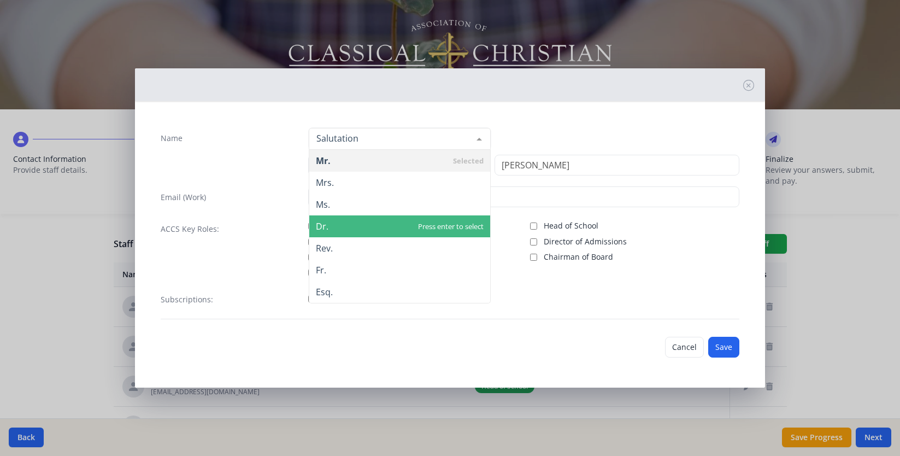
click at [321, 227] on span "Dr." at bounding box center [322, 226] width 13 height 12
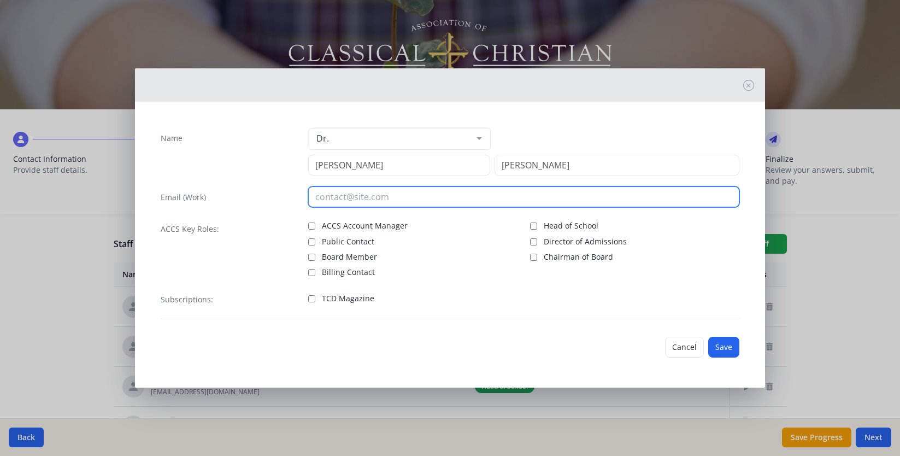
click at [351, 198] on input "email" at bounding box center [523, 196] width 431 height 21
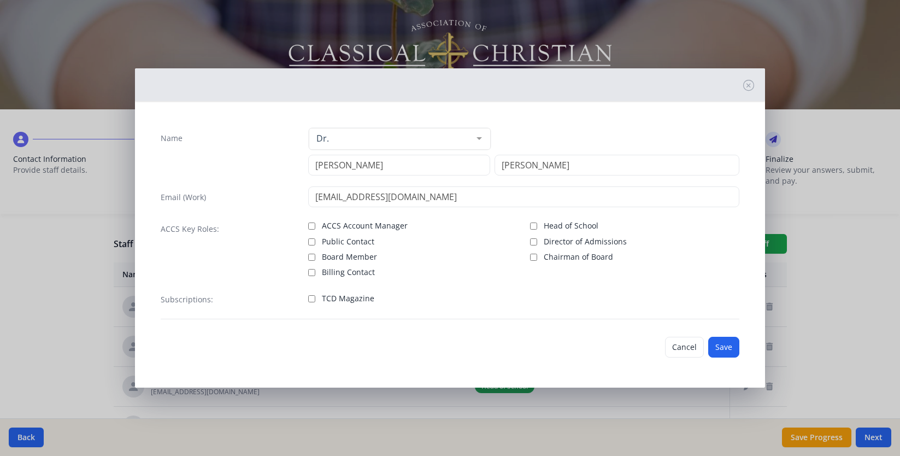
click at [324, 298] on span "TCD Magazine" at bounding box center [348, 298] width 52 height 11
click at [315, 298] on input "TCD Magazine" at bounding box center [311, 298] width 7 height 7
click at [727, 352] on button "Save" at bounding box center [723, 347] width 31 height 21
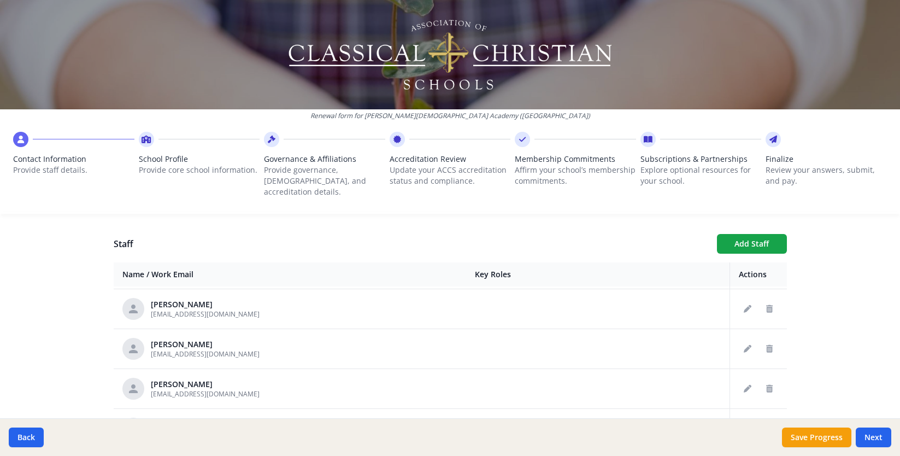
scroll to position [396, 0]
click at [738, 234] on button "Add Staff" at bounding box center [752, 244] width 70 height 20
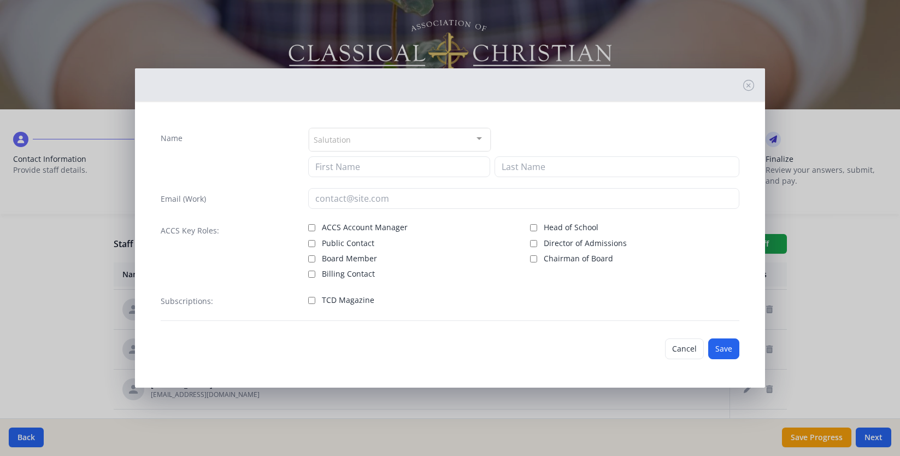
click at [365, 143] on div "Salutation" at bounding box center [400, 140] width 183 height 24
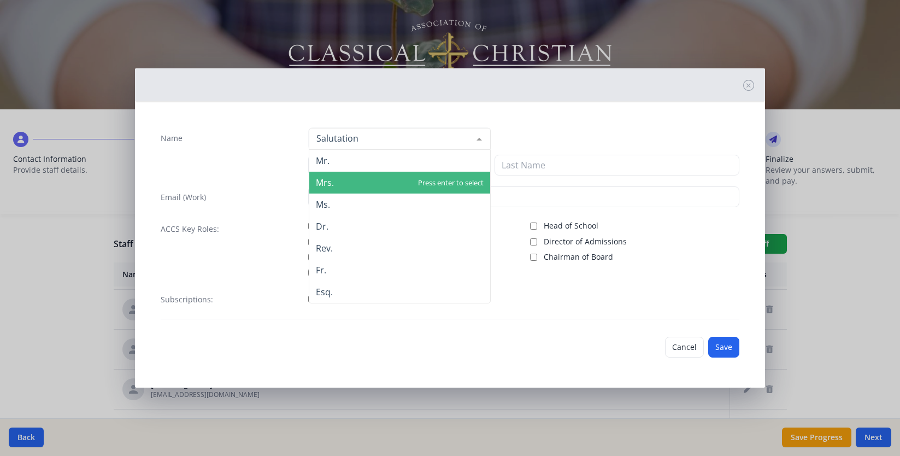
click at [355, 181] on span "Mrs." at bounding box center [399, 183] width 181 height 22
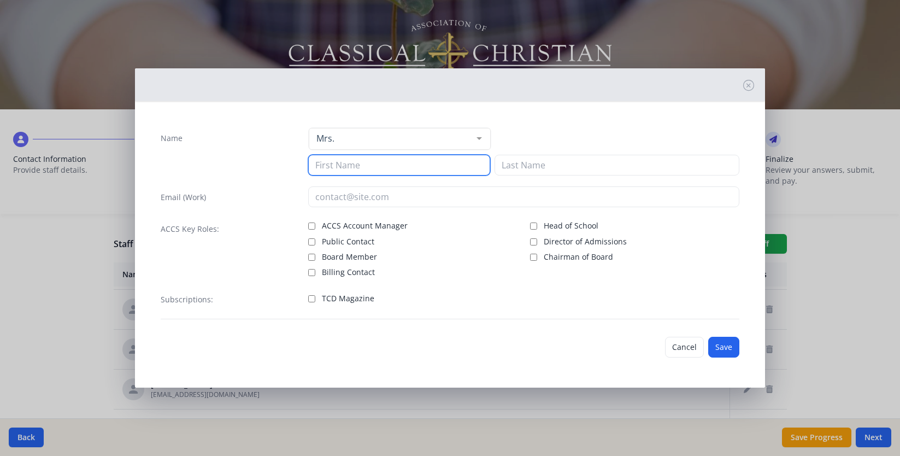
click at [355, 163] on input at bounding box center [399, 165] width 183 height 21
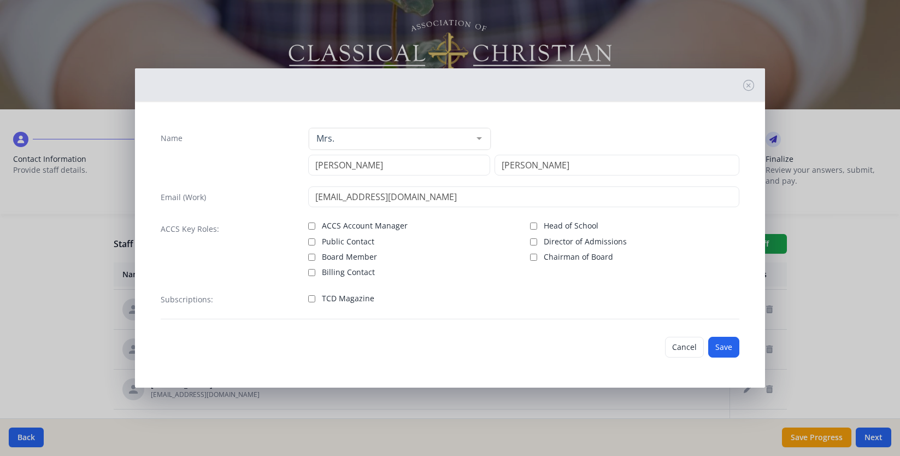
click at [333, 306] on div "TCD Magazine" at bounding box center [412, 299] width 209 height 16
click at [333, 297] on span "TCD Magazine" at bounding box center [348, 298] width 52 height 11
click at [315, 297] on input "TCD Magazine" at bounding box center [311, 298] width 7 height 7
click at [731, 346] on button "Save" at bounding box center [723, 347] width 31 height 21
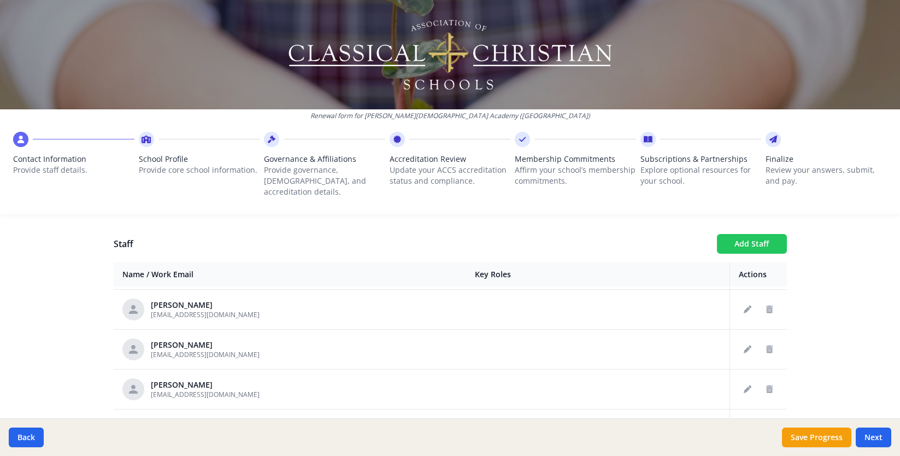
click at [753, 239] on button "Add Staff" at bounding box center [752, 244] width 70 height 20
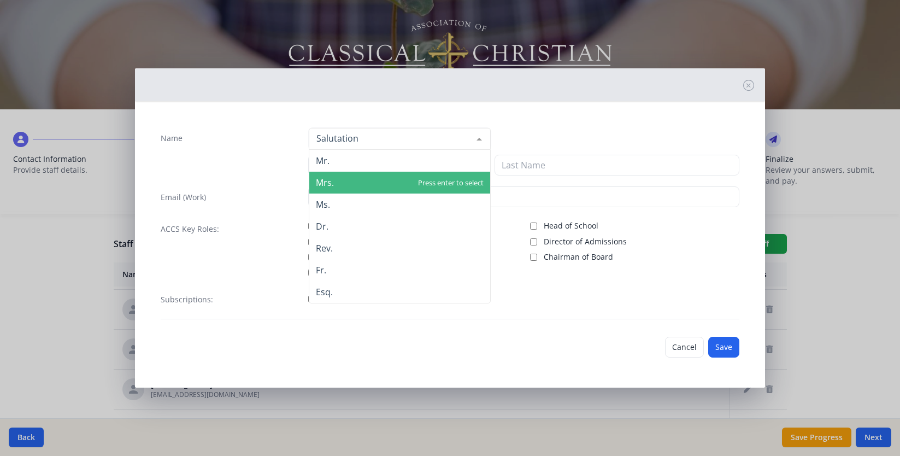
click at [332, 185] on span "Mrs." at bounding box center [325, 183] width 18 height 12
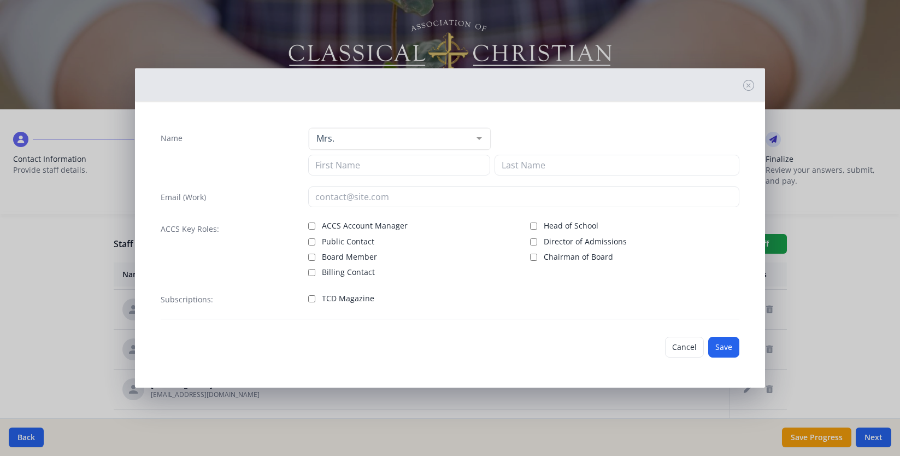
click at [346, 177] on div "Name Mrs. Mr. Mrs. Ms. Dr. Rev. Fr. Esq. No elements found. Consider changing t…" at bounding box center [450, 223] width 596 height 209
click at [346, 167] on input at bounding box center [399, 165] width 183 height 21
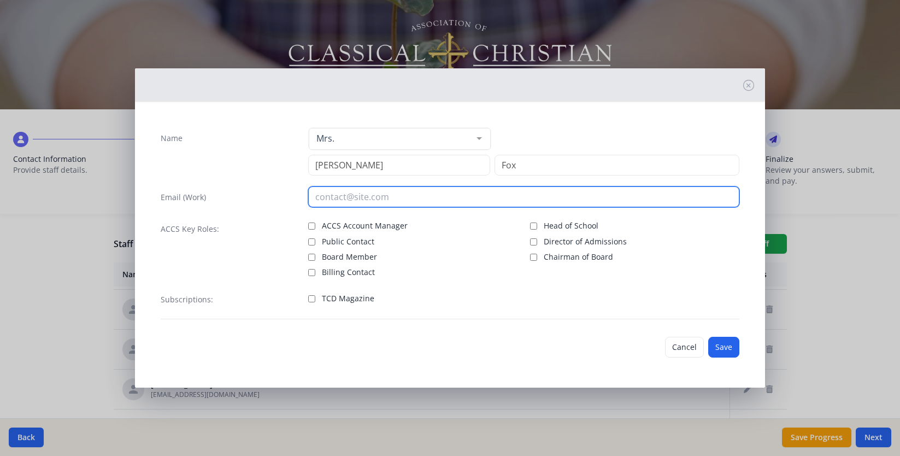
click at [335, 202] on input "email" at bounding box center [523, 196] width 431 height 21
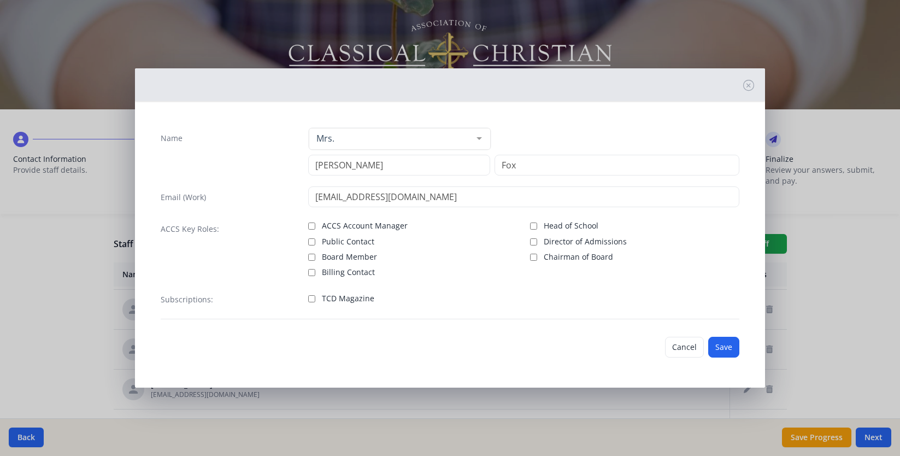
click at [340, 298] on span "TCD Magazine" at bounding box center [348, 298] width 52 height 11
click at [315, 298] on input "TCD Magazine" at bounding box center [311, 298] width 7 height 7
click at [730, 349] on button "Save" at bounding box center [723, 347] width 31 height 21
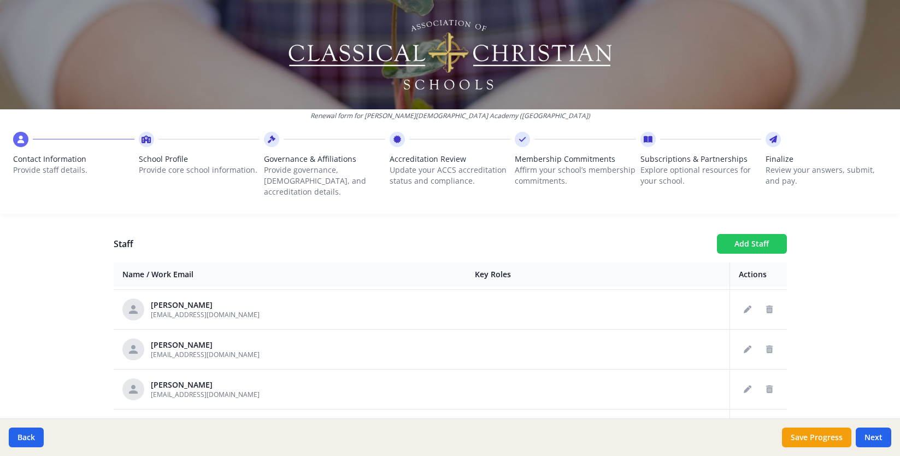
click at [758, 237] on button "Add Staff" at bounding box center [752, 244] width 70 height 20
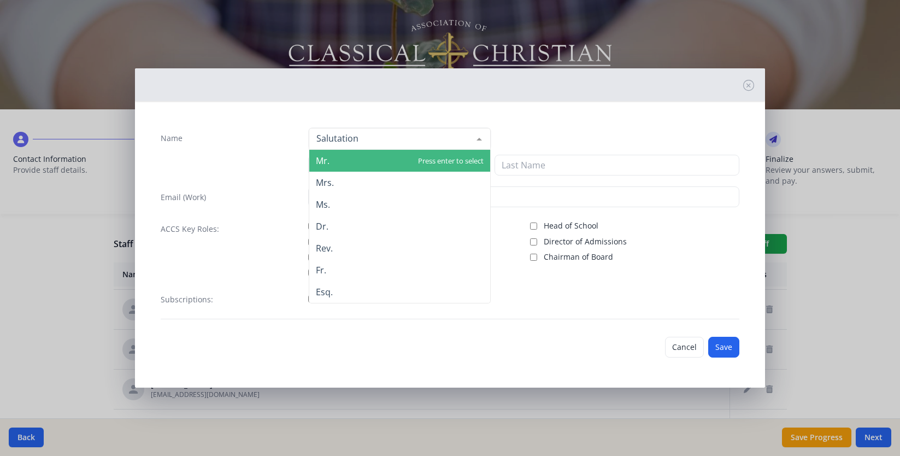
click at [451, 136] on div at bounding box center [400, 139] width 183 height 22
click at [393, 155] on span "Mr." at bounding box center [399, 161] width 181 height 22
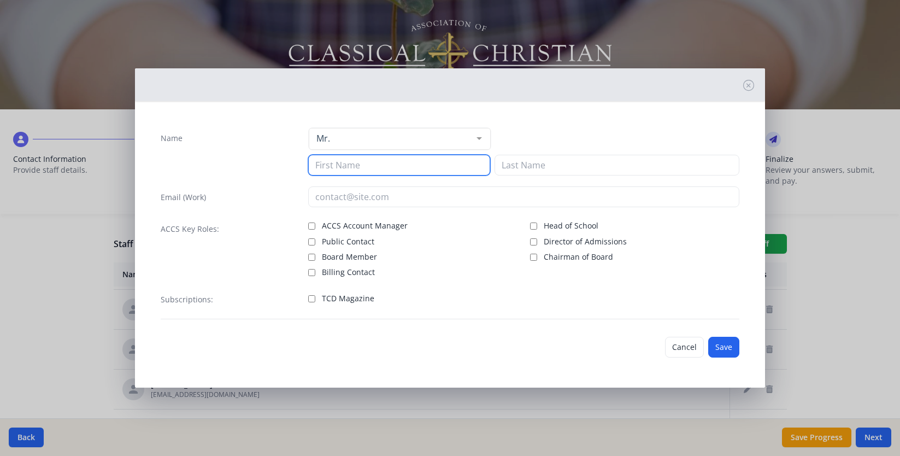
click at [378, 161] on input at bounding box center [399, 165] width 183 height 21
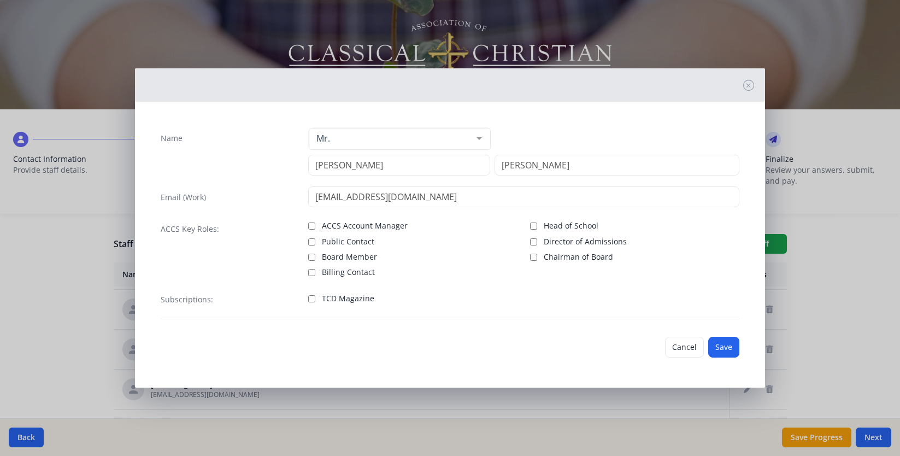
click at [356, 273] on span "Billing Contact" at bounding box center [348, 272] width 53 height 11
click at [315, 273] on input "Billing Contact" at bounding box center [311, 272] width 7 height 7
click at [354, 297] on span "TCD Magazine" at bounding box center [348, 298] width 52 height 11
click at [315, 297] on input "TCD Magazine" at bounding box center [311, 298] width 7 height 7
click at [726, 351] on button "Save" at bounding box center [723, 347] width 31 height 21
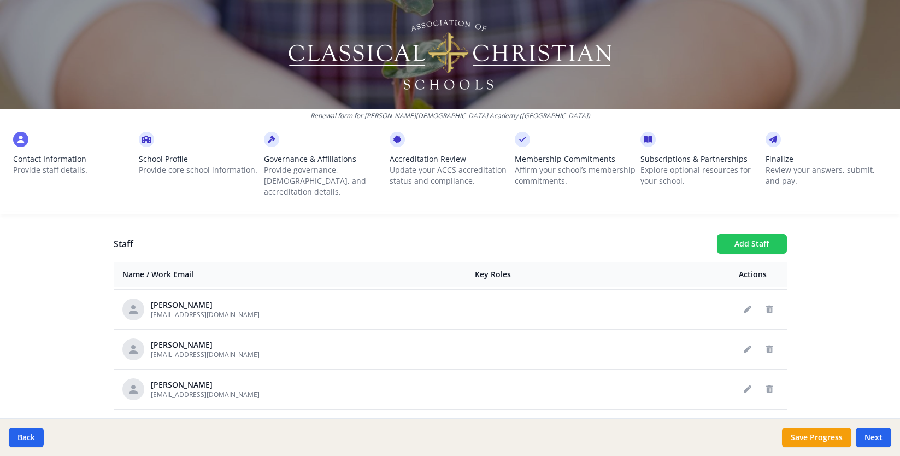
click at [748, 238] on button "Add Staff" at bounding box center [752, 244] width 70 height 20
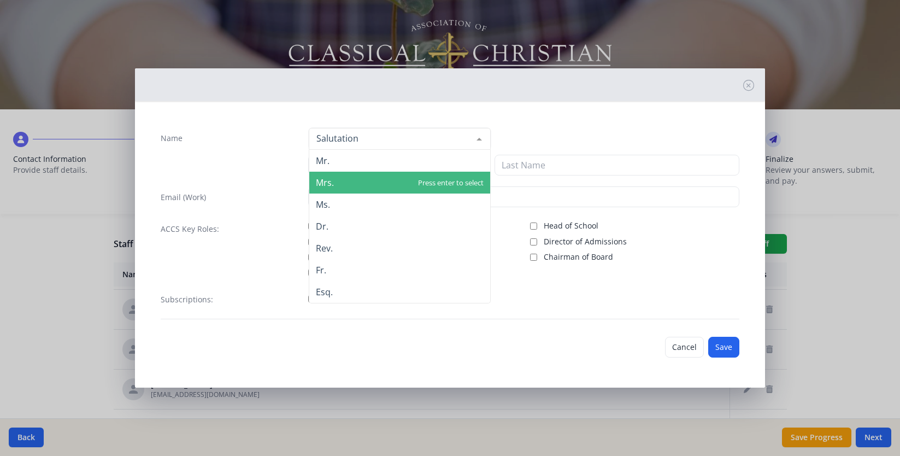
click at [343, 187] on span "Mrs." at bounding box center [399, 183] width 181 height 22
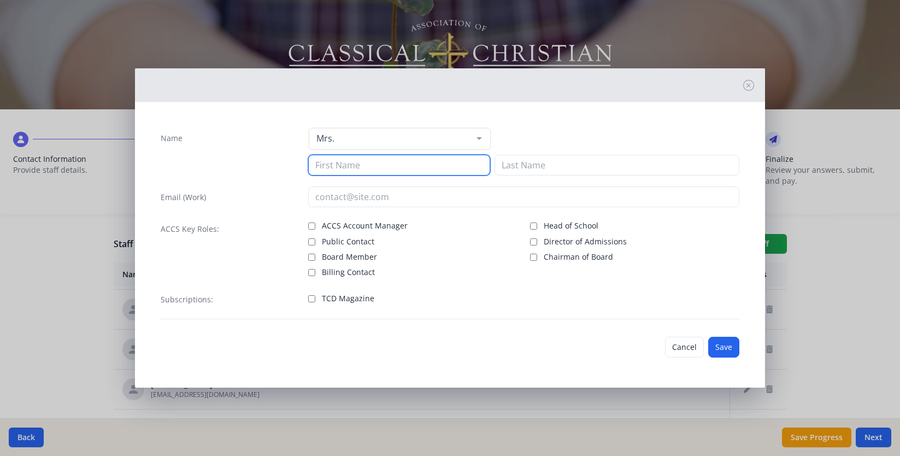
click at [356, 166] on input at bounding box center [399, 165] width 183 height 21
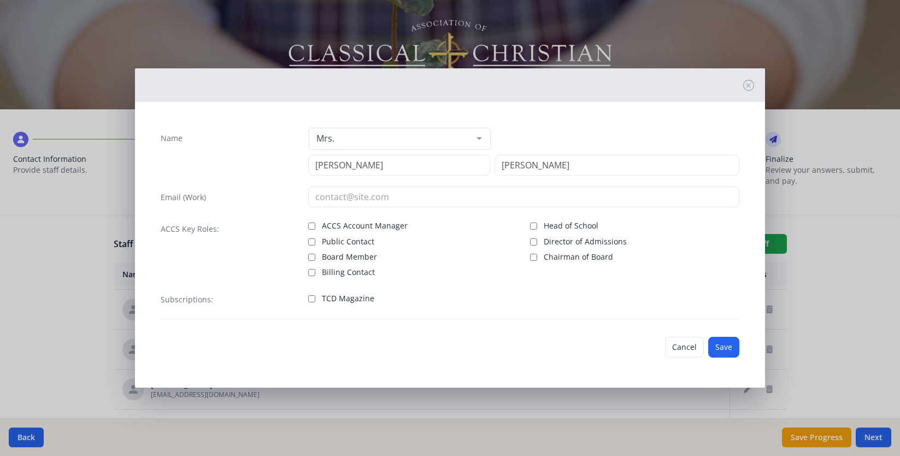
click at [336, 299] on span "TCD Magazine" at bounding box center [348, 298] width 52 height 11
click at [315, 299] on input "TCD Magazine" at bounding box center [311, 298] width 7 height 7
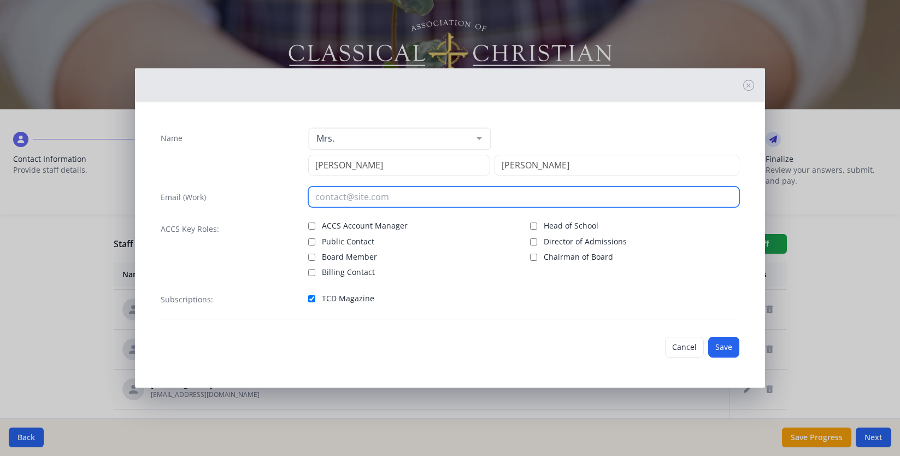
click at [519, 195] on input "email" at bounding box center [523, 196] width 431 height 21
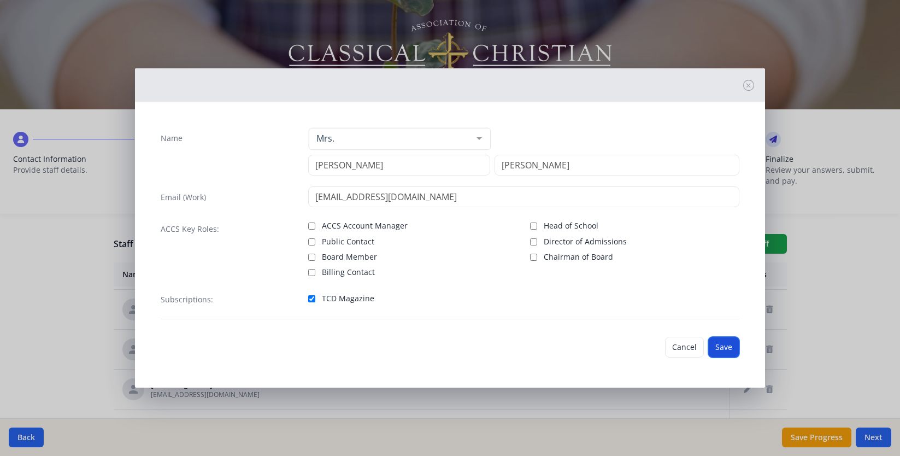
click at [725, 342] on button "Save" at bounding box center [723, 347] width 31 height 21
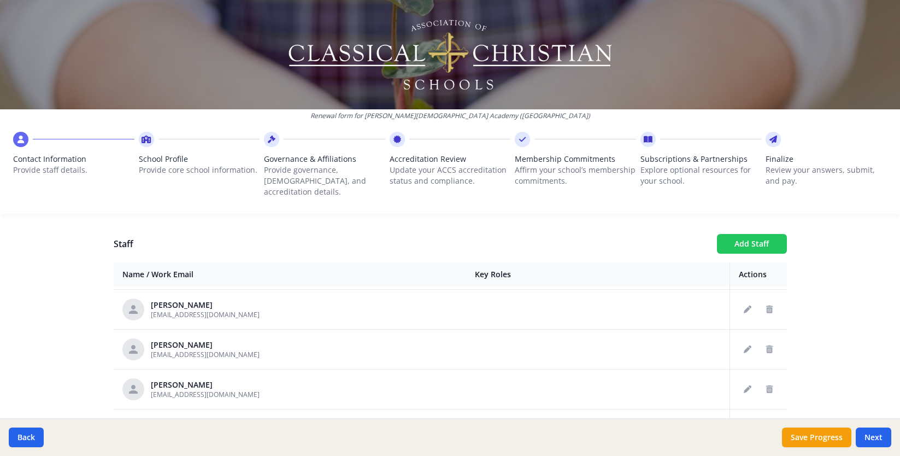
click at [760, 234] on button "Add Staff" at bounding box center [752, 244] width 70 height 20
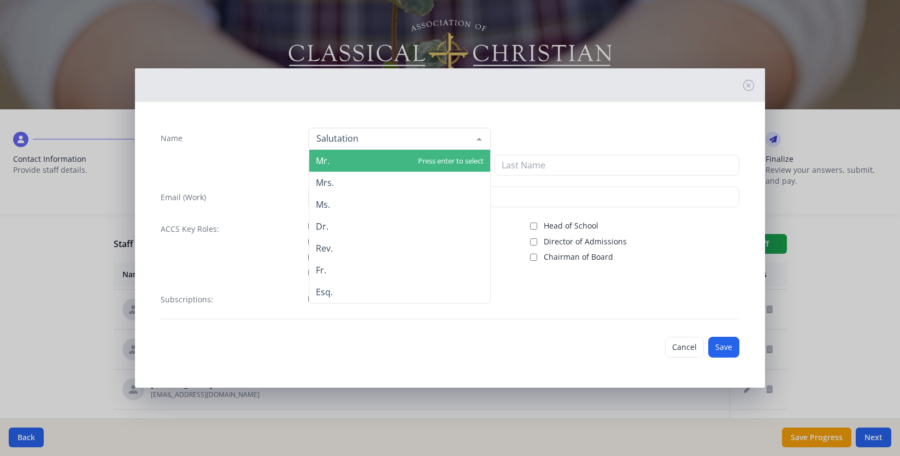
click at [353, 138] on div at bounding box center [400, 139] width 183 height 22
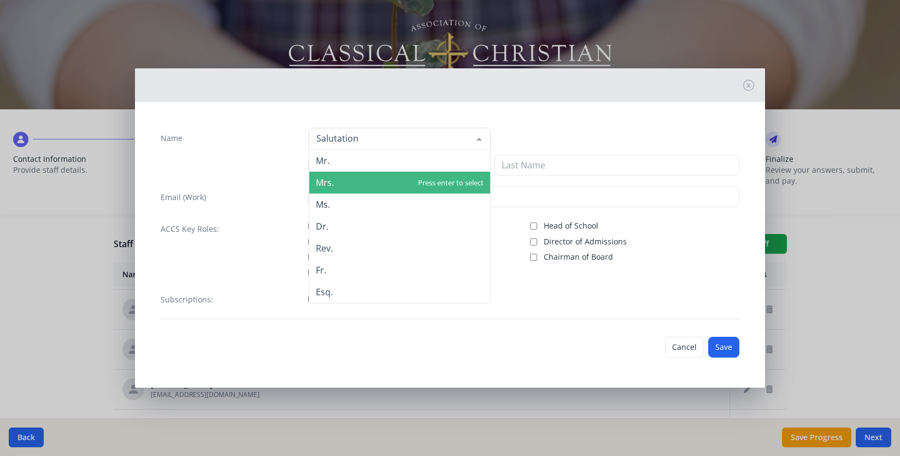
click at [353, 177] on span "Mrs." at bounding box center [399, 183] width 181 height 22
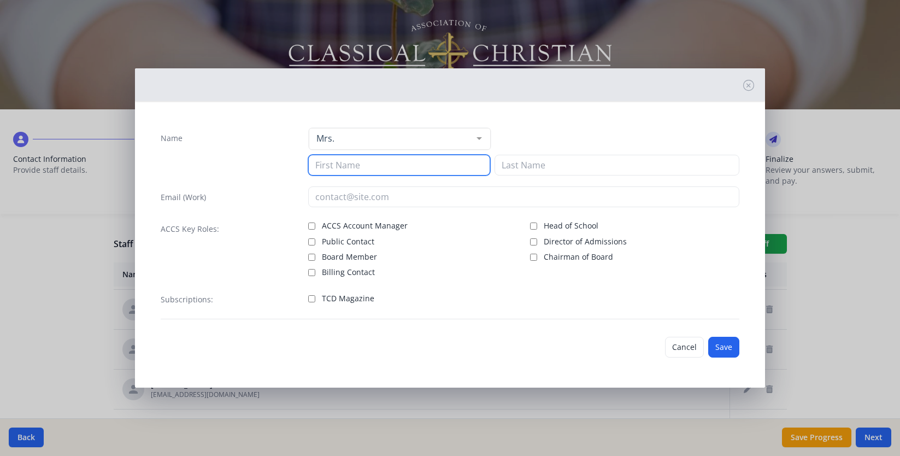
click at [351, 168] on input at bounding box center [399, 165] width 183 height 21
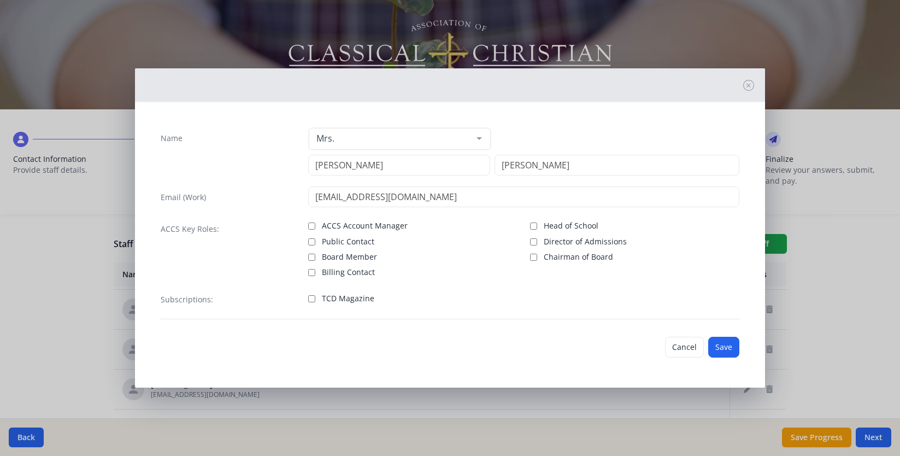
click at [339, 301] on span "TCD Magazine" at bounding box center [348, 298] width 52 height 11
click at [315, 301] on input "TCD Magazine" at bounding box center [311, 298] width 7 height 7
click at [731, 349] on button "Save" at bounding box center [723, 347] width 31 height 21
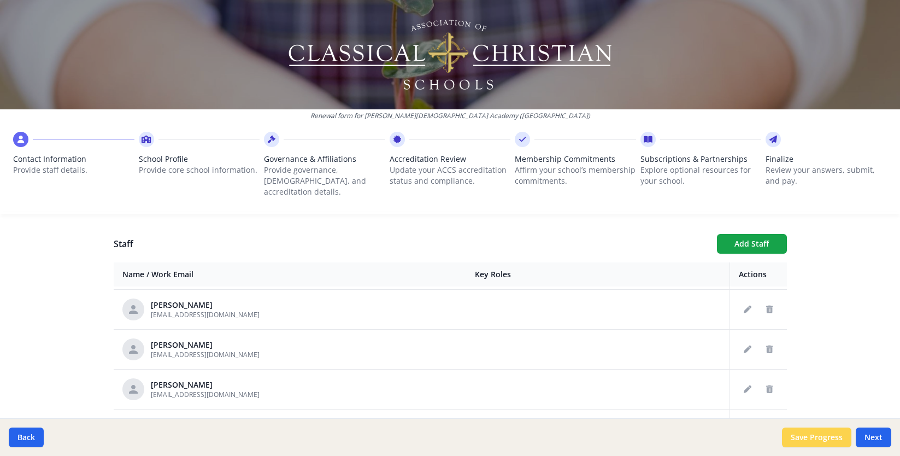
click at [823, 434] on button "Save Progress" at bounding box center [816, 437] width 69 height 20
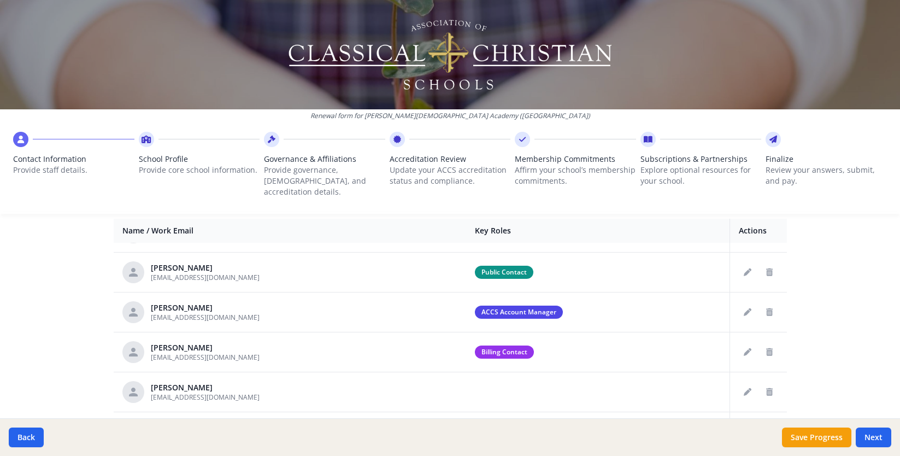
scroll to position [110, 0]
click at [741, 344] on button "Edit staff" at bounding box center [747, 352] width 17 height 17
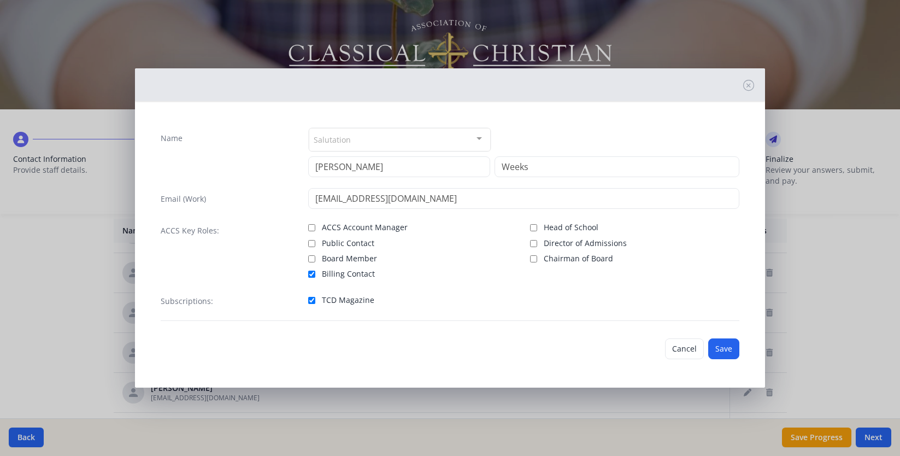
click at [330, 271] on span "Billing Contact" at bounding box center [348, 273] width 53 height 11
click at [315, 271] on input "Billing Contact" at bounding box center [311, 274] width 7 height 7
click at [725, 348] on button "Save" at bounding box center [723, 348] width 31 height 21
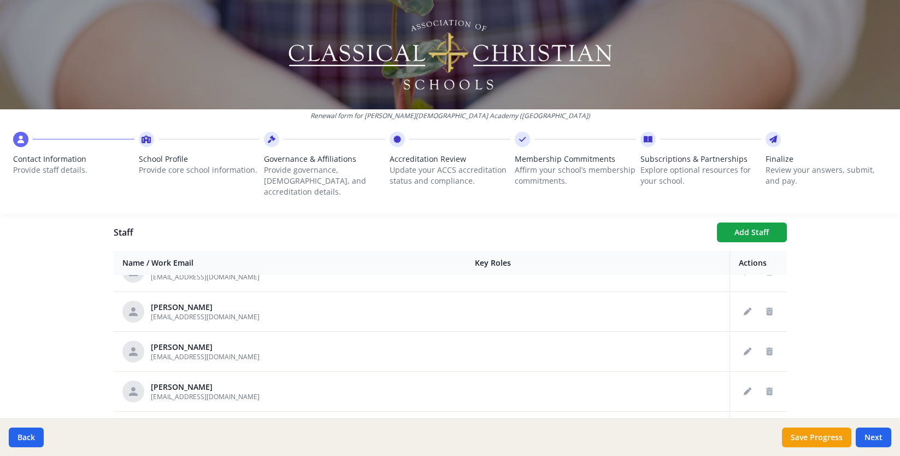
scroll to position [505, 0]
click at [744, 385] on icon "Edit staff" at bounding box center [748, 389] width 8 height 8
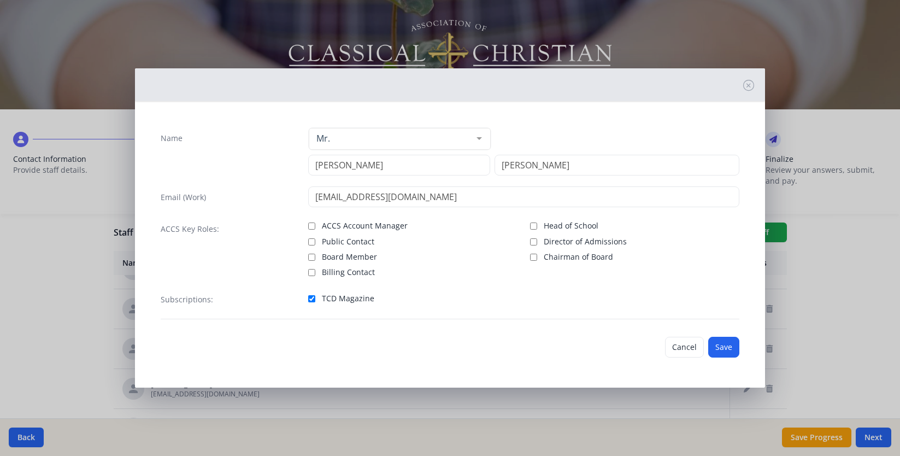
click at [354, 270] on span "Billing Contact" at bounding box center [348, 272] width 53 height 11
click at [315, 270] on input "Billing Contact" at bounding box center [311, 272] width 7 height 7
click at [727, 348] on button "Save" at bounding box center [723, 347] width 31 height 21
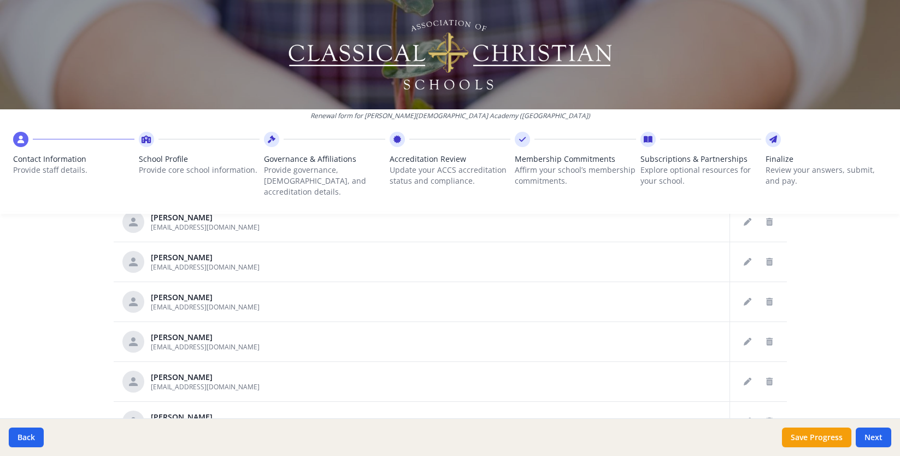
scroll to position [482, 0]
click at [773, 332] on button "Delete staff" at bounding box center [769, 340] width 17 height 17
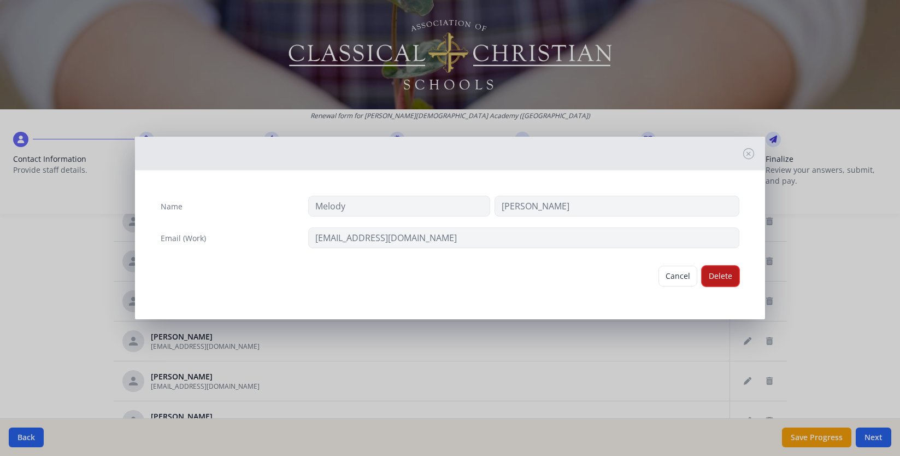
click at [722, 280] on button "Delete" at bounding box center [721, 276] width 38 height 21
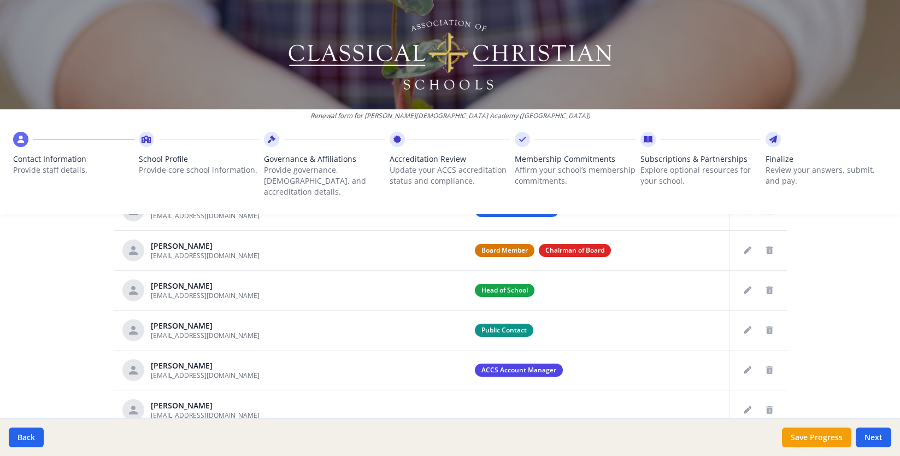
scroll to position [61, 0]
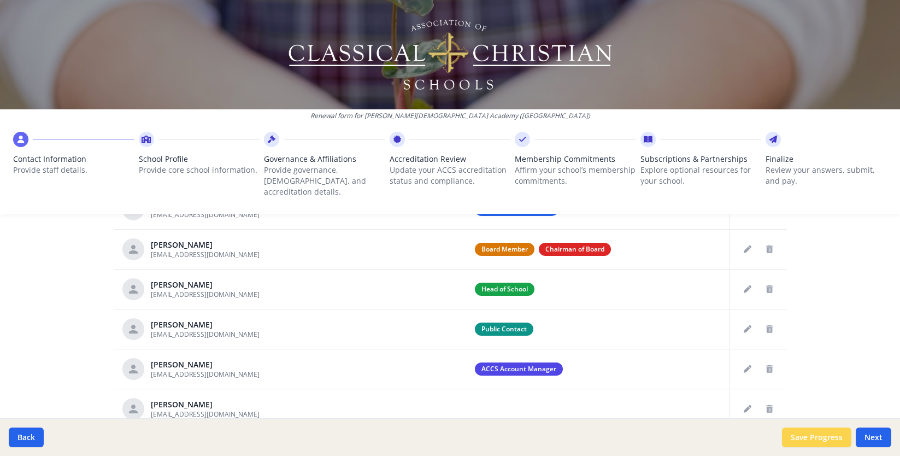
click at [810, 437] on button "Save Progress" at bounding box center [816, 437] width 69 height 20
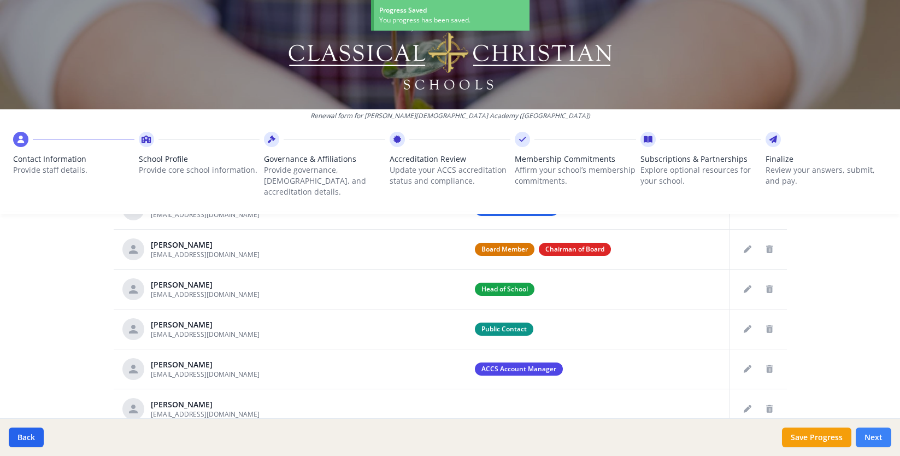
click at [878, 431] on button "Next" at bounding box center [874, 437] width 36 height 20
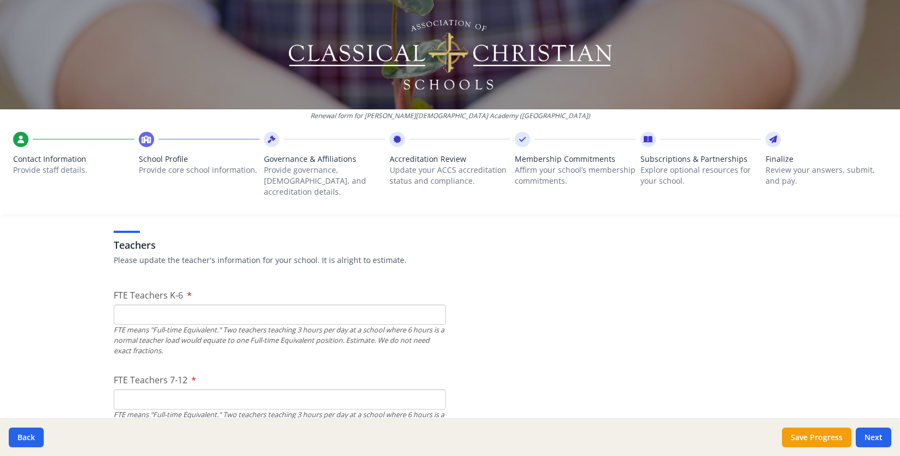
scroll to position [631, 0]
click at [145, 306] on input "FTE Teachers K-6" at bounding box center [280, 312] width 332 height 20
click at [167, 387] on input "FTE Teachers 7-12" at bounding box center [280, 397] width 332 height 20
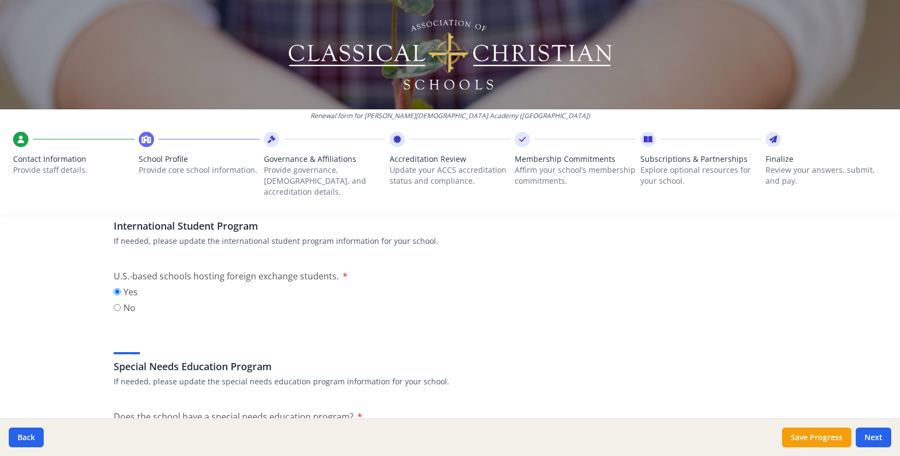
scroll to position [1130, 0]
click at [122, 300] on label "No" at bounding box center [126, 306] width 24 height 13
click at [121, 303] on input "No" at bounding box center [117, 306] width 7 height 7
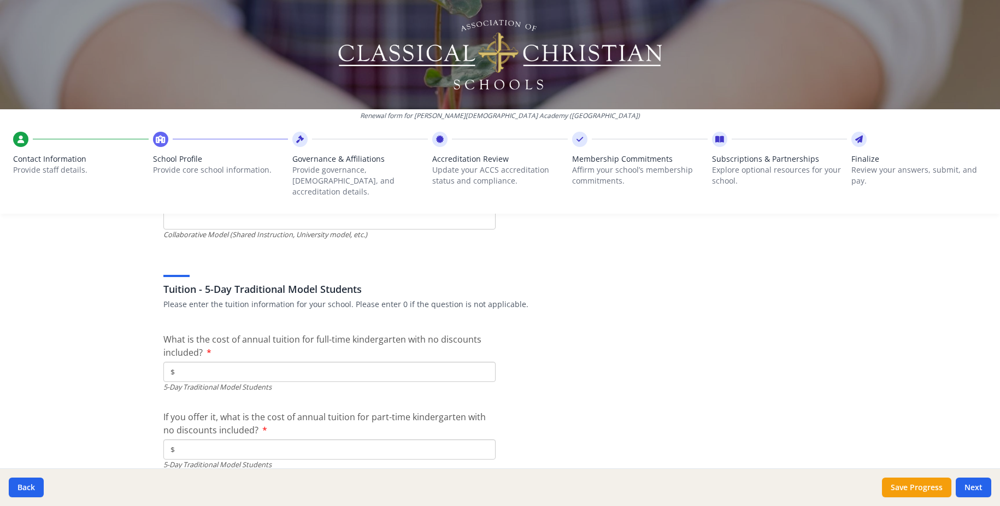
scroll to position [2772, 0]
click at [303, 361] on input "$" at bounding box center [329, 371] width 332 height 20
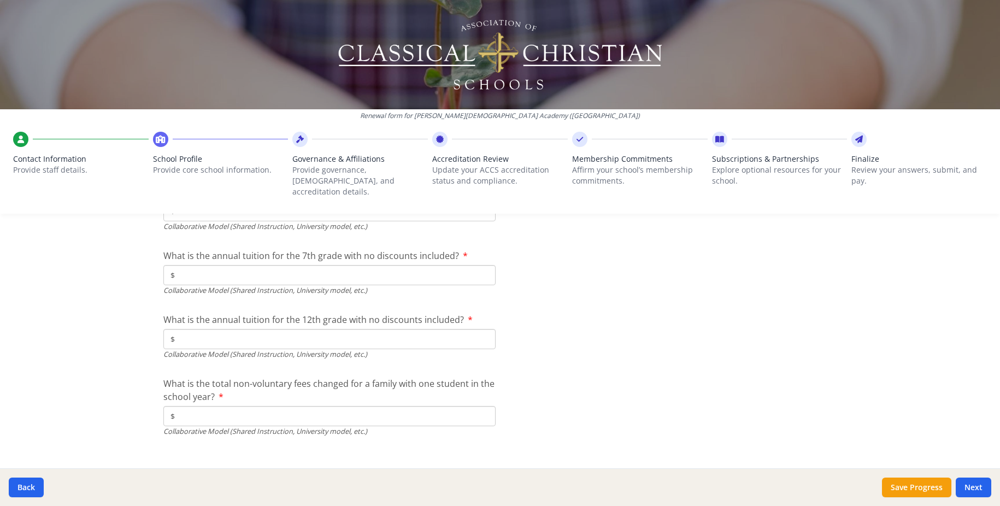
scroll to position [3570, 0]
